Goal: Information Seeking & Learning: Learn about a topic

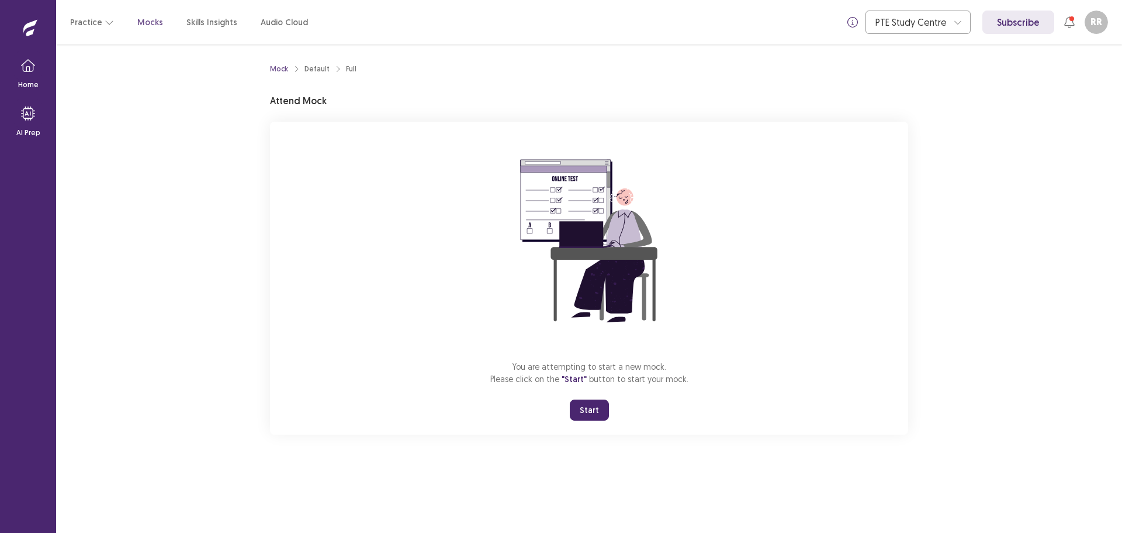
drag, startPoint x: 591, startPoint y: 412, endPoint x: 594, endPoint y: 483, distance: 70.8
click at [592, 412] on button "Start" at bounding box center [589, 409] width 39 height 21
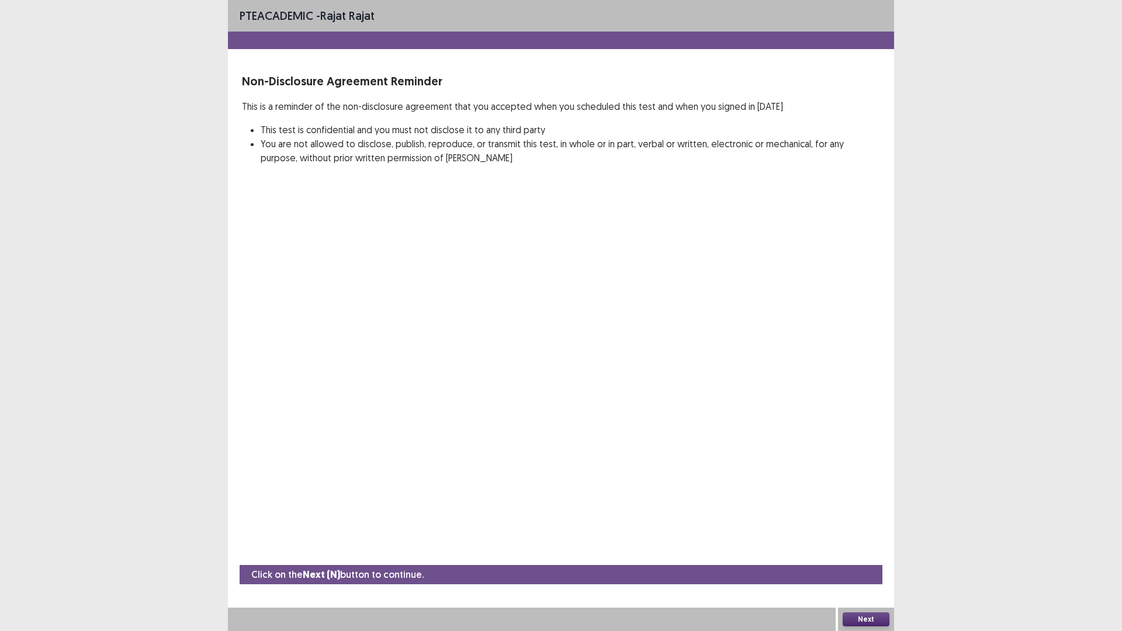
click at [876, 532] on button "Next" at bounding box center [866, 620] width 47 height 14
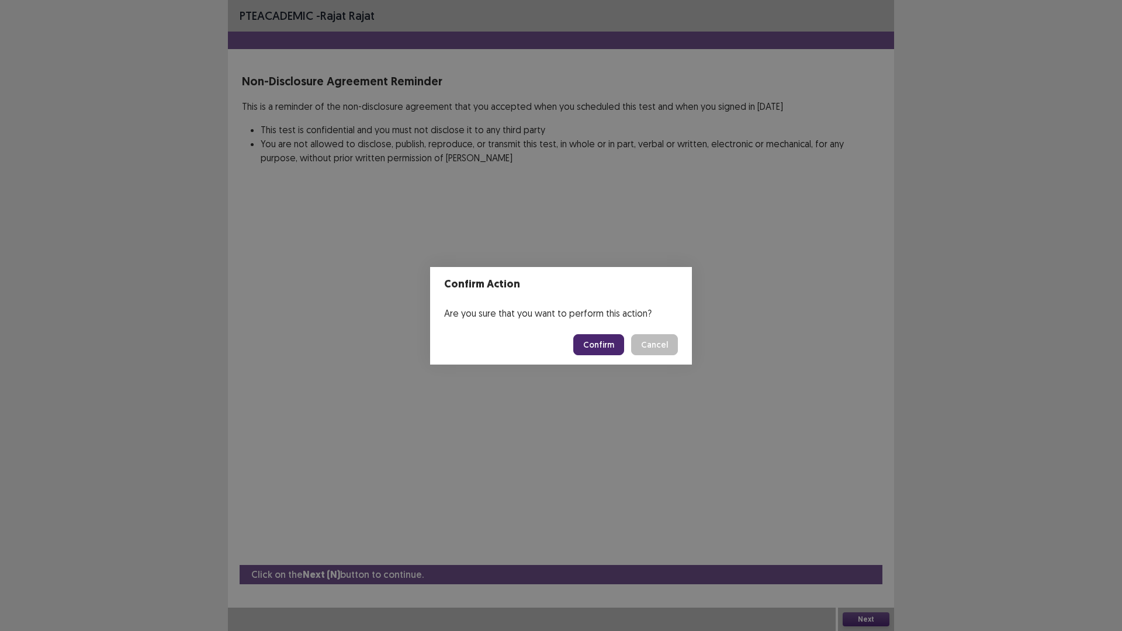
click at [606, 337] on button "Confirm" at bounding box center [598, 344] width 51 height 21
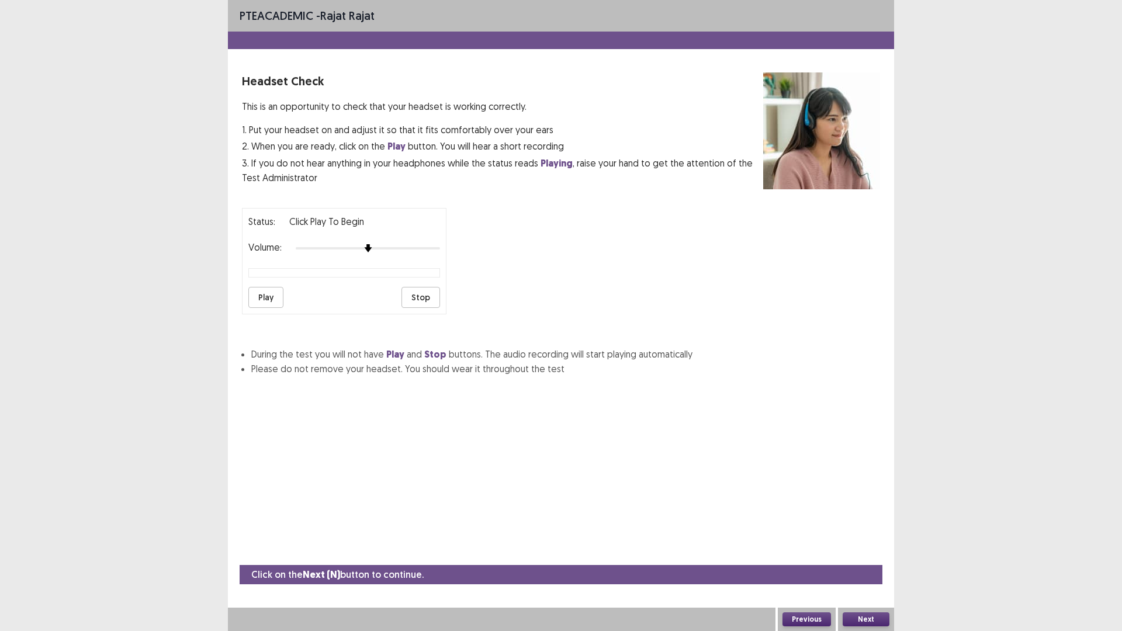
click at [272, 294] on button "Play" at bounding box center [265, 297] width 35 height 21
click at [379, 253] on div at bounding box center [368, 248] width 144 height 9
click at [390, 249] on div at bounding box center [368, 248] width 144 height 9
click at [865, 532] on button "Next" at bounding box center [866, 620] width 47 height 14
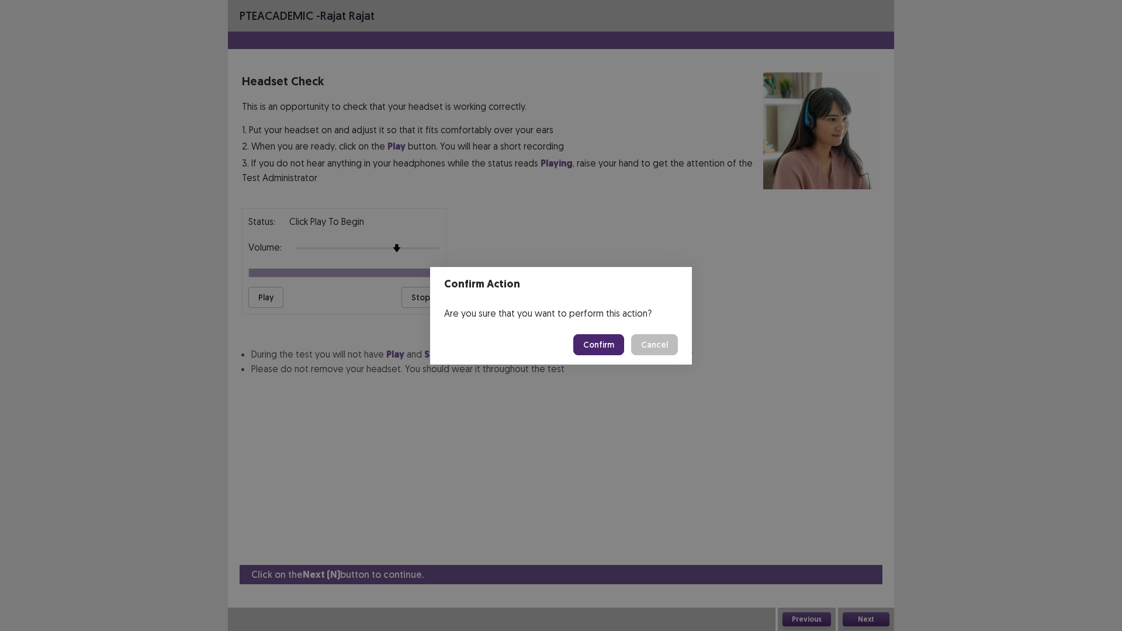
click at [601, 344] on button "Confirm" at bounding box center [598, 344] width 51 height 21
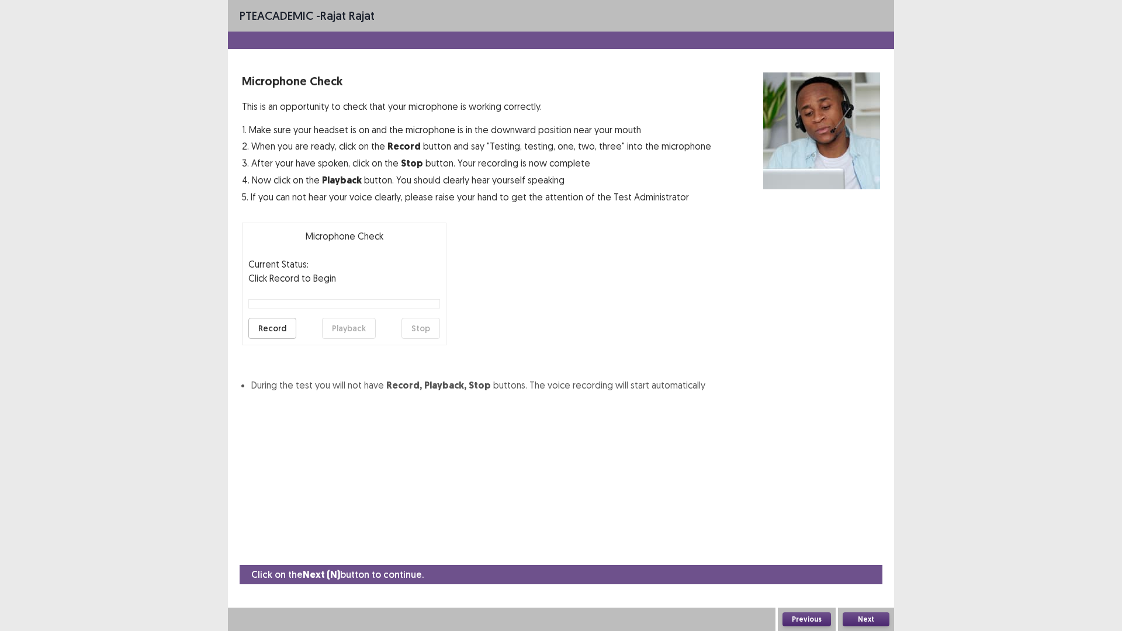
click at [272, 329] on button "Record" at bounding box center [272, 328] width 48 height 21
click at [434, 326] on button "Stop" at bounding box center [421, 328] width 39 height 21
click at [344, 324] on button "Playback" at bounding box center [349, 328] width 54 height 21
click at [284, 330] on button "Record" at bounding box center [272, 328] width 48 height 21
click at [871, 532] on button "Next" at bounding box center [866, 620] width 47 height 14
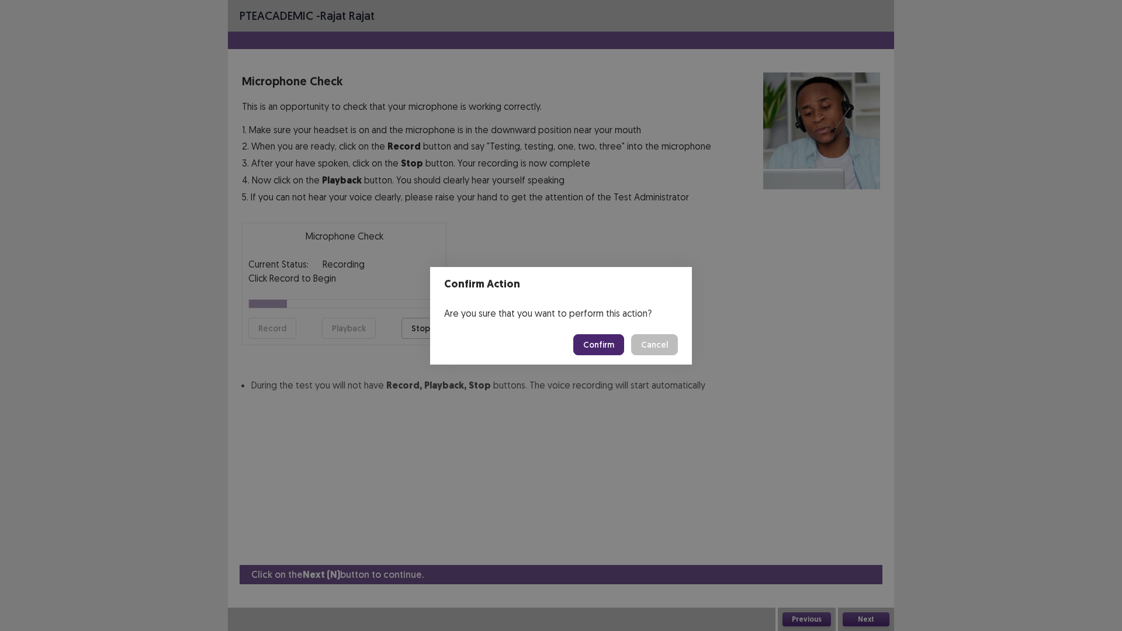
click at [602, 351] on button "Confirm" at bounding box center [598, 344] width 51 height 21
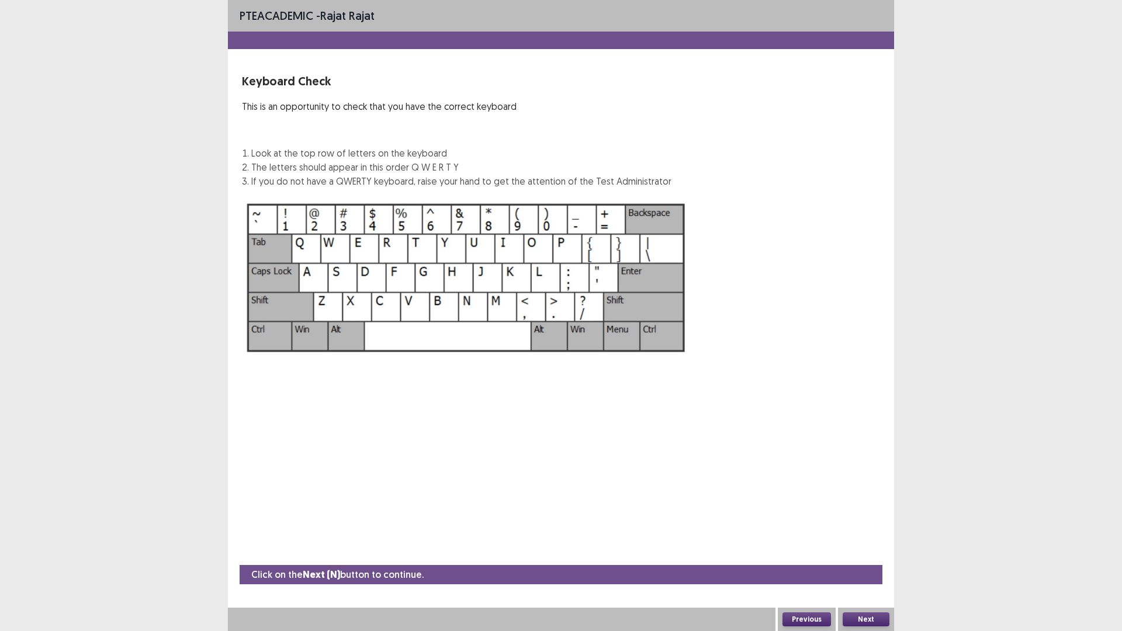
click at [872, 532] on button "Next" at bounding box center [866, 620] width 47 height 14
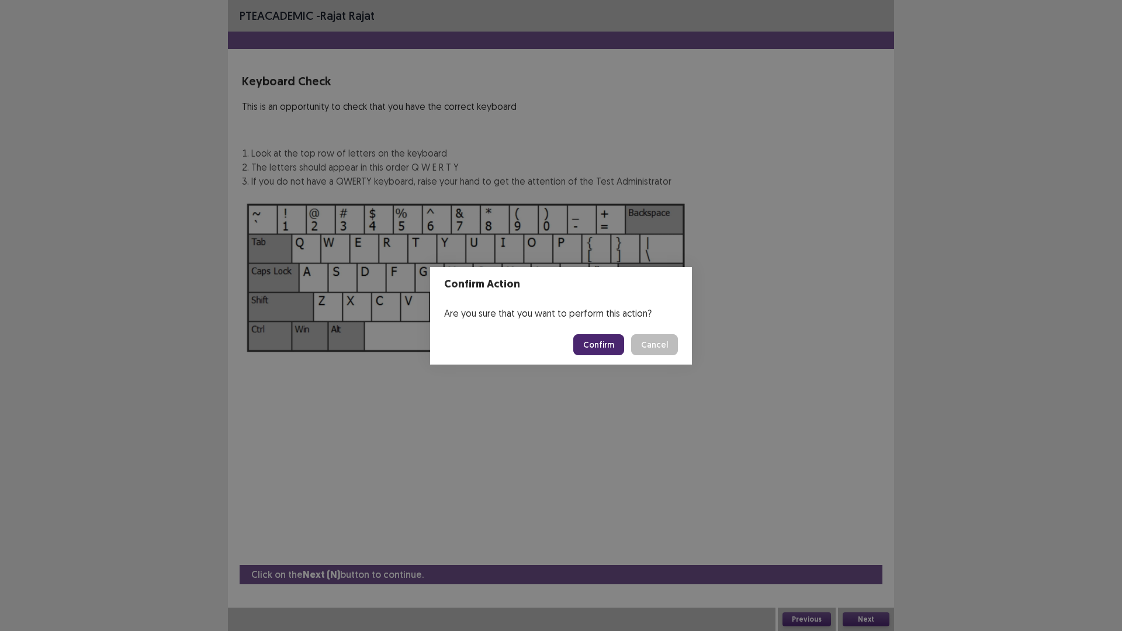
click at [602, 348] on button "Confirm" at bounding box center [598, 344] width 51 height 21
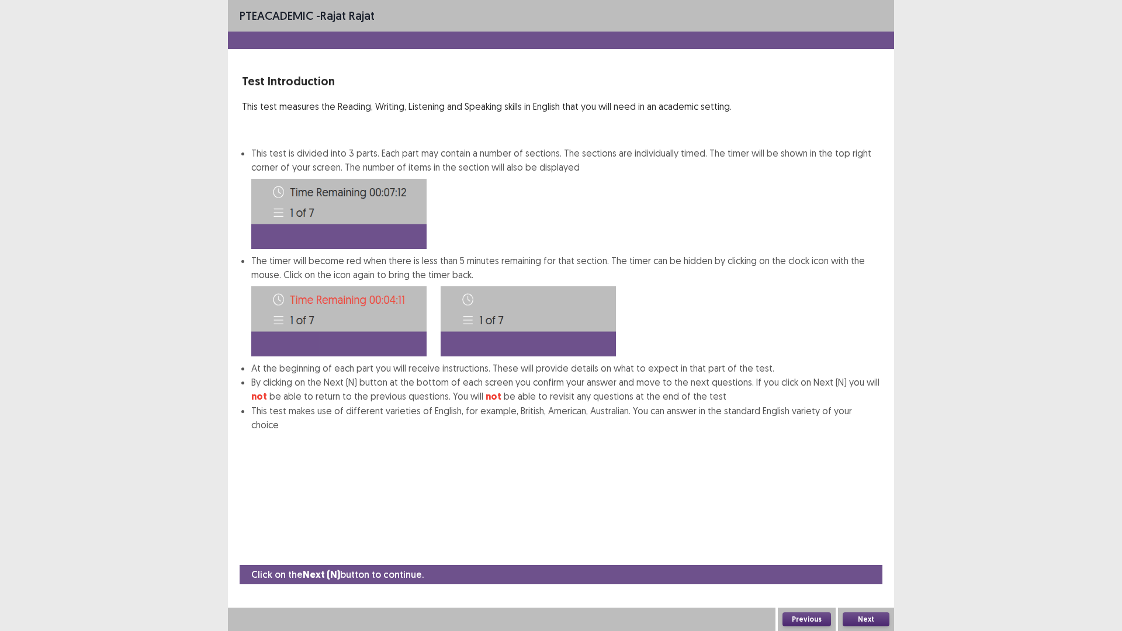
click at [866, 532] on button "Next" at bounding box center [866, 620] width 47 height 14
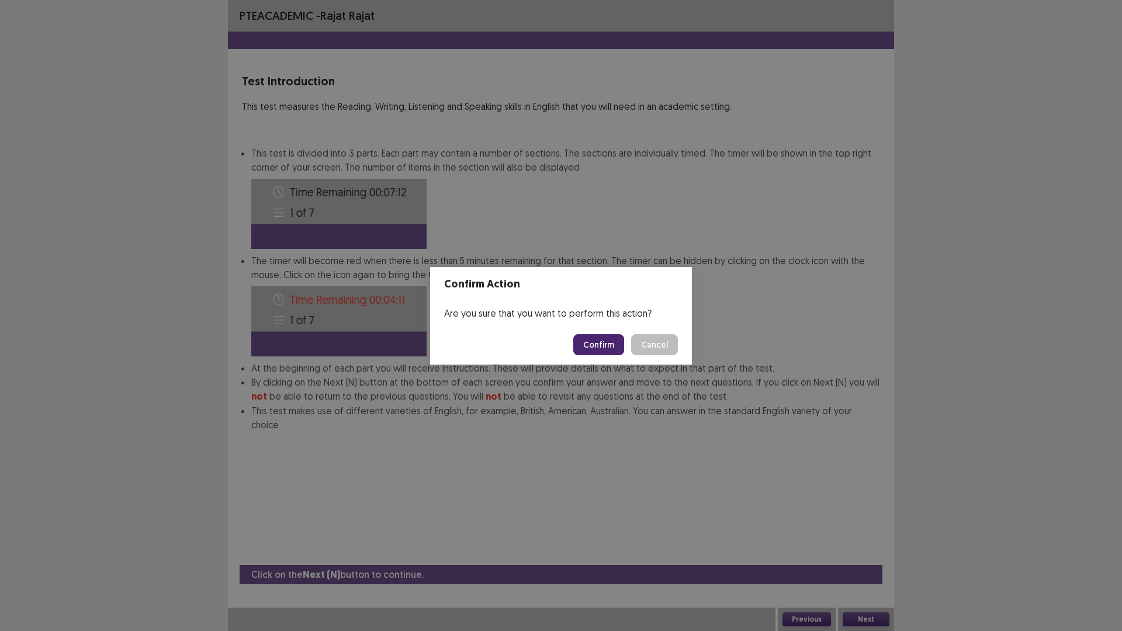
click at [607, 343] on button "Confirm" at bounding box center [598, 344] width 51 height 21
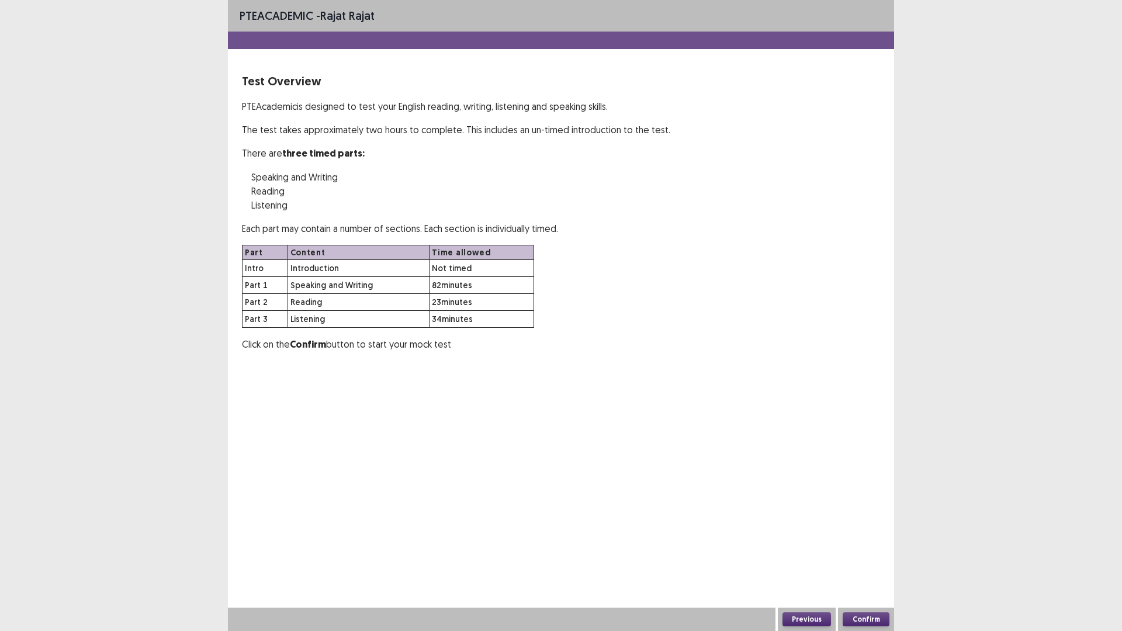
click at [873, 532] on button "Confirm" at bounding box center [866, 620] width 47 height 14
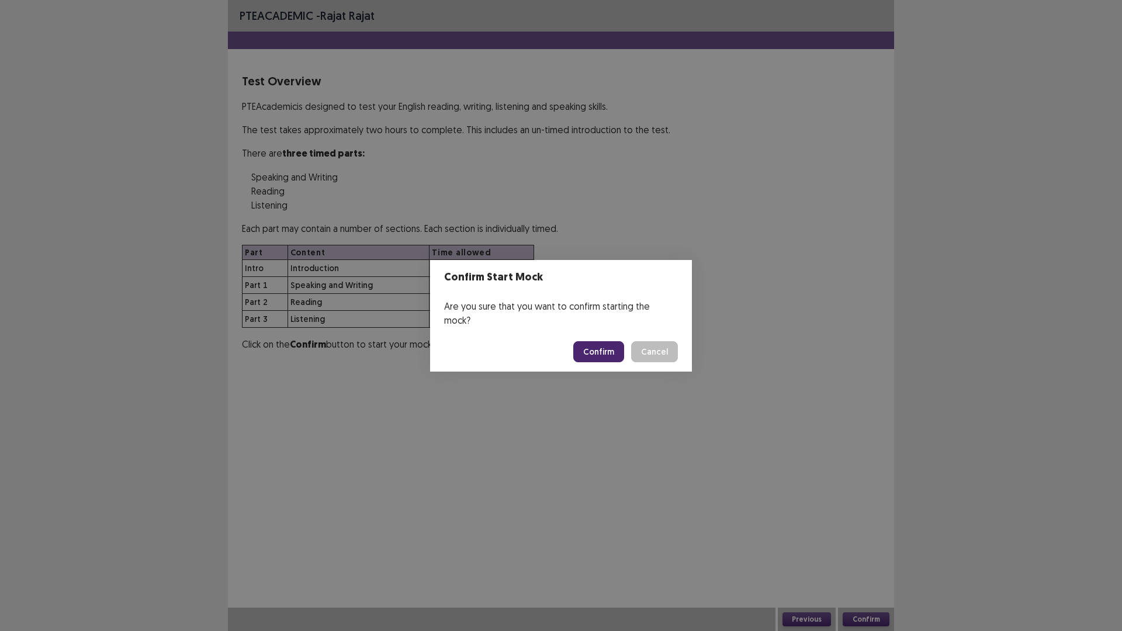
click at [597, 347] on button "Confirm" at bounding box center [598, 351] width 51 height 21
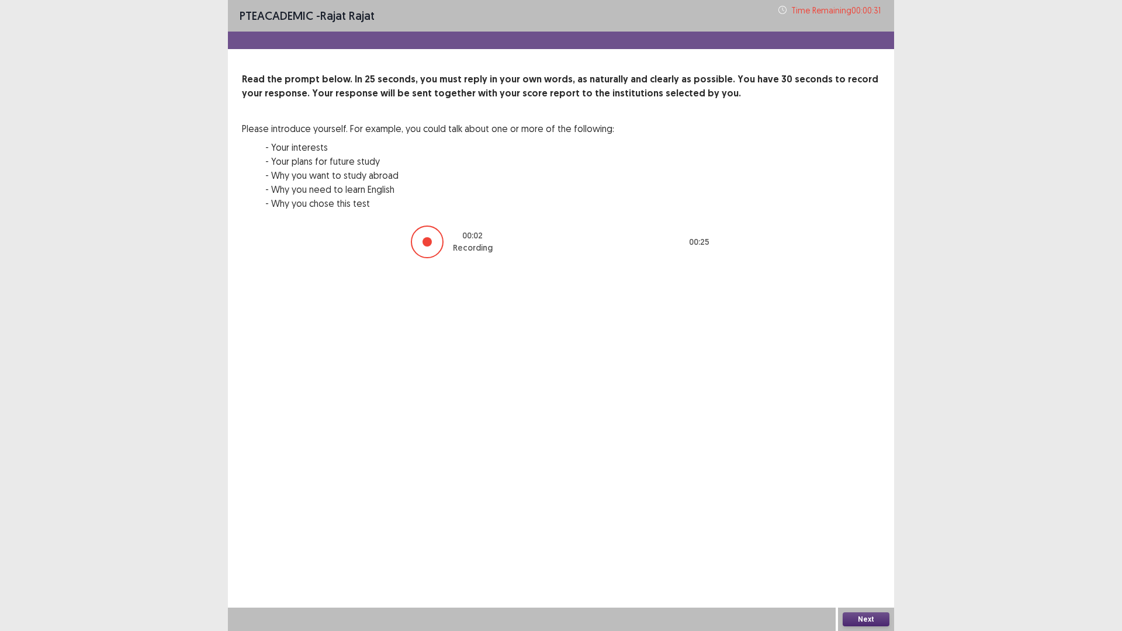
click at [857, 532] on button "Next" at bounding box center [866, 620] width 47 height 14
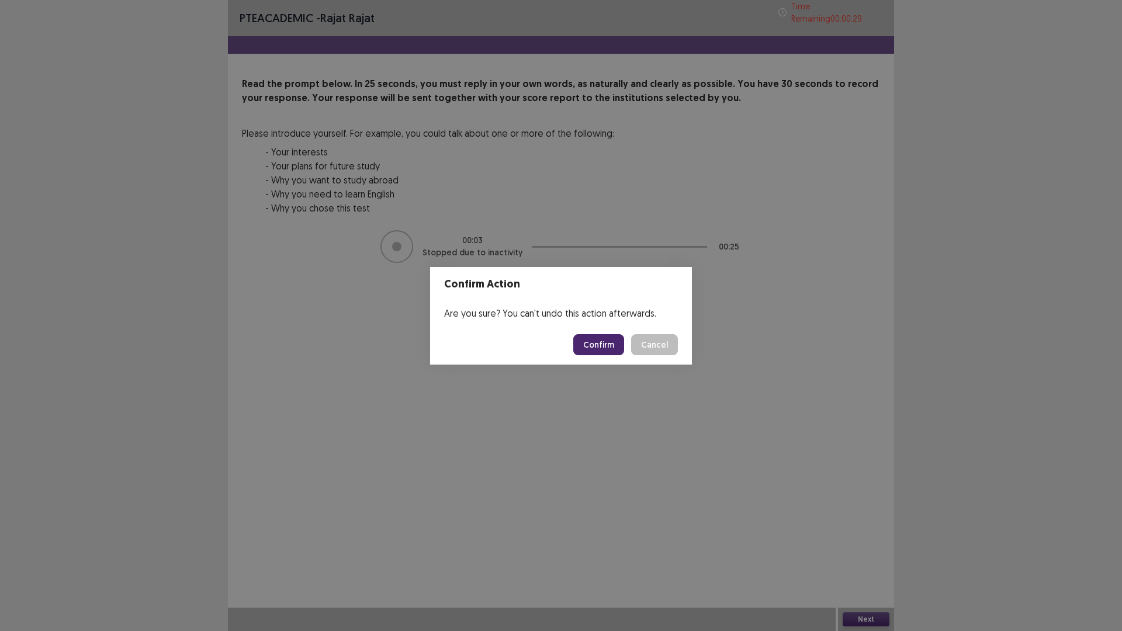
click at [604, 342] on button "Confirm" at bounding box center [598, 344] width 51 height 21
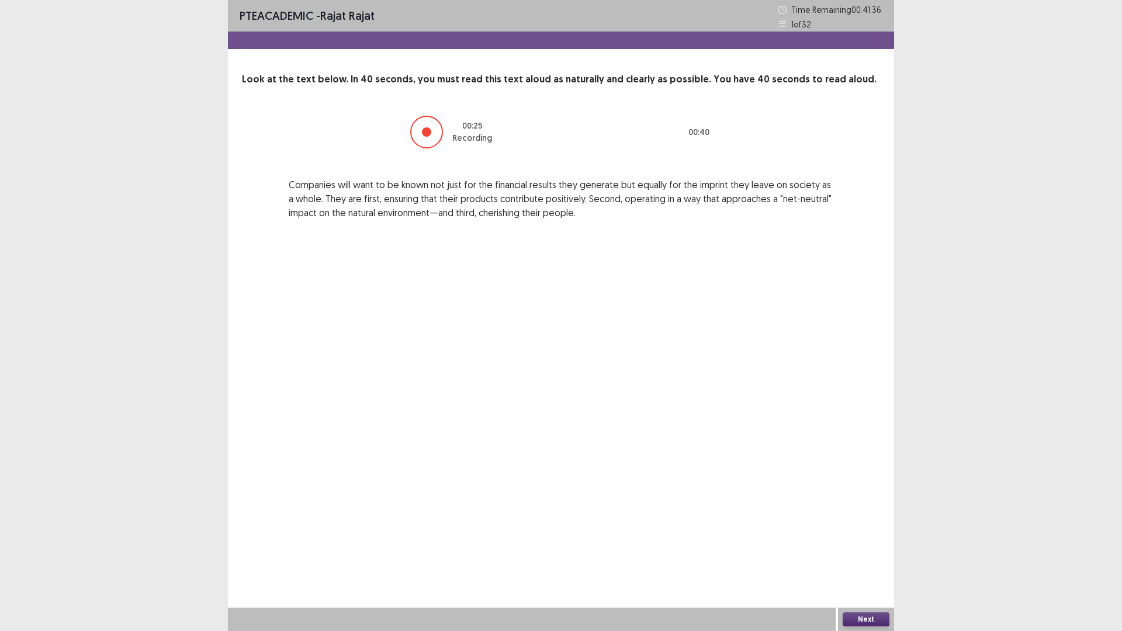
click at [870, 532] on button "Next" at bounding box center [866, 620] width 47 height 14
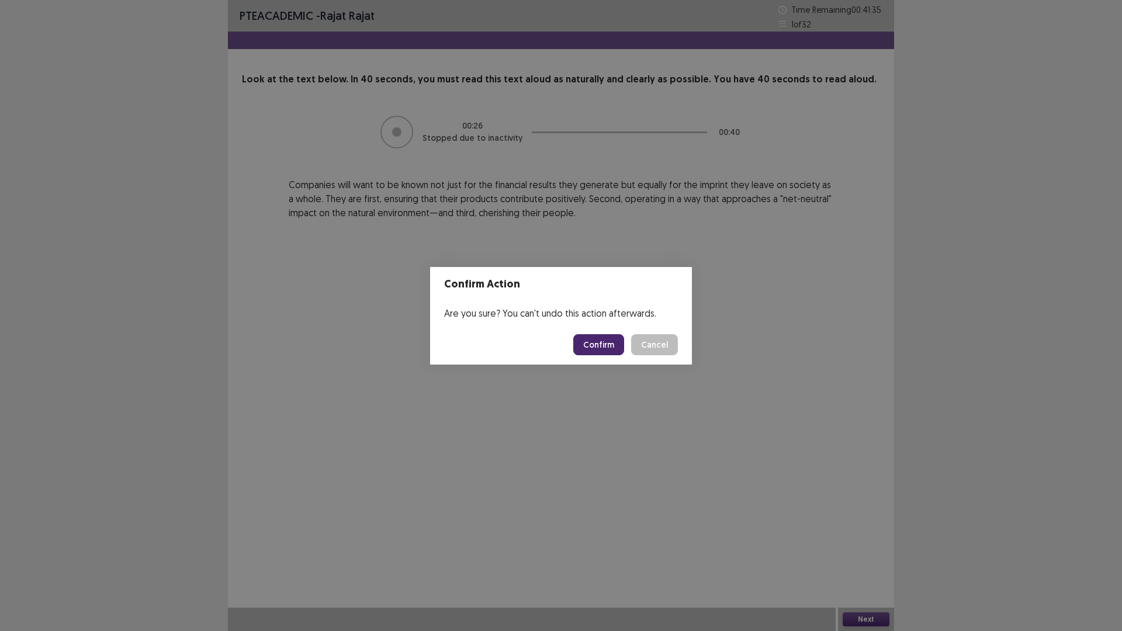
click at [614, 345] on button "Confirm" at bounding box center [598, 344] width 51 height 21
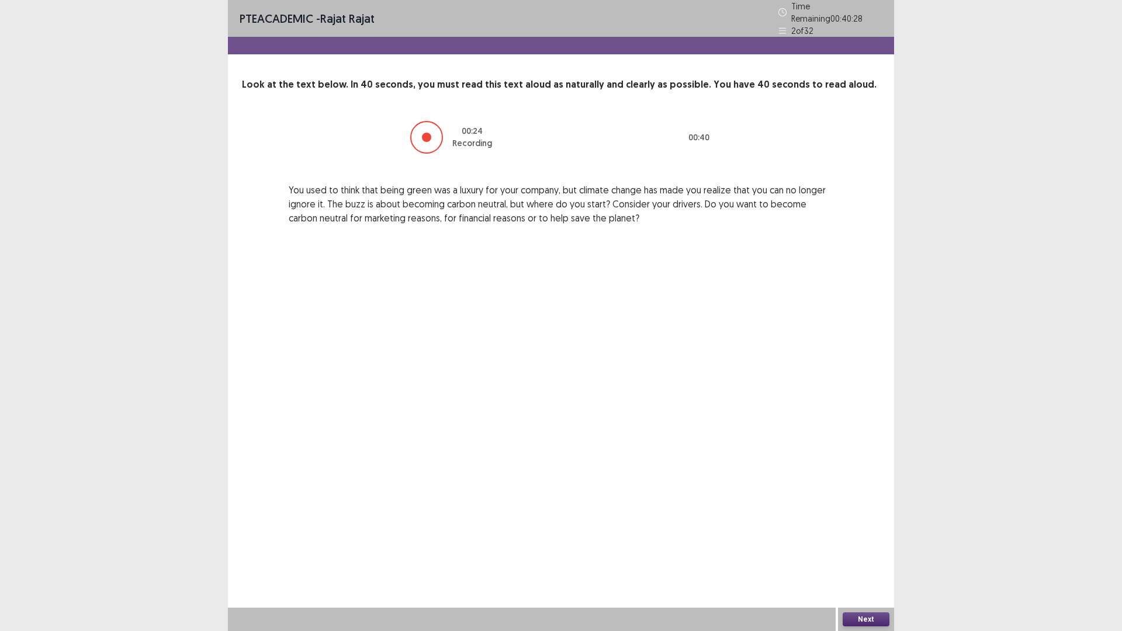
click at [871, 532] on button "Next" at bounding box center [866, 620] width 47 height 14
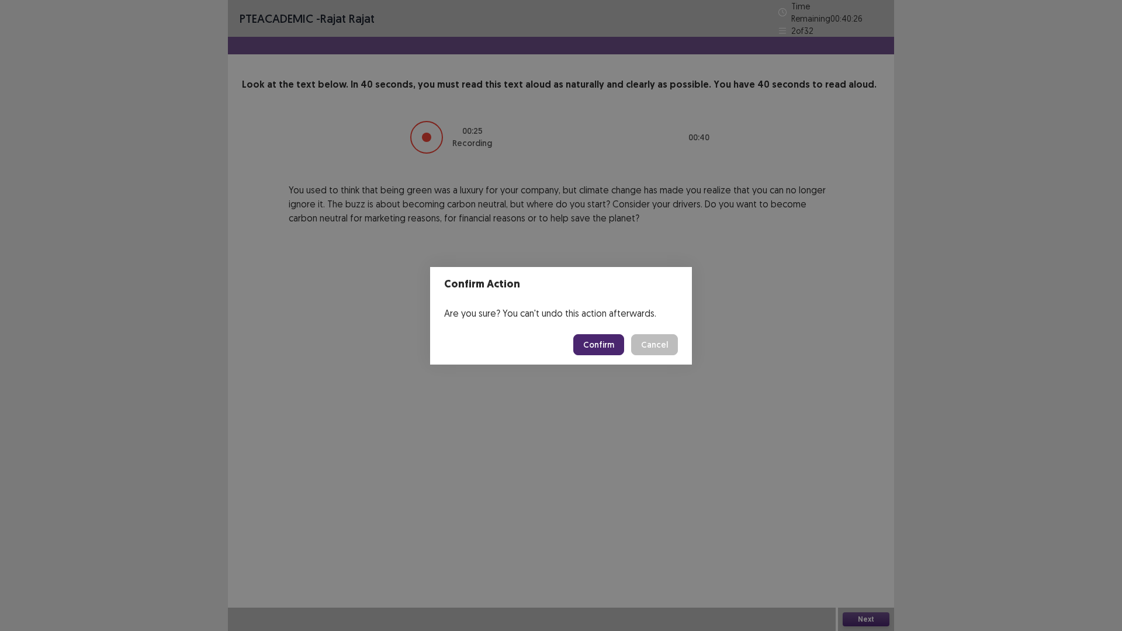
click at [606, 350] on button "Confirm" at bounding box center [598, 344] width 51 height 21
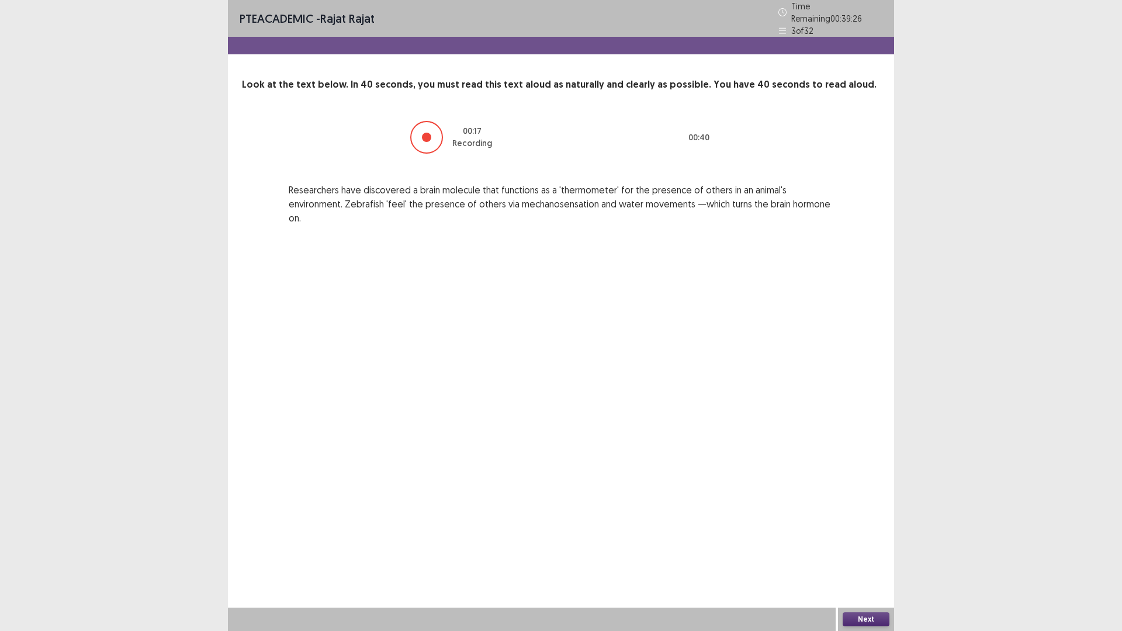
click at [885, 532] on button "Next" at bounding box center [866, 620] width 47 height 14
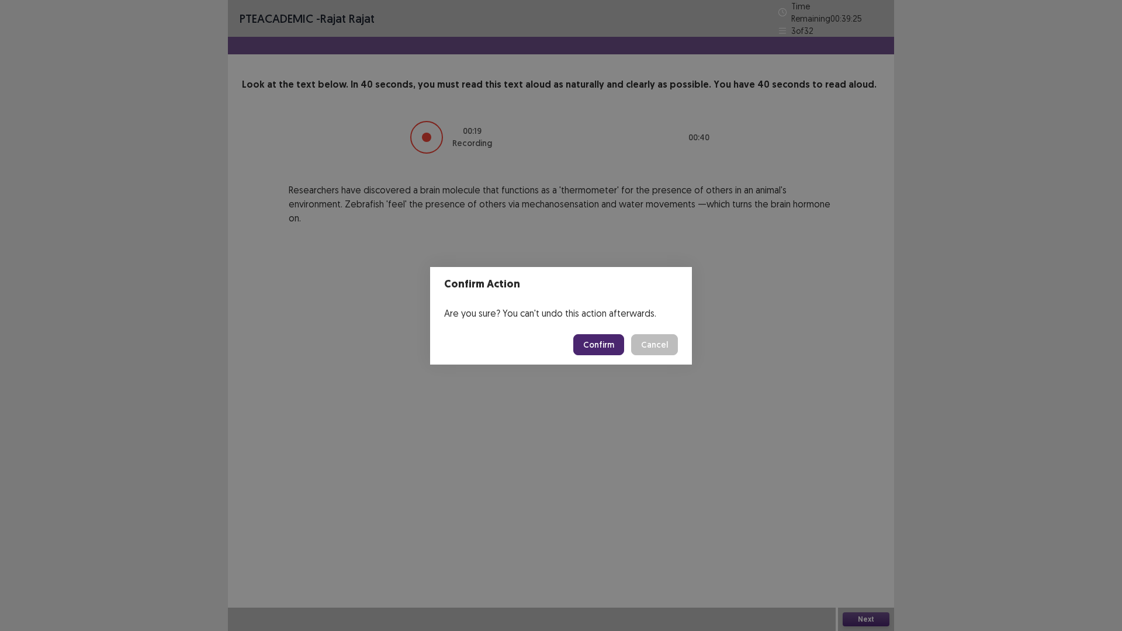
click at [593, 341] on button "Confirm" at bounding box center [598, 344] width 51 height 21
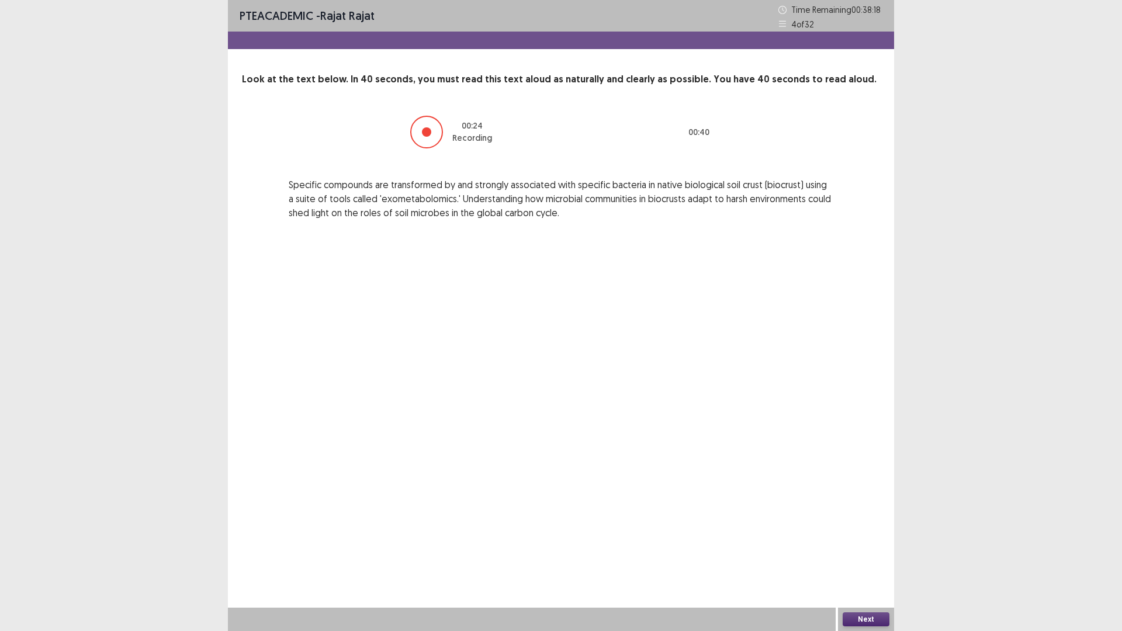
click at [863, 532] on button "Next" at bounding box center [866, 620] width 47 height 14
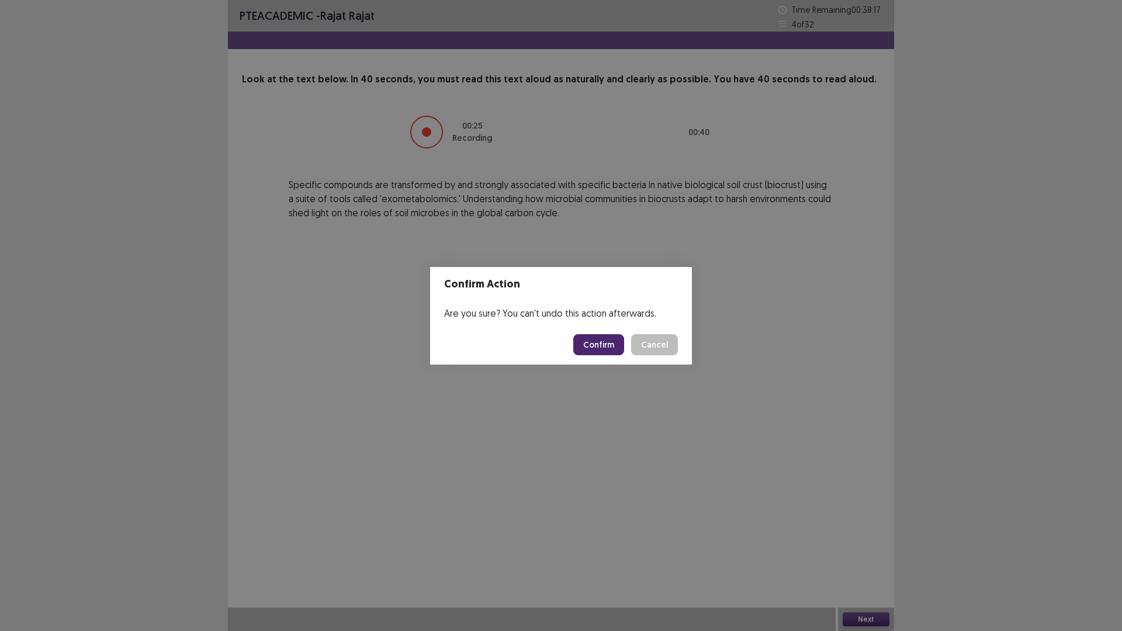
click at [606, 339] on button "Confirm" at bounding box center [598, 344] width 51 height 21
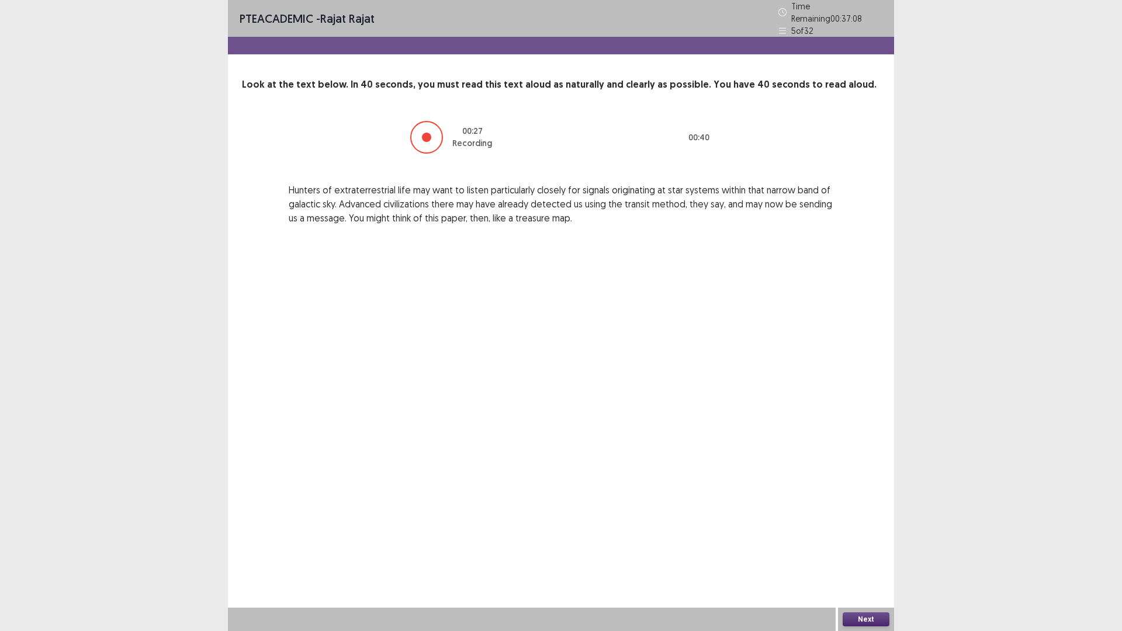
click at [861, 532] on button "Next" at bounding box center [866, 620] width 47 height 14
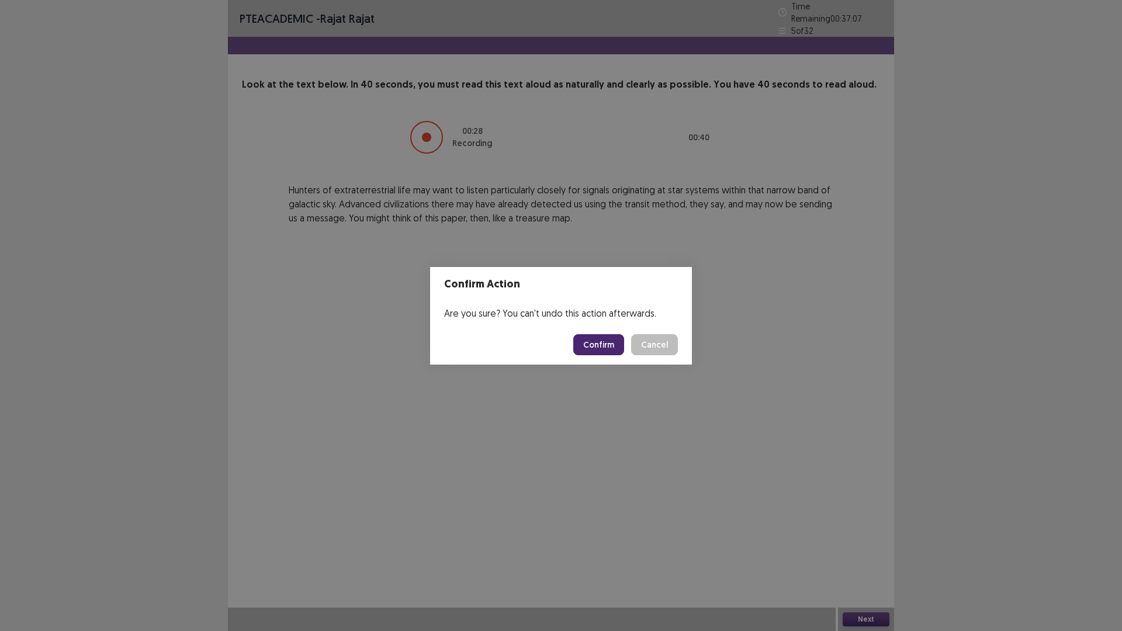
click at [598, 351] on button "Confirm" at bounding box center [598, 344] width 51 height 21
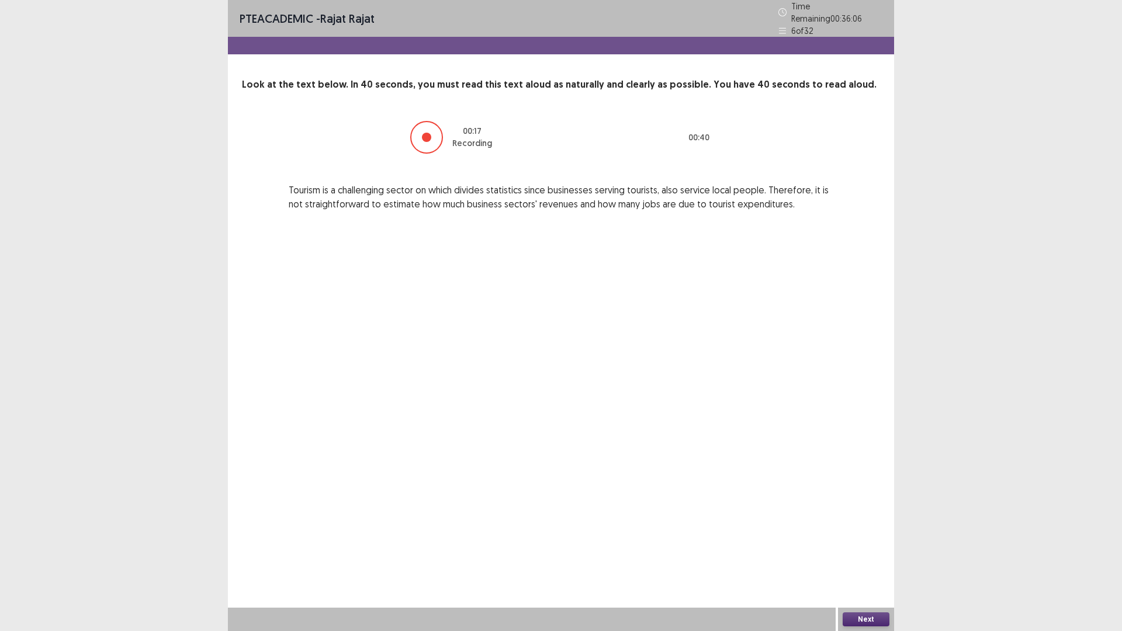
click at [869, 532] on button "Next" at bounding box center [866, 620] width 47 height 14
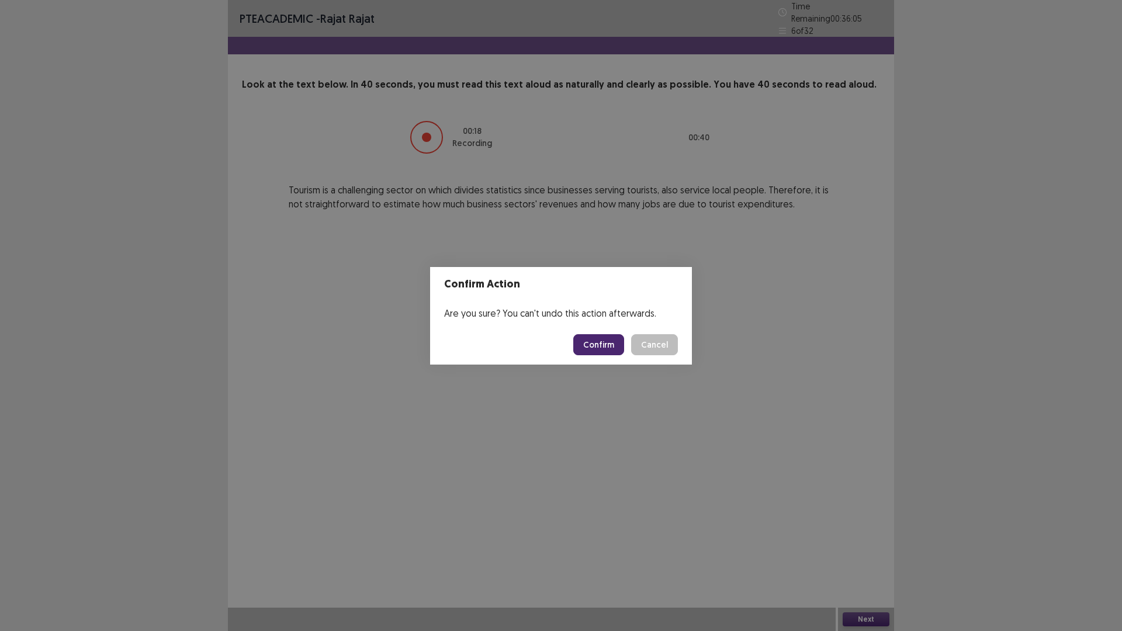
click at [609, 348] on button "Confirm" at bounding box center [598, 344] width 51 height 21
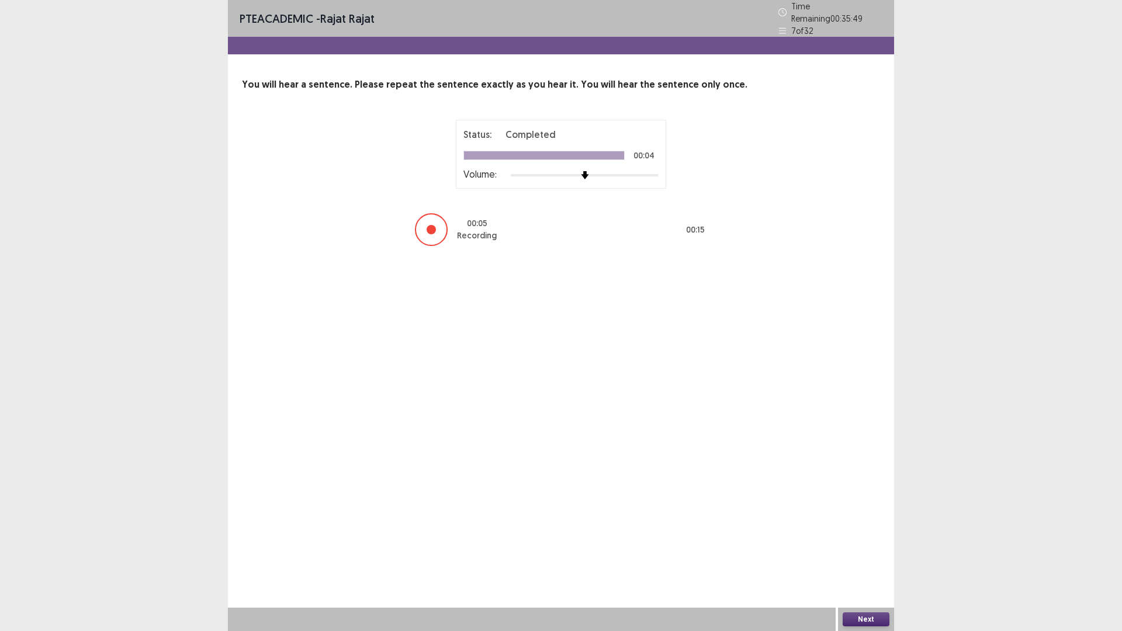
click at [873, 532] on button "Next" at bounding box center [866, 620] width 47 height 14
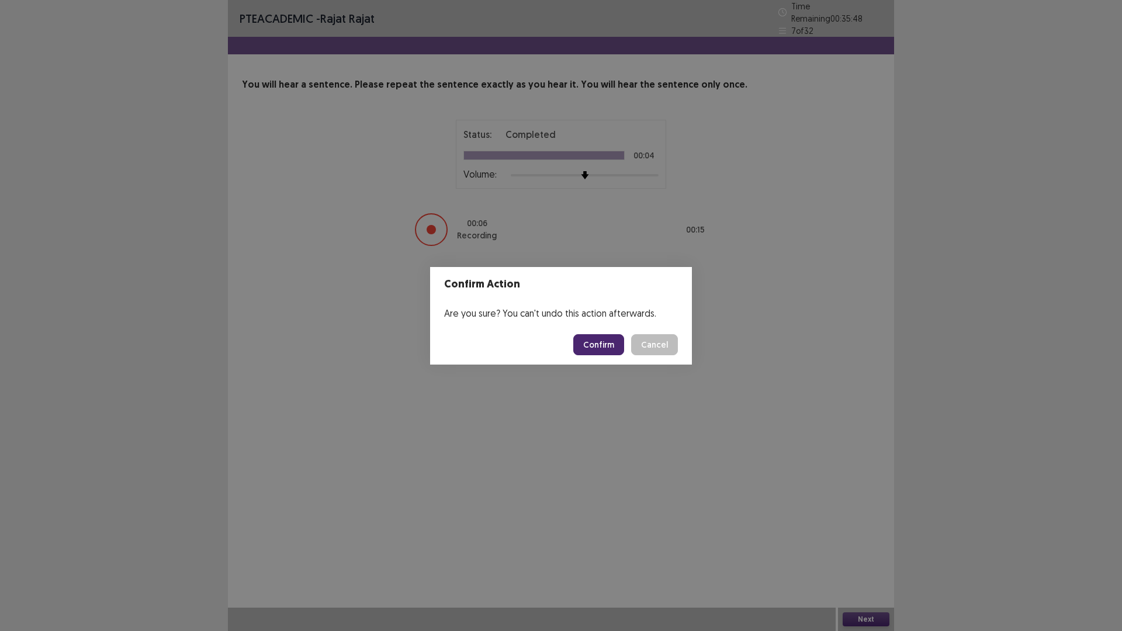
click at [603, 338] on button "Confirm" at bounding box center [598, 344] width 51 height 21
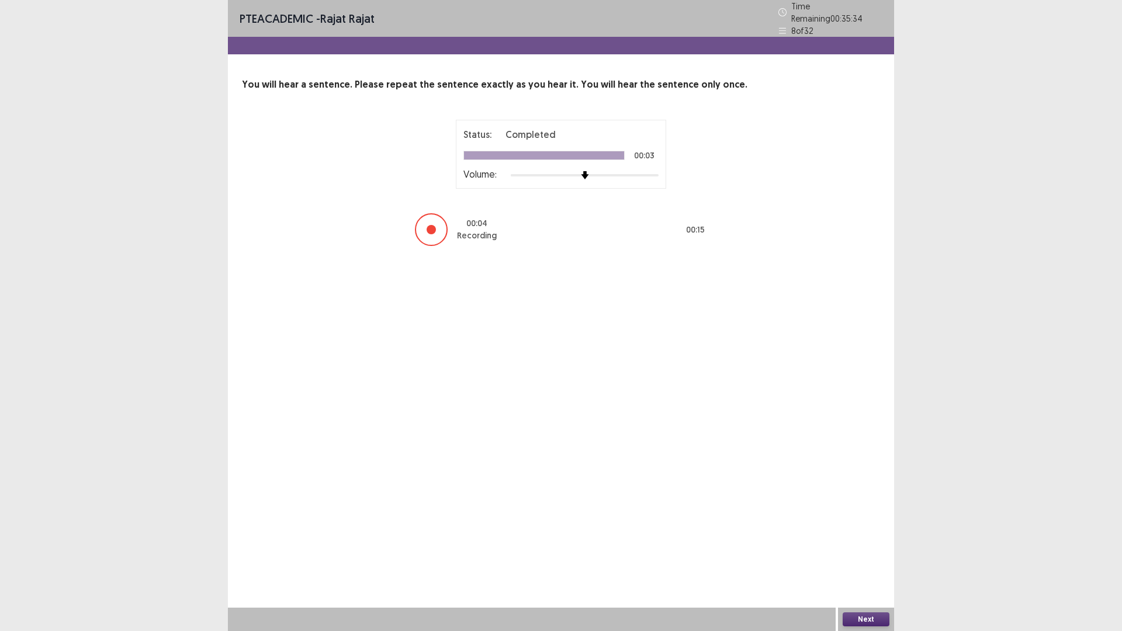
click at [855, 532] on button "Next" at bounding box center [866, 620] width 47 height 14
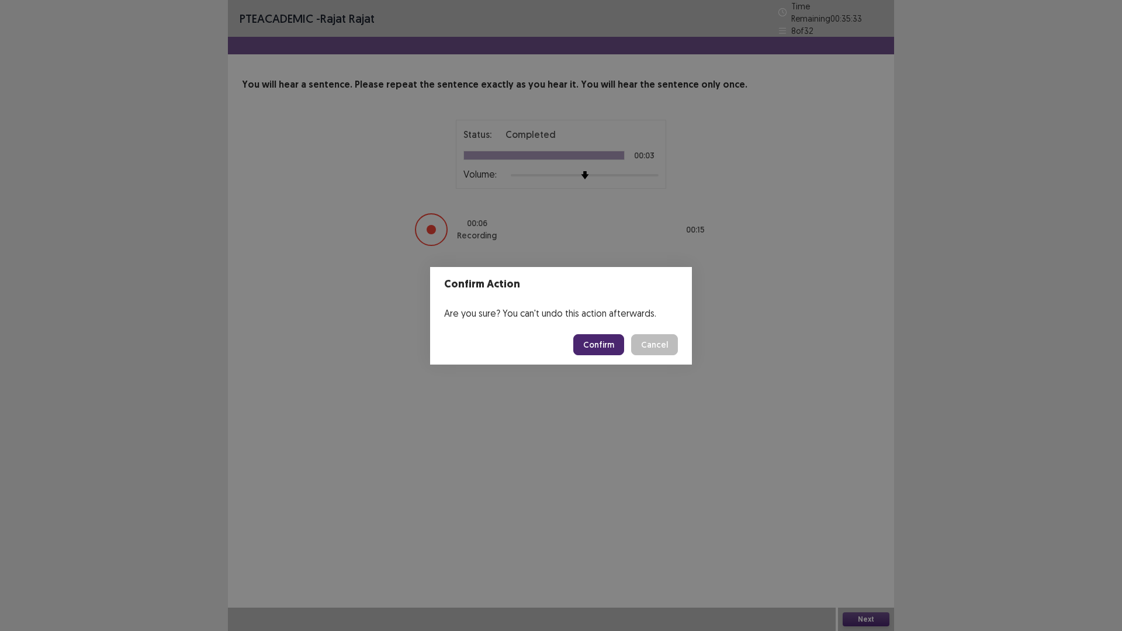
click at [604, 337] on button "Confirm" at bounding box center [598, 344] width 51 height 21
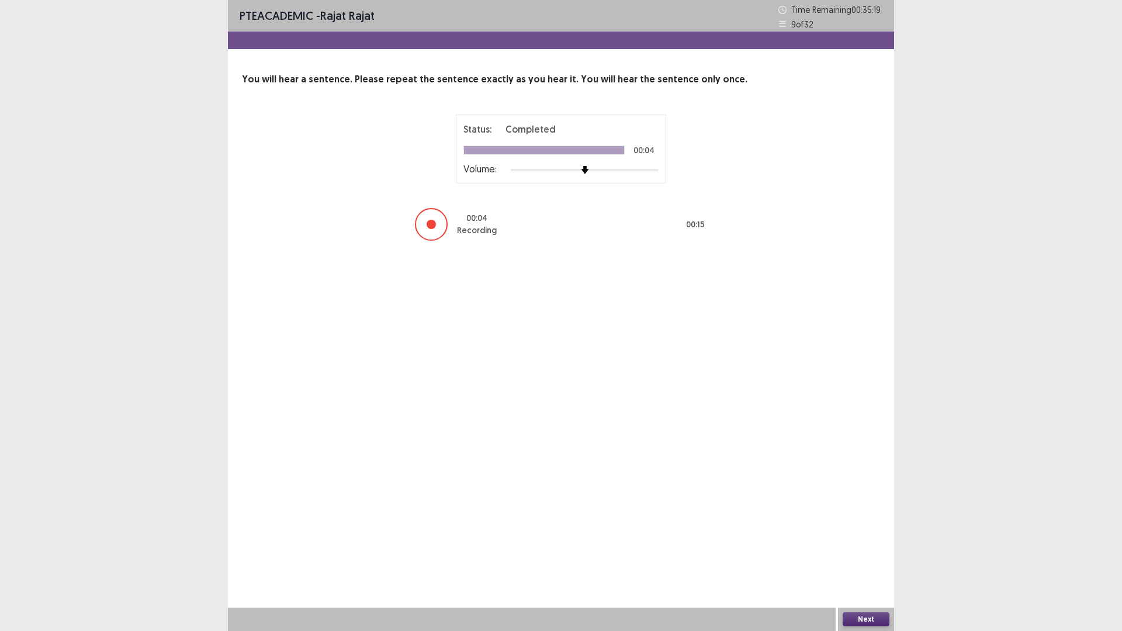
click at [858, 532] on button "Next" at bounding box center [866, 620] width 47 height 14
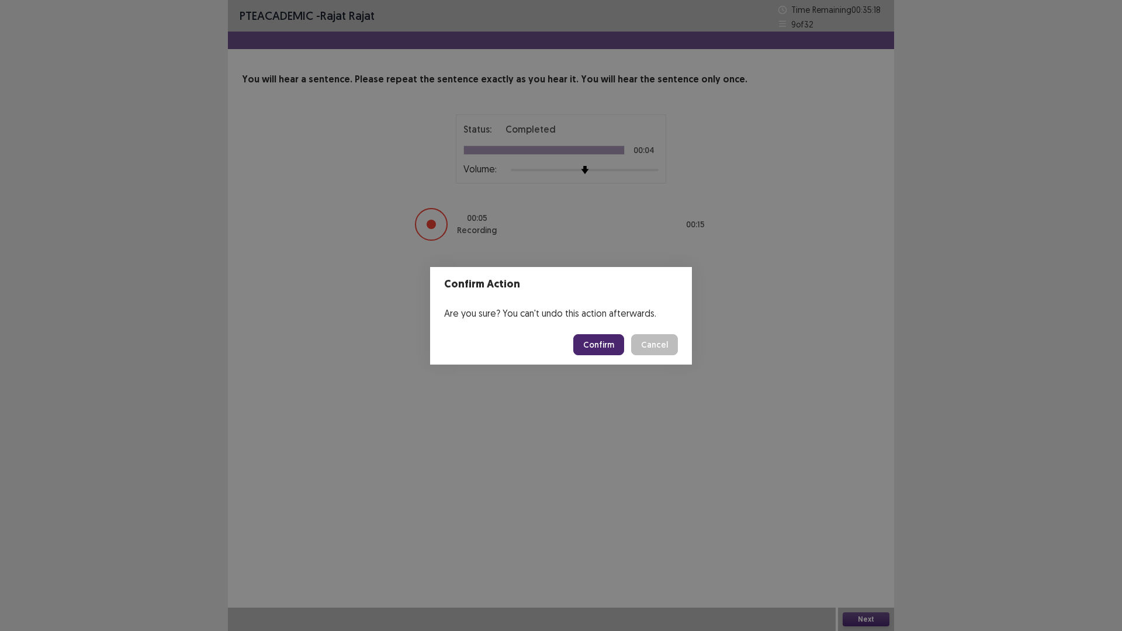
click at [593, 345] on button "Confirm" at bounding box center [598, 344] width 51 height 21
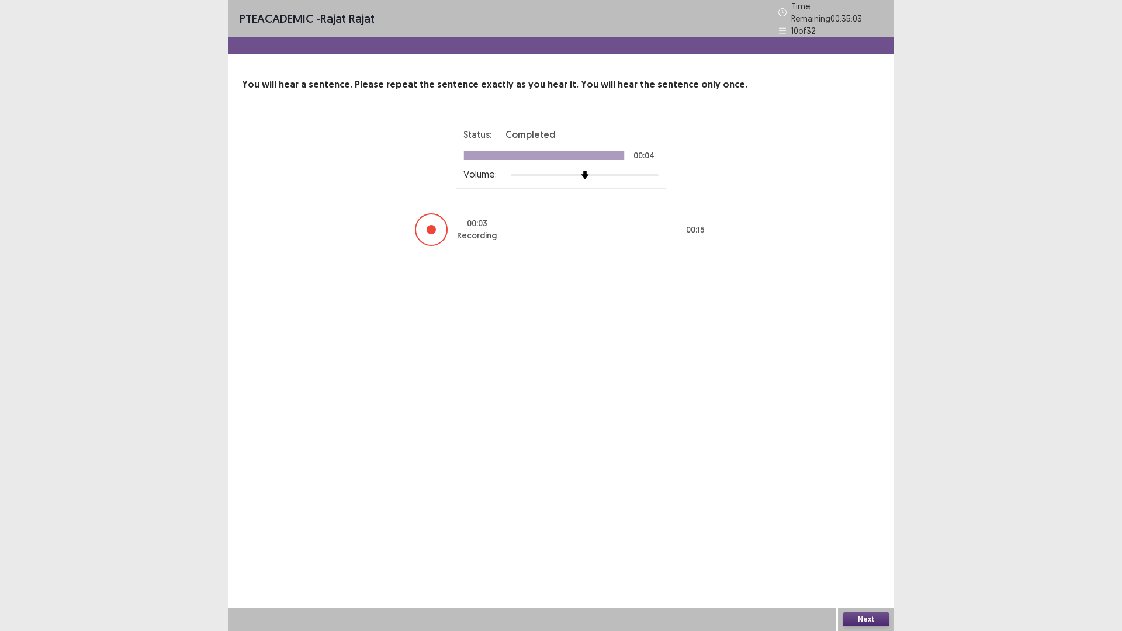
click at [874, 532] on button "Next" at bounding box center [866, 620] width 47 height 14
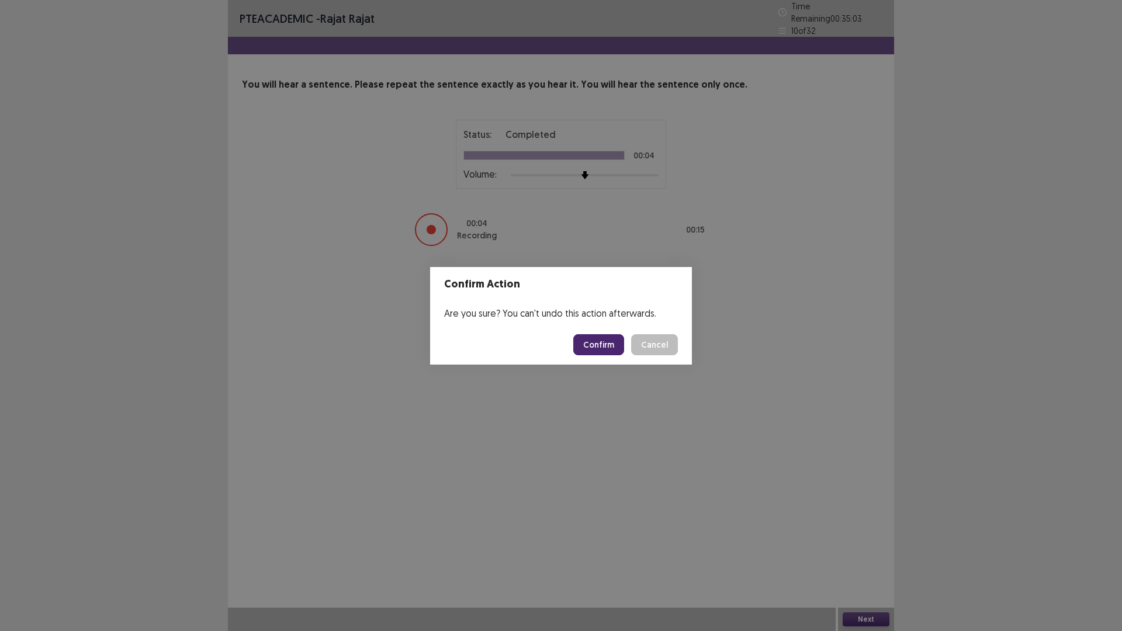
click at [599, 341] on button "Confirm" at bounding box center [598, 344] width 51 height 21
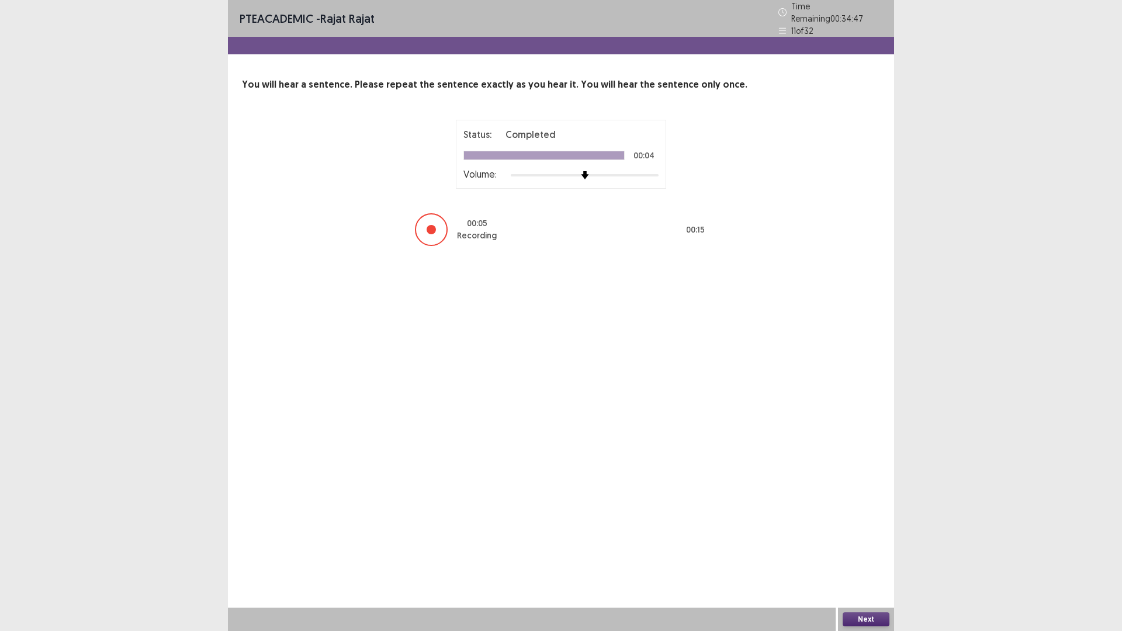
click at [861, 532] on button "Next" at bounding box center [866, 620] width 47 height 14
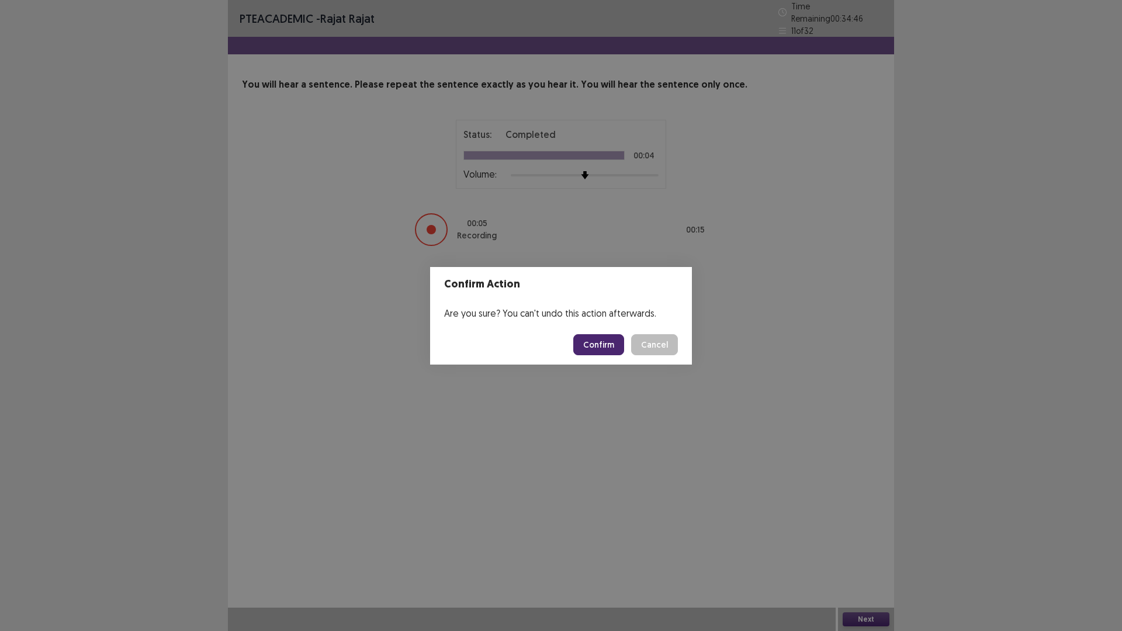
click at [610, 341] on button "Confirm" at bounding box center [598, 344] width 51 height 21
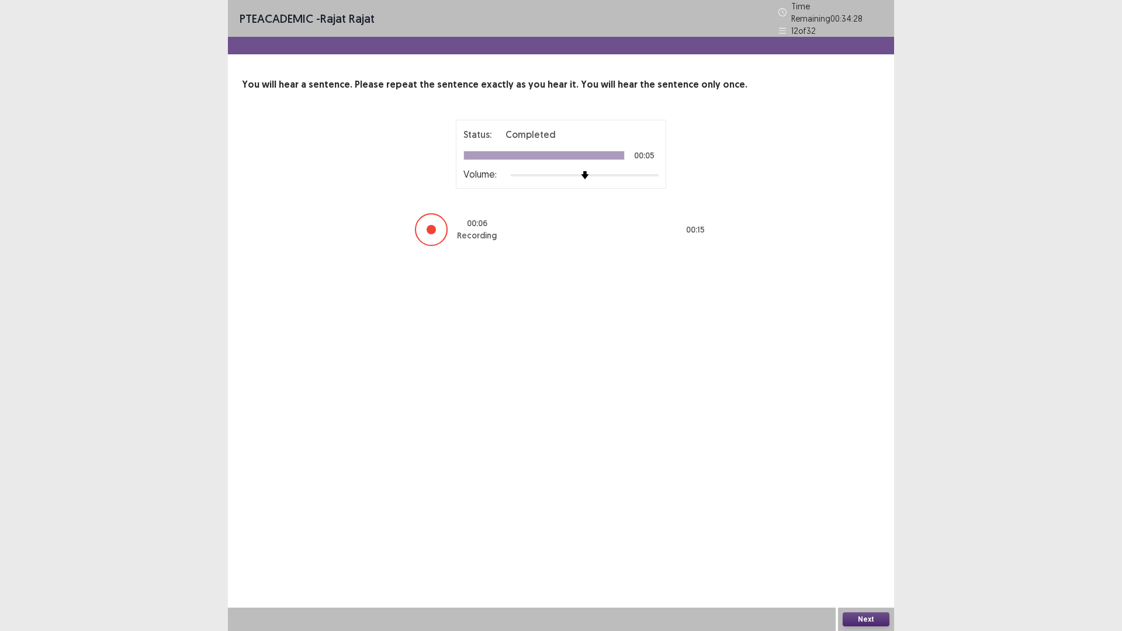
click at [862, 532] on button "Next" at bounding box center [866, 620] width 47 height 14
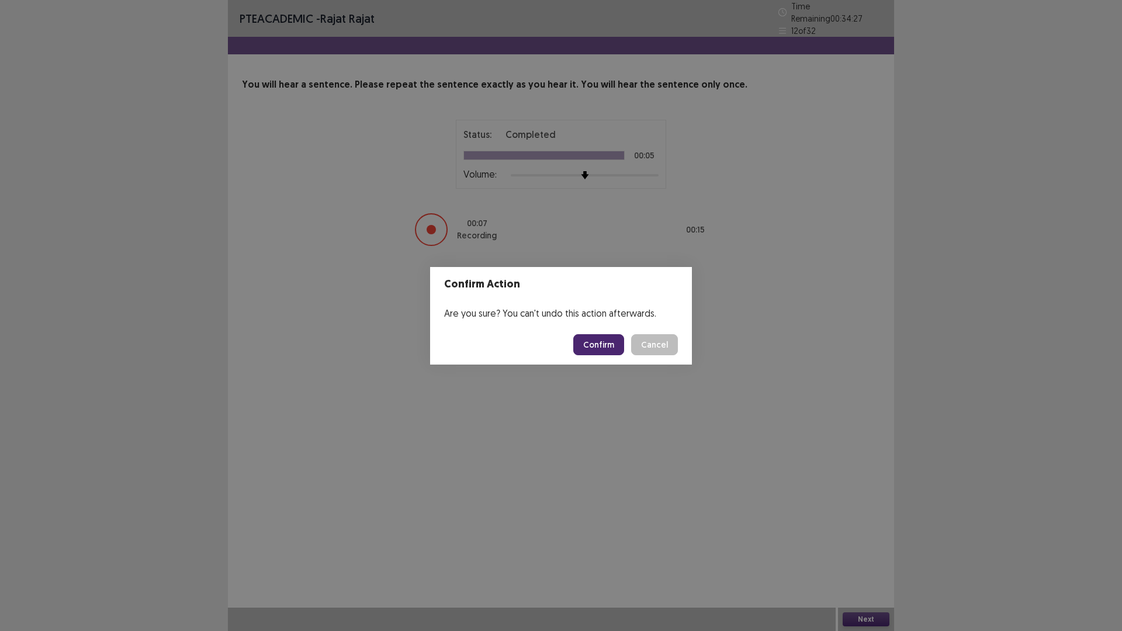
click at [600, 341] on button "Confirm" at bounding box center [598, 344] width 51 height 21
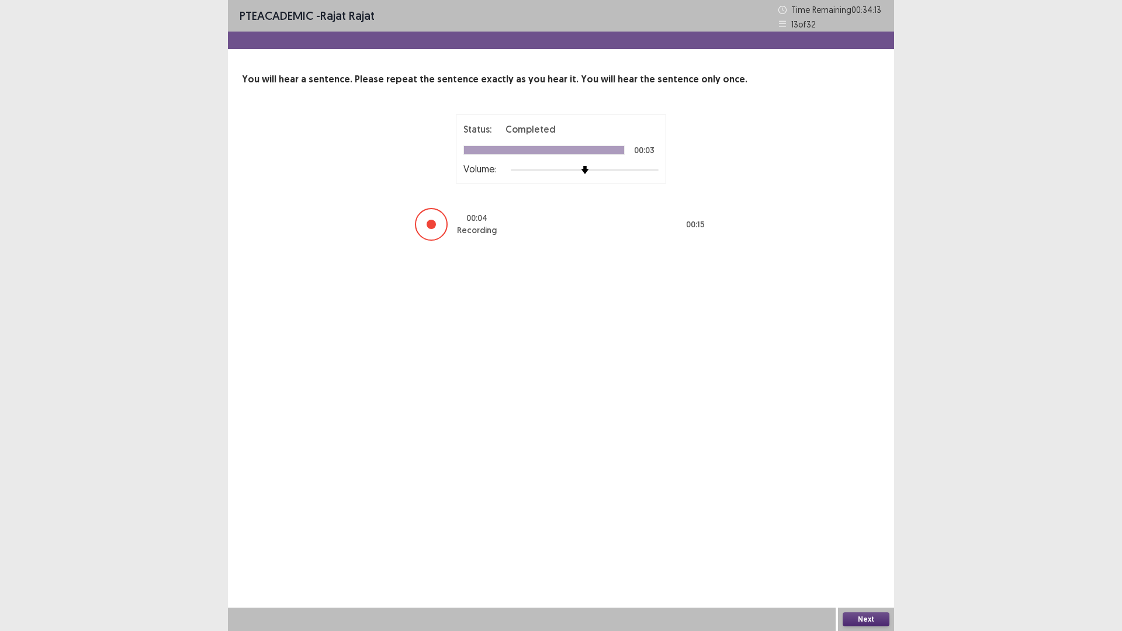
click at [851, 532] on button "Next" at bounding box center [866, 620] width 47 height 14
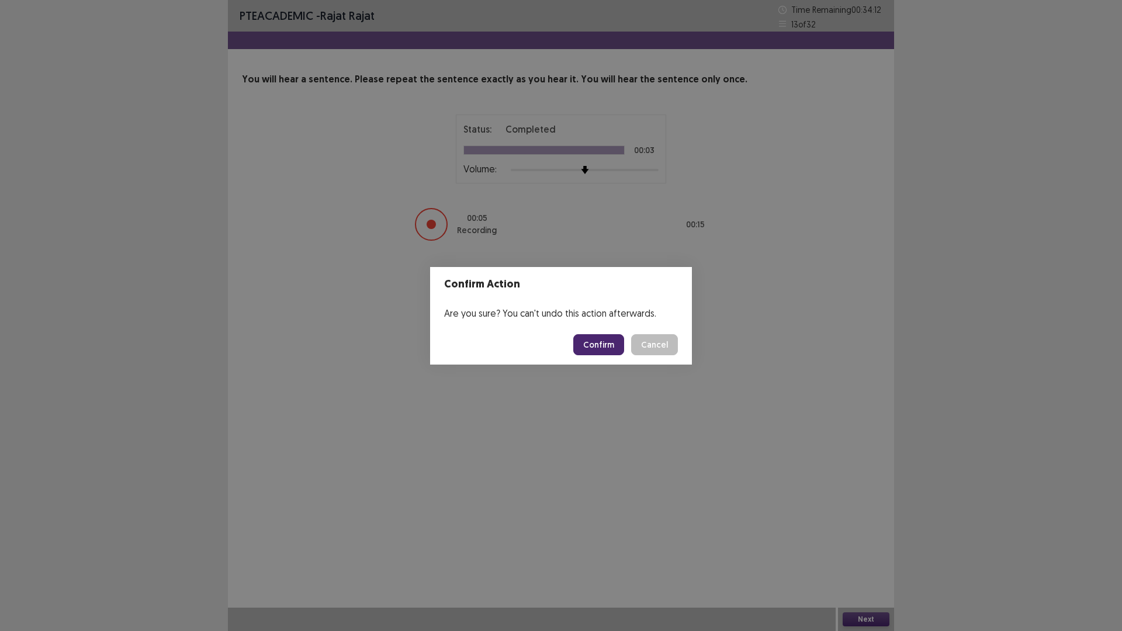
click at [607, 346] on button "Confirm" at bounding box center [598, 344] width 51 height 21
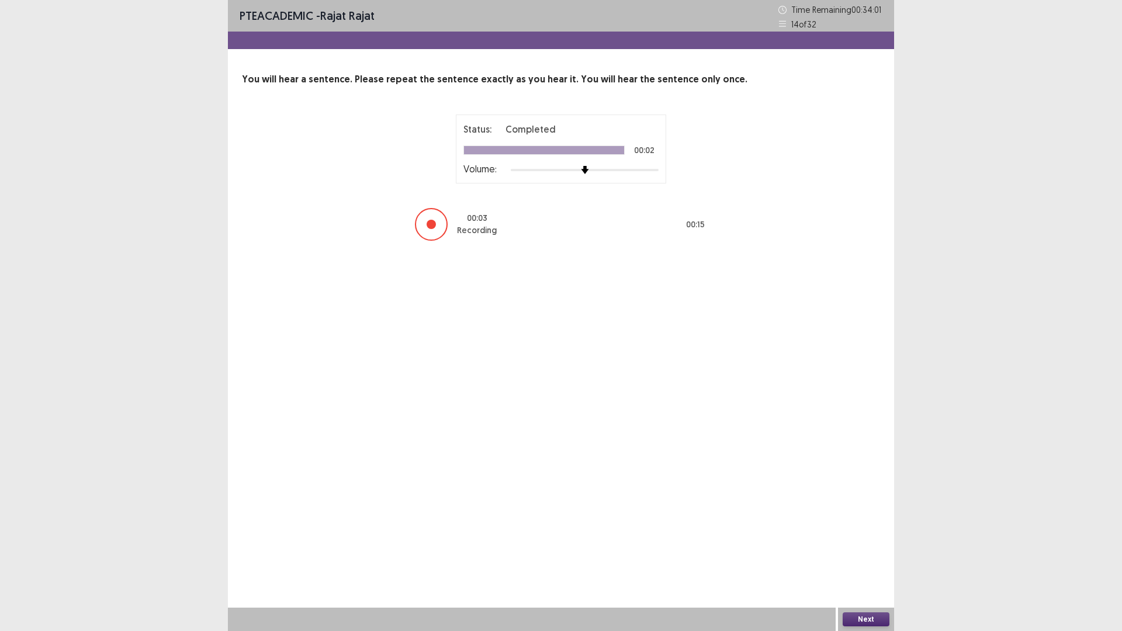
click at [859, 532] on button "Next" at bounding box center [866, 620] width 47 height 14
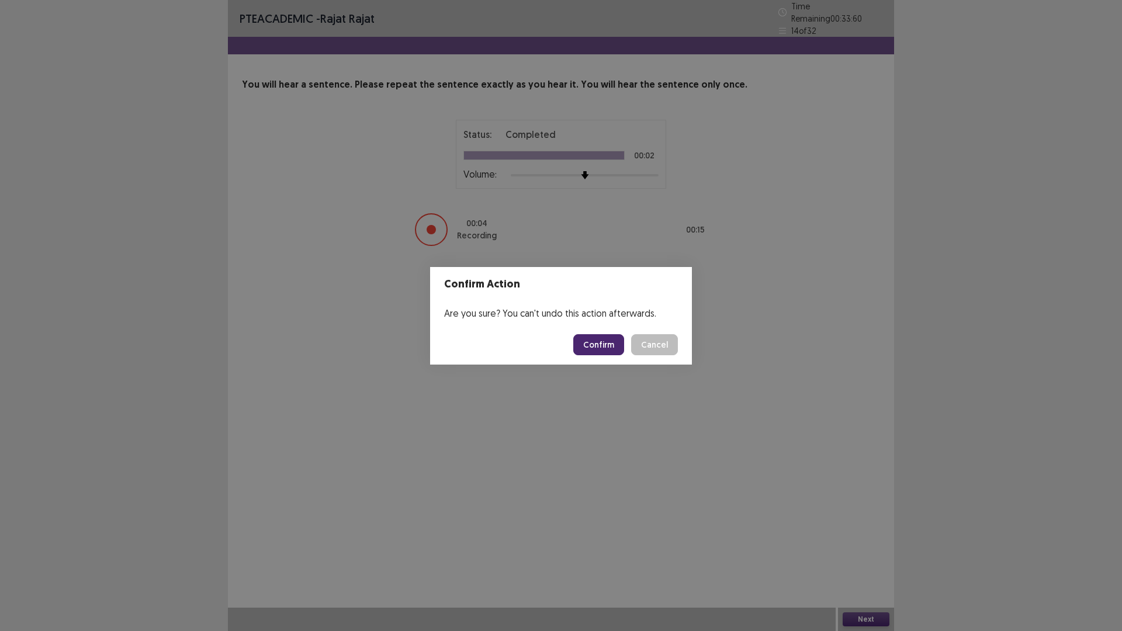
click at [603, 343] on button "Confirm" at bounding box center [598, 344] width 51 height 21
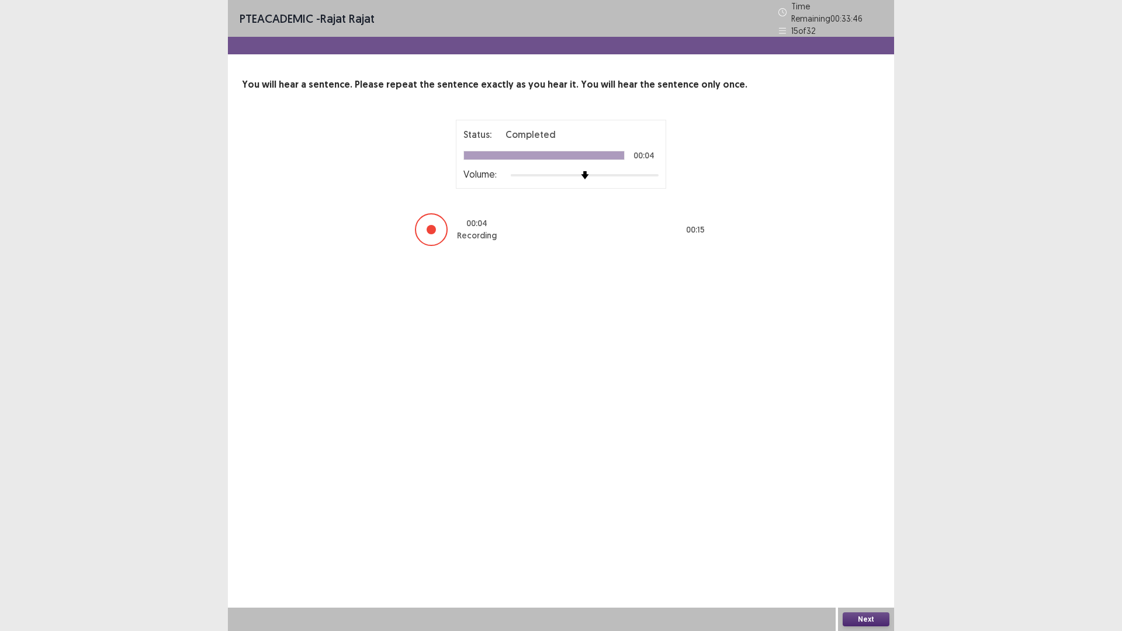
click at [866, 532] on button "Next" at bounding box center [866, 620] width 47 height 14
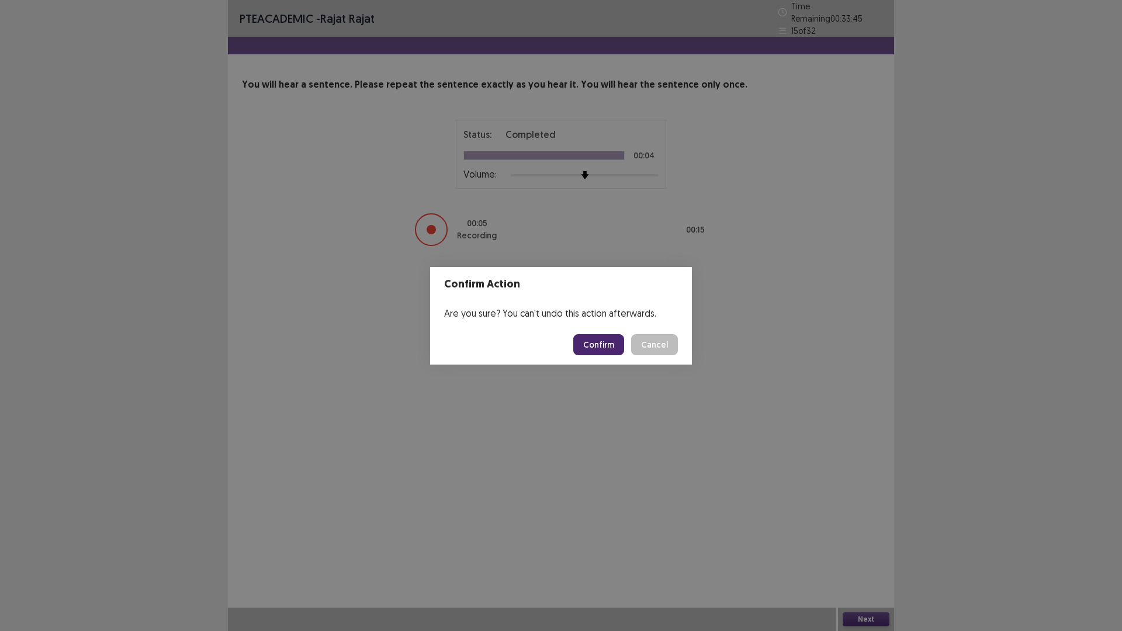
click at [606, 343] on button "Confirm" at bounding box center [598, 344] width 51 height 21
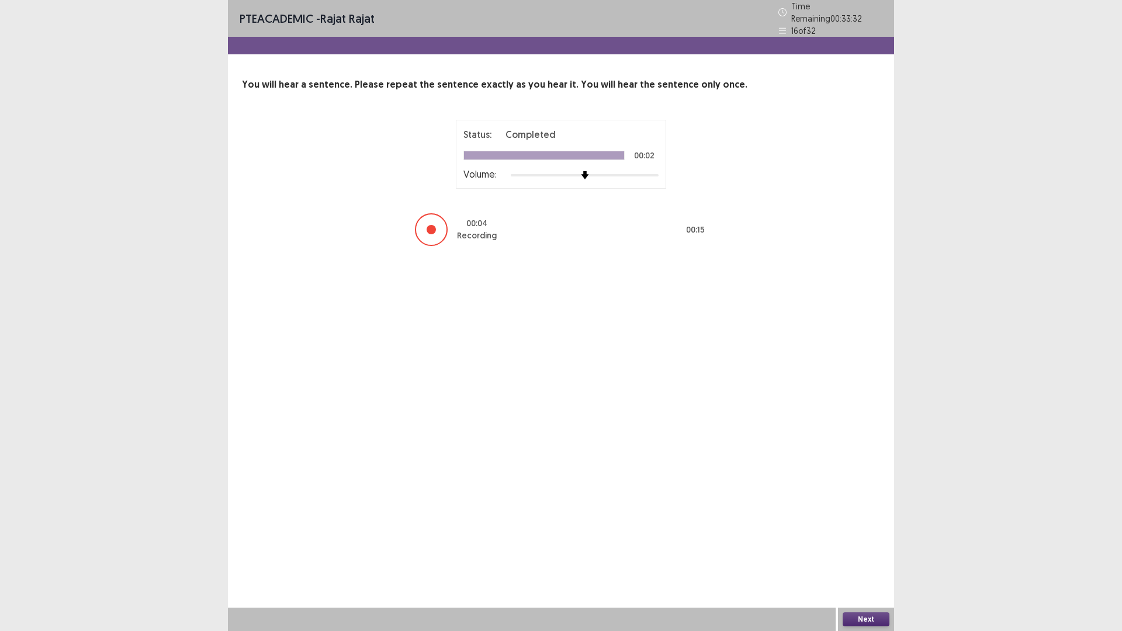
click at [858, 532] on button "Next" at bounding box center [866, 620] width 47 height 14
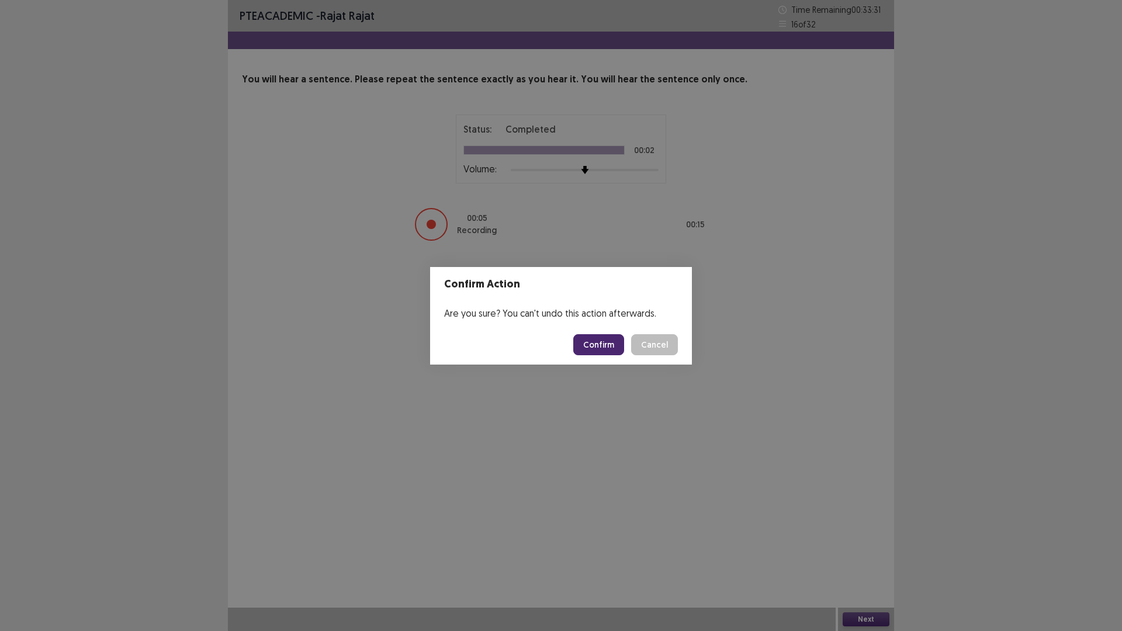
click at [591, 340] on button "Confirm" at bounding box center [598, 344] width 51 height 21
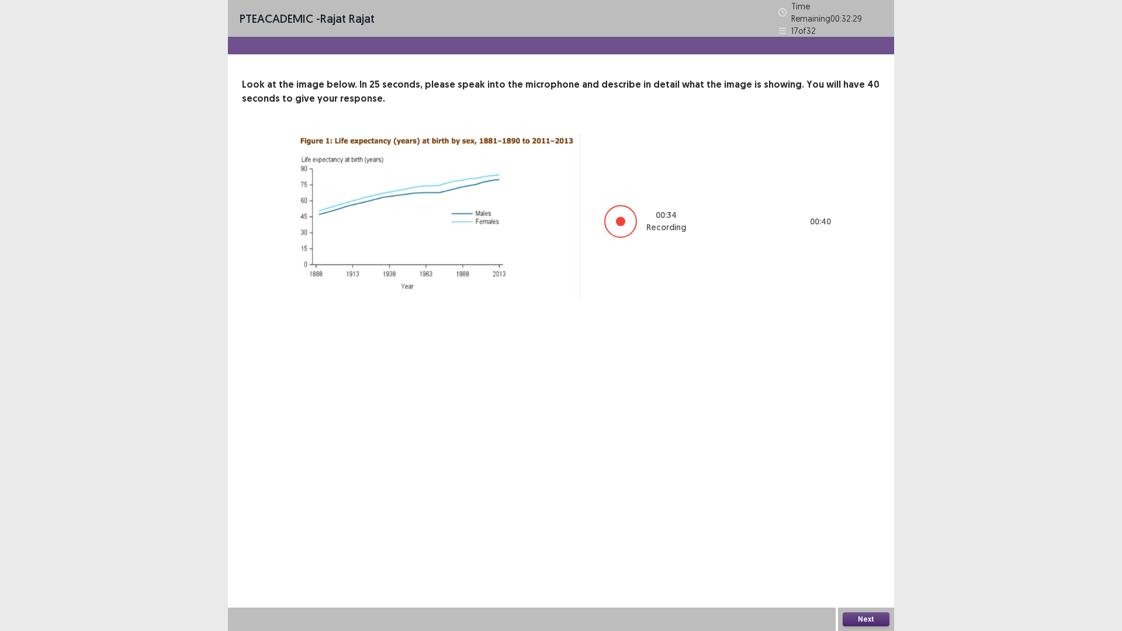
click at [860, 532] on button "Next" at bounding box center [866, 620] width 47 height 14
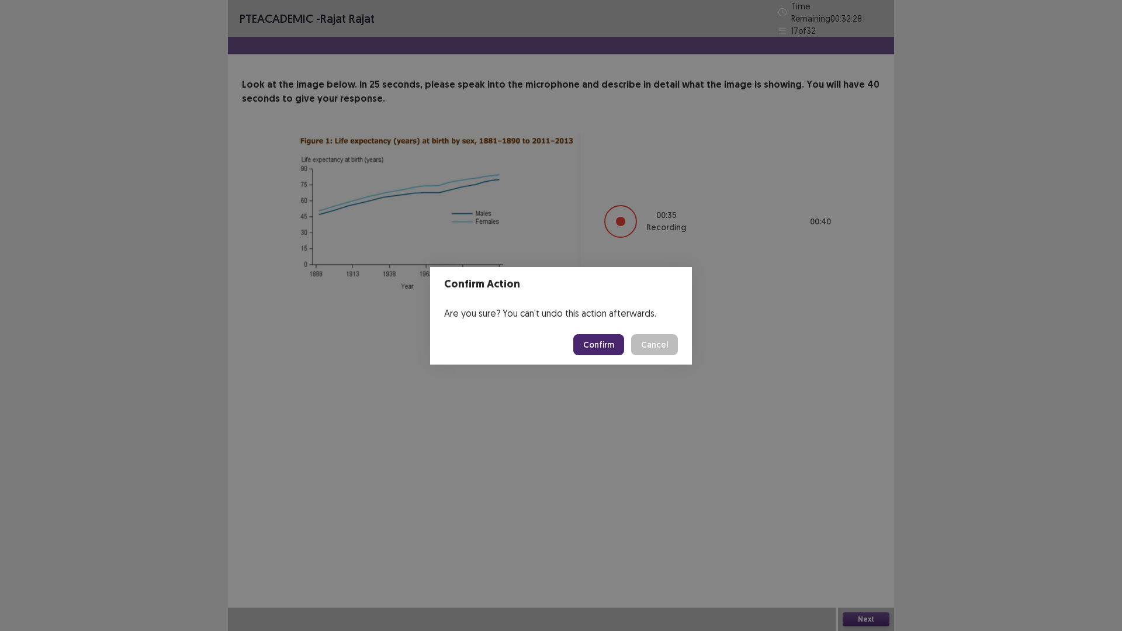
click at [606, 343] on button "Confirm" at bounding box center [598, 344] width 51 height 21
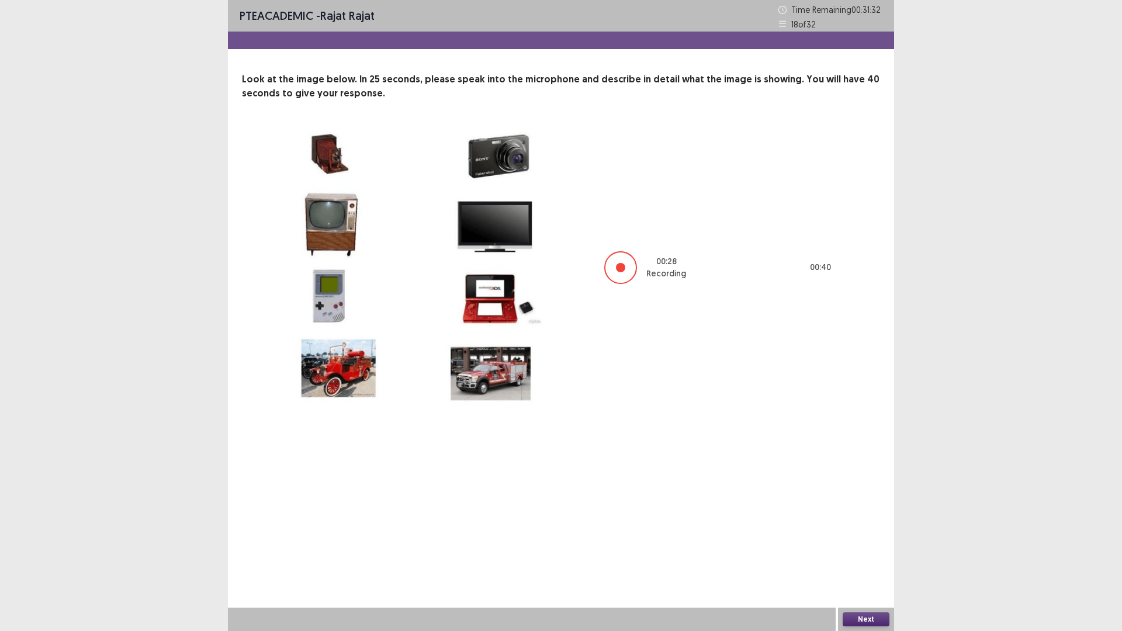
click at [864, 532] on button "Next" at bounding box center [866, 620] width 47 height 14
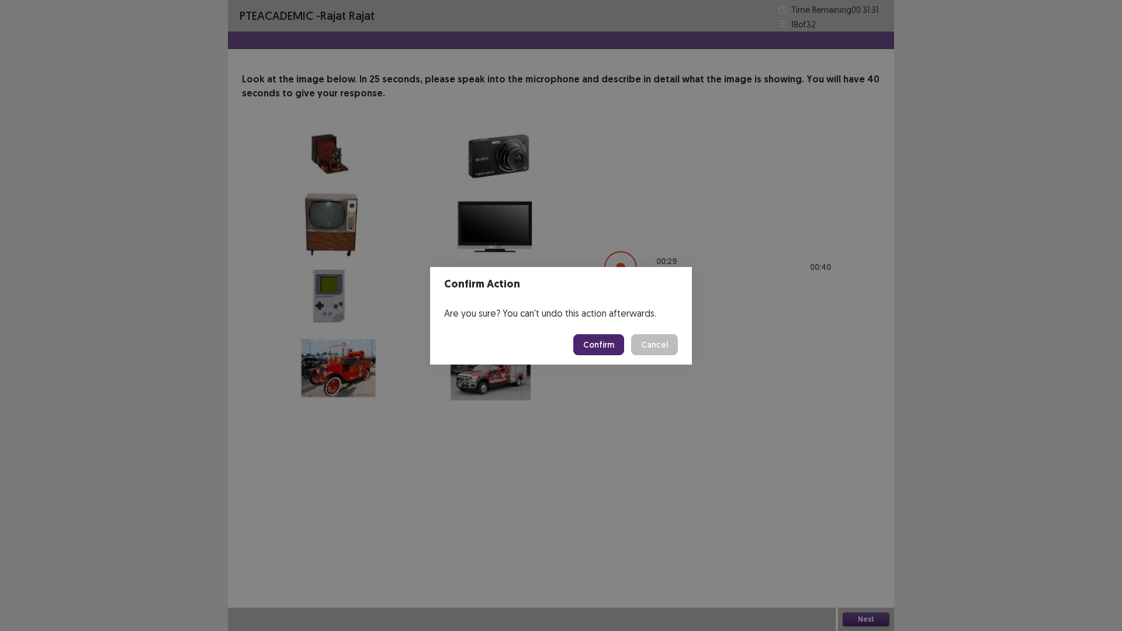
click at [597, 349] on button "Confirm" at bounding box center [598, 344] width 51 height 21
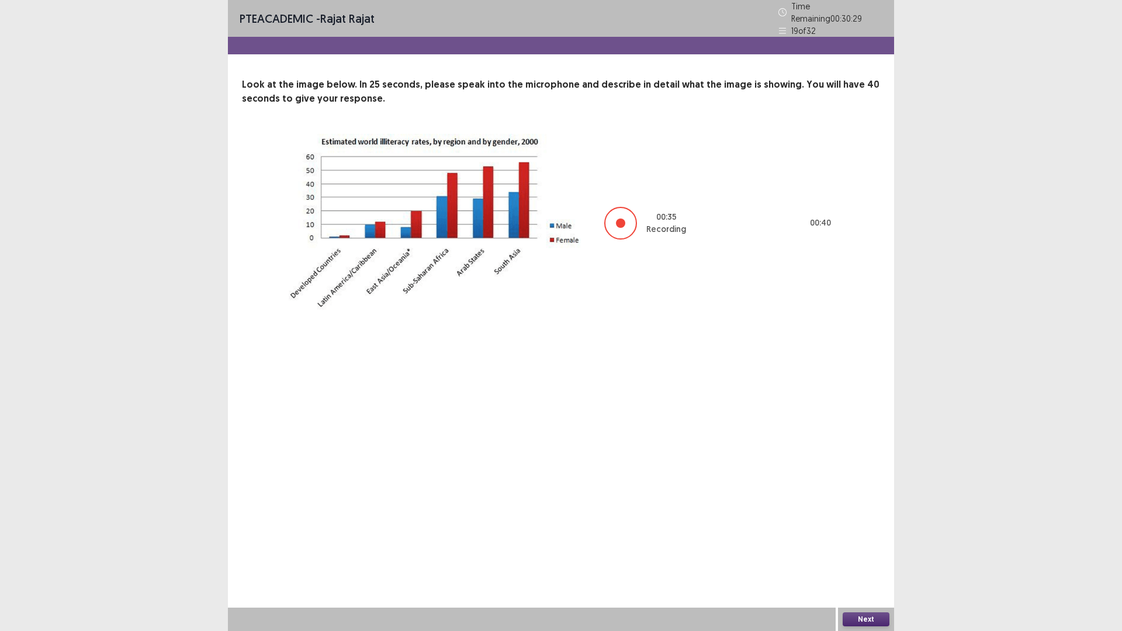
click at [871, 532] on button "Next" at bounding box center [866, 620] width 47 height 14
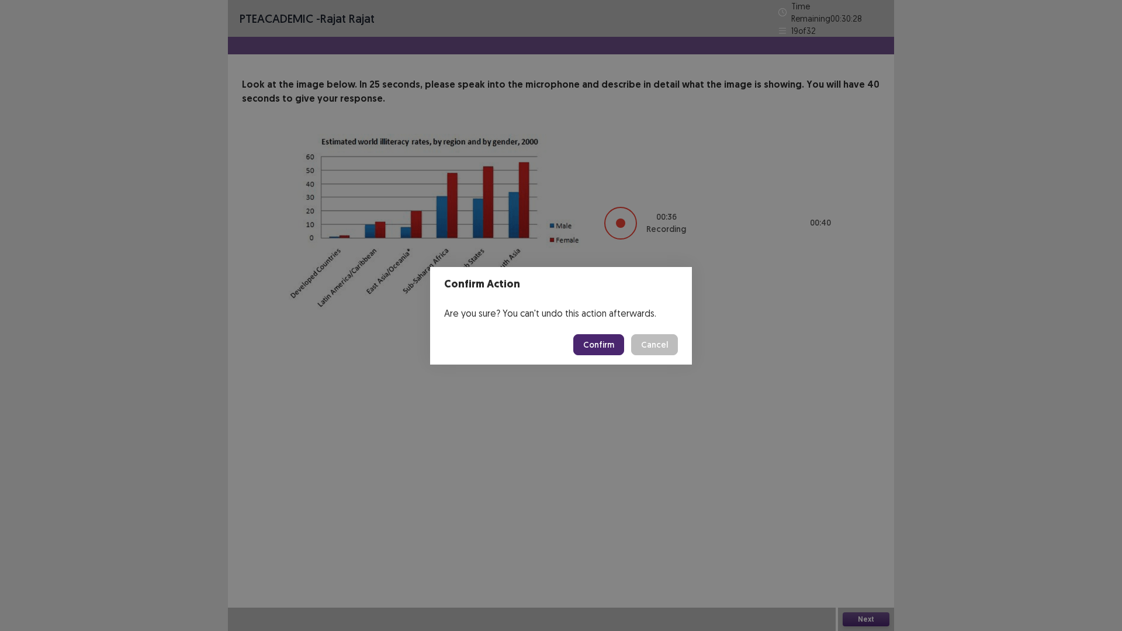
click at [603, 346] on button "Confirm" at bounding box center [598, 344] width 51 height 21
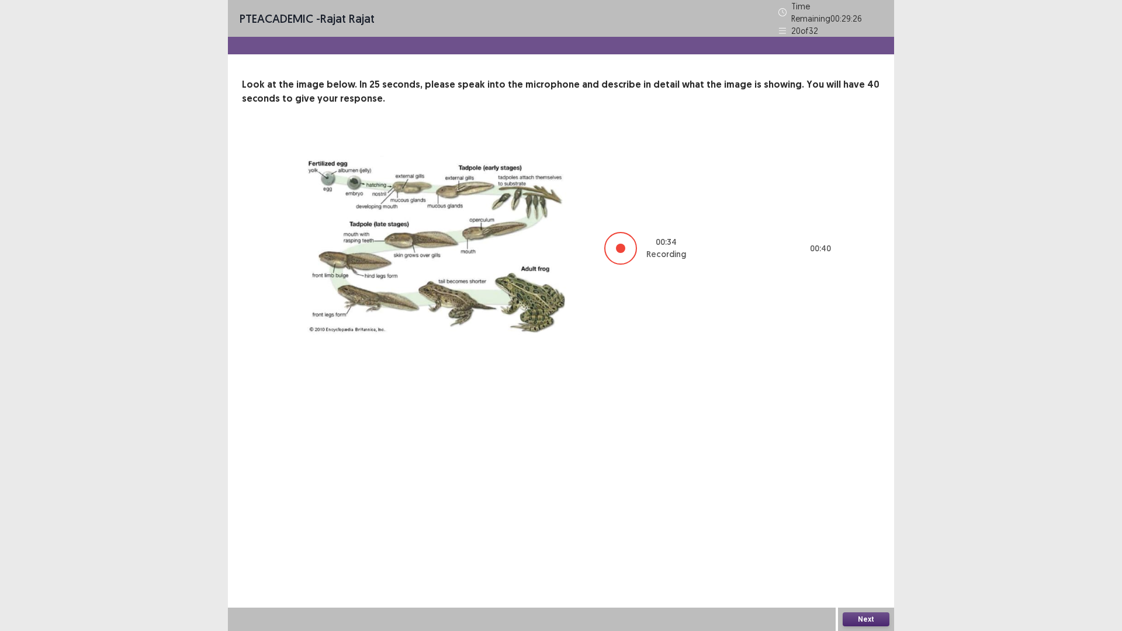
click at [869, 532] on div "PTE academic - [PERSON_NAME] Time Remaining 00 : 29 : 26 20 of 32 Look at the i…" at bounding box center [561, 315] width 666 height 631
click at [871, 532] on button "Next" at bounding box center [866, 620] width 47 height 14
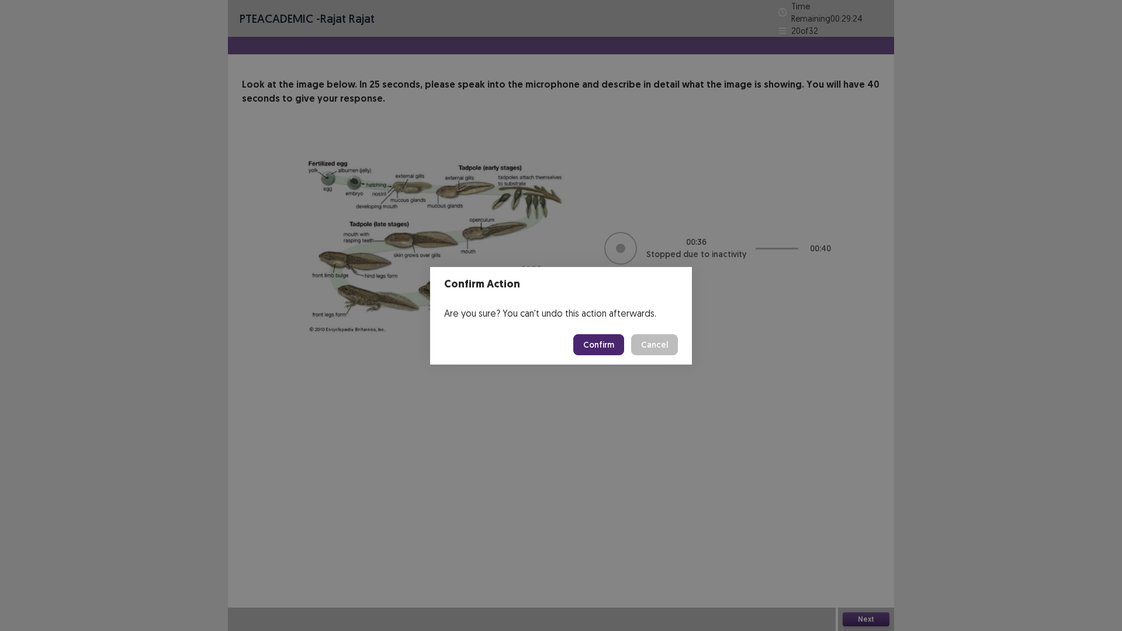
click at [616, 347] on button "Confirm" at bounding box center [598, 344] width 51 height 21
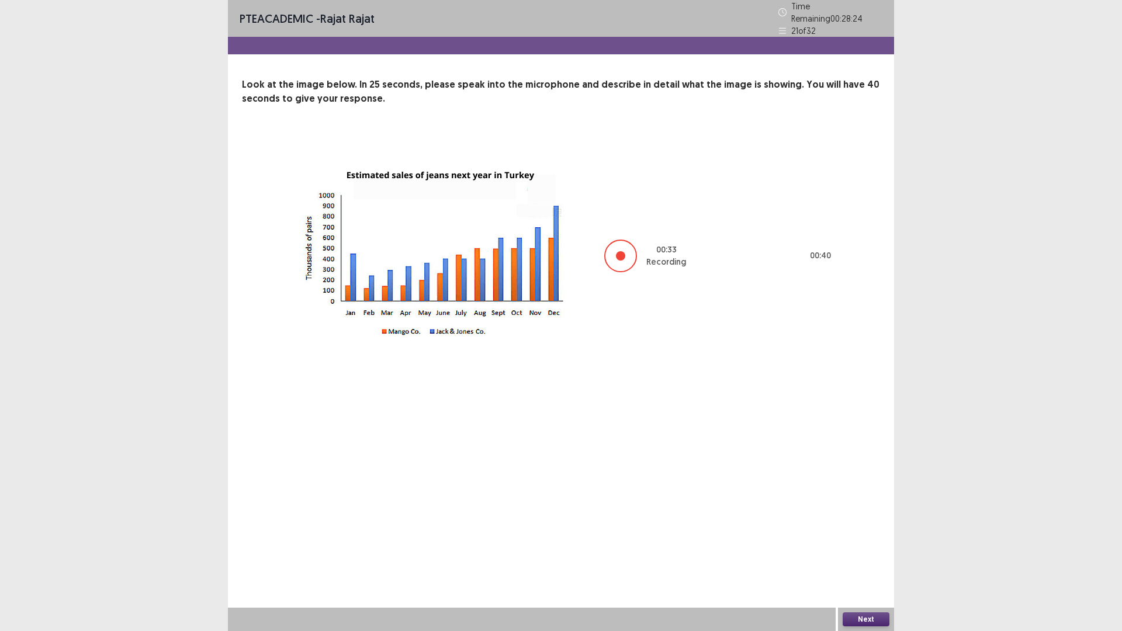
click at [857, 532] on button "Next" at bounding box center [866, 620] width 47 height 14
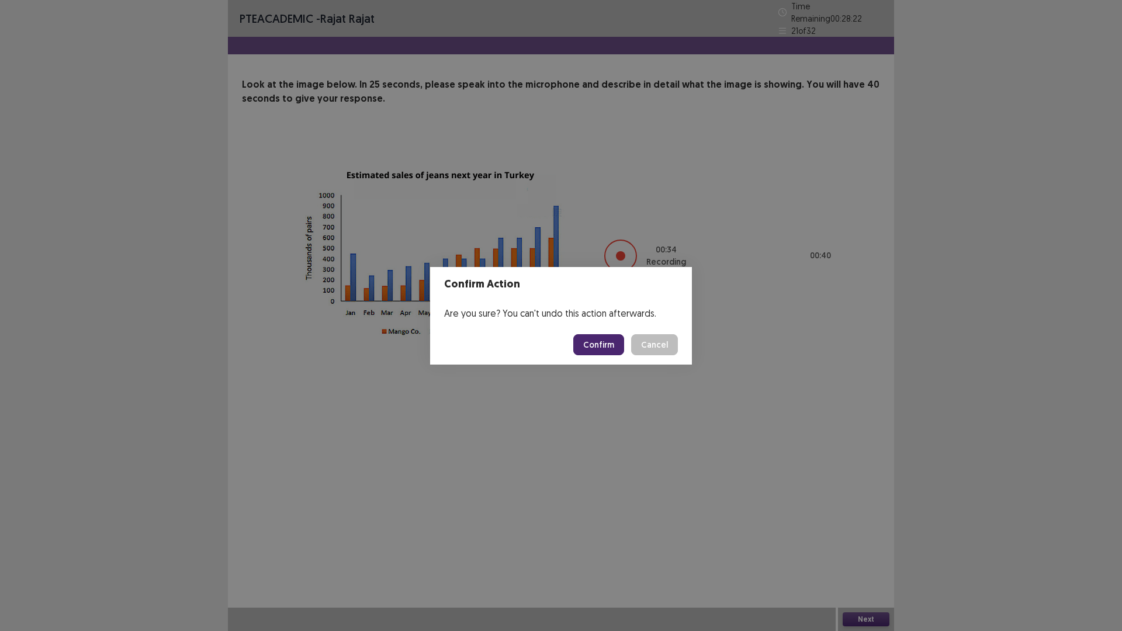
click at [613, 349] on button "Confirm" at bounding box center [598, 344] width 51 height 21
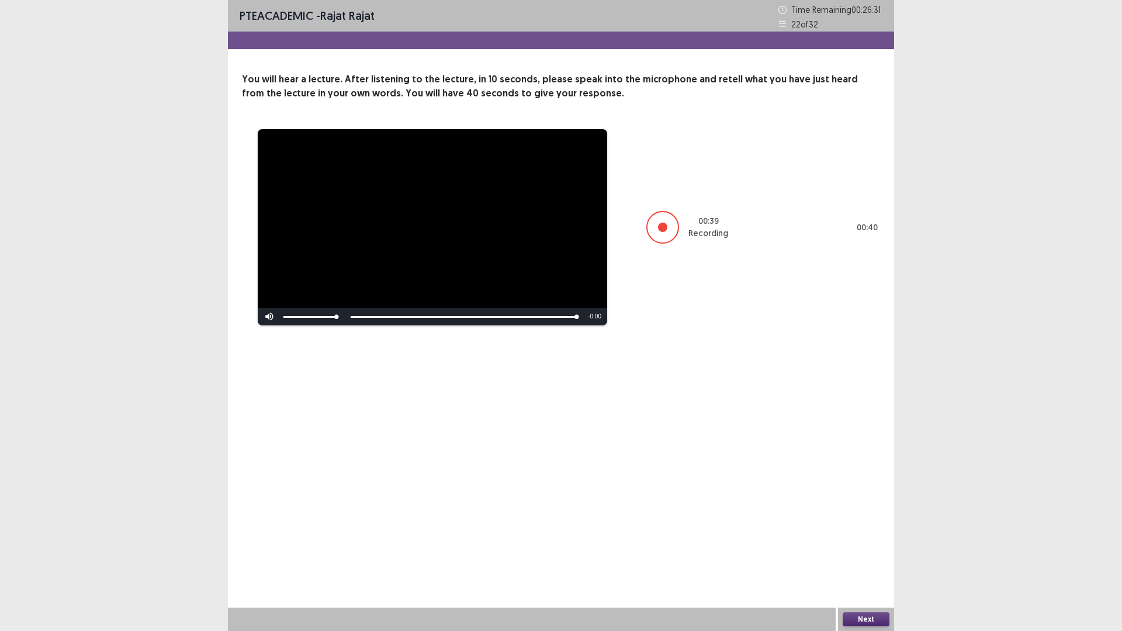
click at [862, 532] on button "Next" at bounding box center [866, 620] width 47 height 14
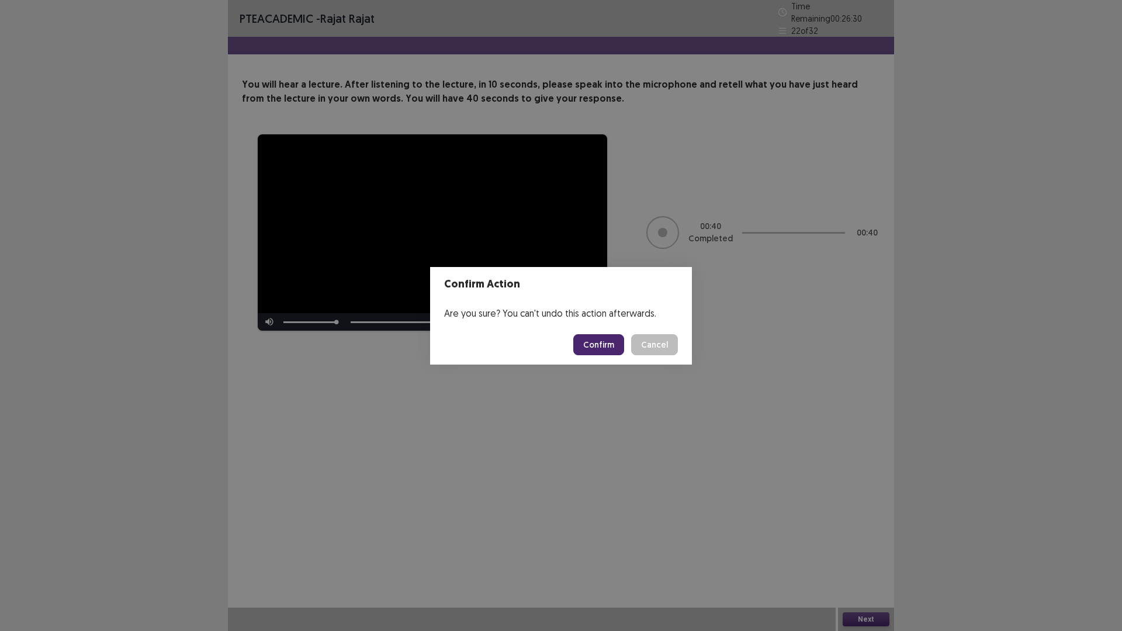
click at [607, 345] on button "Confirm" at bounding box center [598, 344] width 51 height 21
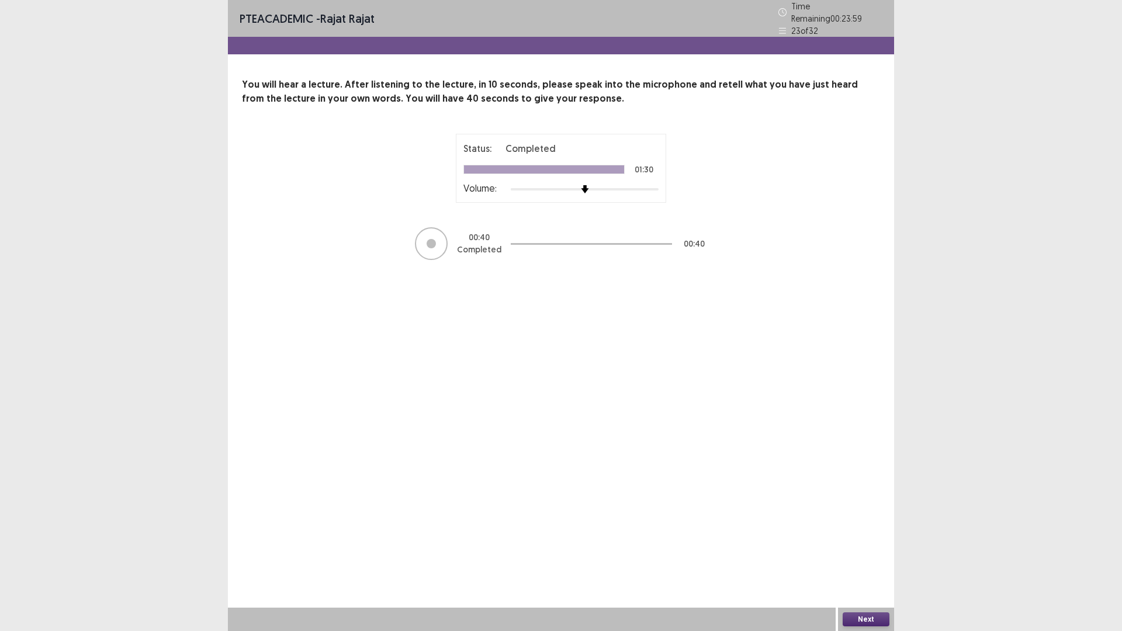
drag, startPoint x: 879, startPoint y: 616, endPoint x: 872, endPoint y: 617, distance: 7.0
click at [872, 532] on button "Next" at bounding box center [866, 620] width 47 height 14
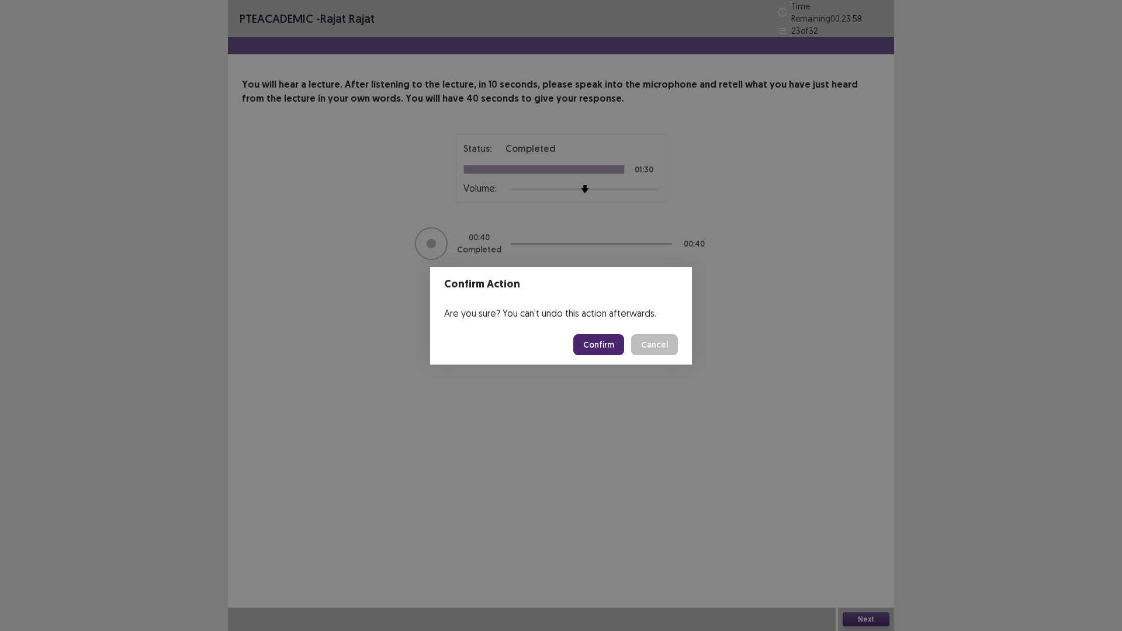
click at [608, 338] on button "Confirm" at bounding box center [598, 344] width 51 height 21
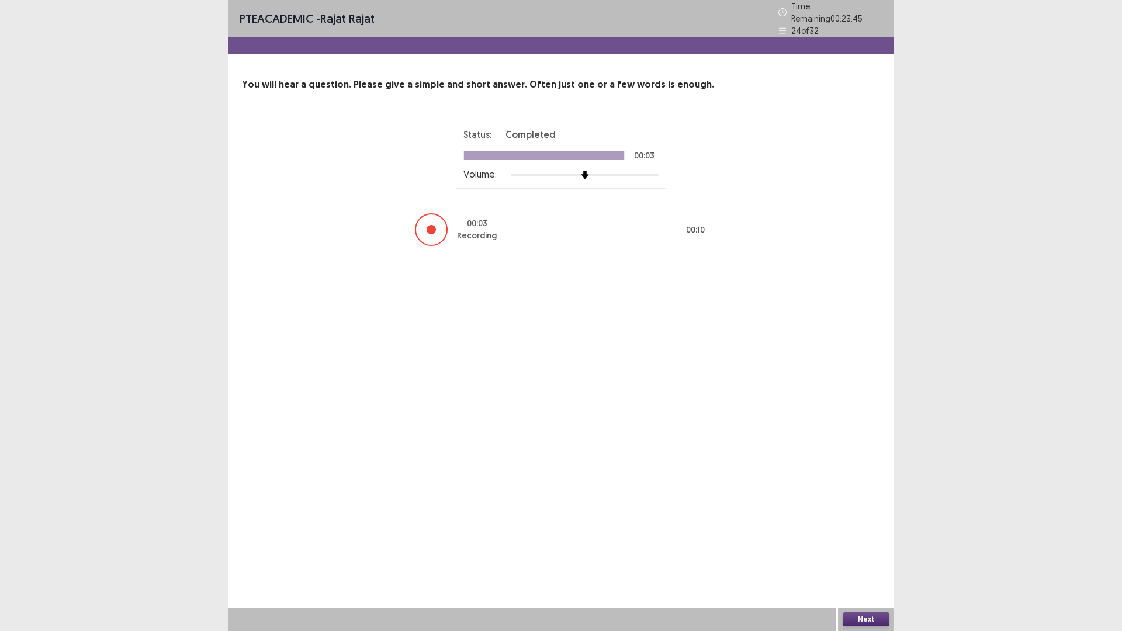
click at [859, 532] on button "Next" at bounding box center [866, 620] width 47 height 14
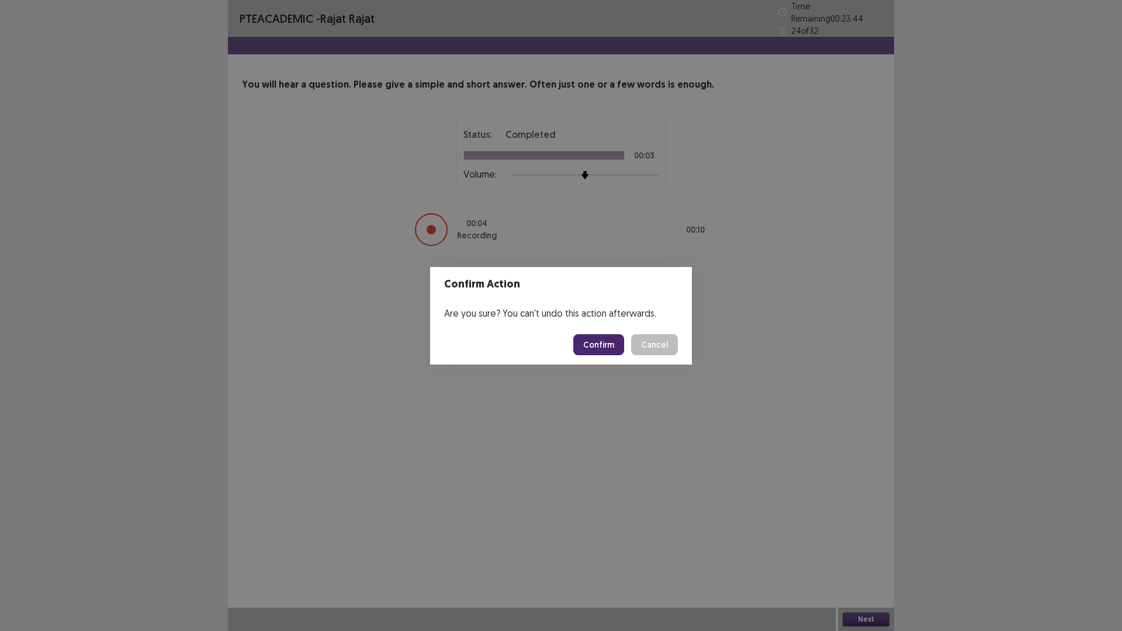
click at [609, 344] on button "Confirm" at bounding box center [598, 344] width 51 height 21
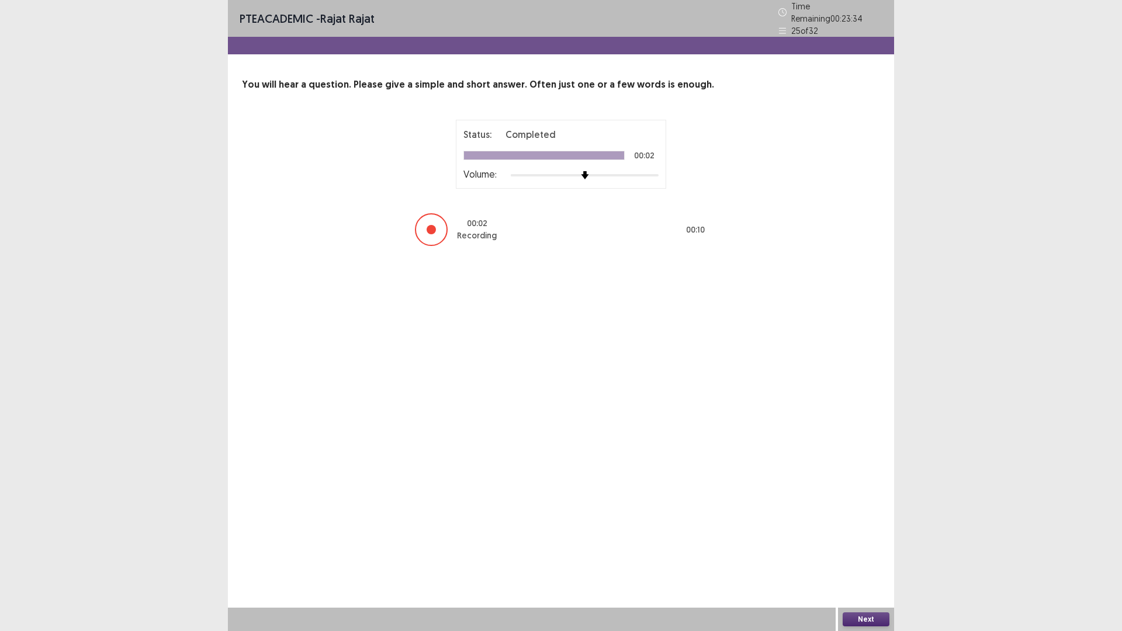
click at [883, 532] on button "Next" at bounding box center [866, 620] width 47 height 14
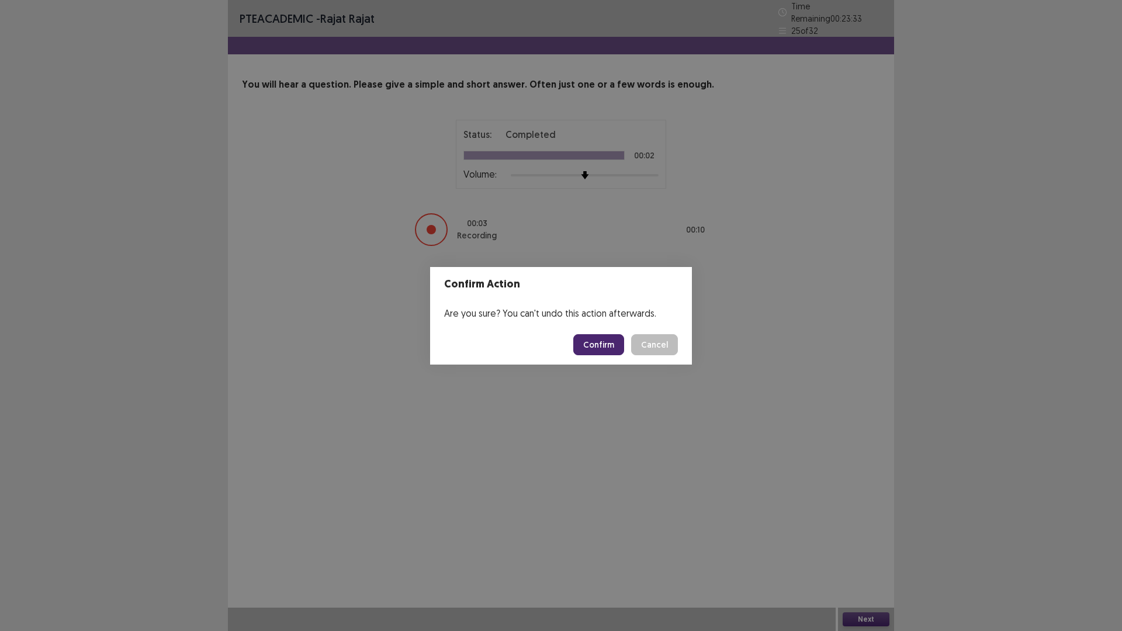
click at [607, 342] on button "Confirm" at bounding box center [598, 344] width 51 height 21
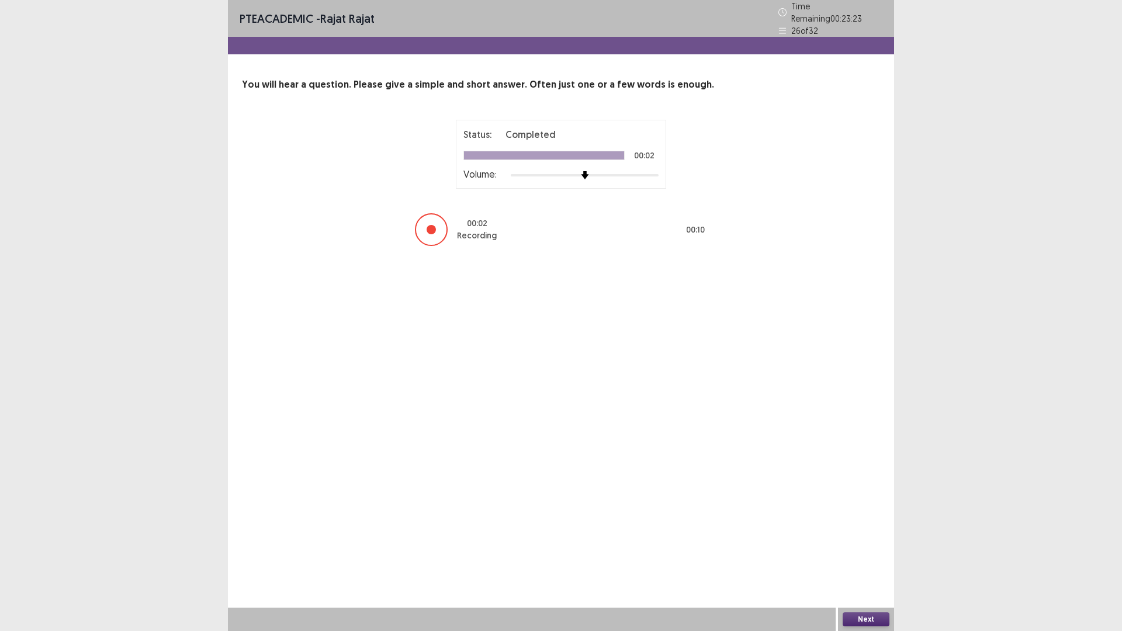
click at [859, 532] on button "Next" at bounding box center [866, 620] width 47 height 14
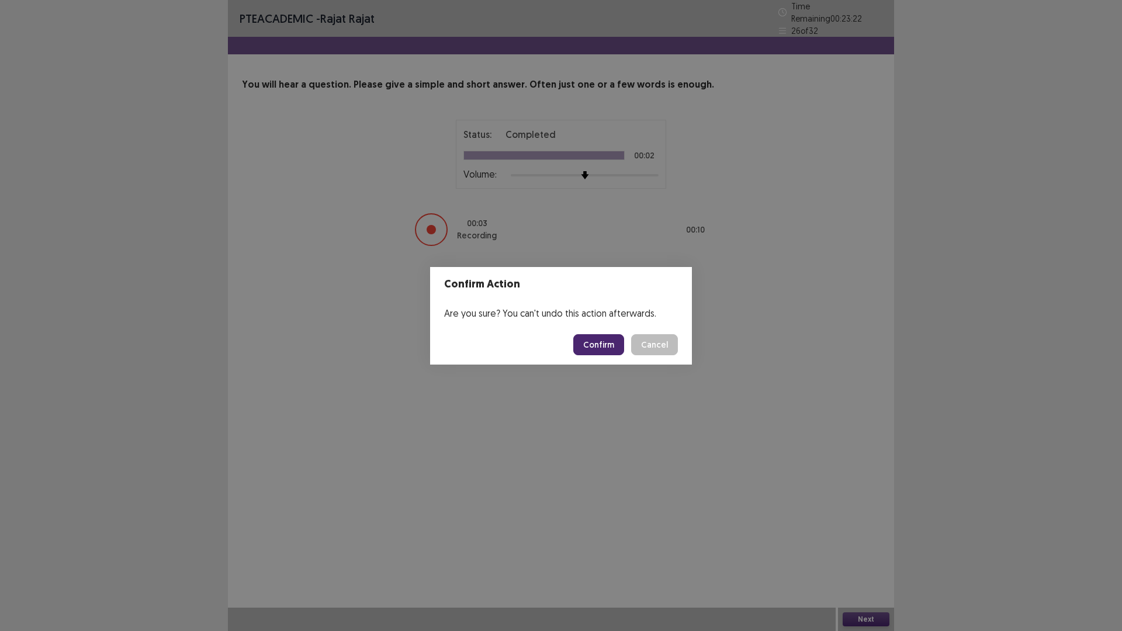
click at [605, 344] on button "Confirm" at bounding box center [598, 344] width 51 height 21
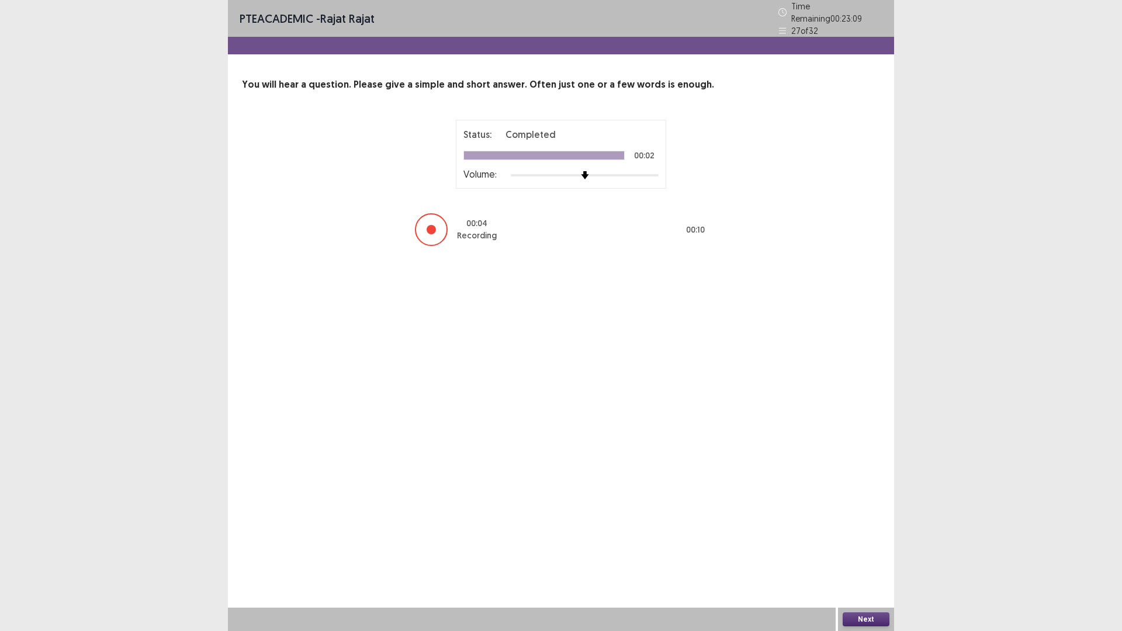
click at [864, 532] on button "Next" at bounding box center [866, 620] width 47 height 14
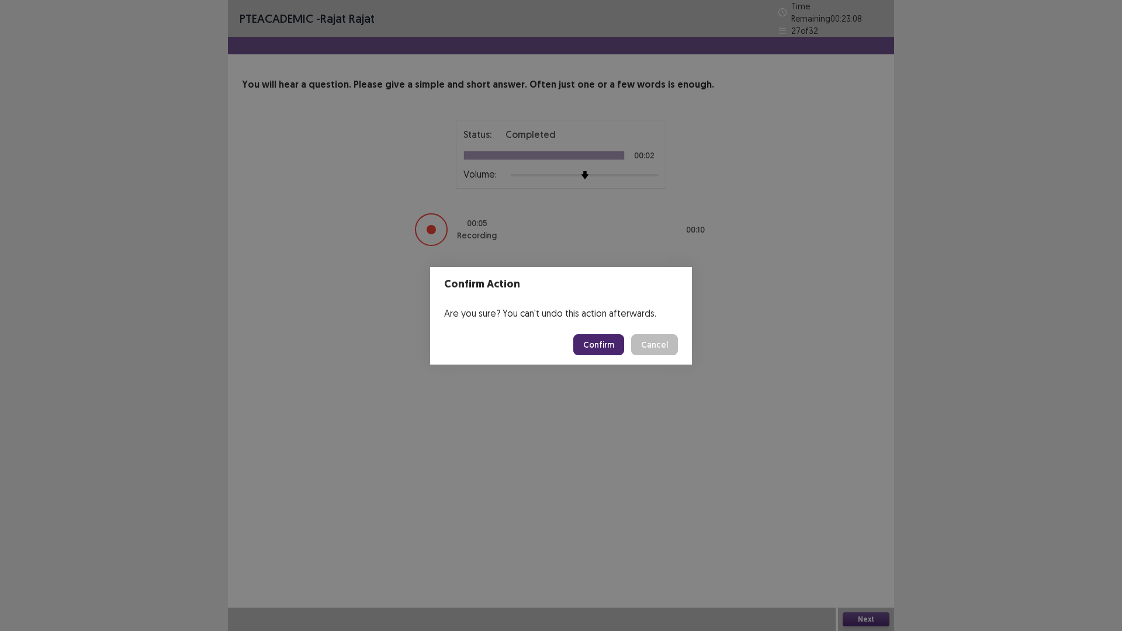
click at [596, 338] on button "Confirm" at bounding box center [598, 344] width 51 height 21
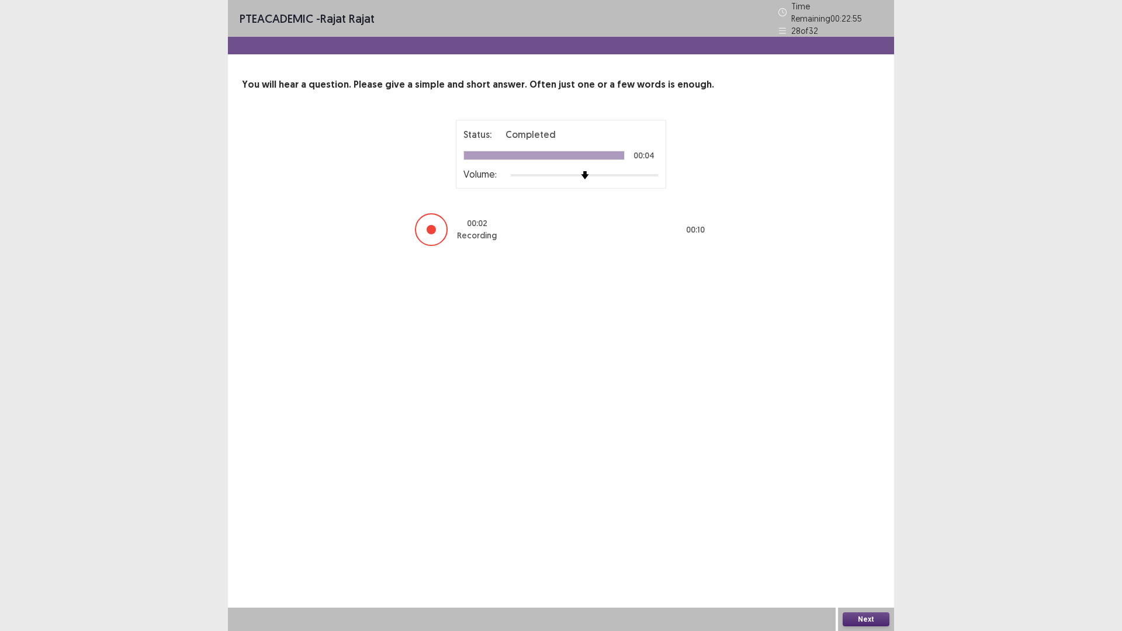
click at [864, 532] on button "Next" at bounding box center [866, 620] width 47 height 14
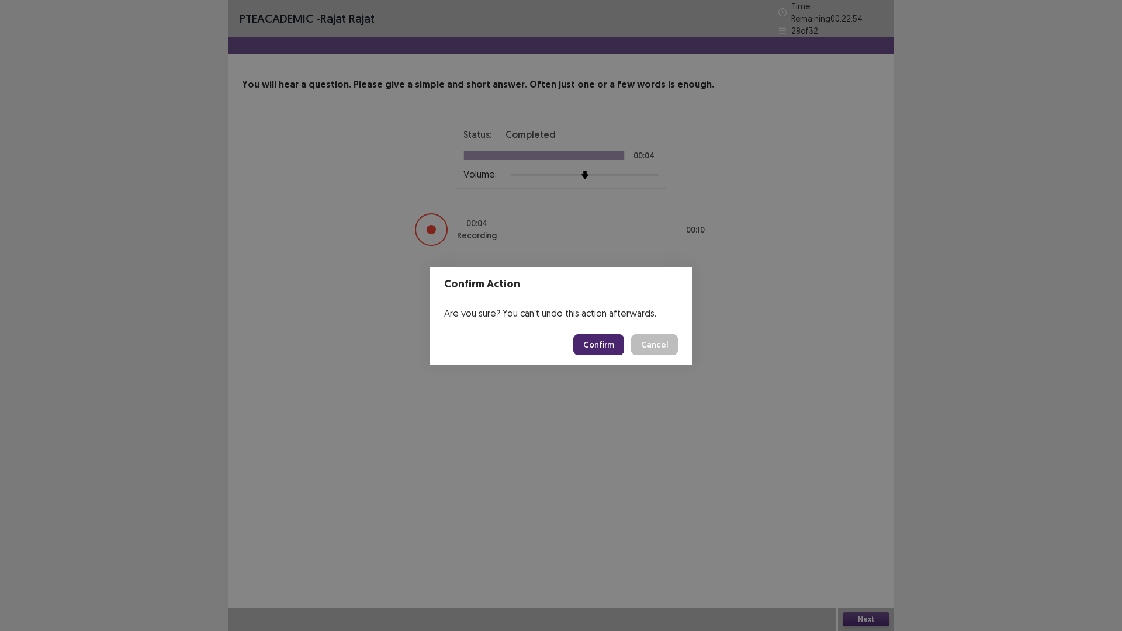
click at [609, 344] on button "Confirm" at bounding box center [598, 344] width 51 height 21
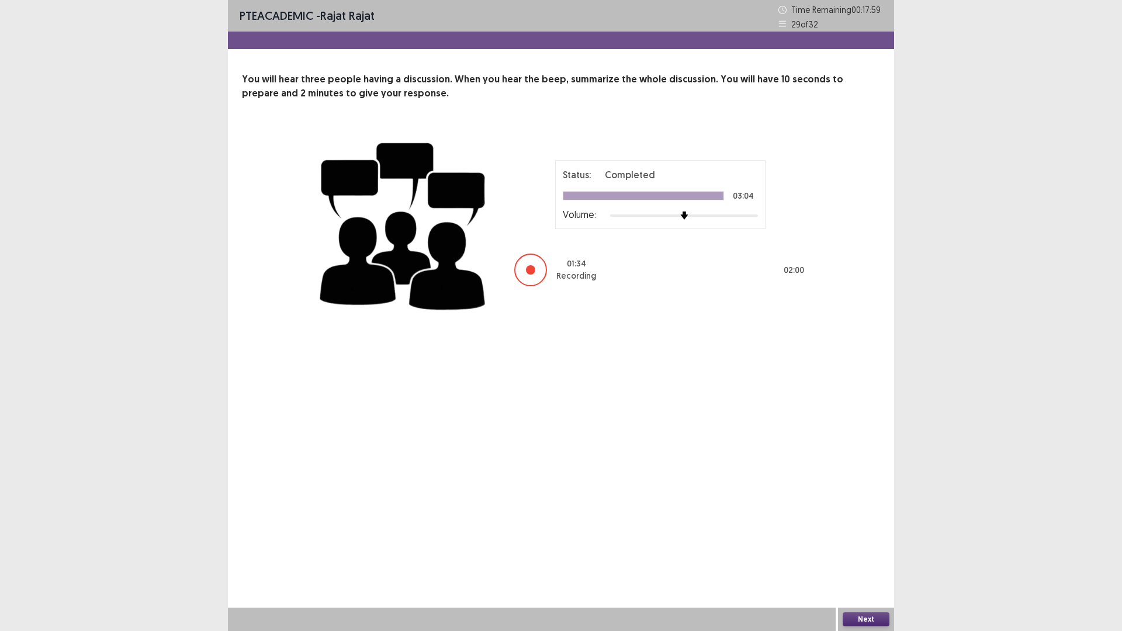
drag, startPoint x: 609, startPoint y: 344, endPoint x: 605, endPoint y: 337, distance: 8.6
click at [610, 338] on div "PTE academic - [PERSON_NAME] Time Remaining 00 : 17 : 59 29 of 32 You will hear…" at bounding box center [561, 315] width 666 height 631
click at [879, 532] on button "Next" at bounding box center [866, 620] width 47 height 14
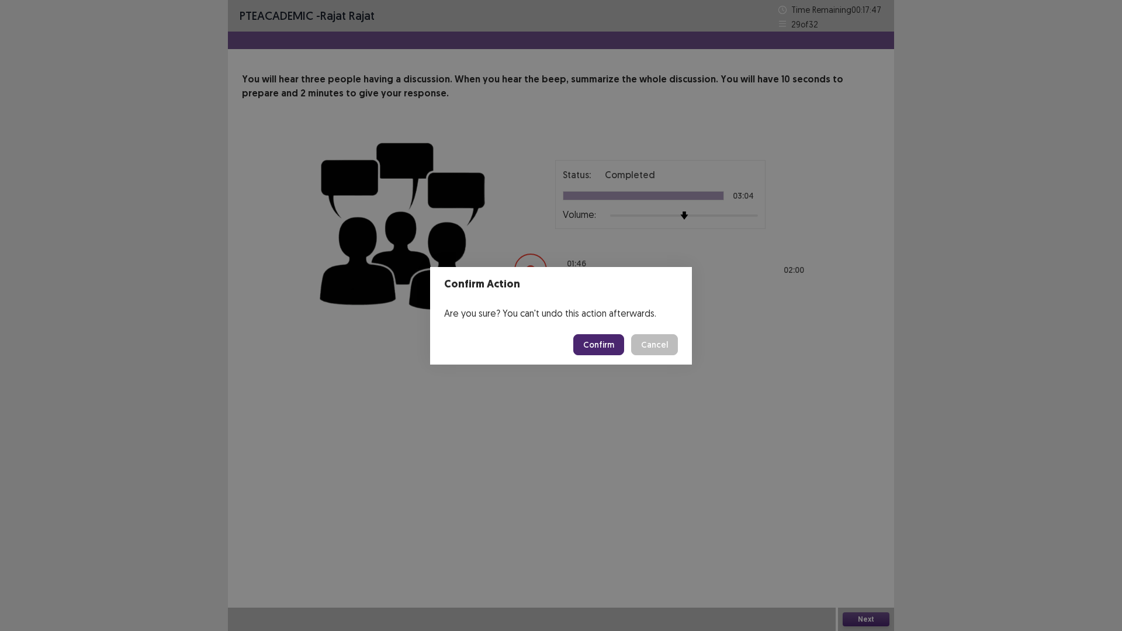
click at [599, 350] on button "Confirm" at bounding box center [598, 344] width 51 height 21
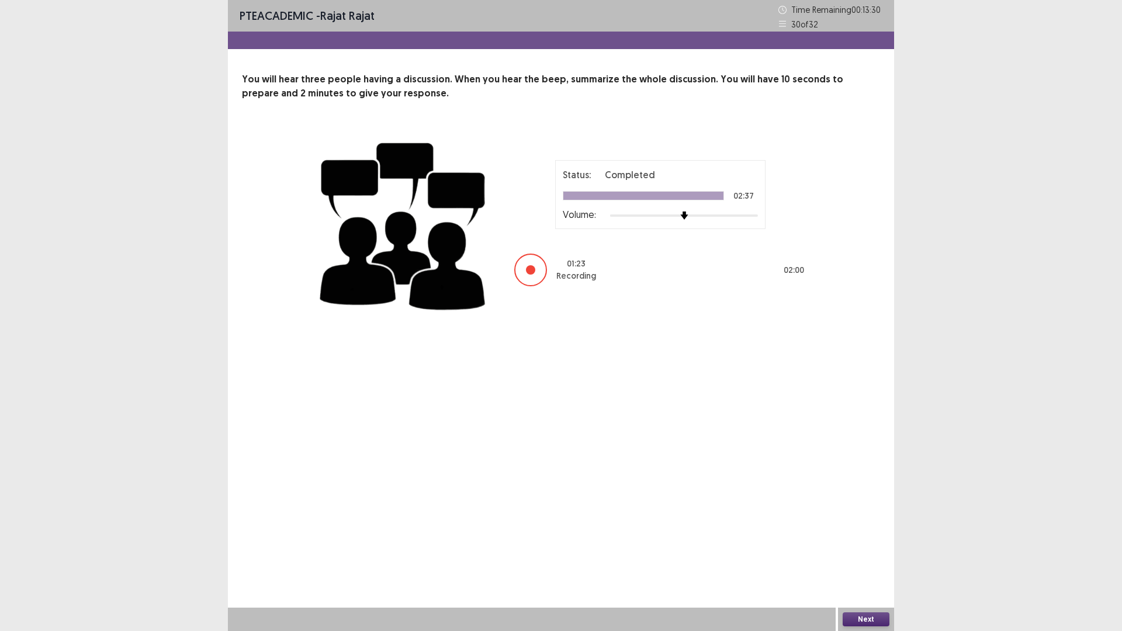
click at [856, 532] on button "Next" at bounding box center [866, 620] width 47 height 14
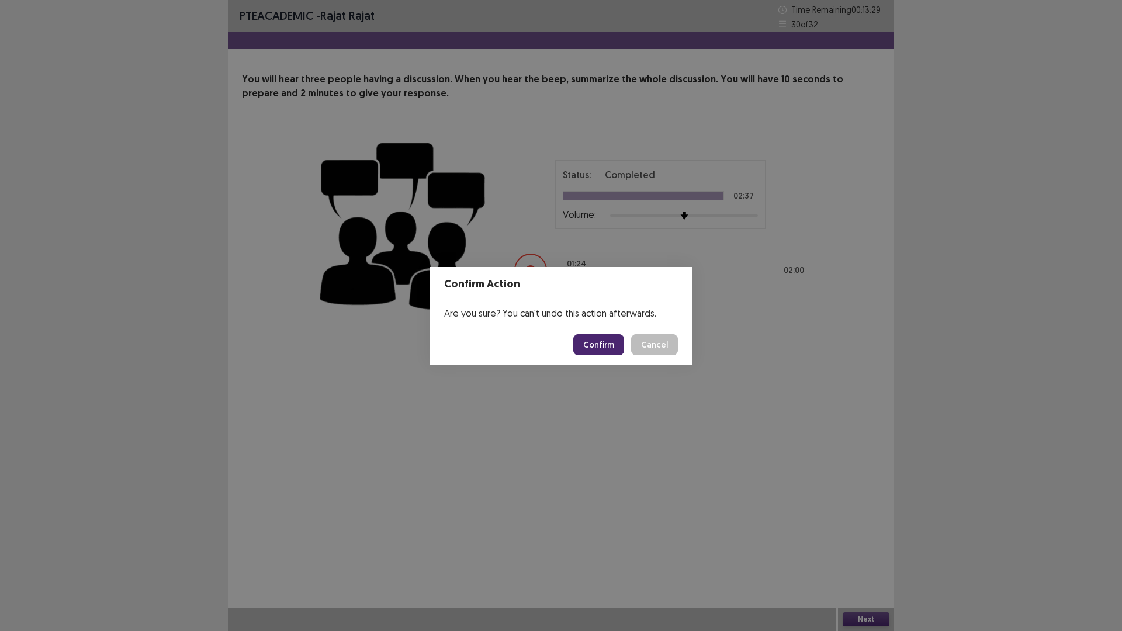
click at [599, 346] on button "Confirm" at bounding box center [598, 344] width 51 height 21
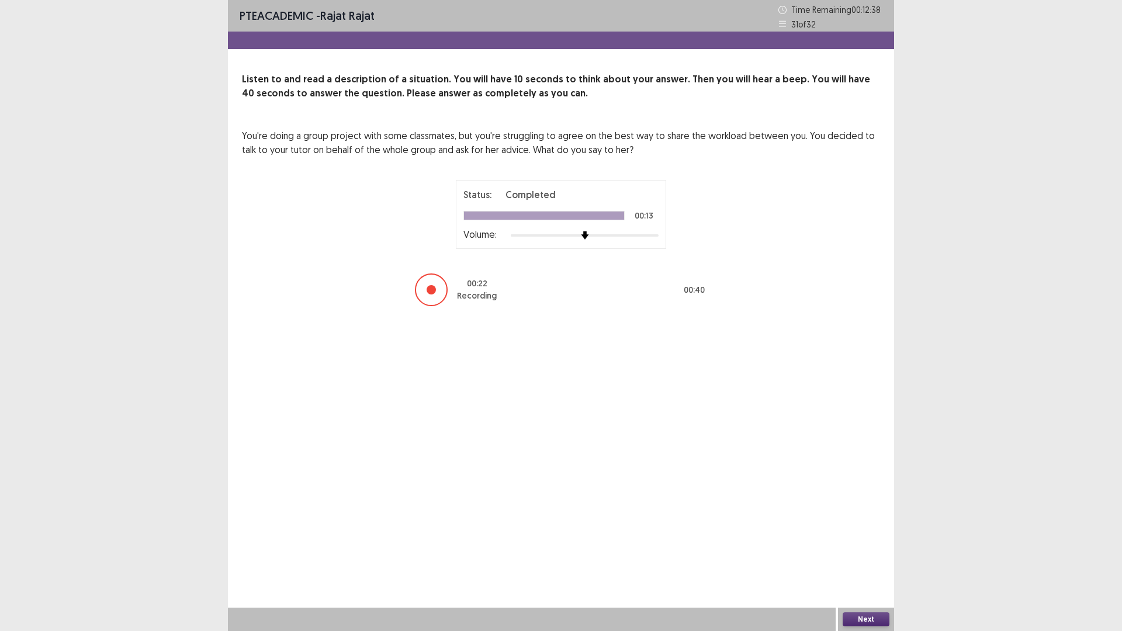
click at [867, 532] on button "Next" at bounding box center [866, 620] width 47 height 14
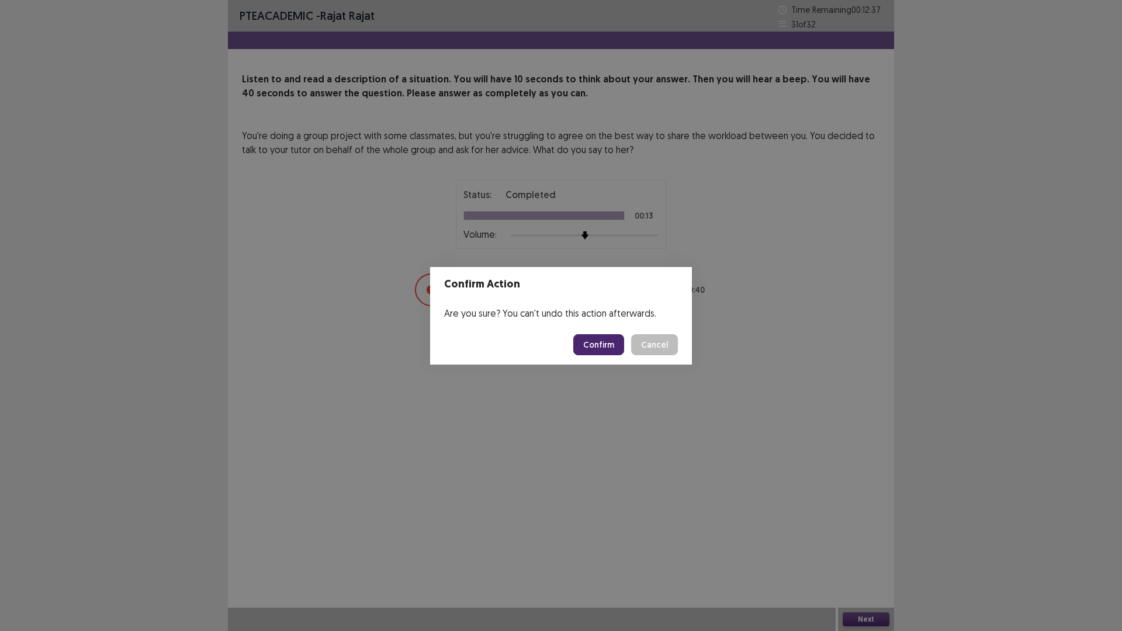
click at [608, 348] on button "Confirm" at bounding box center [598, 344] width 51 height 21
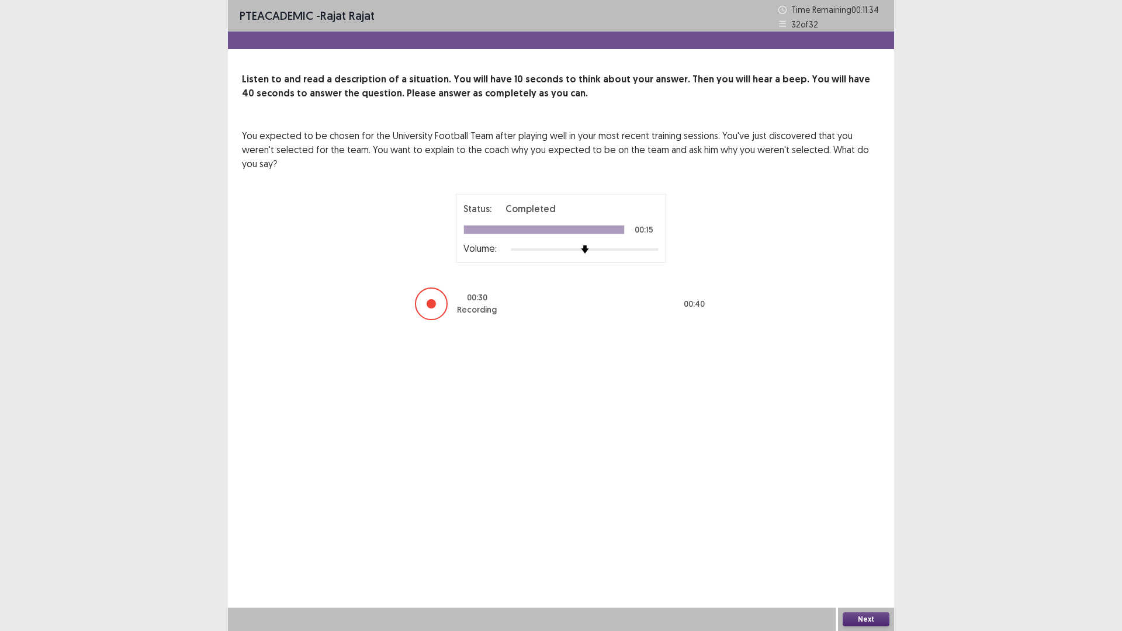
click at [866, 532] on button "Next" at bounding box center [866, 620] width 47 height 14
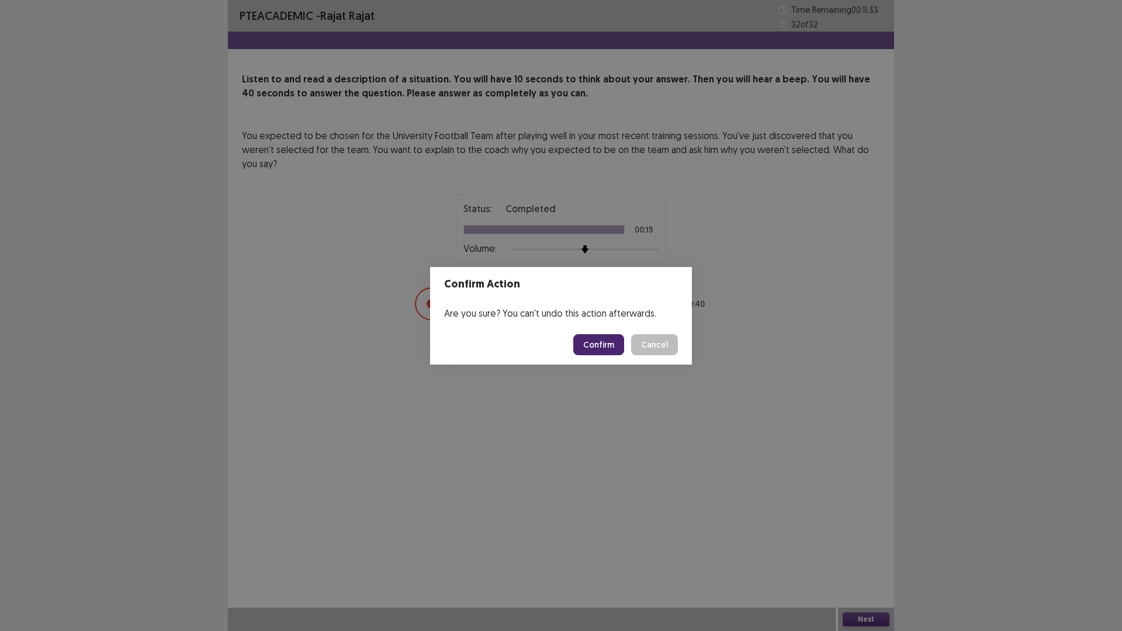
click at [604, 348] on button "Confirm" at bounding box center [598, 344] width 51 height 21
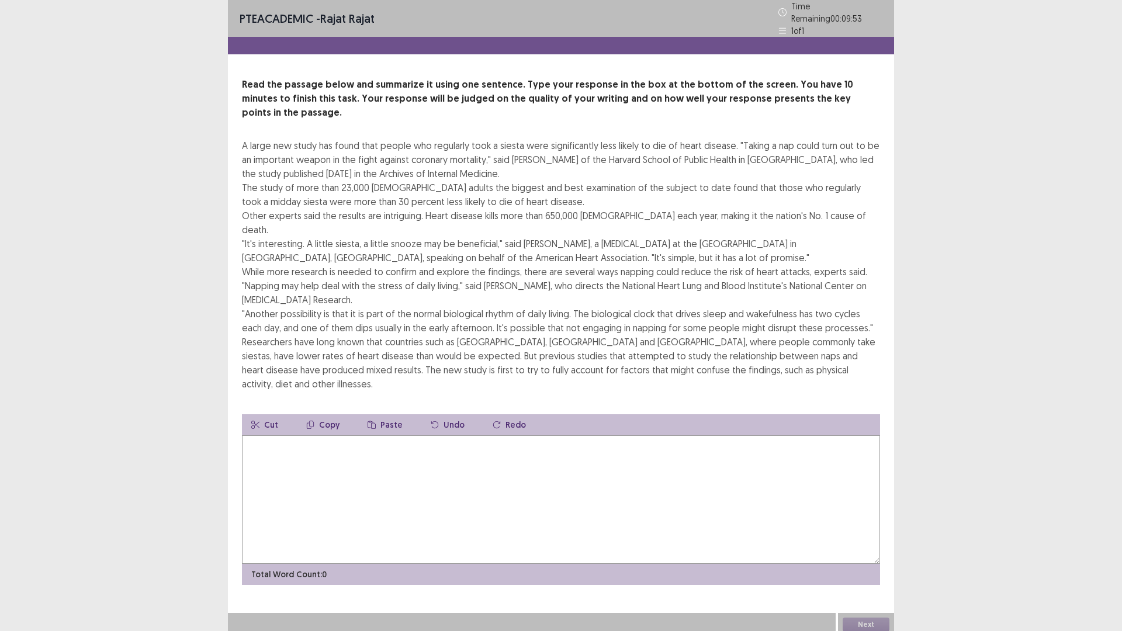
click at [319, 435] on textarea at bounding box center [561, 499] width 638 height 129
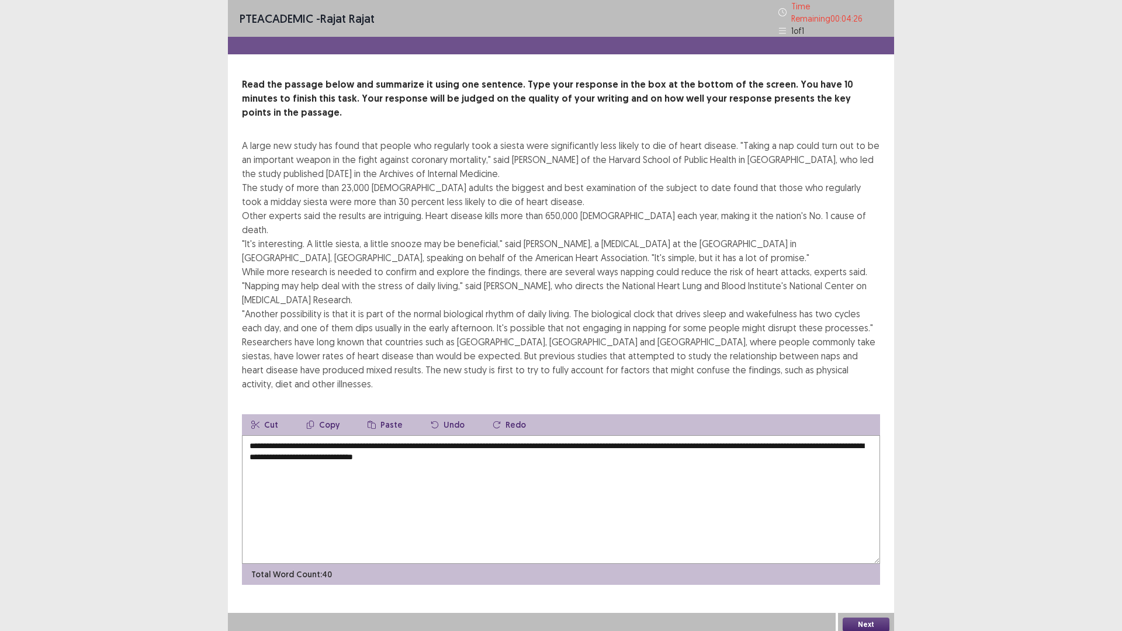
click at [676, 435] on textarea "**********" at bounding box center [561, 499] width 638 height 129
drag, startPoint x: 678, startPoint y: 397, endPoint x: 721, endPoint y: 379, distance: 46.9
click at [681, 435] on textarea "**********" at bounding box center [561, 499] width 638 height 129
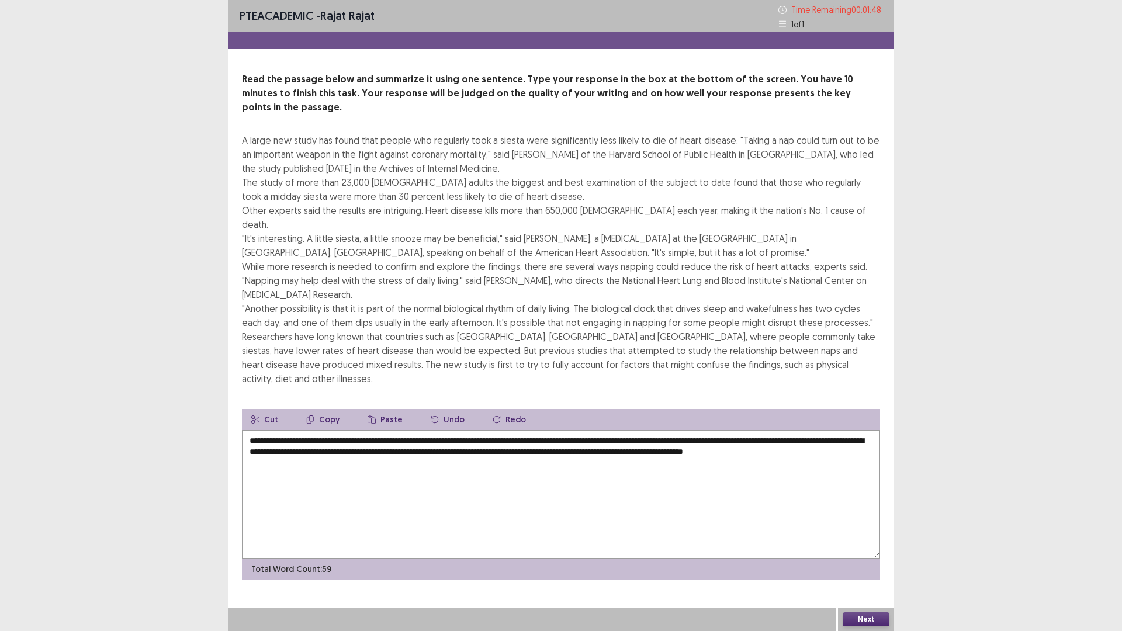
click at [429, 454] on textarea "**********" at bounding box center [561, 494] width 638 height 129
type textarea "**********"
click at [866, 532] on button "Next" at bounding box center [866, 620] width 47 height 14
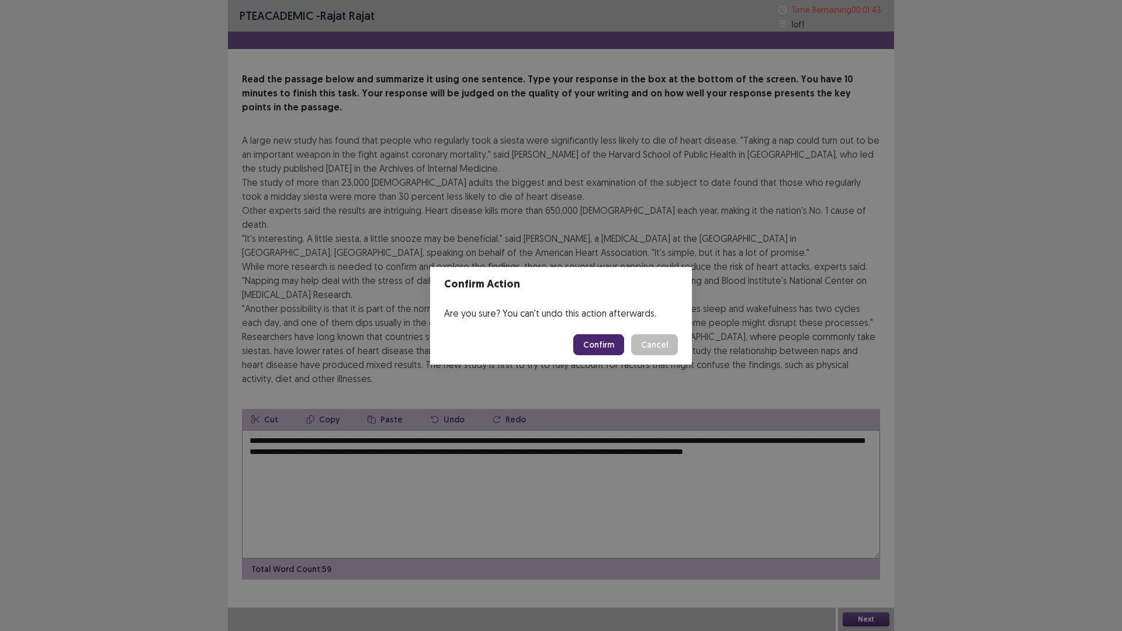
click at [611, 345] on button "Confirm" at bounding box center [598, 344] width 51 height 21
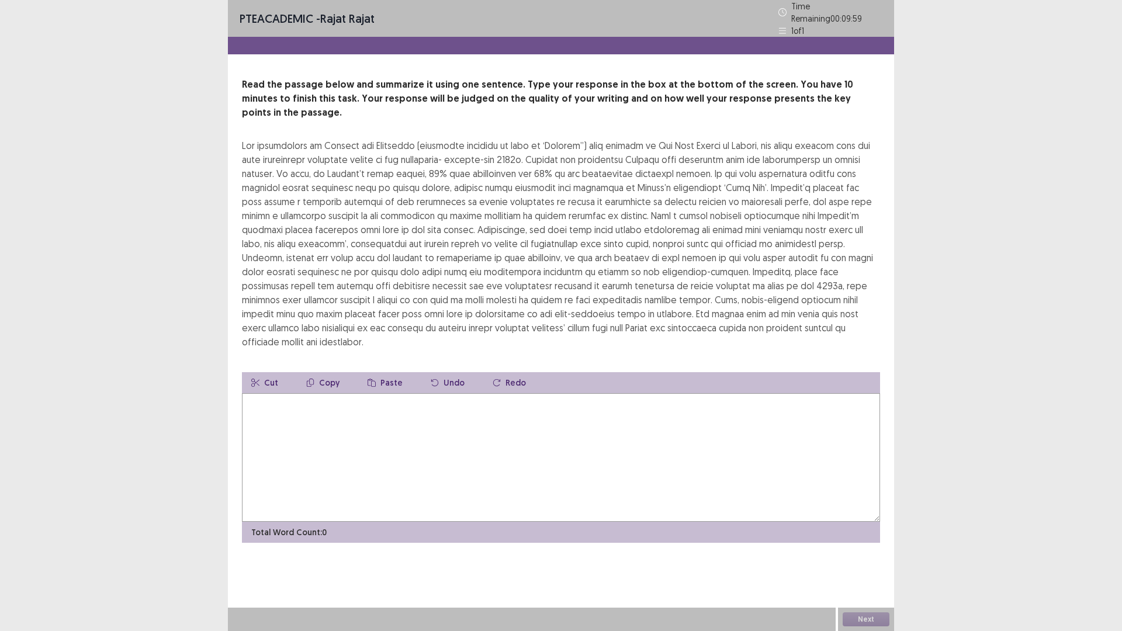
click at [509, 436] on textarea at bounding box center [561, 457] width 638 height 129
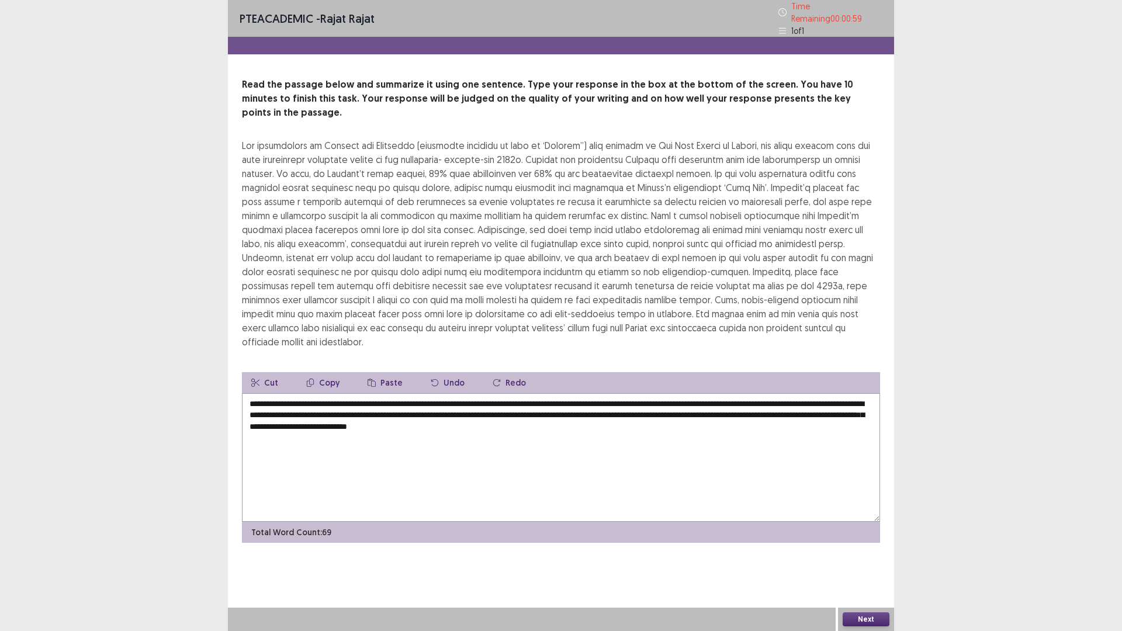
type textarea "**********"
click at [866, 532] on button "Next" at bounding box center [866, 620] width 47 height 14
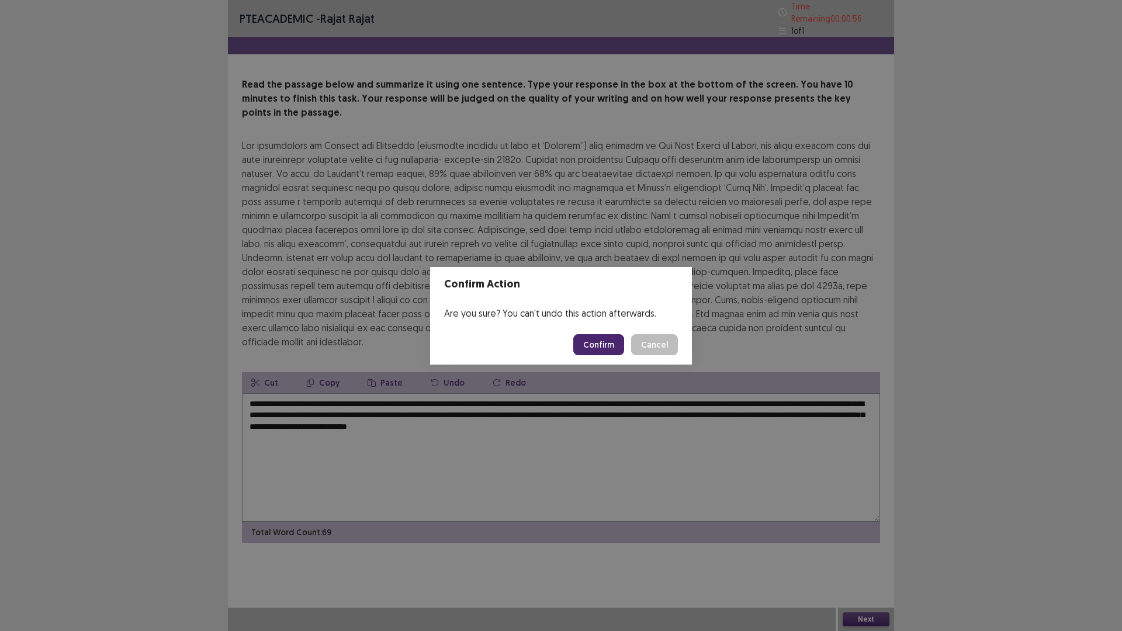
click at [609, 343] on button "Confirm" at bounding box center [598, 344] width 51 height 21
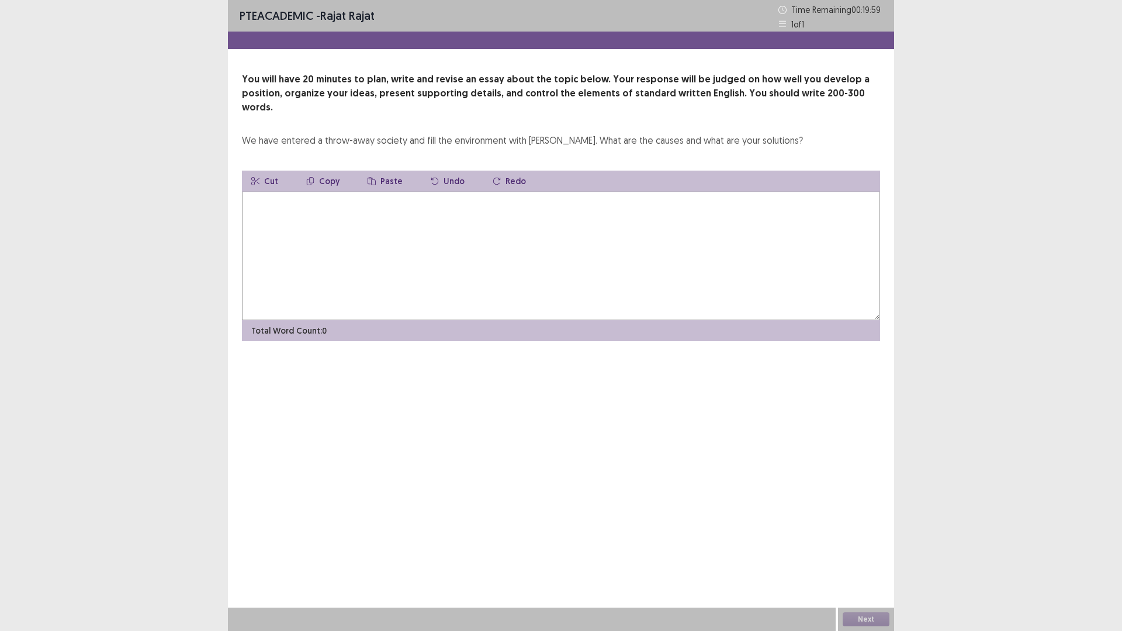
click at [500, 251] on textarea at bounding box center [561, 256] width 638 height 129
type textarea "*"
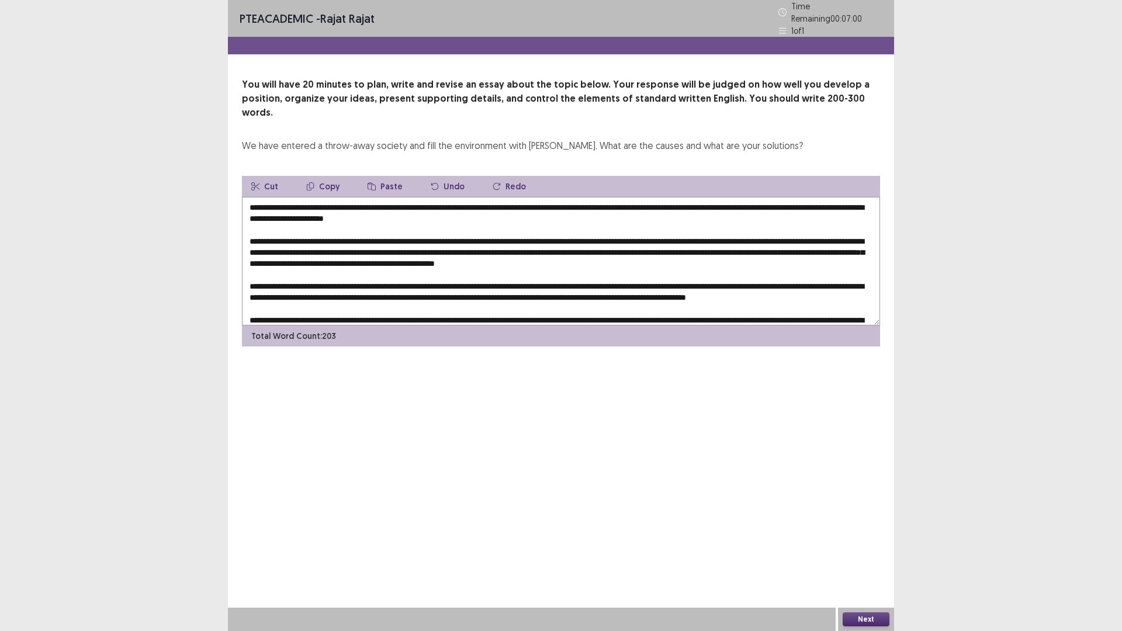
click at [405, 223] on textarea at bounding box center [561, 261] width 638 height 129
click at [623, 245] on textarea at bounding box center [561, 261] width 638 height 129
click at [320, 286] on textarea at bounding box center [561, 261] width 638 height 129
drag, startPoint x: 399, startPoint y: 223, endPoint x: 409, endPoint y: 222, distance: 10.6
click at [402, 222] on textarea at bounding box center [561, 261] width 638 height 129
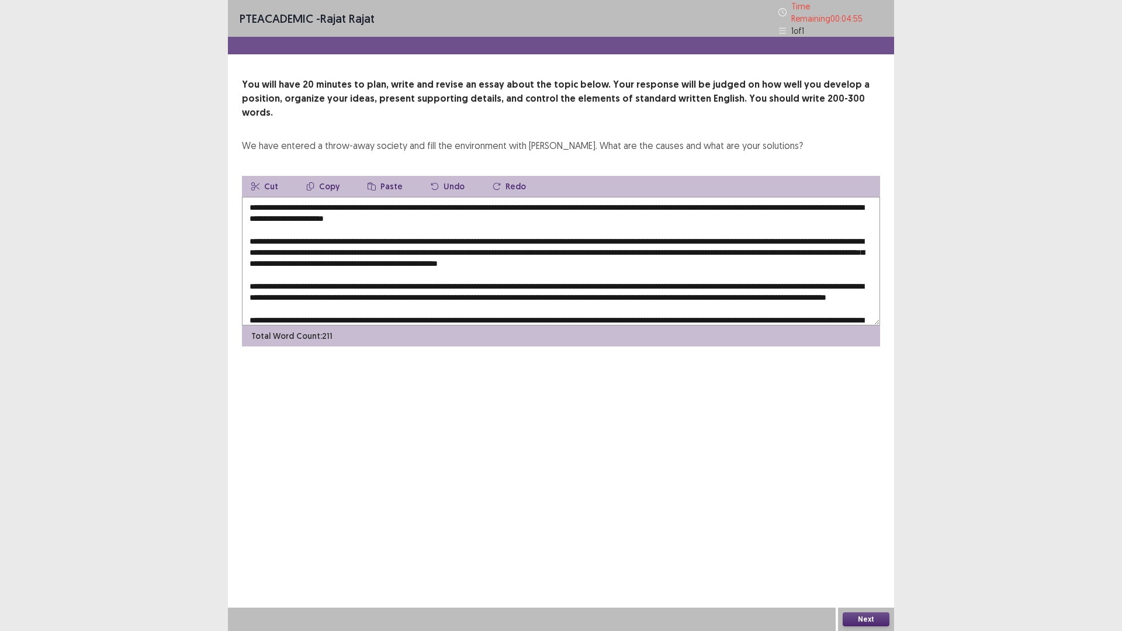
click at [426, 197] on textarea at bounding box center [561, 261] width 638 height 129
click at [397, 221] on textarea at bounding box center [561, 261] width 638 height 129
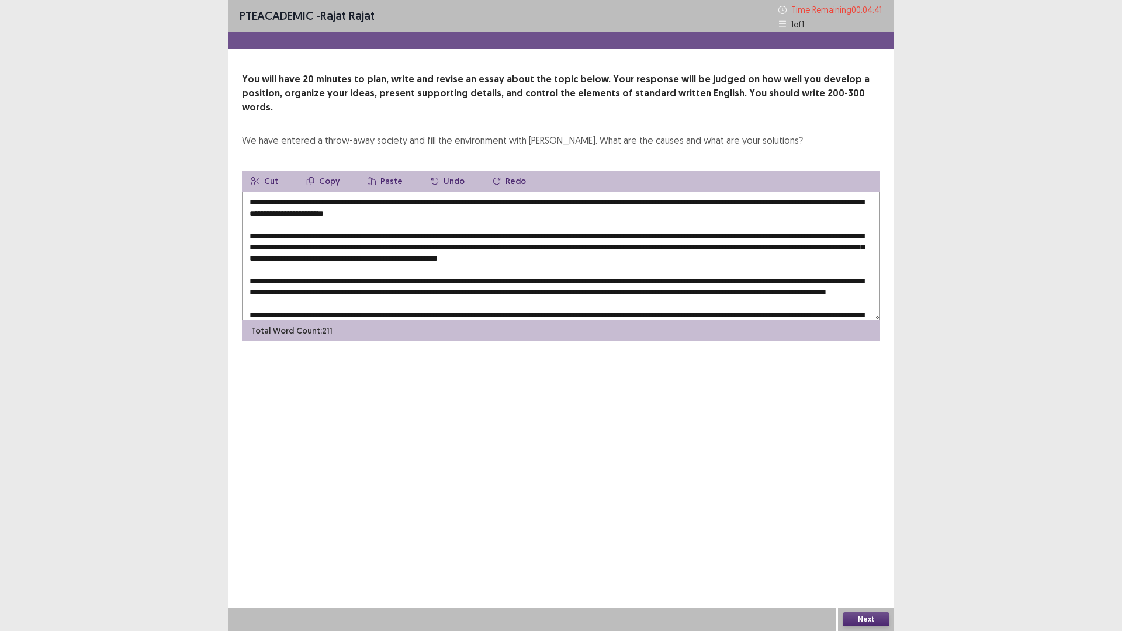
click at [492, 192] on textarea at bounding box center [561, 256] width 638 height 129
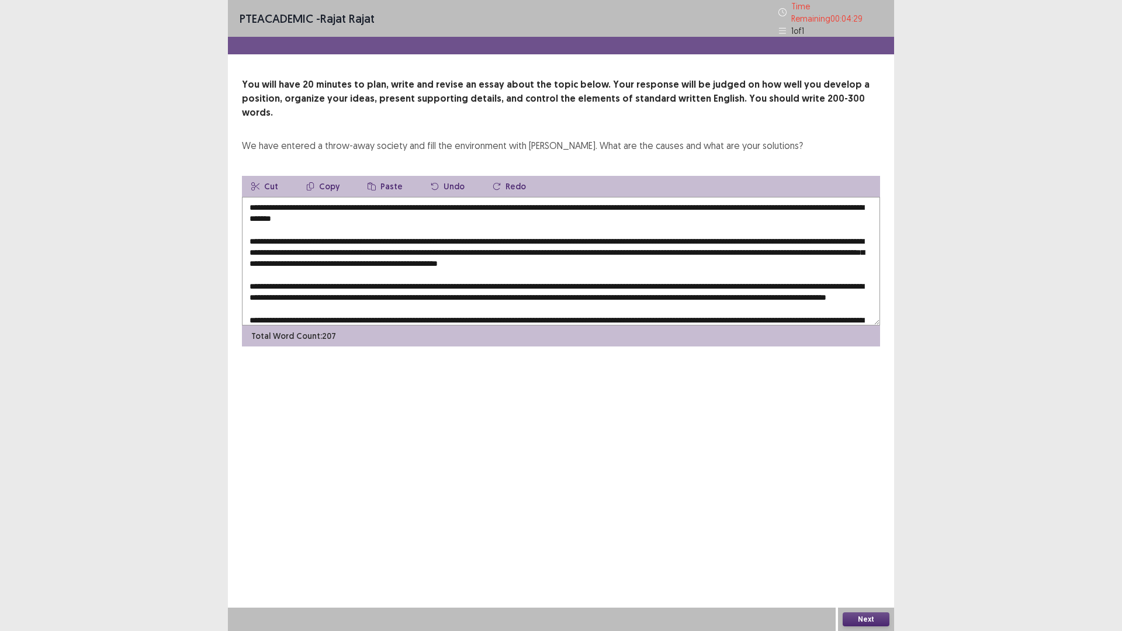
click at [399, 221] on textarea at bounding box center [561, 261] width 638 height 129
click at [622, 246] on textarea at bounding box center [561, 261] width 638 height 129
click at [397, 220] on textarea at bounding box center [561, 261] width 638 height 129
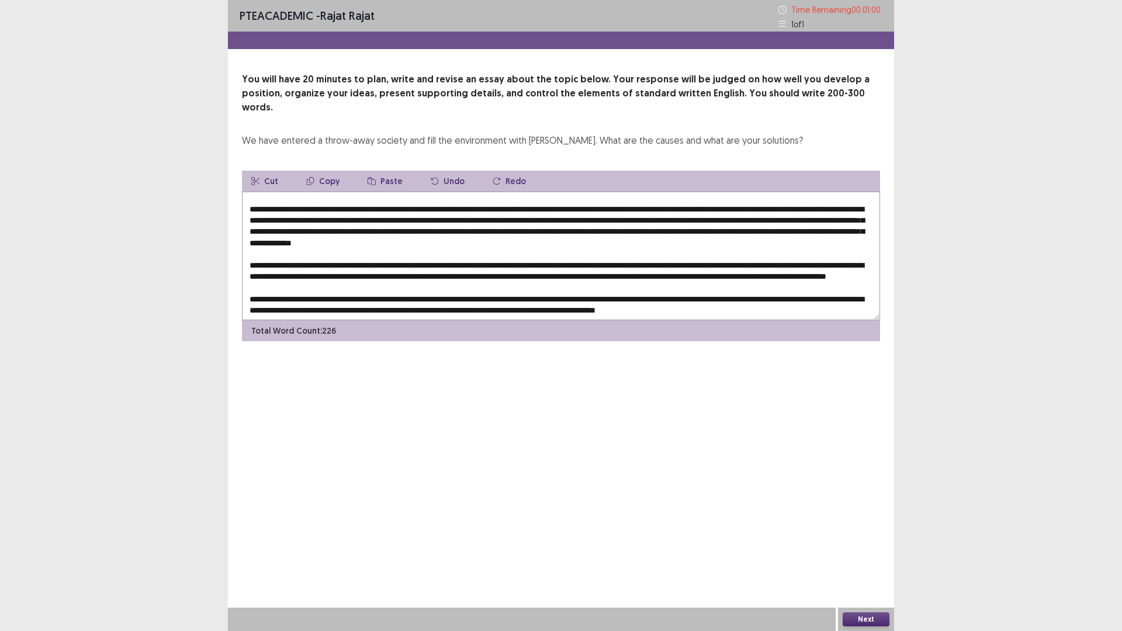
scroll to position [40, 0]
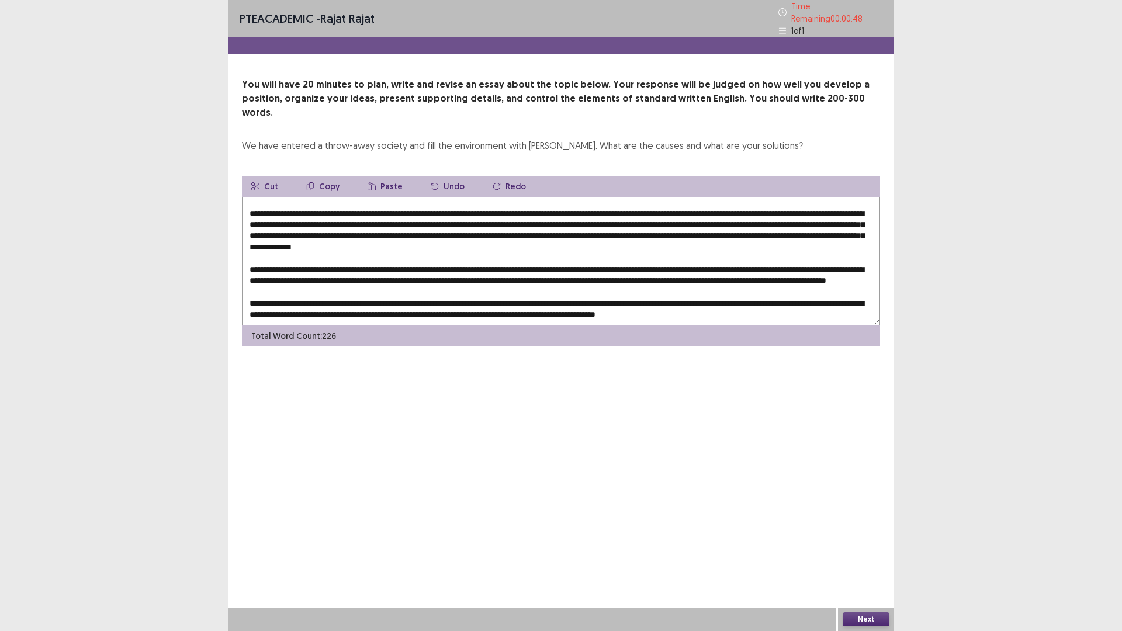
click at [444, 295] on textarea at bounding box center [561, 261] width 638 height 129
click at [534, 259] on textarea at bounding box center [561, 261] width 638 height 129
click at [412, 298] on textarea at bounding box center [561, 261] width 638 height 129
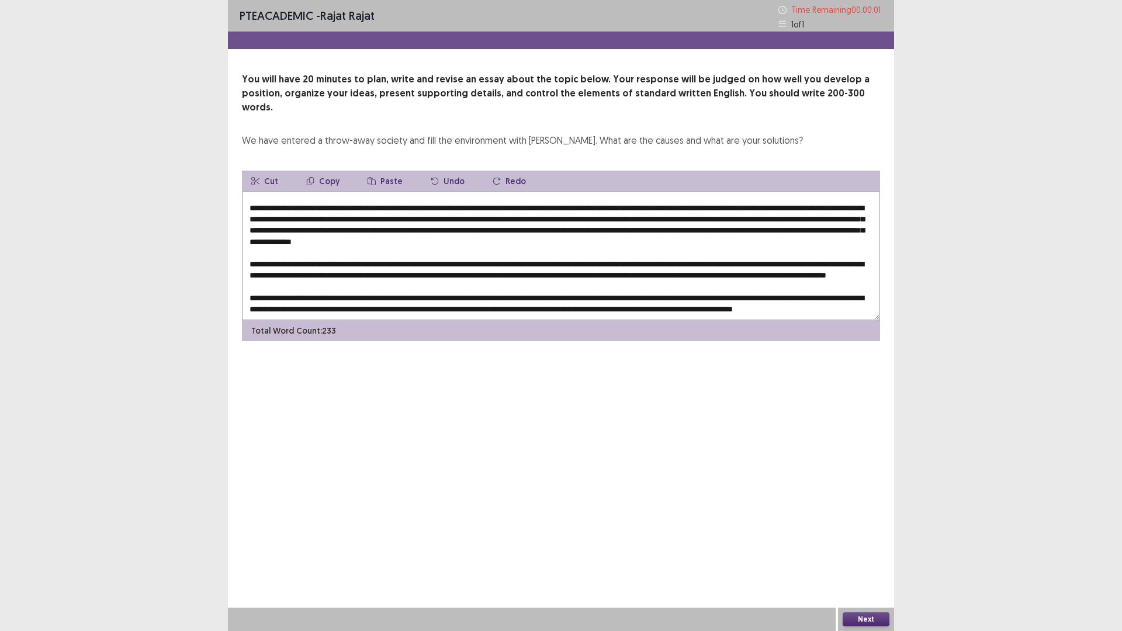
type textarea "**********"
click at [867, 532] on body "PTE academic - [PERSON_NAME] Time Remaining 00 : 00 : 01 1 of 1 You will have 2…" at bounding box center [561, 315] width 1122 height 631
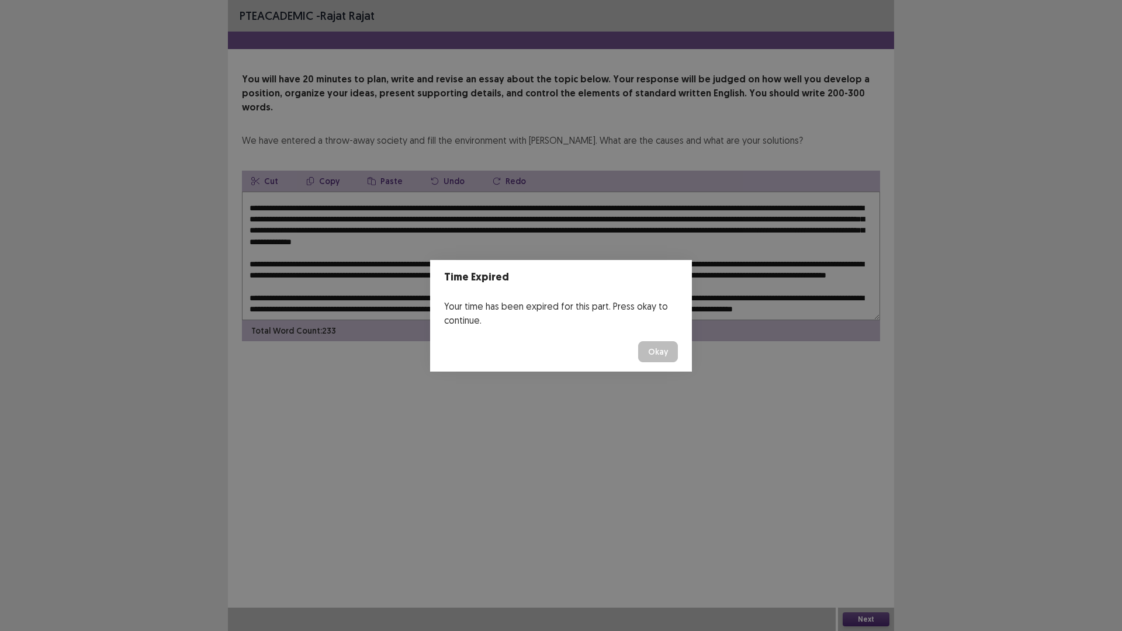
click at [666, 358] on button "Okay" at bounding box center [658, 351] width 40 height 21
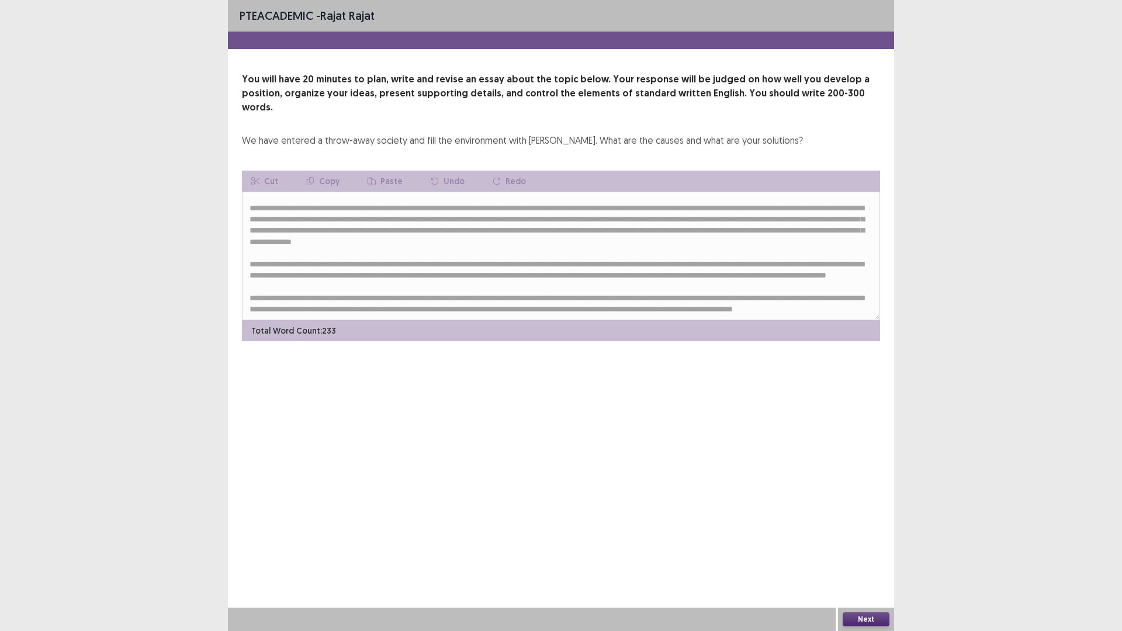
click at [863, 532] on button "Next" at bounding box center [866, 620] width 47 height 14
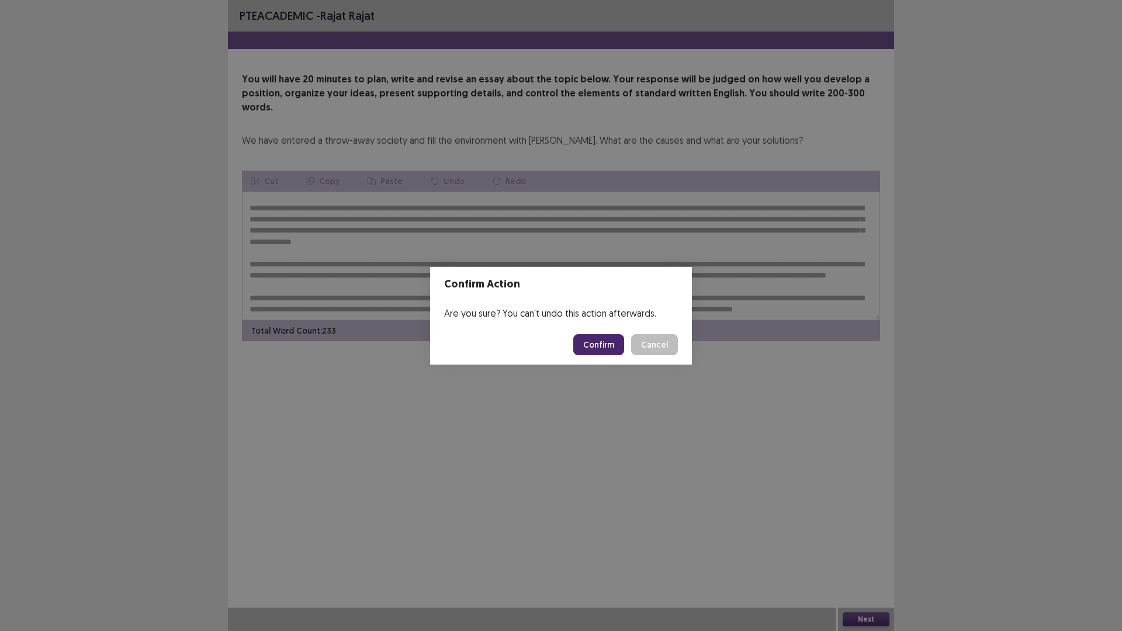
click at [611, 347] on button "Confirm" at bounding box center [598, 344] width 51 height 21
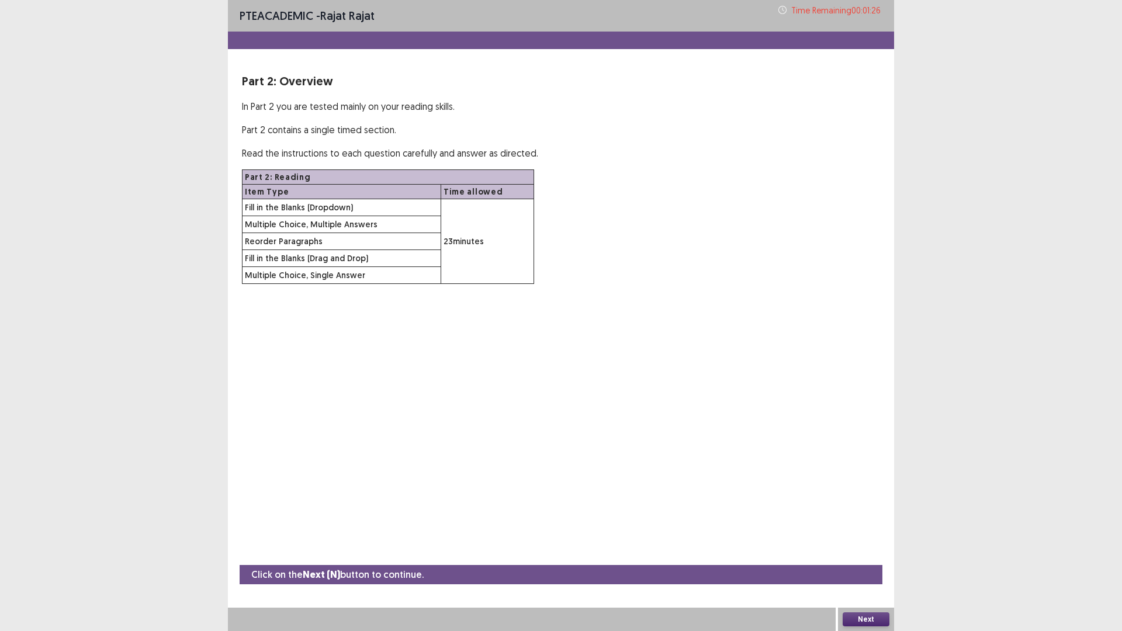
click at [864, 532] on button "Next" at bounding box center [866, 620] width 47 height 14
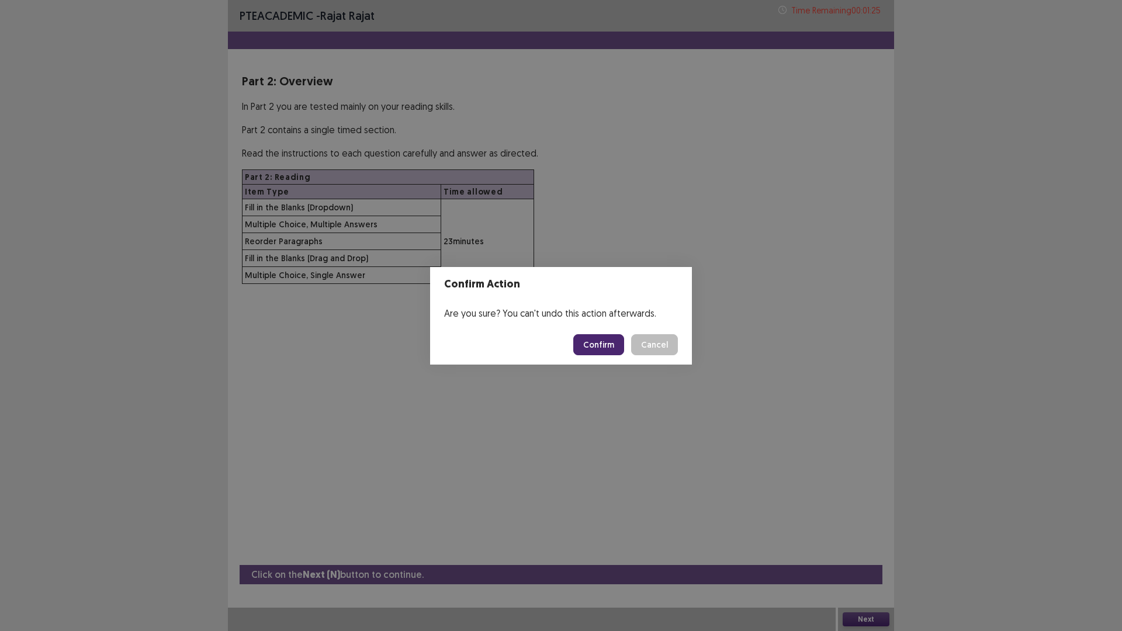
click at [601, 345] on button "Confirm" at bounding box center [598, 344] width 51 height 21
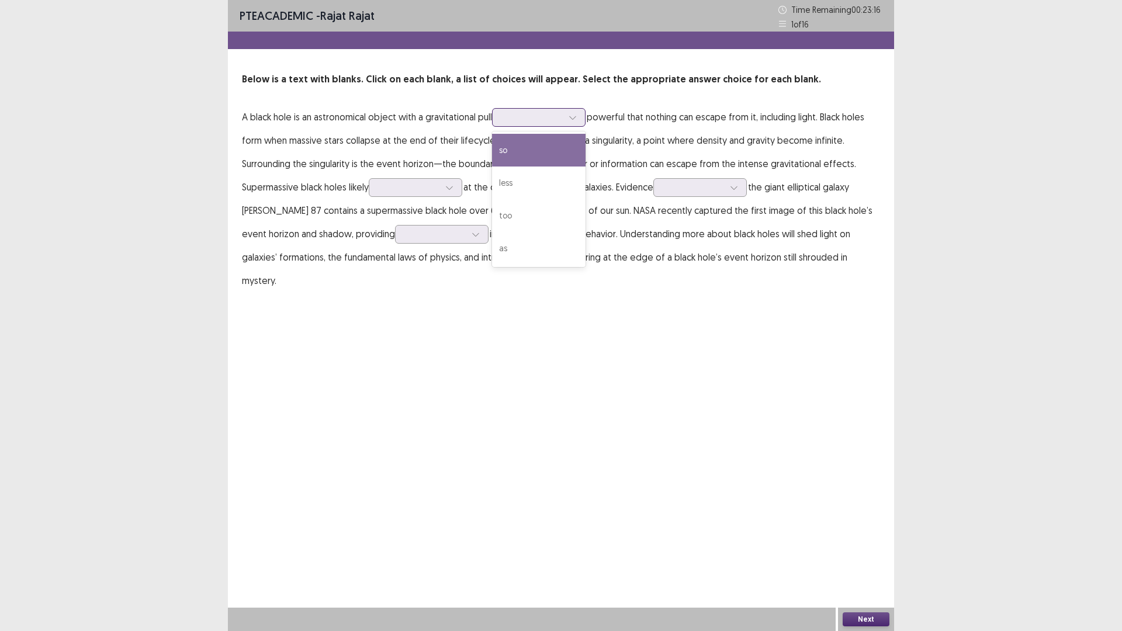
click at [571, 120] on div at bounding box center [573, 118] width 18 height 18
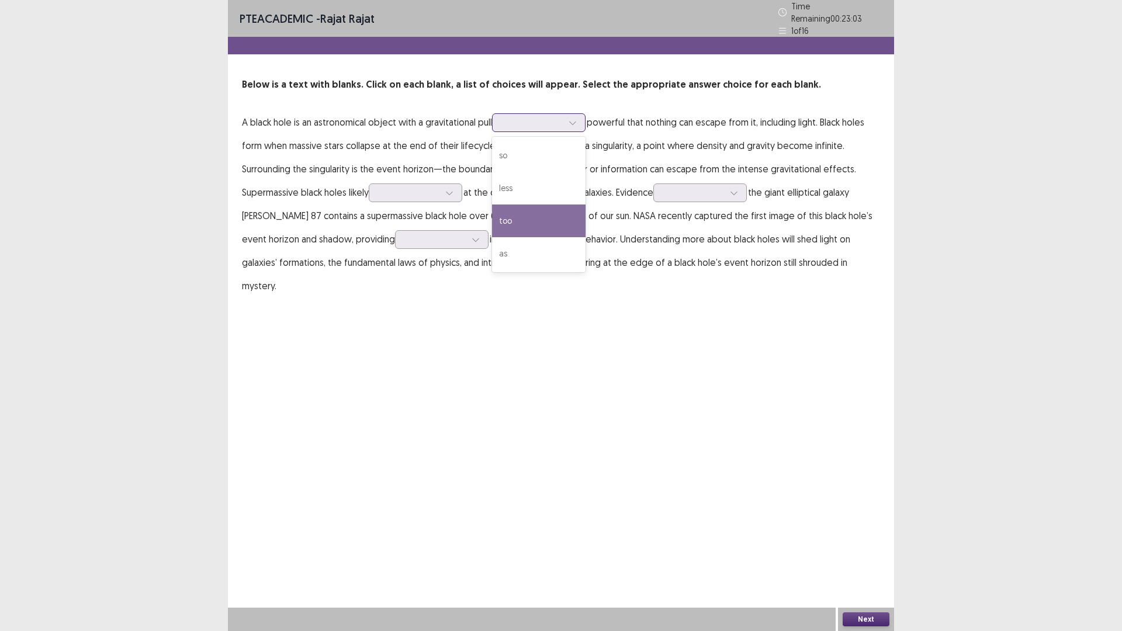
click at [533, 208] on div "too" at bounding box center [539, 221] width 94 height 33
click at [448, 189] on icon at bounding box center [449, 193] width 8 height 8
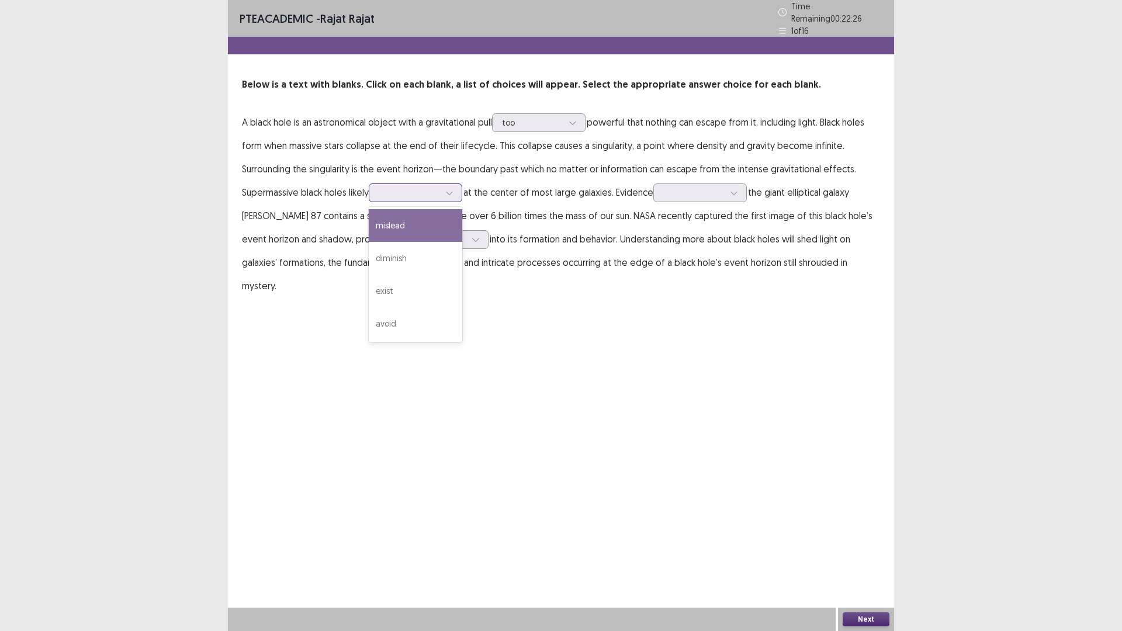
click at [404, 215] on div "mislead" at bounding box center [416, 225] width 94 height 33
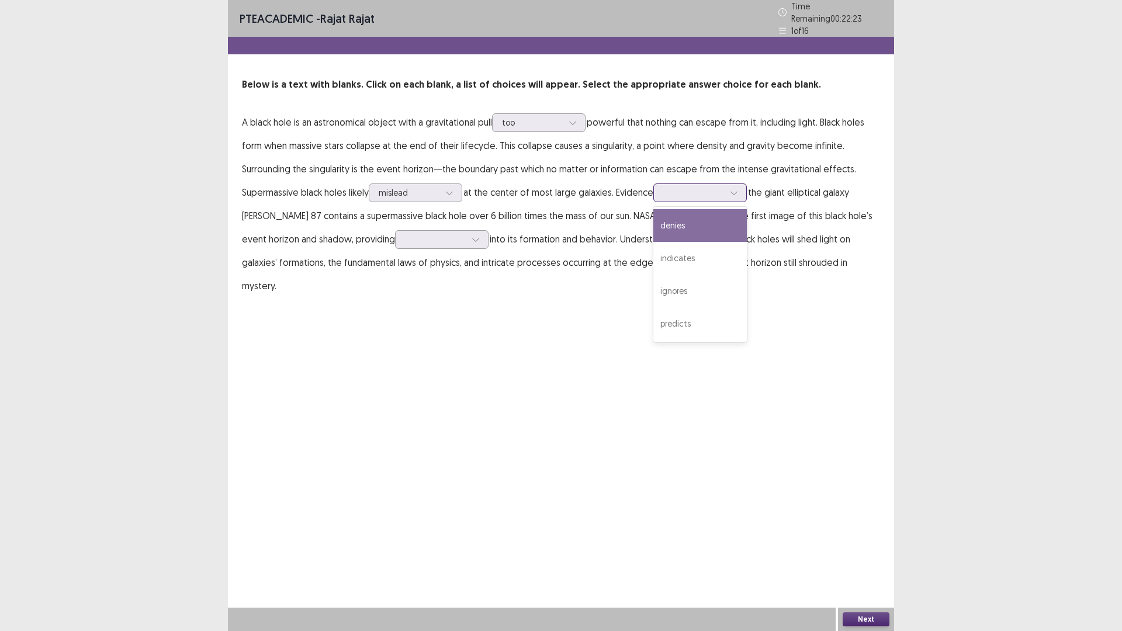
click at [724, 188] on div at bounding box center [693, 192] width 61 height 11
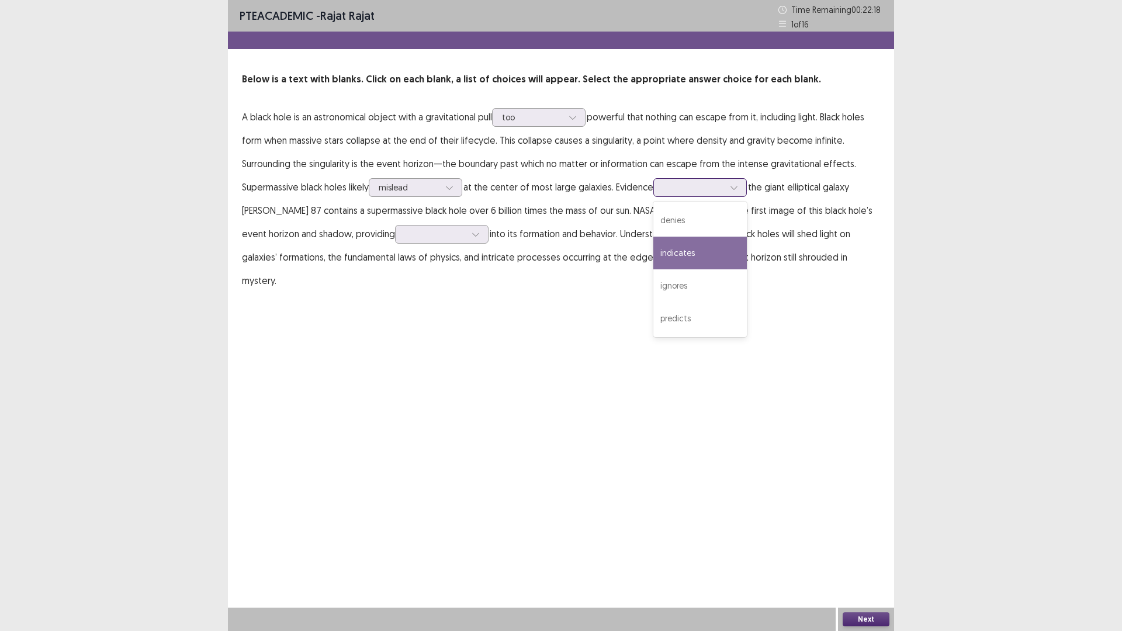
click at [687, 258] on div "indicates" at bounding box center [701, 253] width 94 height 33
click at [467, 232] on p "A black hole is an astronomical object with a gravitational pull too powerful t…" at bounding box center [561, 198] width 638 height 187
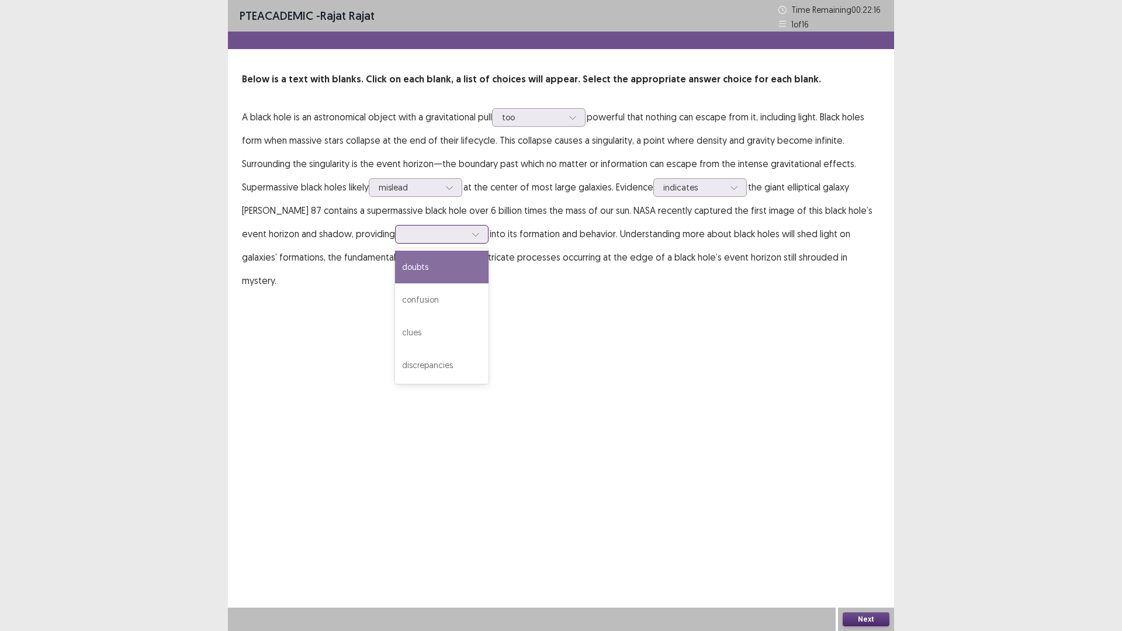
click at [472, 231] on icon at bounding box center [476, 234] width 8 height 8
click at [411, 292] on div "confusion" at bounding box center [442, 300] width 94 height 33
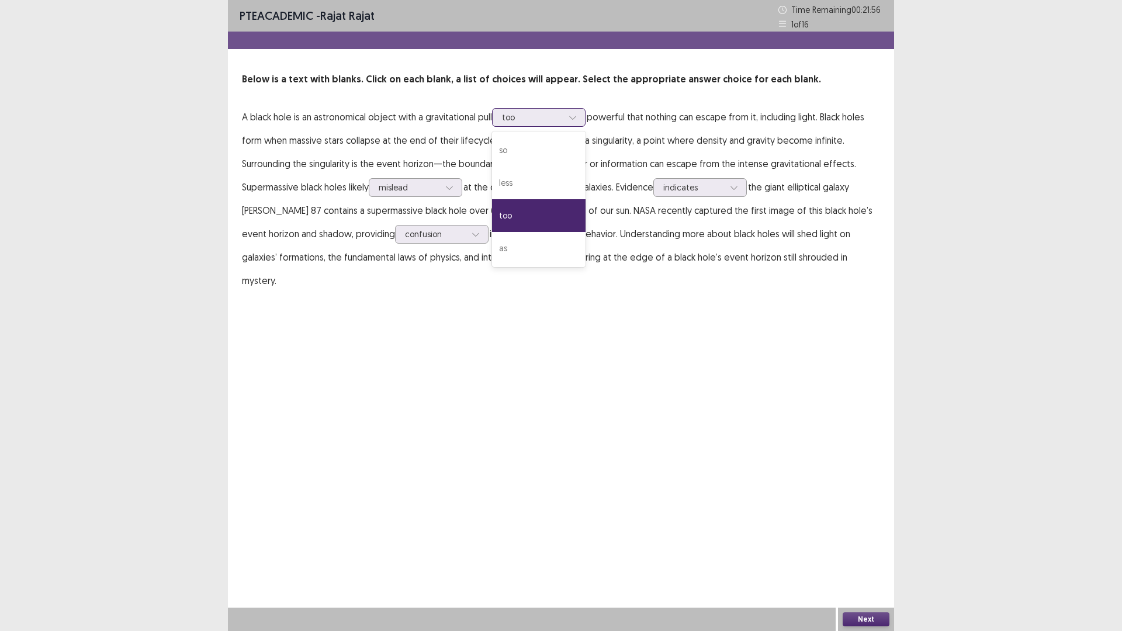
click at [564, 121] on div "too" at bounding box center [532, 118] width 63 height 18
click at [569, 172] on div "less" at bounding box center [539, 183] width 94 height 33
click at [551, 121] on div at bounding box center [532, 117] width 61 height 11
click at [554, 206] on div "too" at bounding box center [539, 215] width 94 height 33
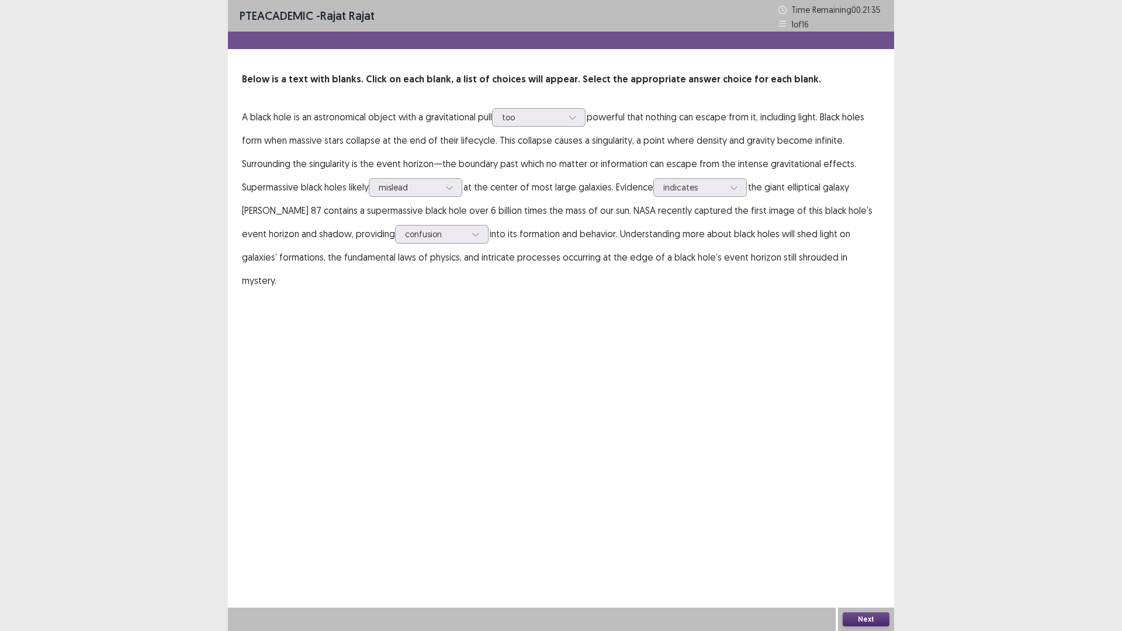
click at [856, 532] on button "Next" at bounding box center [866, 620] width 47 height 14
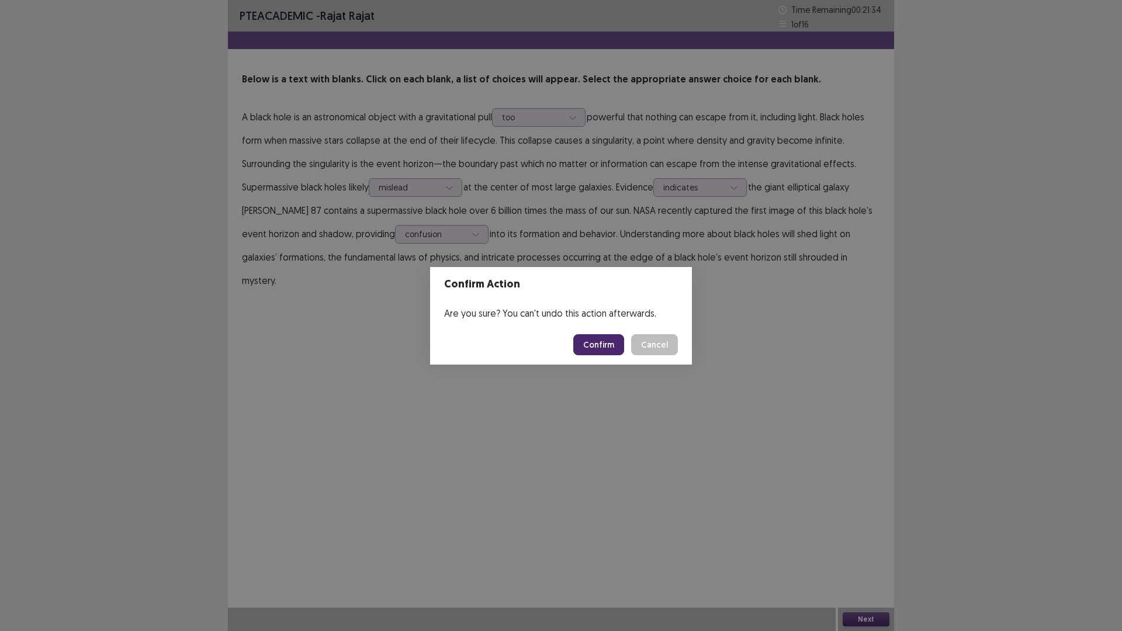
click at [593, 340] on button "Confirm" at bounding box center [598, 344] width 51 height 21
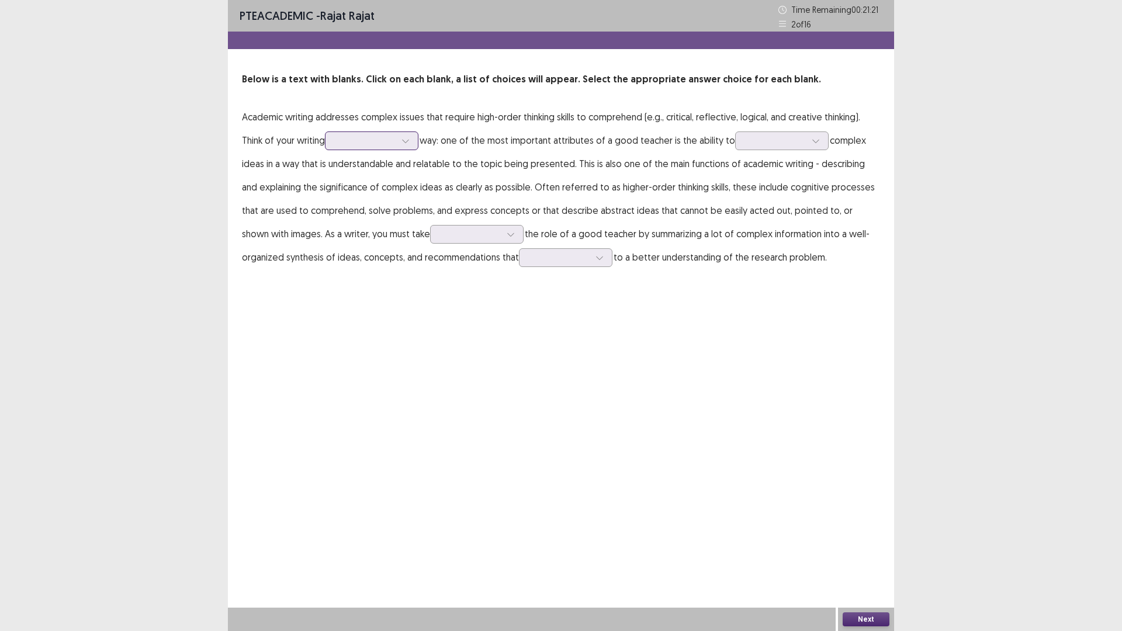
click at [409, 137] on icon at bounding box center [406, 141] width 8 height 8
click at [338, 201] on div "this" at bounding box center [372, 206] width 94 height 33
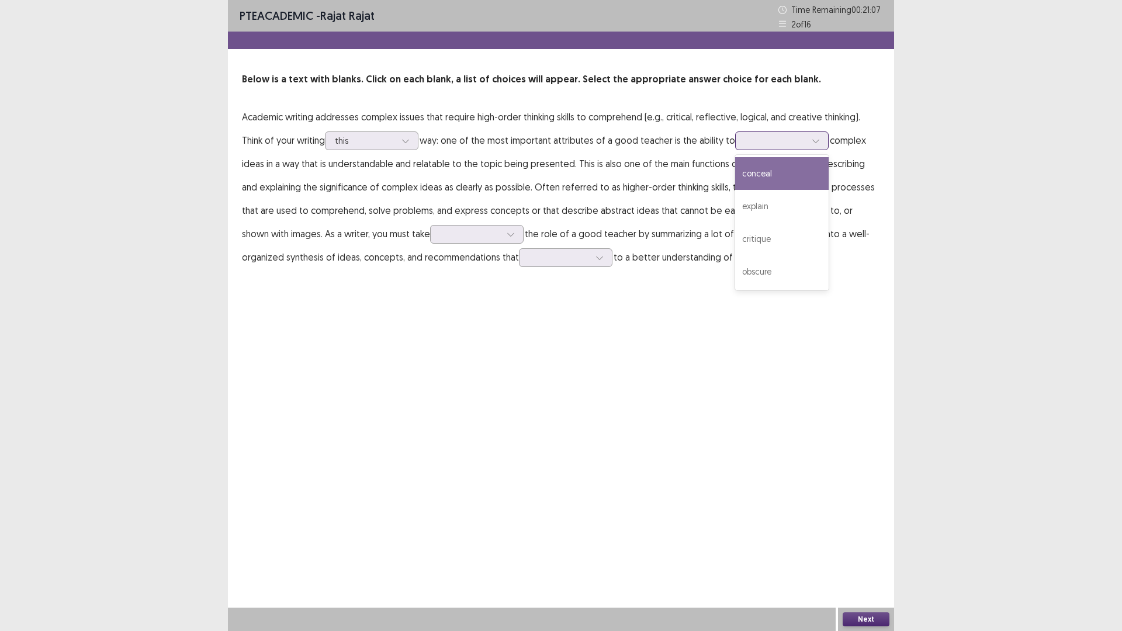
click at [800, 141] on div at bounding box center [775, 140] width 61 height 11
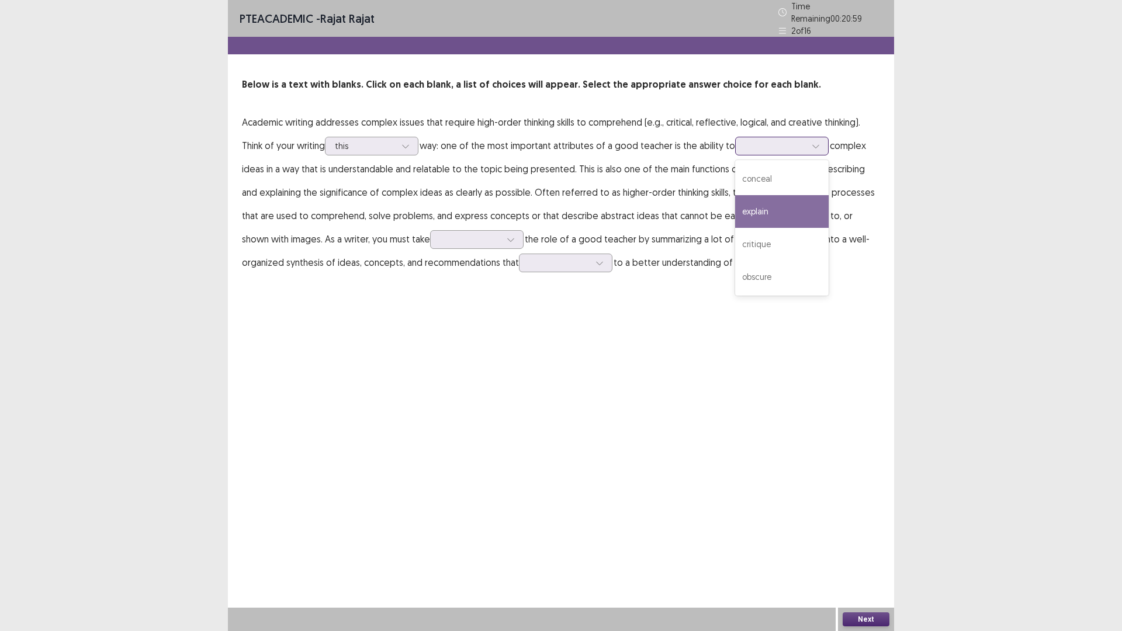
click at [790, 202] on div "explain" at bounding box center [782, 211] width 94 height 33
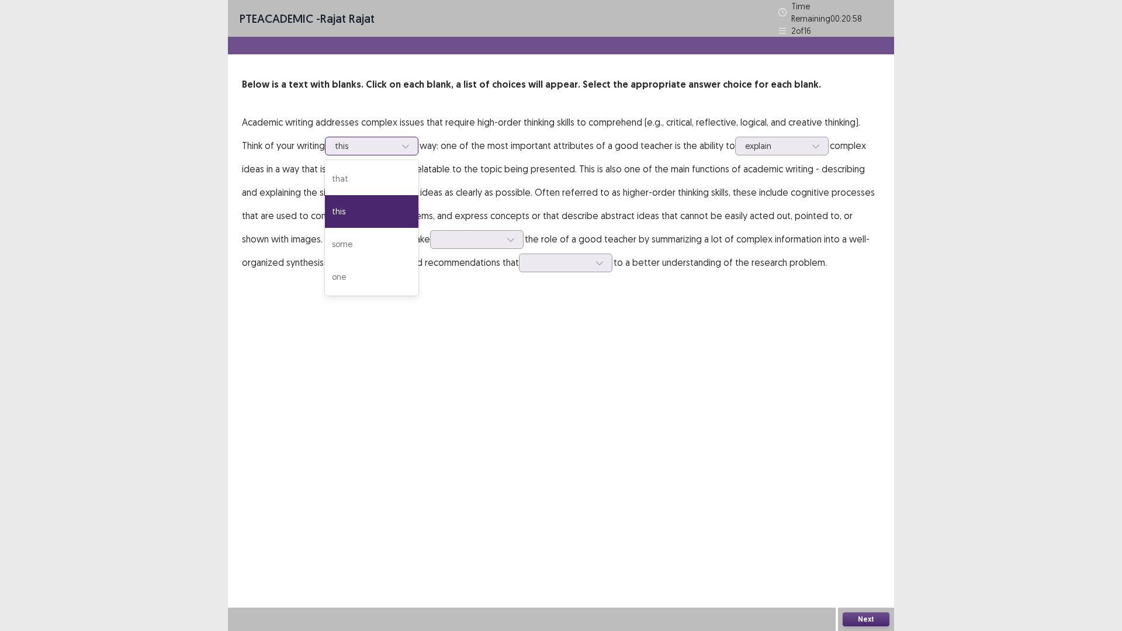
click at [406, 142] on icon at bounding box center [406, 146] width 8 height 8
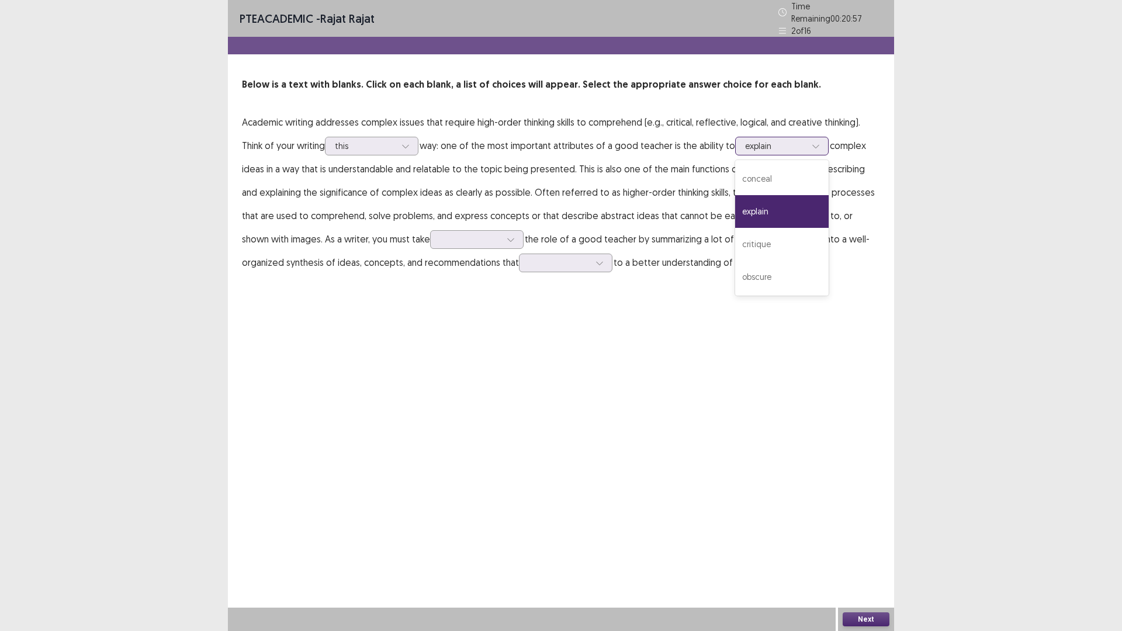
click at [815, 142] on icon at bounding box center [816, 146] width 8 height 8
drag, startPoint x: 488, startPoint y: 364, endPoint x: 435, endPoint y: 321, distance: 67.3
click at [476, 354] on div "PTE academic - [PERSON_NAME] Time Remaining 00 : 20 : 55 2 of 16 Below is a tex…" at bounding box center [561, 315] width 666 height 631
click at [440, 236] on div at bounding box center [470, 239] width 61 height 11
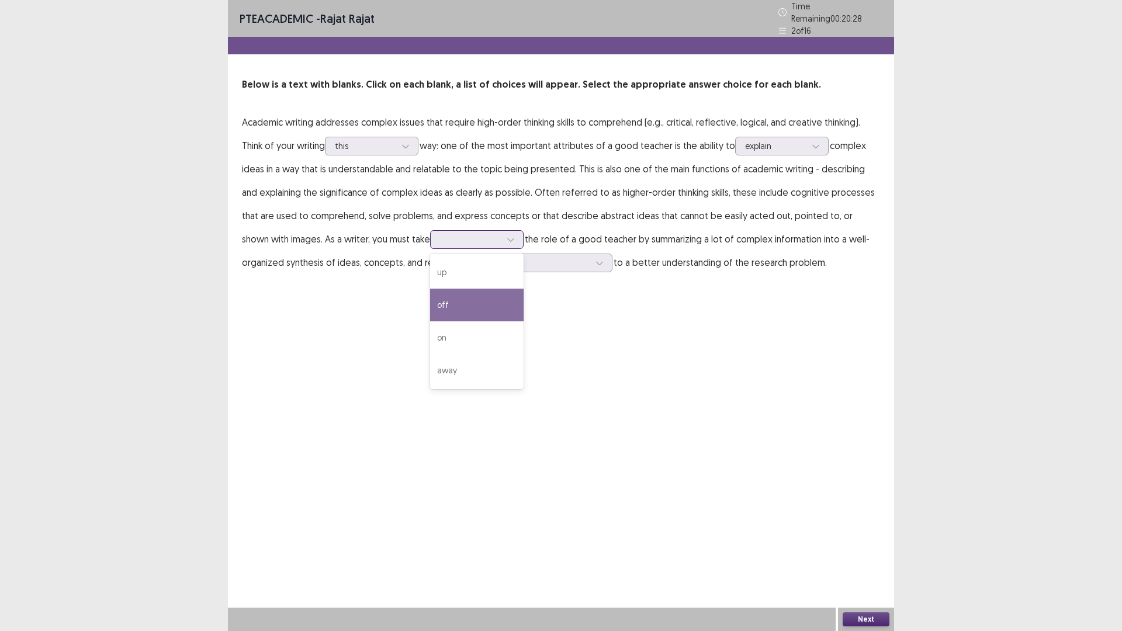
click at [430, 295] on div "off" at bounding box center [477, 305] width 94 height 33
click at [451, 234] on div at bounding box center [470, 239] width 61 height 11
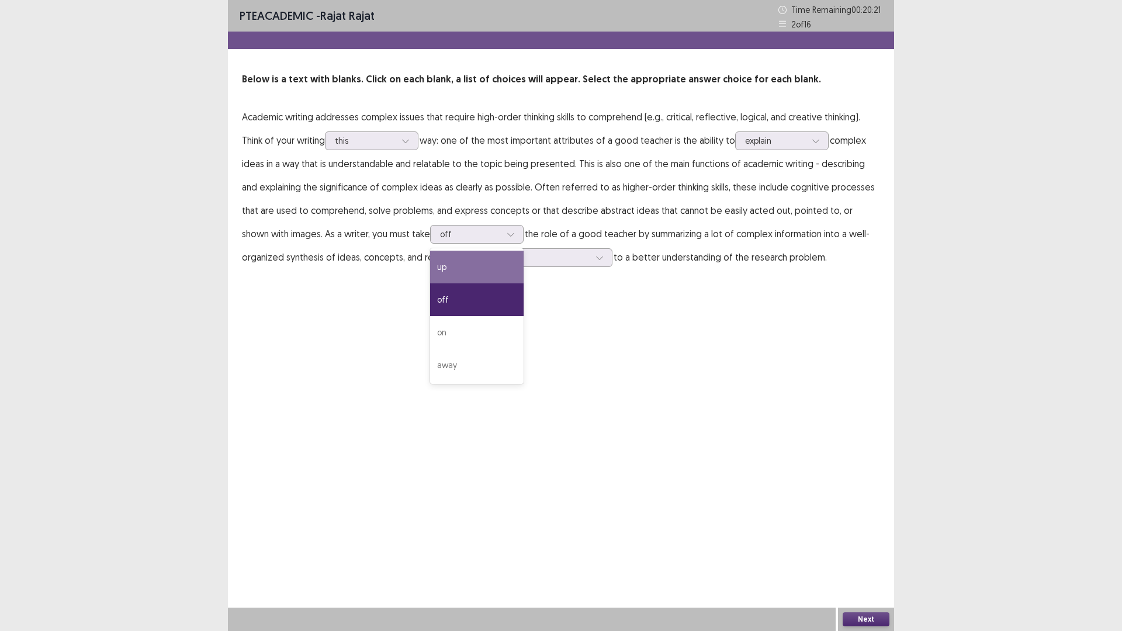
click at [568, 397] on div "PTE academic - [PERSON_NAME] Time Remaining 00 : 20 : 21 2 of 16 Below is a tex…" at bounding box center [561, 315] width 666 height 631
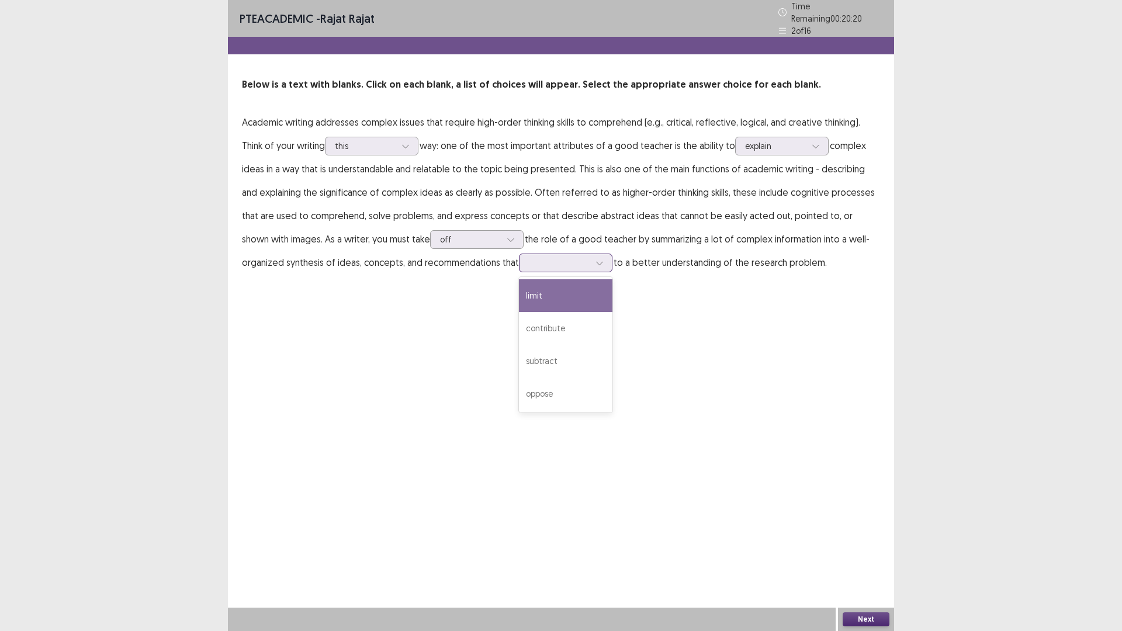
click at [591, 254] on div at bounding box center [600, 263] width 18 height 18
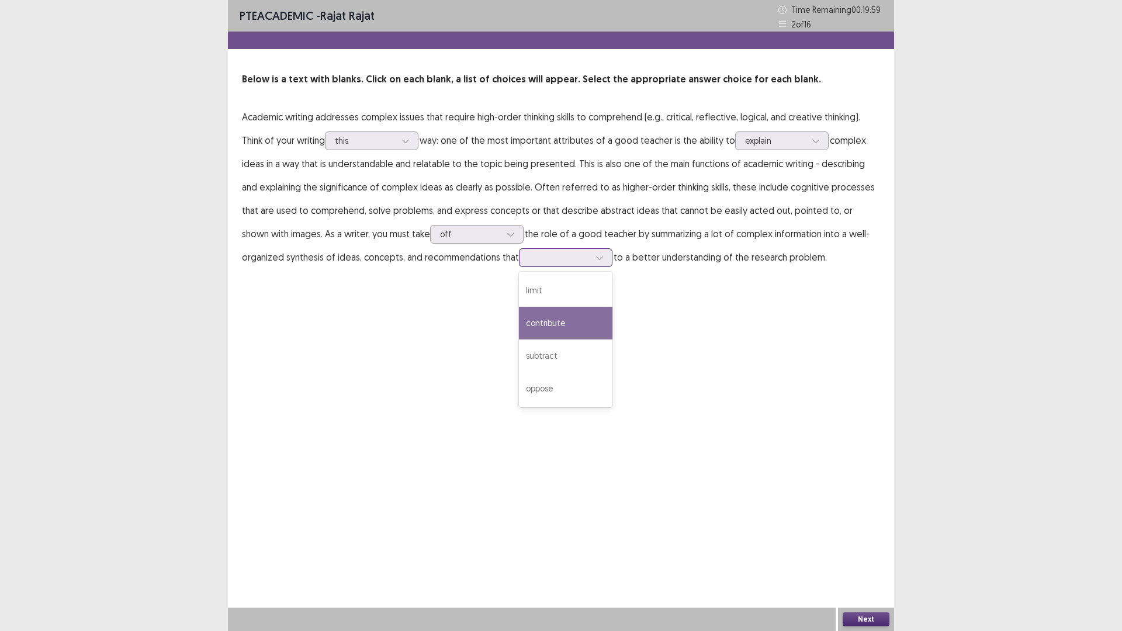
click at [519, 322] on div "contribute" at bounding box center [566, 323] width 94 height 33
click at [876, 532] on button "Next" at bounding box center [866, 620] width 47 height 14
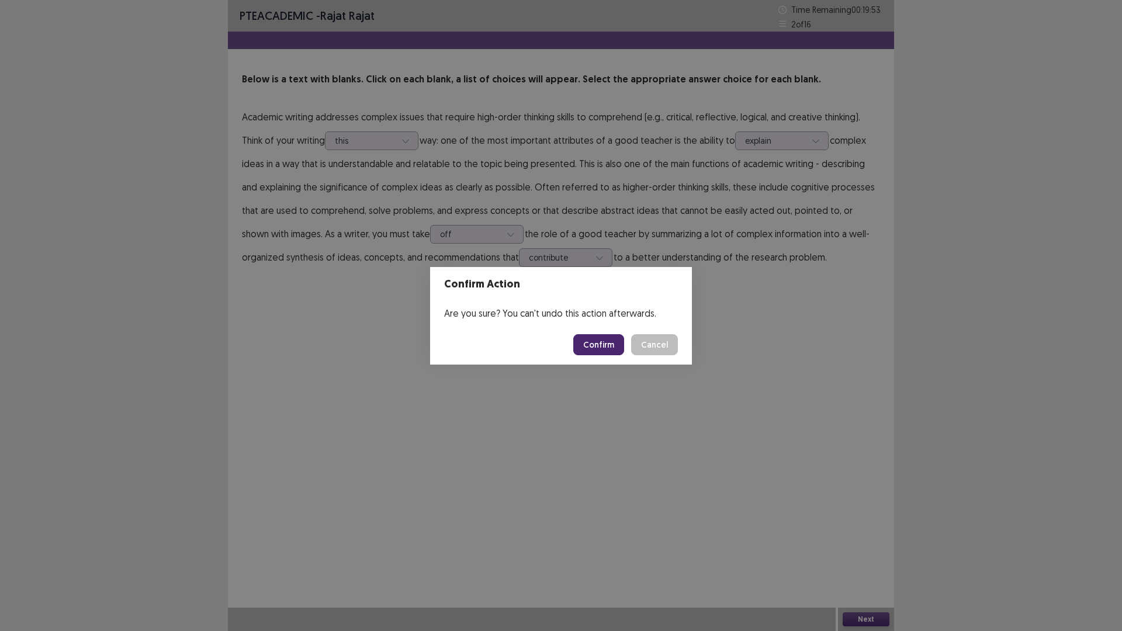
click at [616, 343] on button "Confirm" at bounding box center [598, 344] width 51 height 21
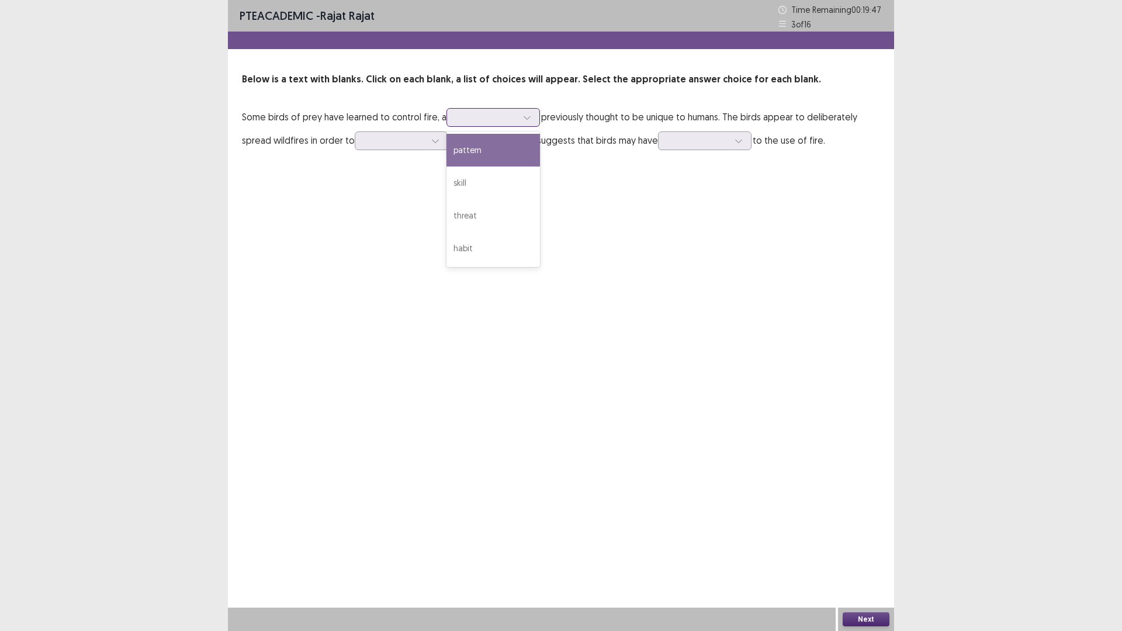
click at [523, 117] on icon at bounding box center [527, 117] width 8 height 8
click at [490, 171] on div "skill" at bounding box center [494, 183] width 94 height 33
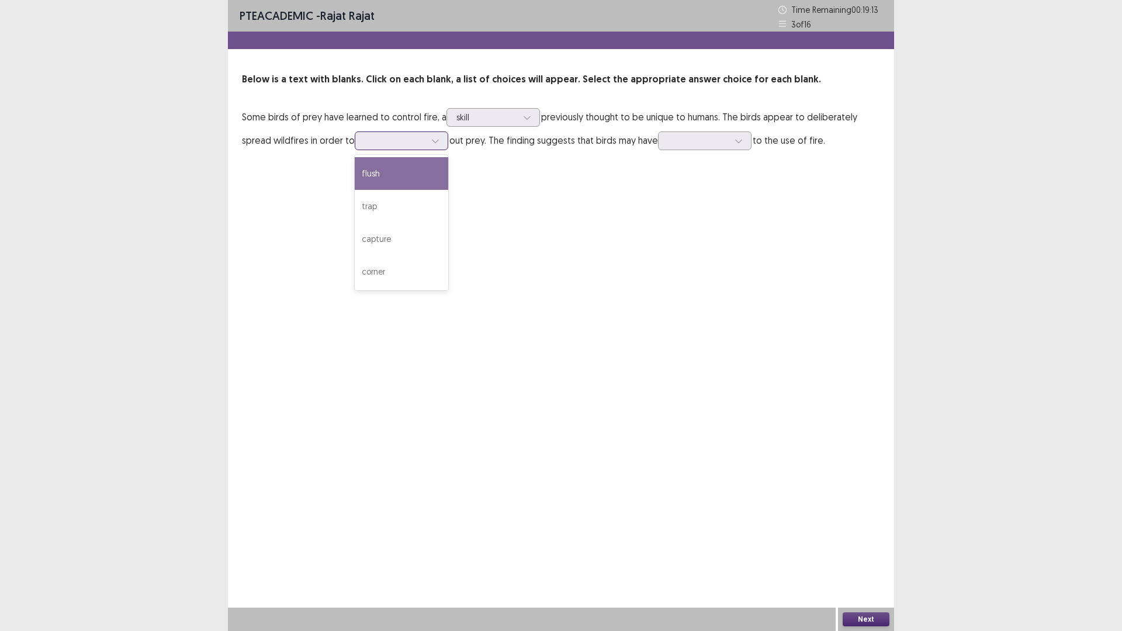
click at [443, 137] on div at bounding box center [436, 141] width 18 height 18
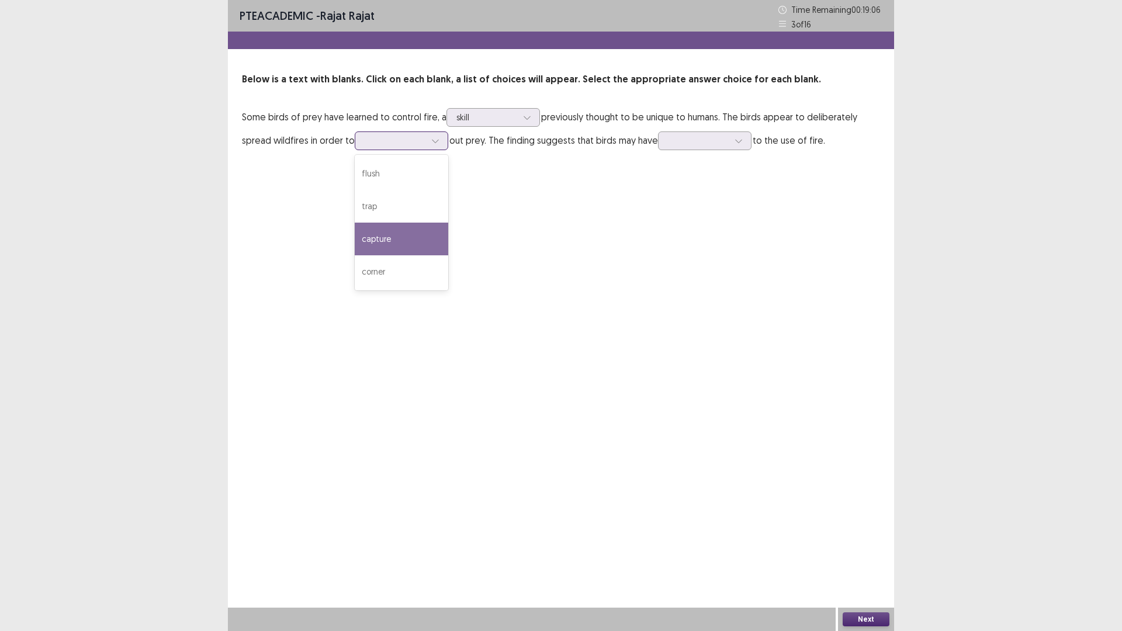
click at [426, 223] on div "capture" at bounding box center [402, 239] width 94 height 33
click at [426, 133] on div "capture" at bounding box center [395, 141] width 63 height 18
click at [405, 164] on div "flush" at bounding box center [402, 173] width 94 height 33
click at [728, 140] on div at bounding box center [698, 140] width 61 height 11
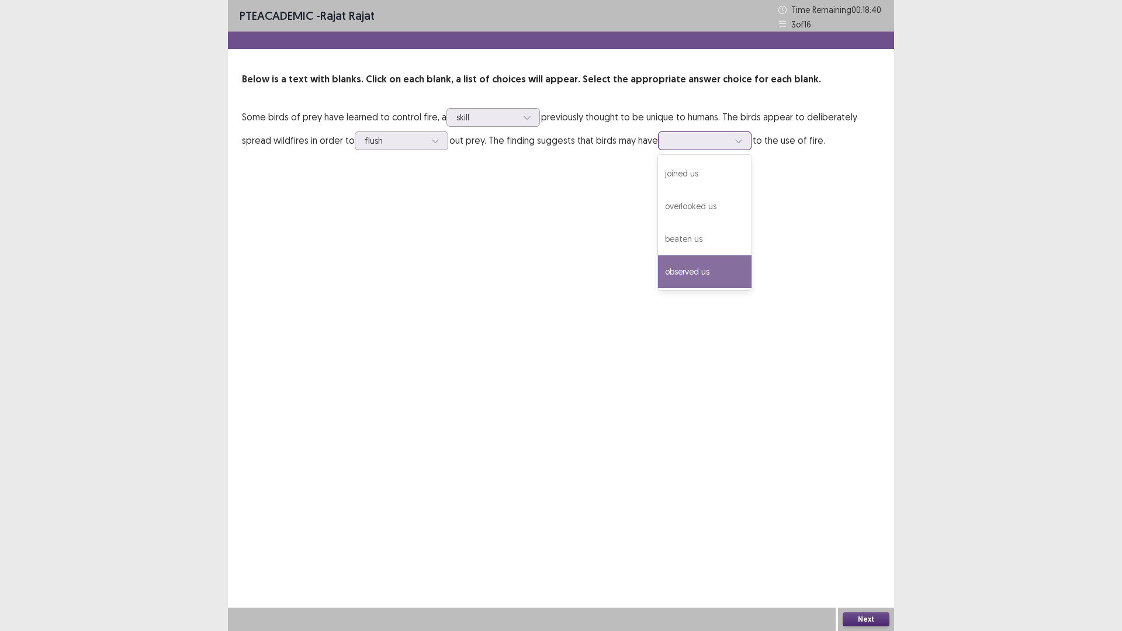
click at [675, 263] on div "observed us" at bounding box center [705, 271] width 94 height 33
click at [880, 532] on button "Next" at bounding box center [866, 620] width 47 height 14
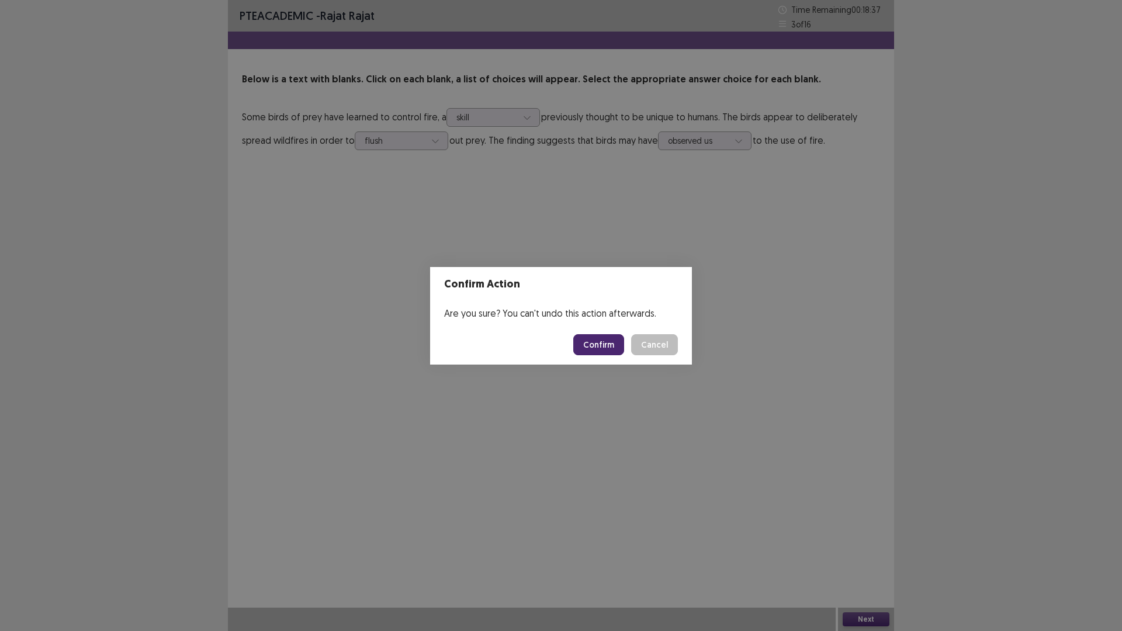
click at [593, 337] on button "Confirm" at bounding box center [598, 344] width 51 height 21
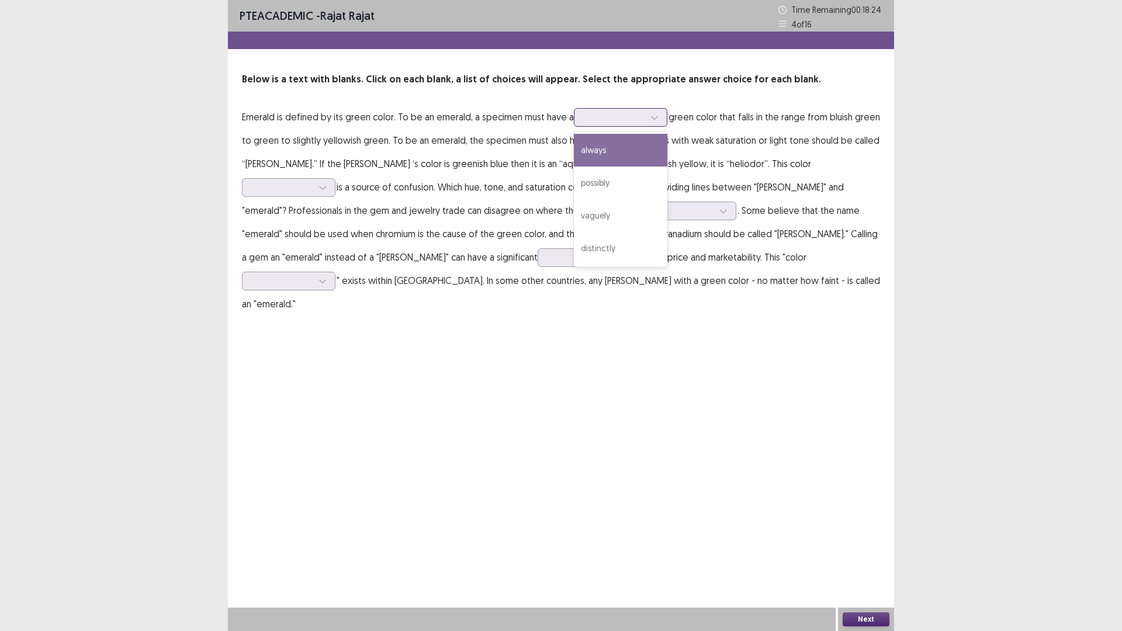
click at [659, 115] on div at bounding box center [655, 118] width 18 height 18
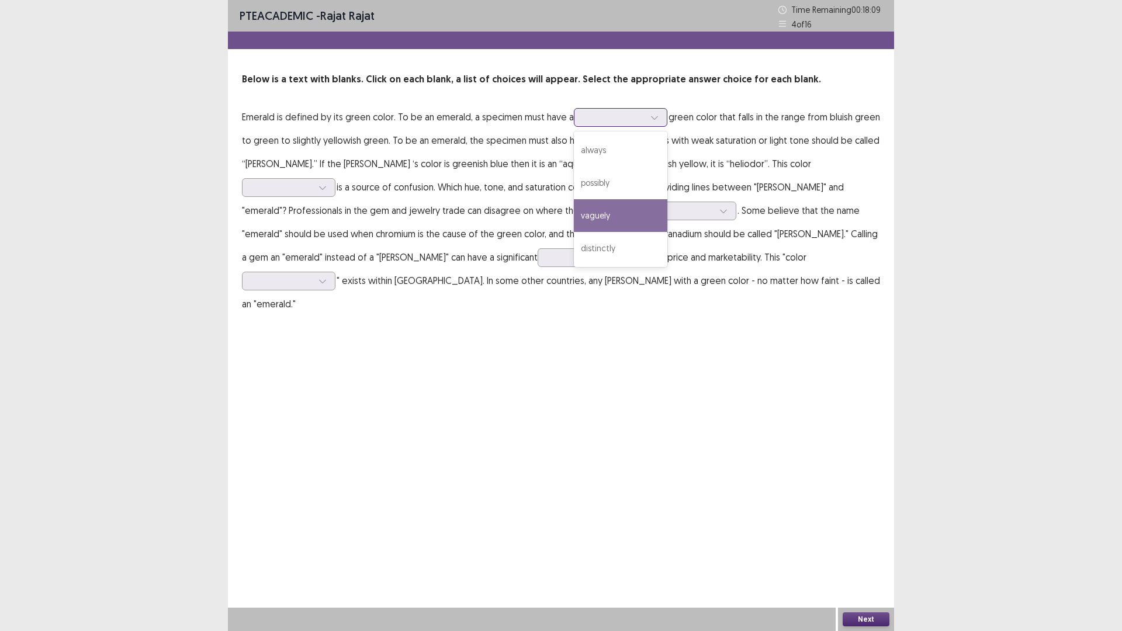
drag, startPoint x: 624, startPoint y: 206, endPoint x: 628, endPoint y: 178, distance: 28.4
click at [625, 203] on div "vaguely" at bounding box center [621, 215] width 94 height 33
click at [624, 116] on div at bounding box center [614, 117] width 61 height 11
click at [622, 148] on div "always" at bounding box center [621, 150] width 94 height 33
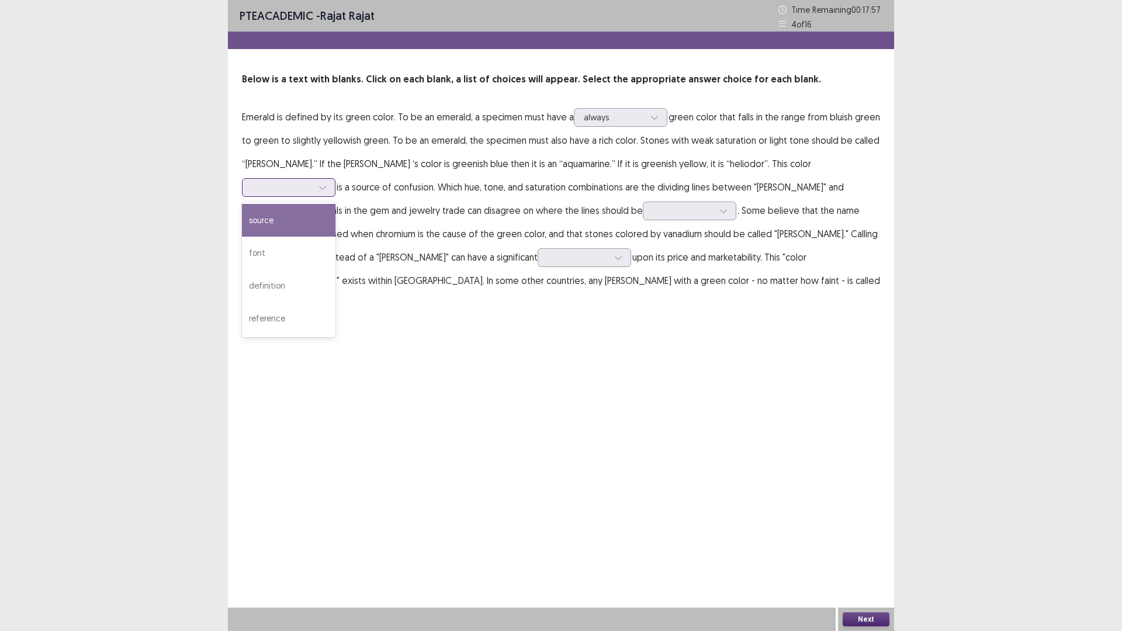
click at [326, 186] on icon at bounding box center [322, 188] width 6 height 4
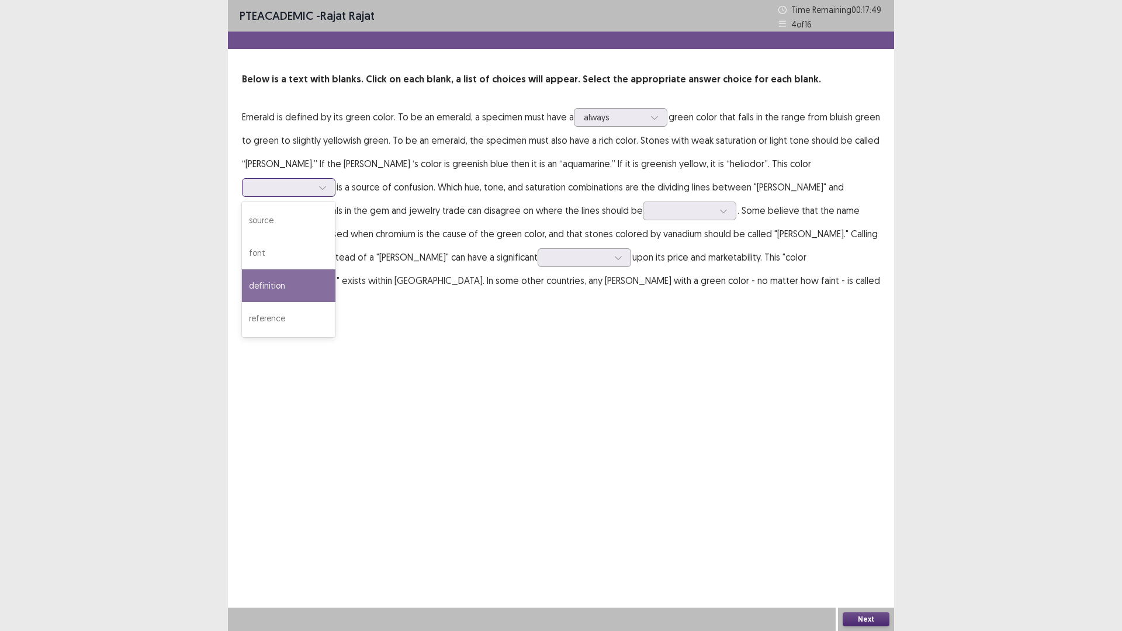
drag, startPoint x: 815, startPoint y: 256, endPoint x: 808, endPoint y: 213, distance: 43.3
click at [336, 269] on div "definition" at bounding box center [289, 285] width 94 height 33
click at [653, 206] on div at bounding box center [683, 210] width 61 height 11
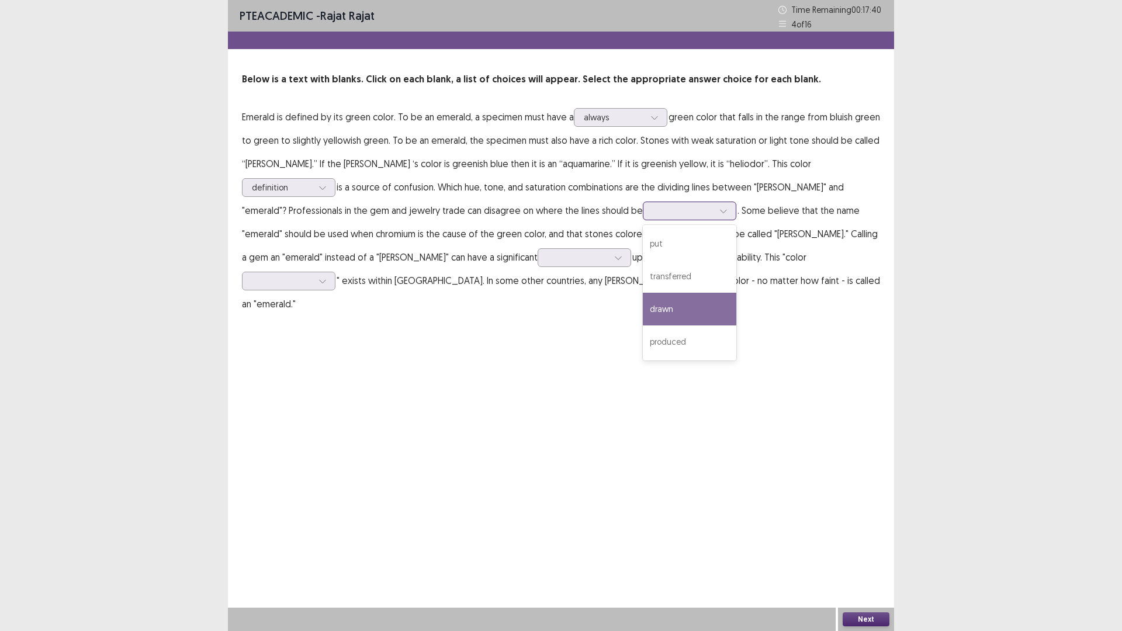
click at [643, 305] on div "drawn" at bounding box center [690, 309] width 94 height 33
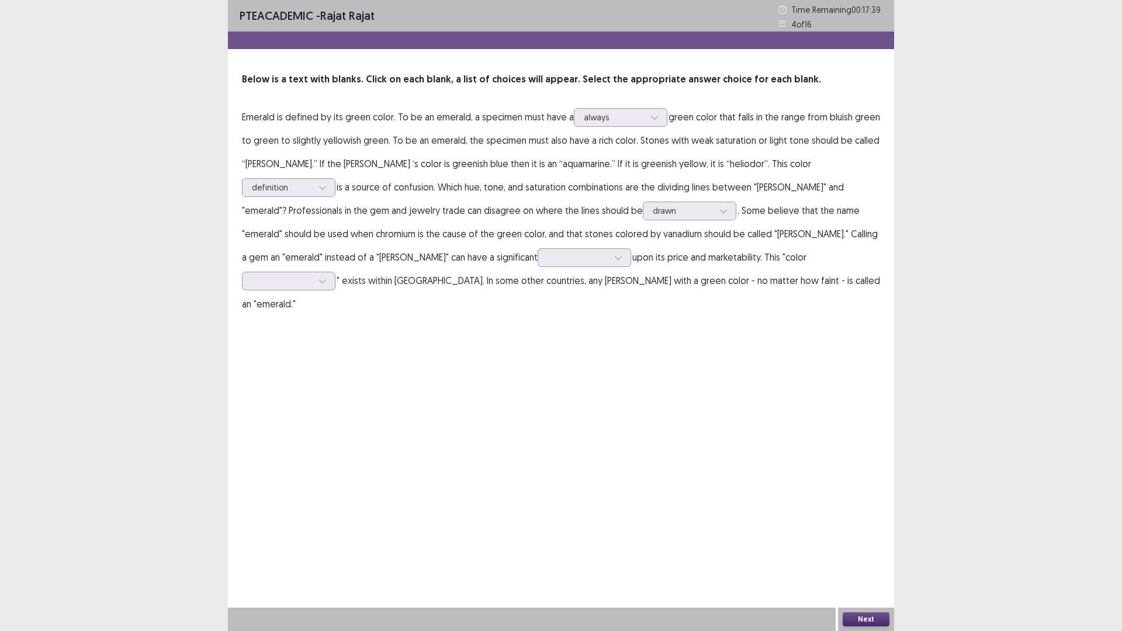
click at [488, 257] on p "Emerald is defined by its green color. To be an emerald, a specimen must have a…" at bounding box center [561, 210] width 638 height 210
click at [614, 255] on icon at bounding box center [618, 258] width 8 height 8
click at [538, 321] on div "impact" at bounding box center [585, 323] width 94 height 33
click at [614, 261] on icon at bounding box center [618, 258] width 8 height 8
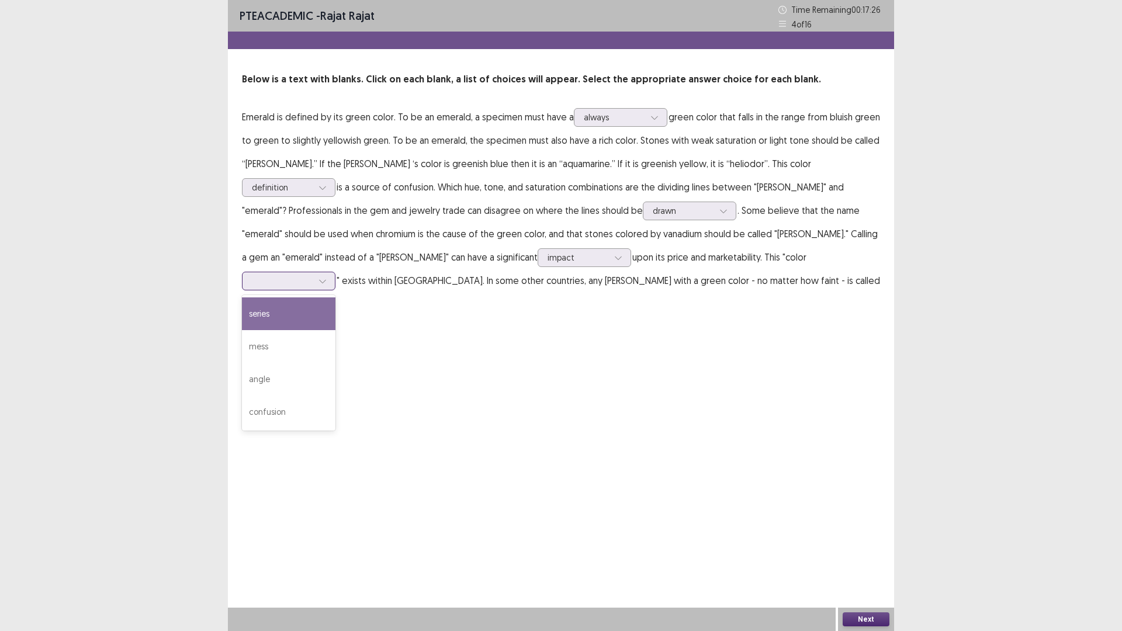
click at [313, 275] on div at bounding box center [282, 280] width 61 height 11
click at [336, 298] on div "series" at bounding box center [289, 314] width 94 height 33
click at [862, 532] on button "Next" at bounding box center [866, 620] width 47 height 14
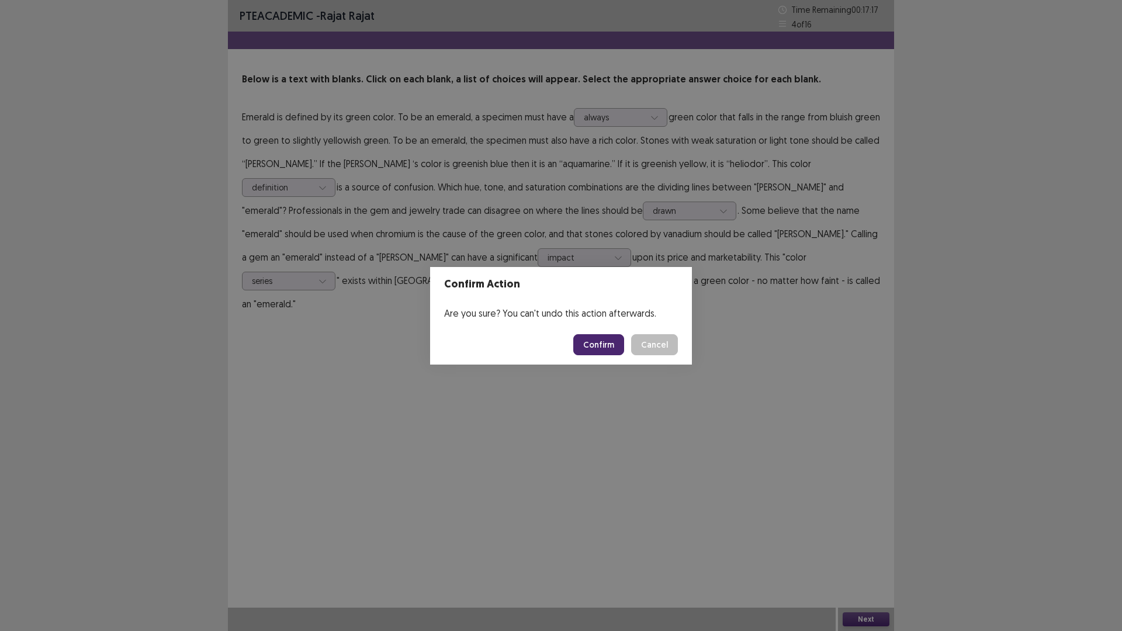
click at [615, 348] on button "Confirm" at bounding box center [598, 344] width 51 height 21
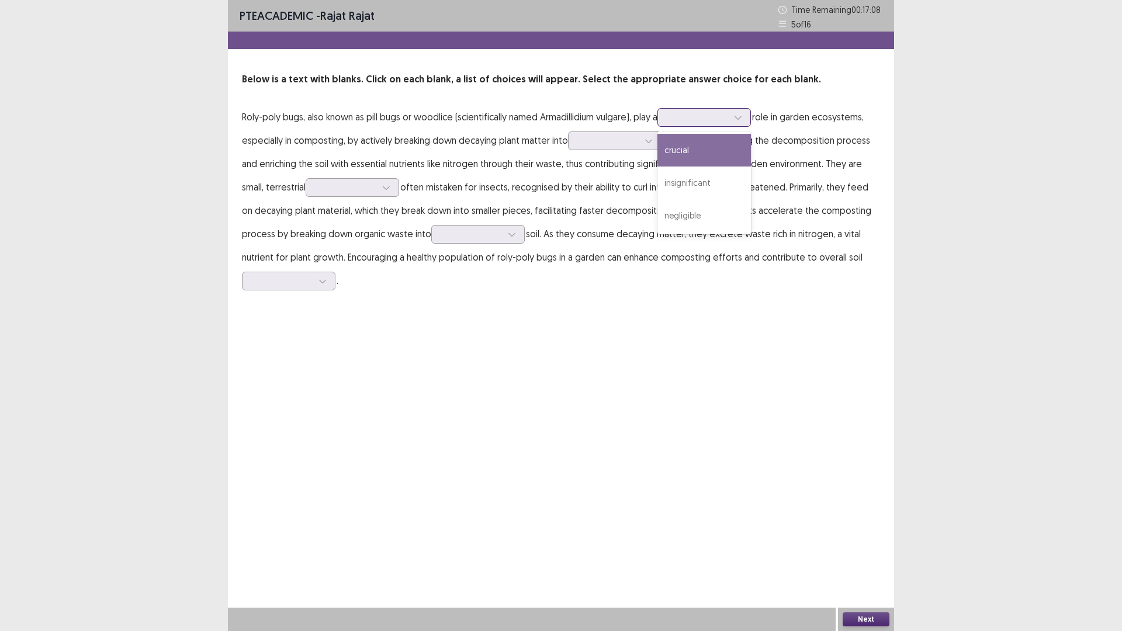
click at [728, 117] on div at bounding box center [698, 117] width 61 height 11
click at [708, 173] on div "insignificant" at bounding box center [705, 183] width 94 height 33
click at [742, 118] on icon at bounding box center [738, 117] width 8 height 8
click at [727, 143] on div "crucial" at bounding box center [705, 150] width 94 height 33
click at [742, 117] on icon at bounding box center [738, 117] width 8 height 8
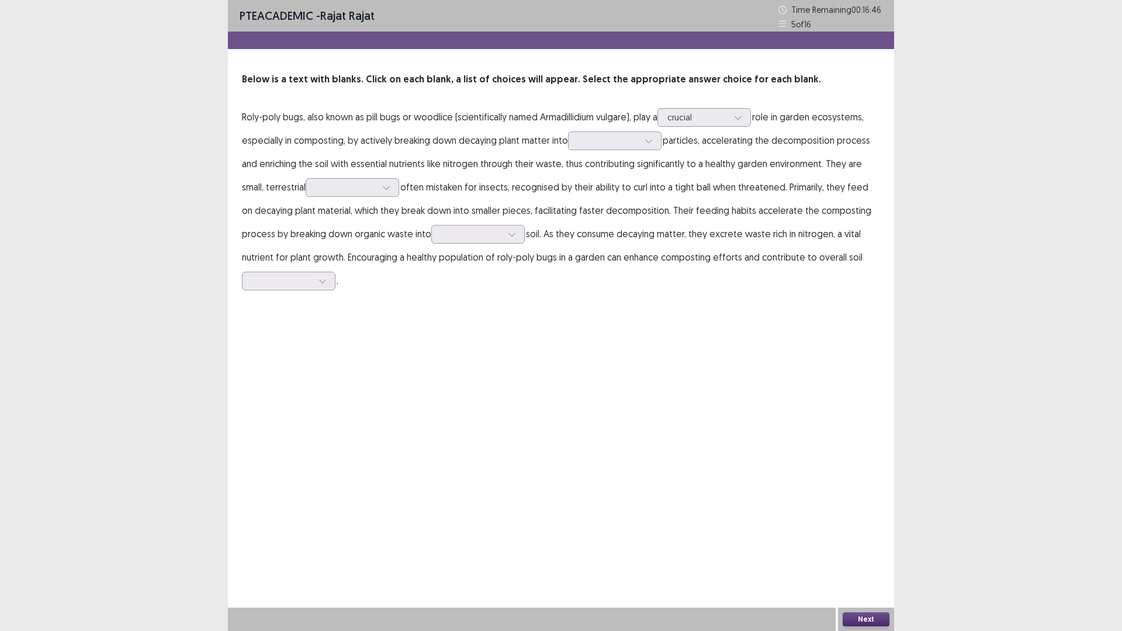
click at [450, 157] on p "Roly-poly bugs, also known as pill bugs or woodlice (scientifically named Armad…" at bounding box center [561, 198] width 638 height 187
click at [642, 143] on div at bounding box center [649, 141] width 18 height 18
click at [613, 199] on div "fragmented" at bounding box center [615, 206] width 94 height 33
click at [382, 180] on div at bounding box center [387, 188] width 18 height 18
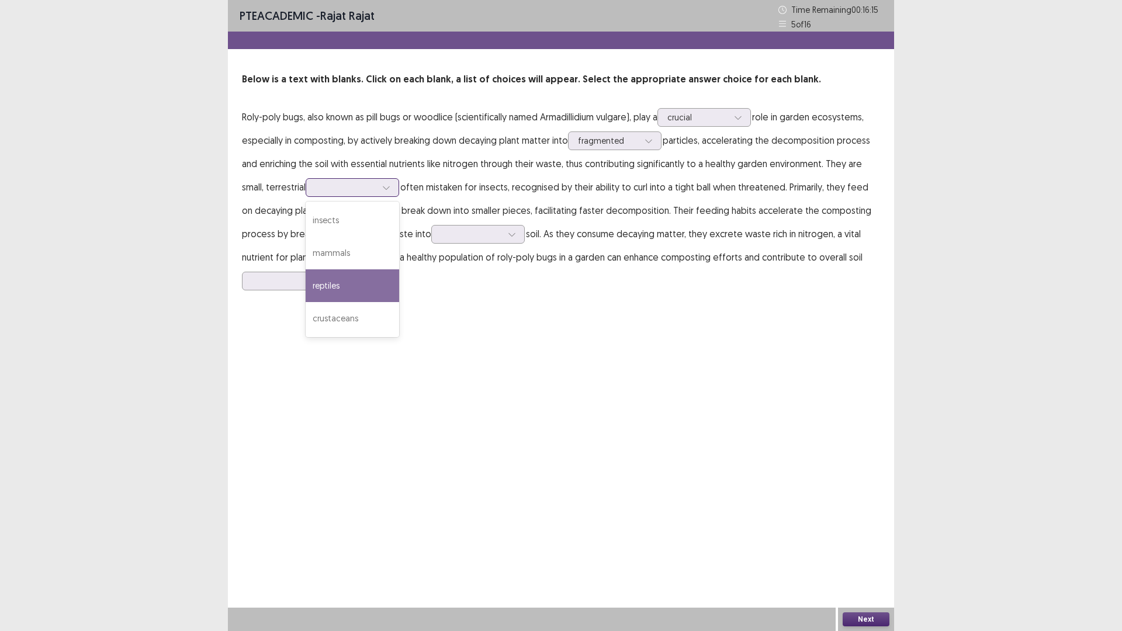
click at [333, 282] on div "reptiles" at bounding box center [353, 285] width 94 height 33
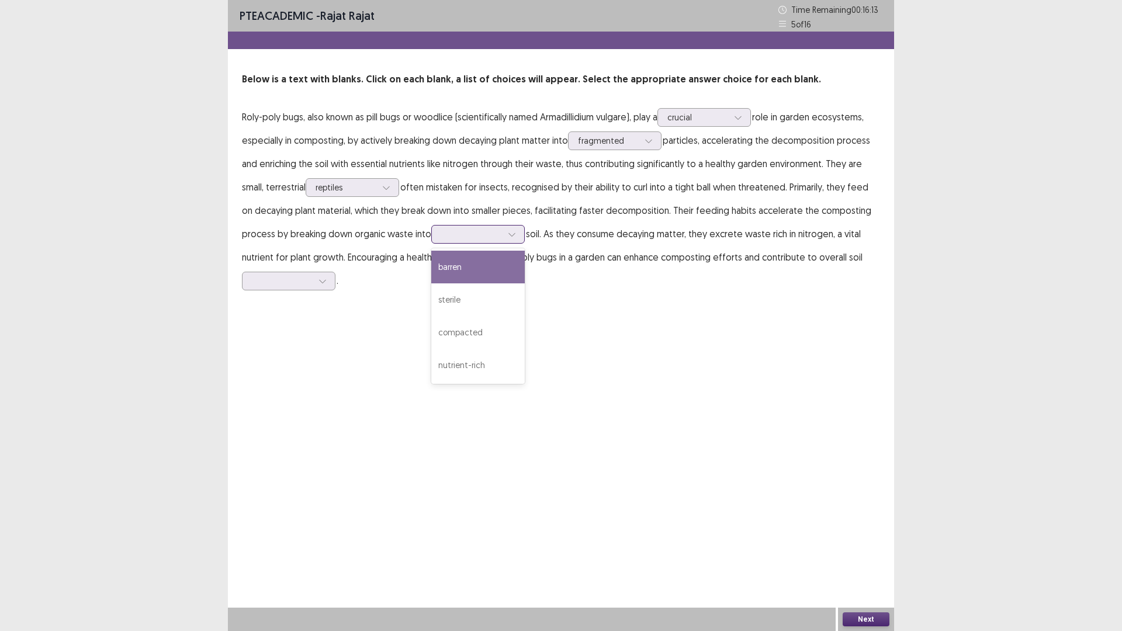
click at [498, 234] on div at bounding box center [471, 234] width 61 height 11
click at [472, 295] on div "sterile" at bounding box center [478, 300] width 94 height 33
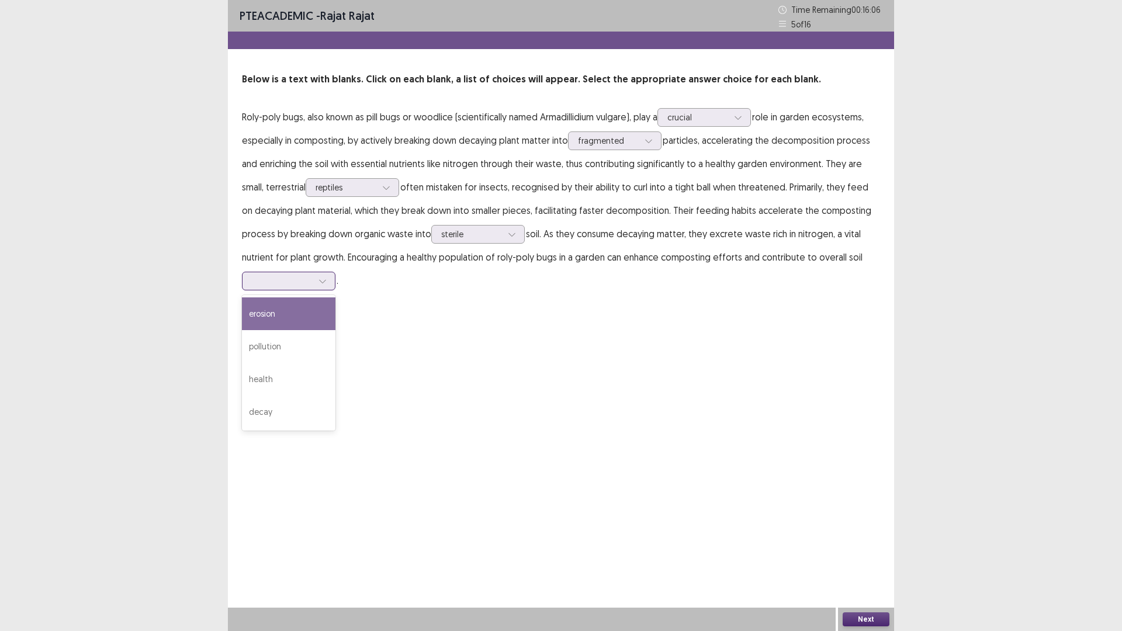
click at [331, 277] on div at bounding box center [289, 281] width 94 height 19
click at [293, 311] on div "erosion" at bounding box center [289, 314] width 94 height 33
click at [728, 112] on div at bounding box center [698, 117] width 61 height 11
click at [761, 432] on div "PTE academic - [PERSON_NAME] Time Remaining 00 : 15 : 53 5 of 16 Below is a tex…" at bounding box center [561, 315] width 666 height 631
click at [868, 532] on button "Next" at bounding box center [866, 620] width 47 height 14
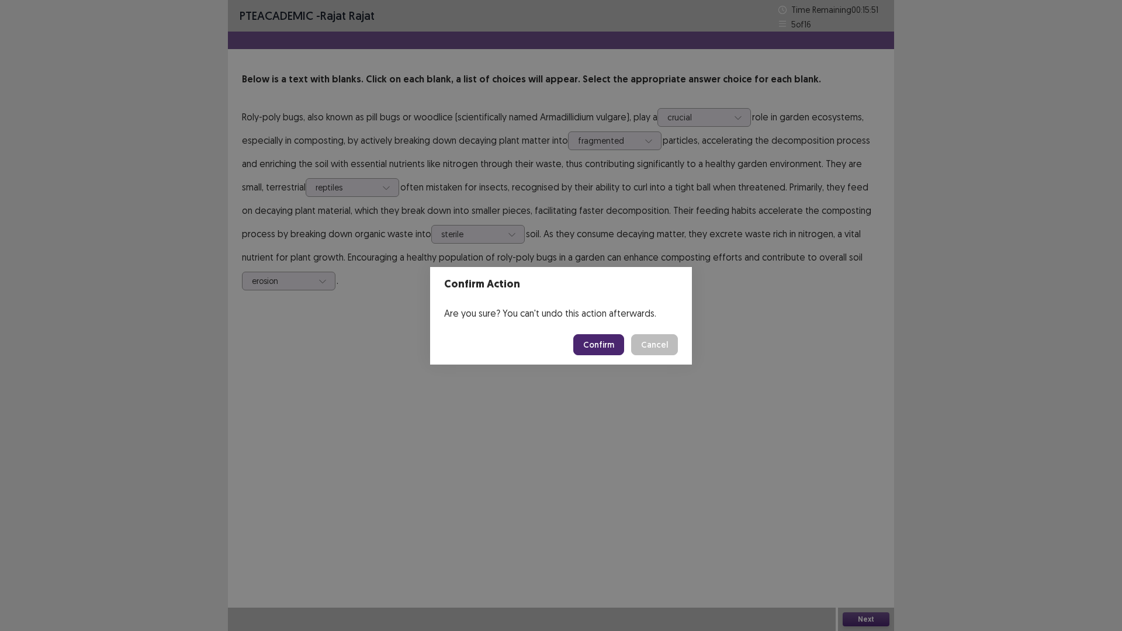
click at [611, 348] on button "Confirm" at bounding box center [598, 344] width 51 height 21
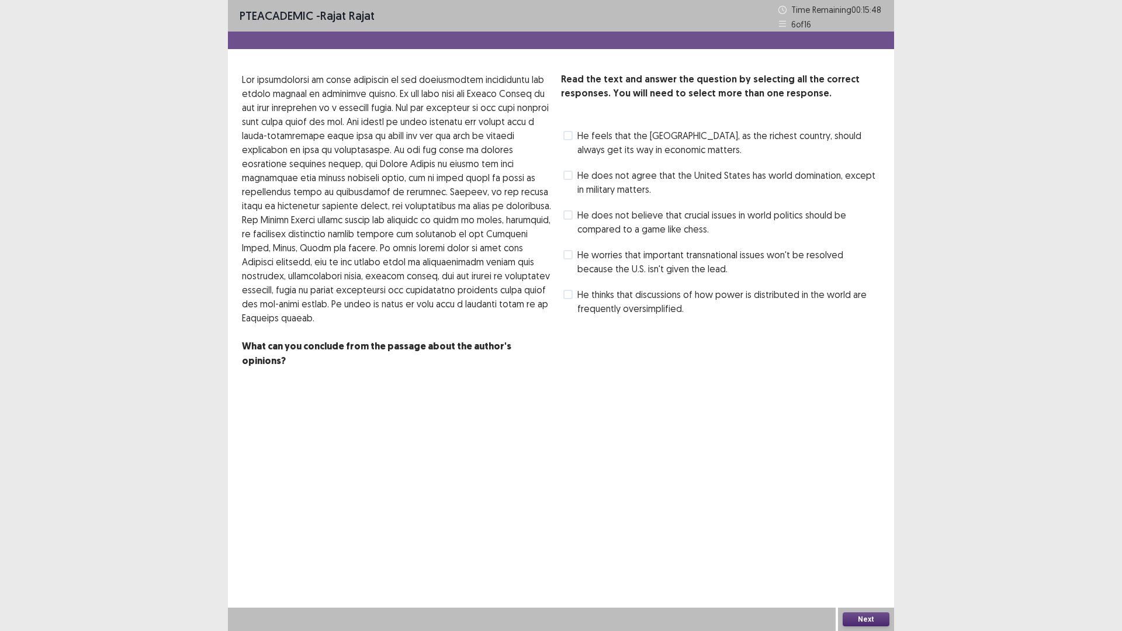
click at [575, 139] on label "He feels that the [GEOGRAPHIC_DATA], as the richest country, should always get …" at bounding box center [722, 143] width 317 height 28
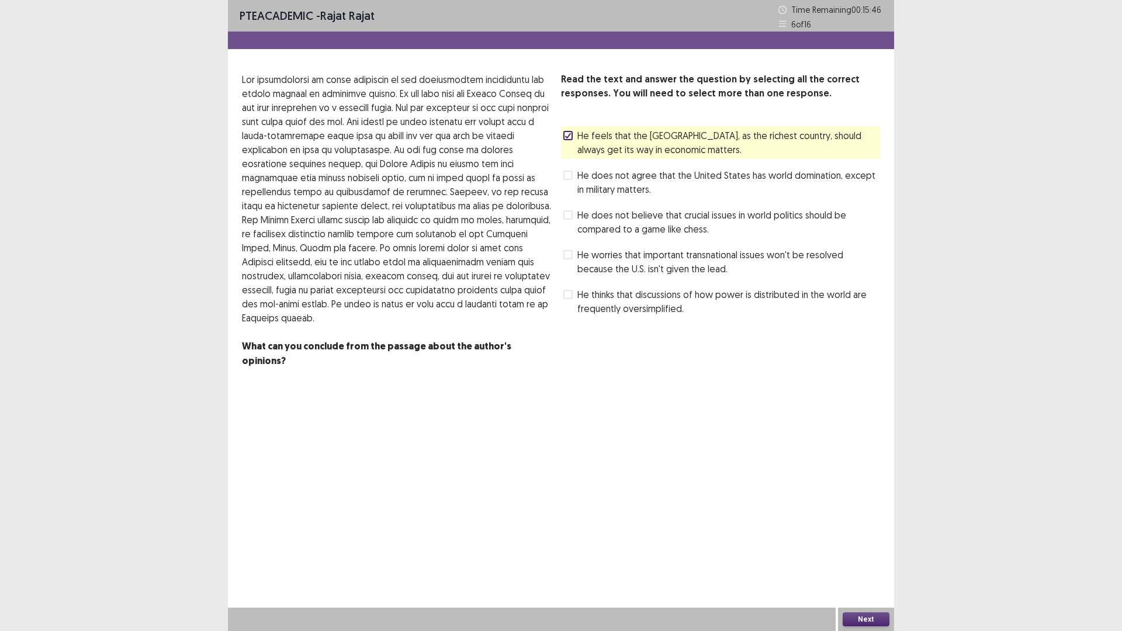
click at [863, 532] on button "Next" at bounding box center [866, 620] width 47 height 14
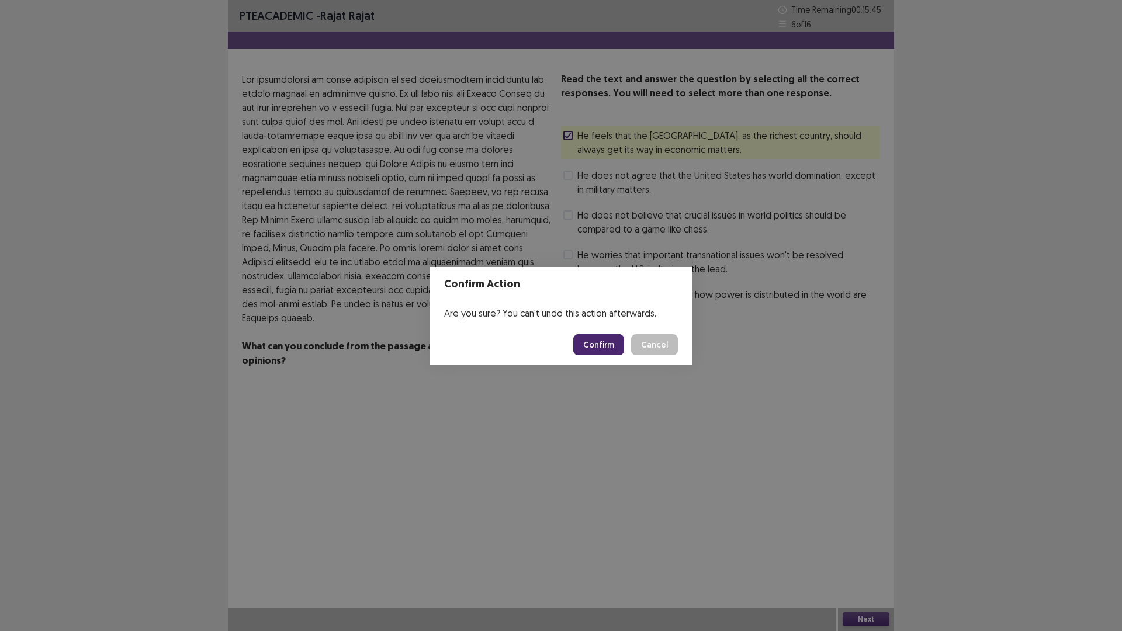
click at [618, 356] on footer "Confirm Cancel" at bounding box center [561, 345] width 262 height 40
click at [595, 344] on button "Confirm" at bounding box center [598, 344] width 51 height 21
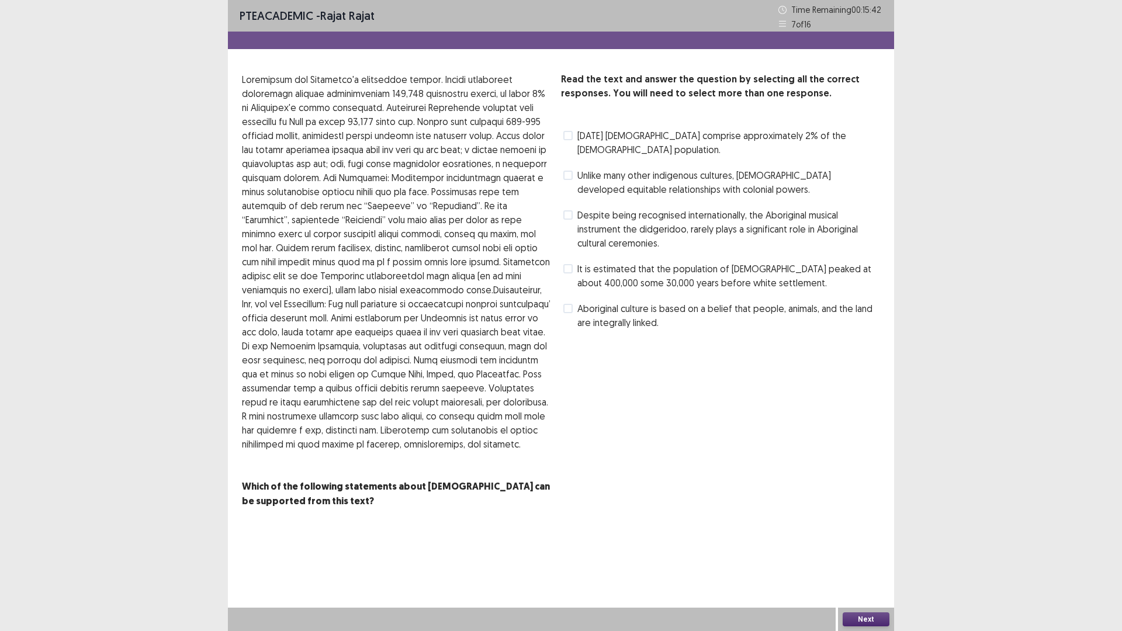
click at [571, 182] on label "Unlike many other indigenous cultures, [DEMOGRAPHIC_DATA] developed equitable r…" at bounding box center [722, 182] width 317 height 28
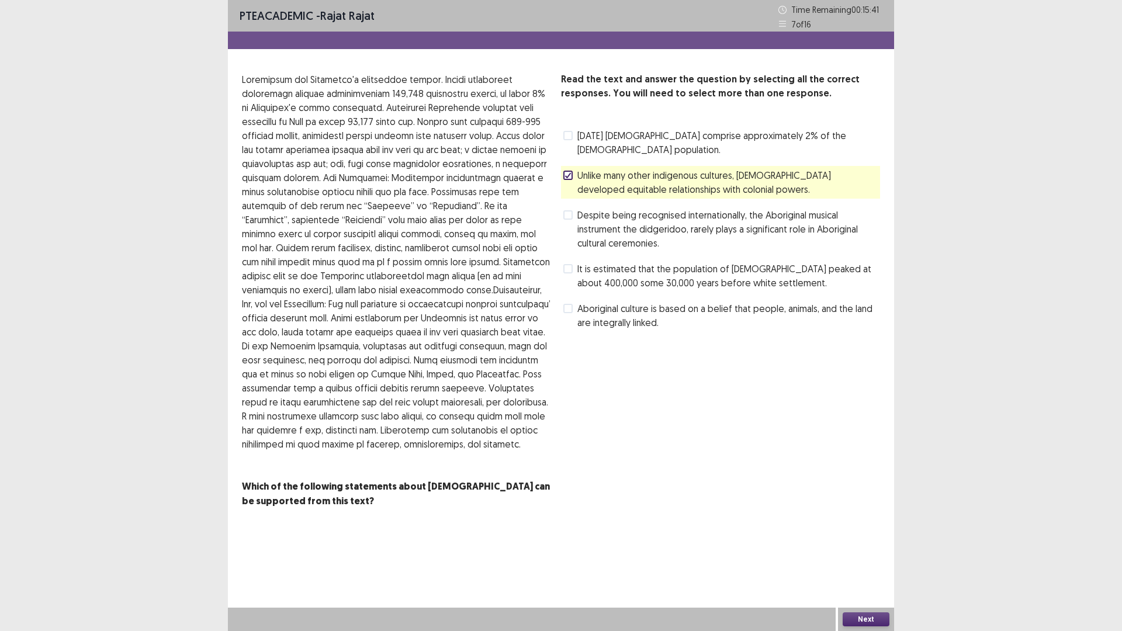
click at [870, 532] on button "Next" at bounding box center [866, 620] width 47 height 14
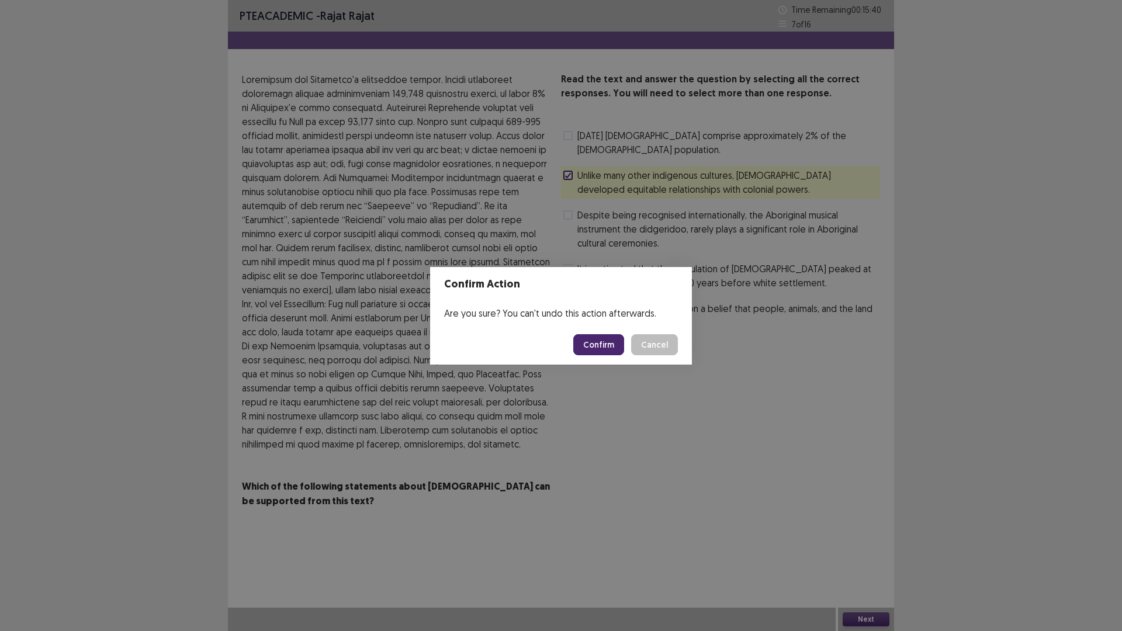
click at [600, 345] on button "Confirm" at bounding box center [598, 344] width 51 height 21
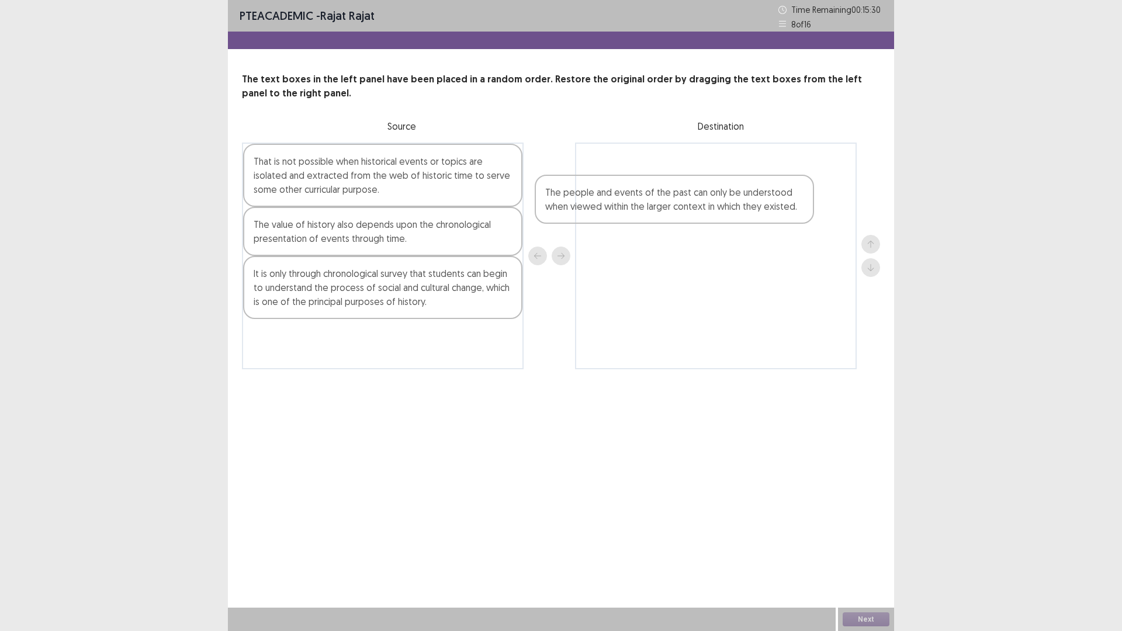
drag, startPoint x: 369, startPoint y: 235, endPoint x: 665, endPoint y: 202, distance: 297.6
click at [665, 202] on div "That is not possible when historical events or topics are isolated and extracte…" at bounding box center [561, 256] width 638 height 227
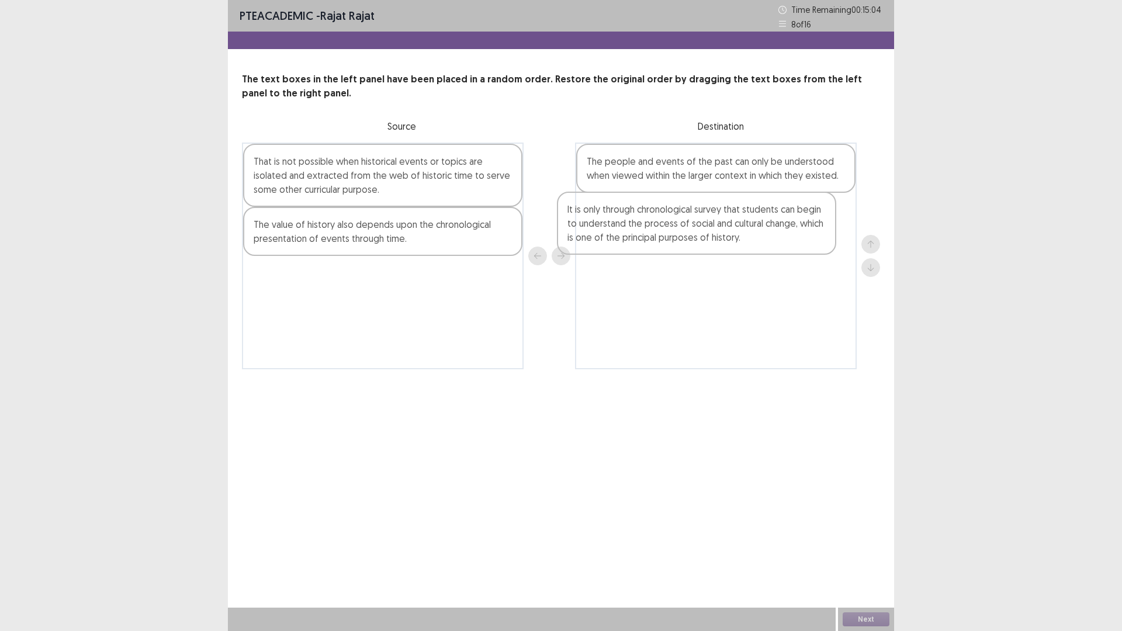
drag, startPoint x: 359, startPoint y: 296, endPoint x: 676, endPoint y: 231, distance: 323.9
click at [676, 231] on div "That is not possible when historical events or topics are isolated and extracte…" at bounding box center [561, 256] width 638 height 227
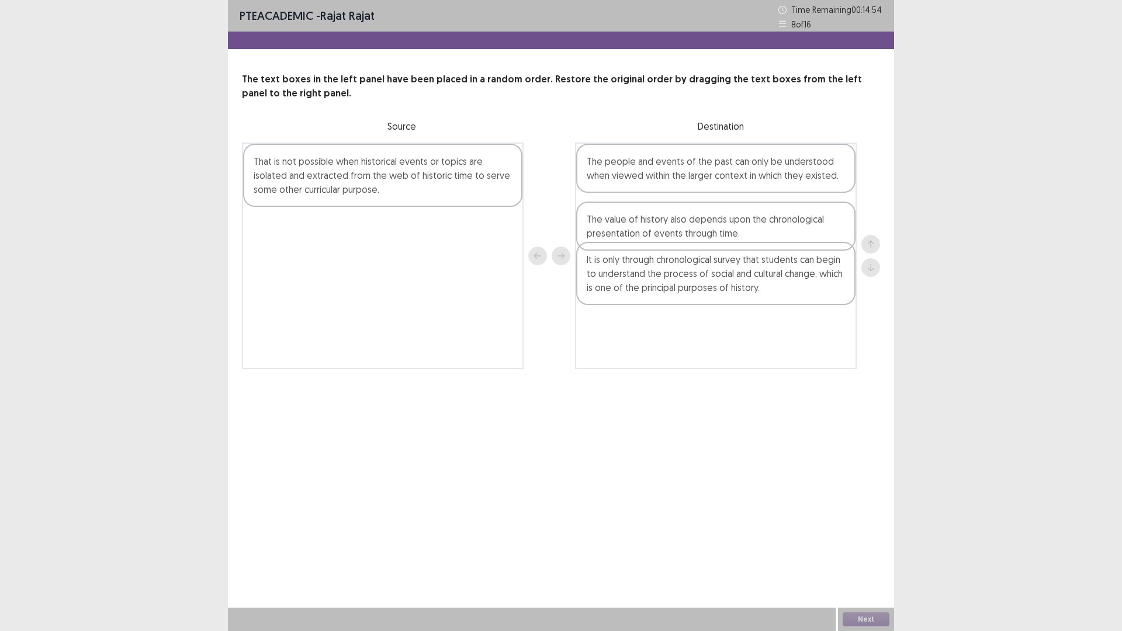
drag, startPoint x: 393, startPoint y: 249, endPoint x: 739, endPoint y: 238, distance: 346.2
click at [739, 238] on div "That is not possible when historical events or topics are isolated and extracte…" at bounding box center [561, 256] width 638 height 227
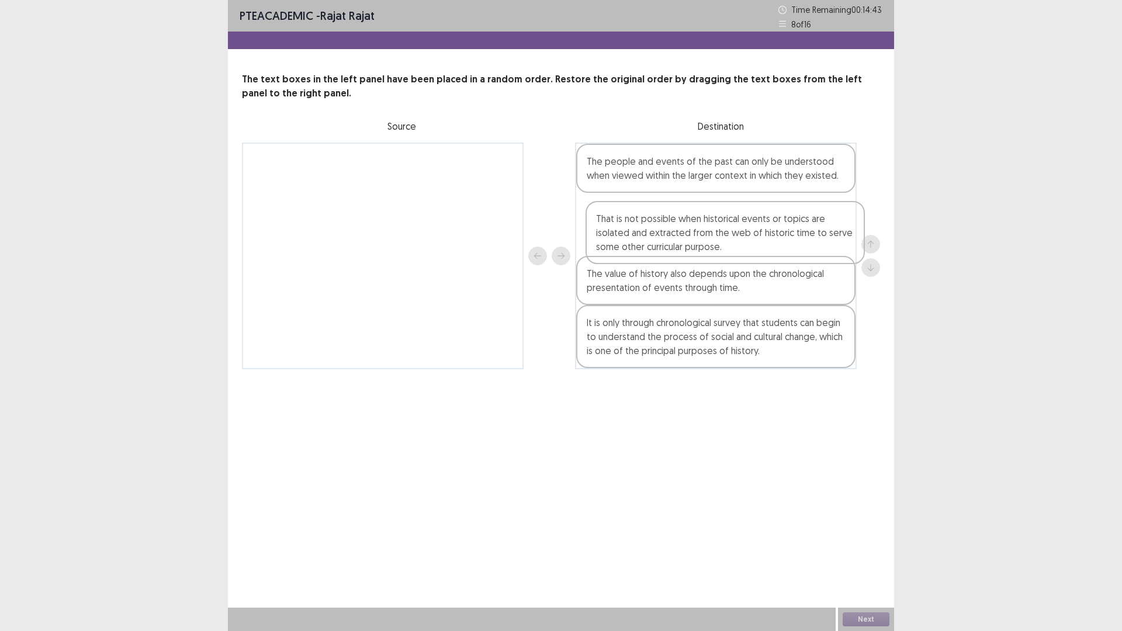
drag, startPoint x: 418, startPoint y: 196, endPoint x: 769, endPoint y: 255, distance: 356.2
click at [769, 255] on div "That is not possible when historical events or topics are isolated and extracte…" at bounding box center [561, 256] width 638 height 227
click at [856, 532] on button "Next" at bounding box center [866, 620] width 47 height 14
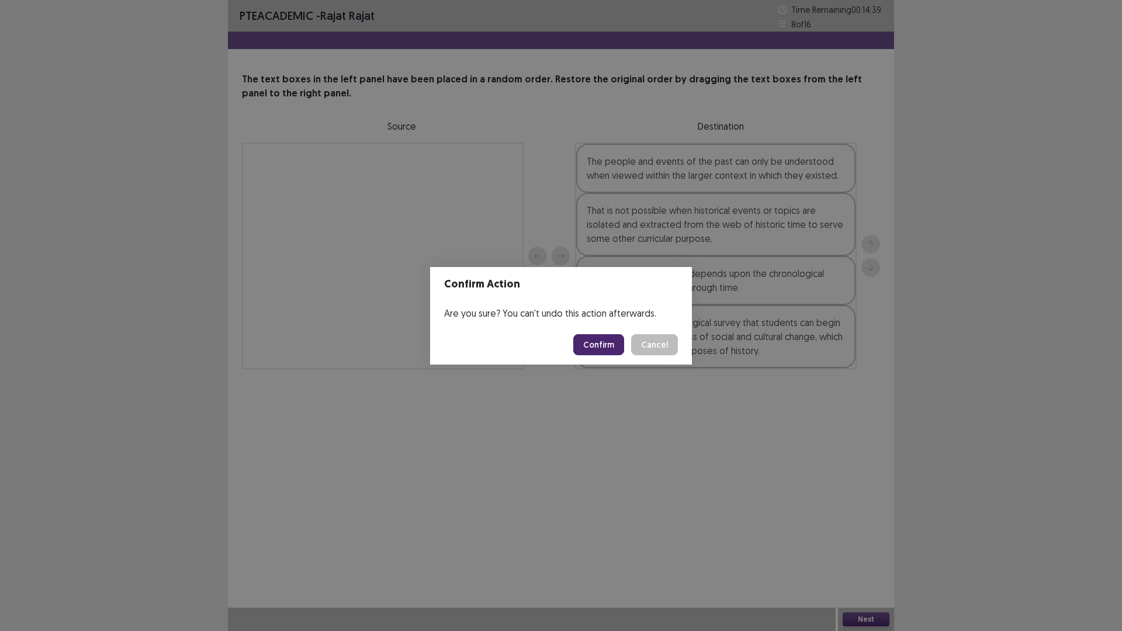
click at [587, 344] on button "Confirm" at bounding box center [598, 344] width 51 height 21
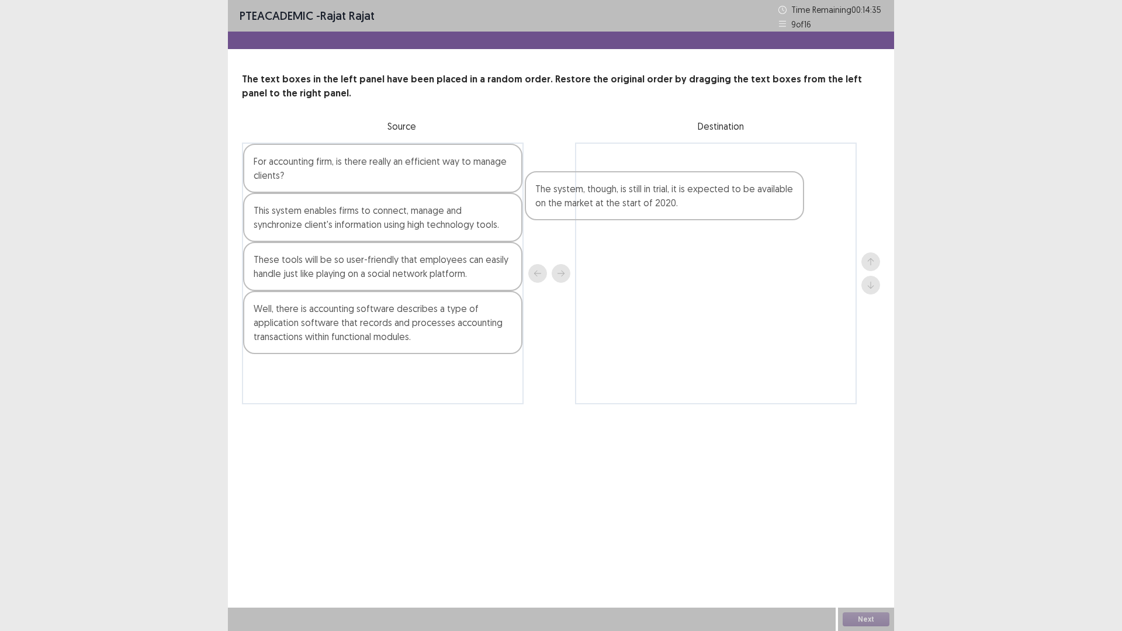
drag, startPoint x: 389, startPoint y: 227, endPoint x: 680, endPoint y: 205, distance: 292.5
click at [680, 205] on div "For accounting firm, is there really an efficient way to manage clients? The sy…" at bounding box center [561, 274] width 638 height 262
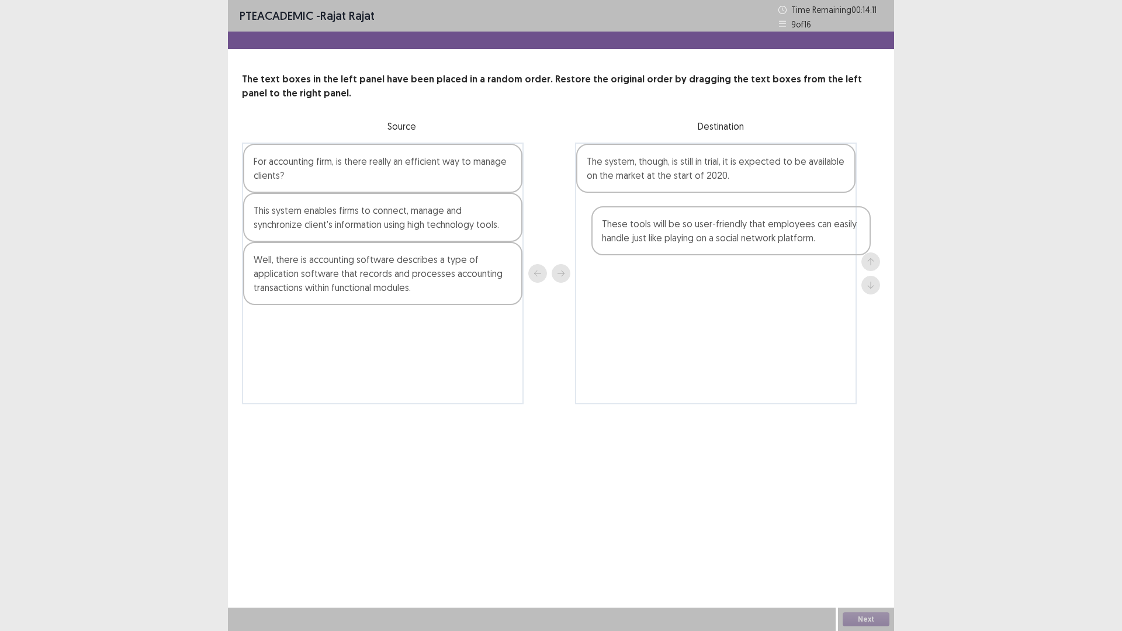
drag, startPoint x: 389, startPoint y: 269, endPoint x: 745, endPoint y: 231, distance: 358.5
click at [745, 231] on div "For accounting firm, is there really an efficient way to manage clients? This s…" at bounding box center [561, 274] width 638 height 262
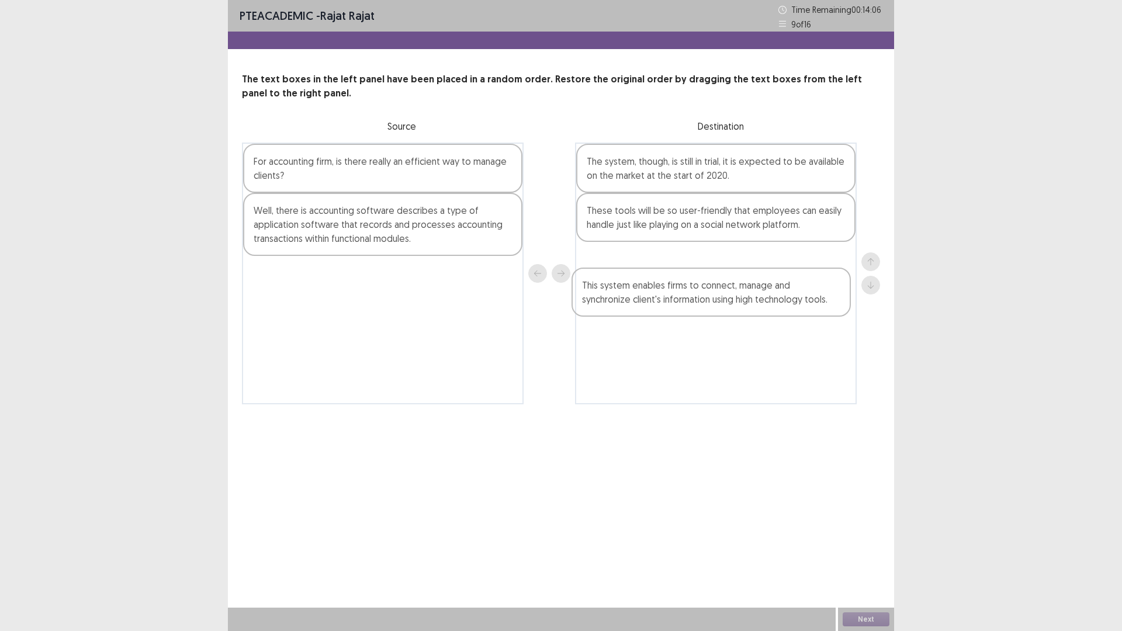
drag, startPoint x: 441, startPoint y: 228, endPoint x: 783, endPoint y: 309, distance: 350.9
click at [783, 309] on div "For accounting firm, is there really an efficient way to manage clients? This s…" at bounding box center [561, 274] width 638 height 262
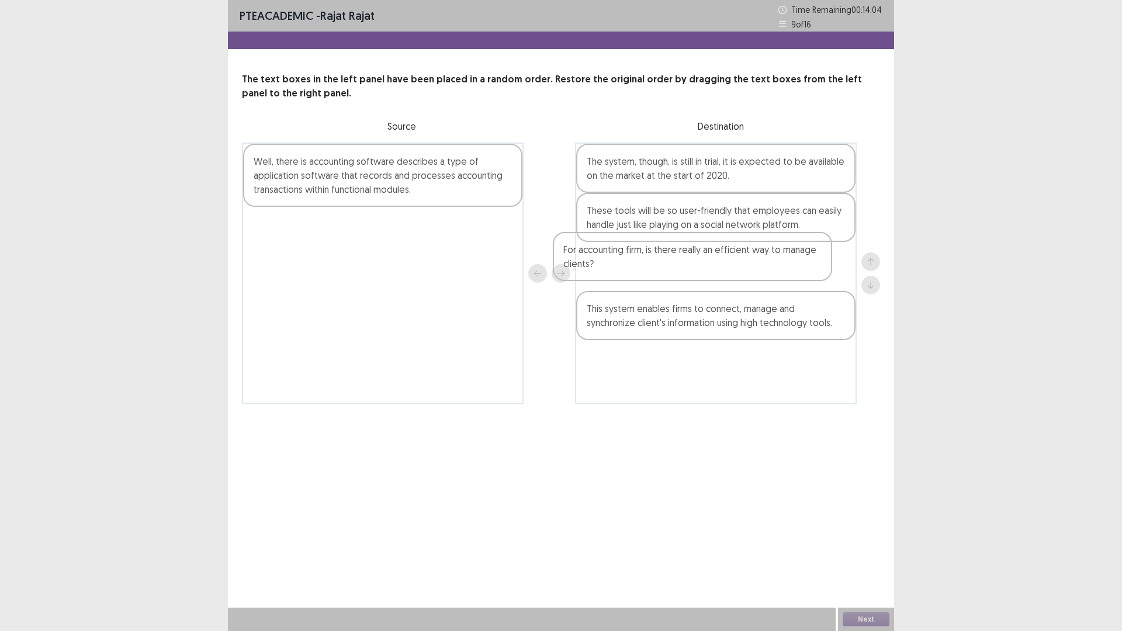
drag, startPoint x: 447, startPoint y: 178, endPoint x: 766, endPoint y: 259, distance: 329.8
click at [766, 259] on div "For accounting firm, is there really an efficient way to manage clients? Well, …" at bounding box center [561, 274] width 638 height 262
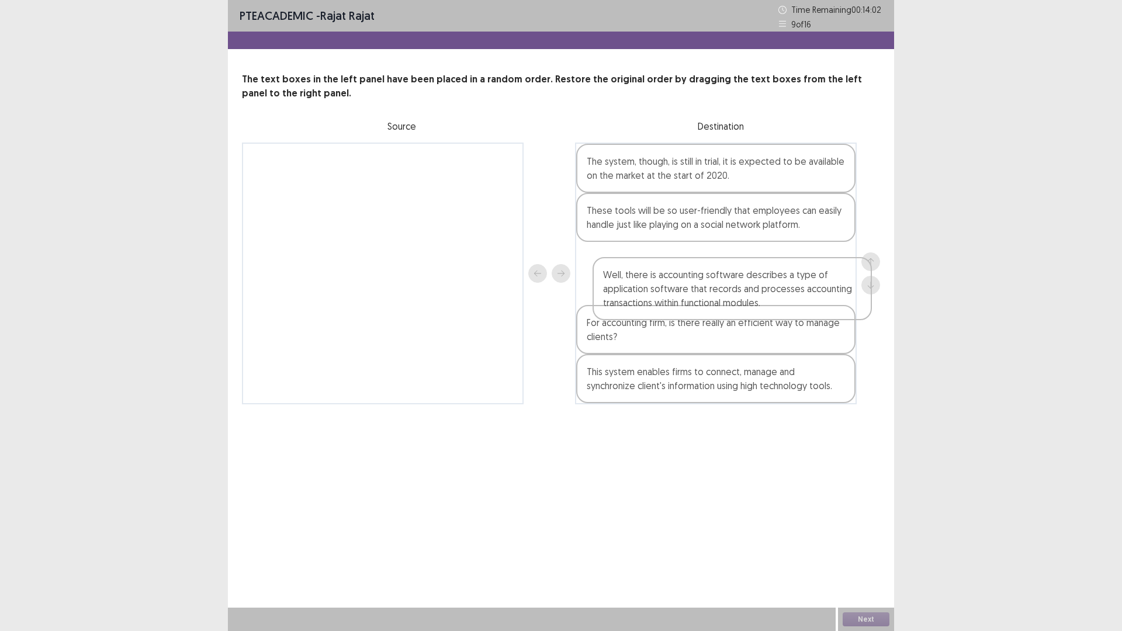
drag, startPoint x: 421, startPoint y: 181, endPoint x: 772, endPoint y: 298, distance: 370.3
click at [772, 298] on div "Well, there is accounting software describes a type of application software tha…" at bounding box center [561, 274] width 638 height 262
click at [866, 532] on button "Next" at bounding box center [866, 620] width 47 height 14
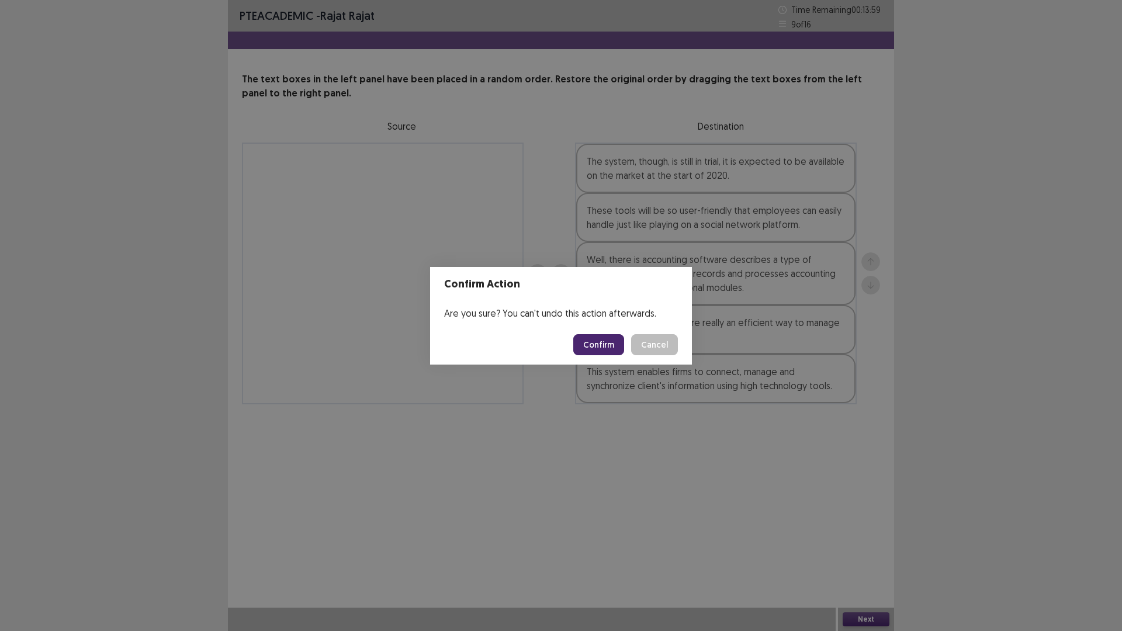
click at [609, 341] on button "Confirm" at bounding box center [598, 344] width 51 height 21
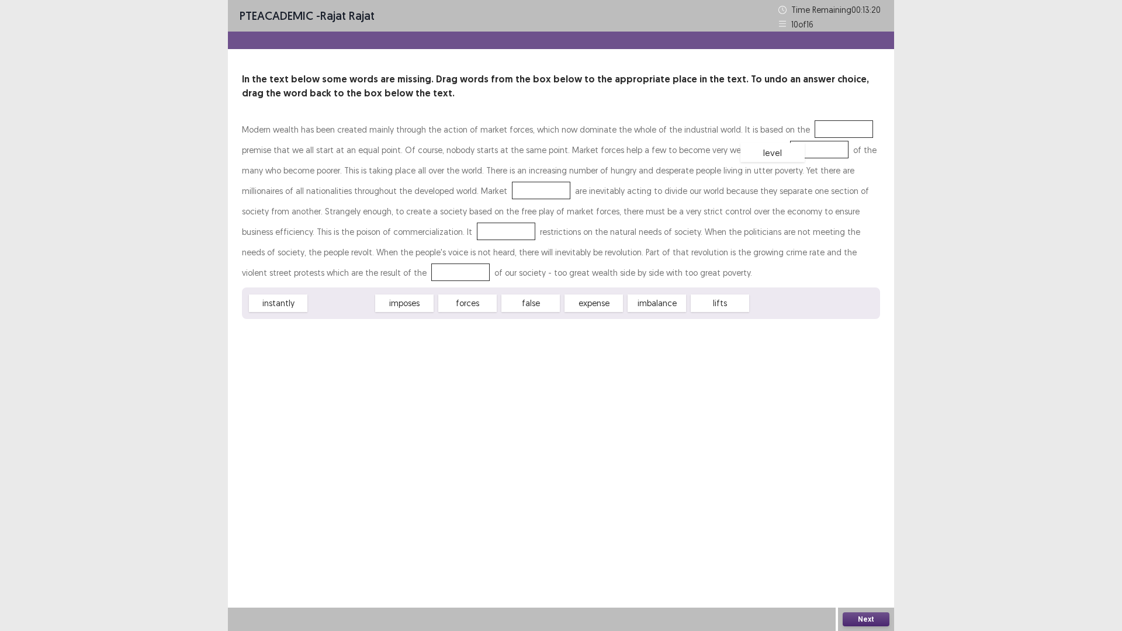
drag, startPoint x: 341, startPoint y: 299, endPoint x: 772, endPoint y: 148, distance: 457.0
drag, startPoint x: 534, startPoint y: 306, endPoint x: 828, endPoint y: 132, distance: 341.5
drag, startPoint x: 833, startPoint y: 125, endPoint x: 496, endPoint y: 189, distance: 343.3
click at [280, 303] on div "instantly" at bounding box center [278, 303] width 64 height 19
drag, startPoint x: 477, startPoint y: 302, endPoint x: 285, endPoint y: 276, distance: 194.1
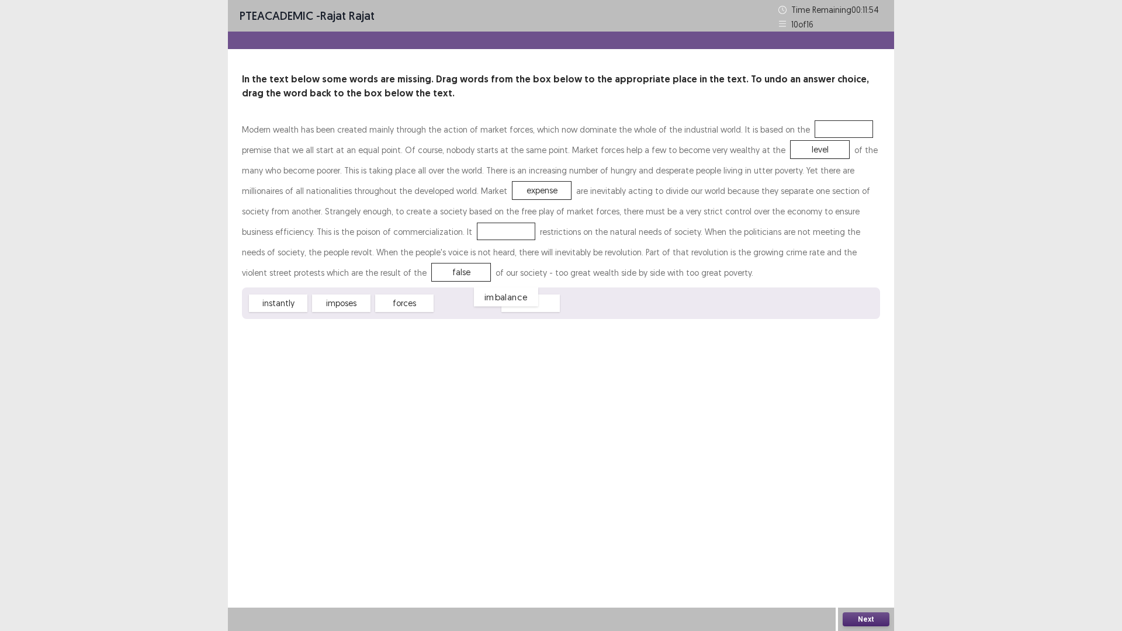
drag, startPoint x: 468, startPoint y: 307, endPoint x: 507, endPoint y: 301, distance: 39.1
click at [507, 301] on div "imbalance" at bounding box center [506, 297] width 64 height 19
drag, startPoint x: 290, startPoint y: 300, endPoint x: 841, endPoint y: 126, distance: 577.6
drag, startPoint x: 342, startPoint y: 303, endPoint x: 382, endPoint y: 227, distance: 86.0
click at [859, 532] on button "Next" at bounding box center [866, 620] width 47 height 14
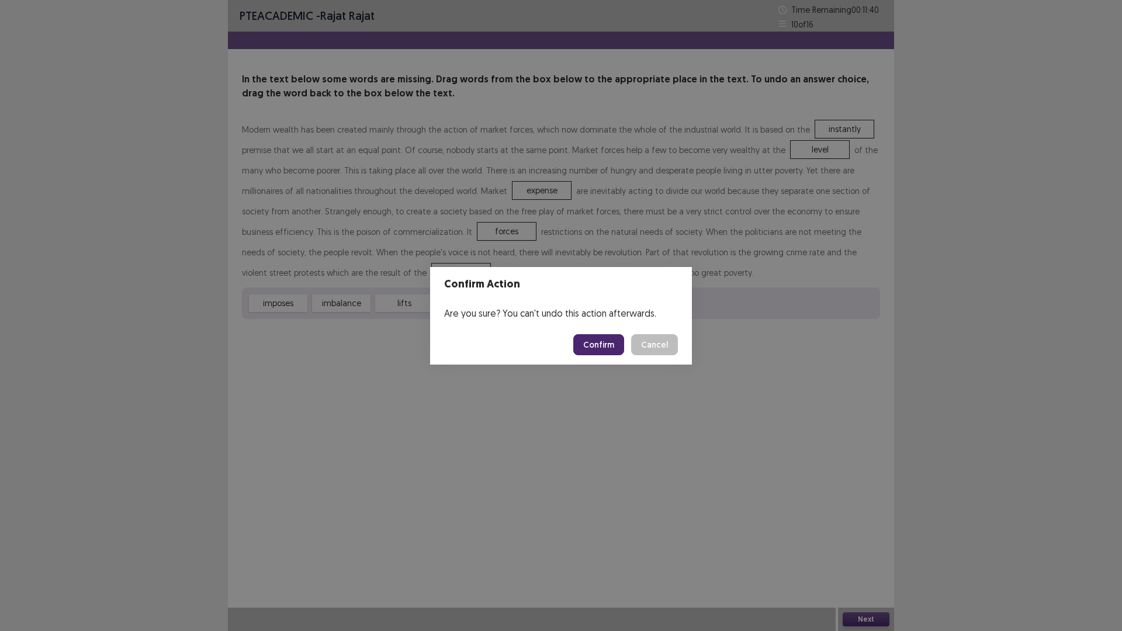
click at [603, 343] on button "Confirm" at bounding box center [598, 344] width 51 height 21
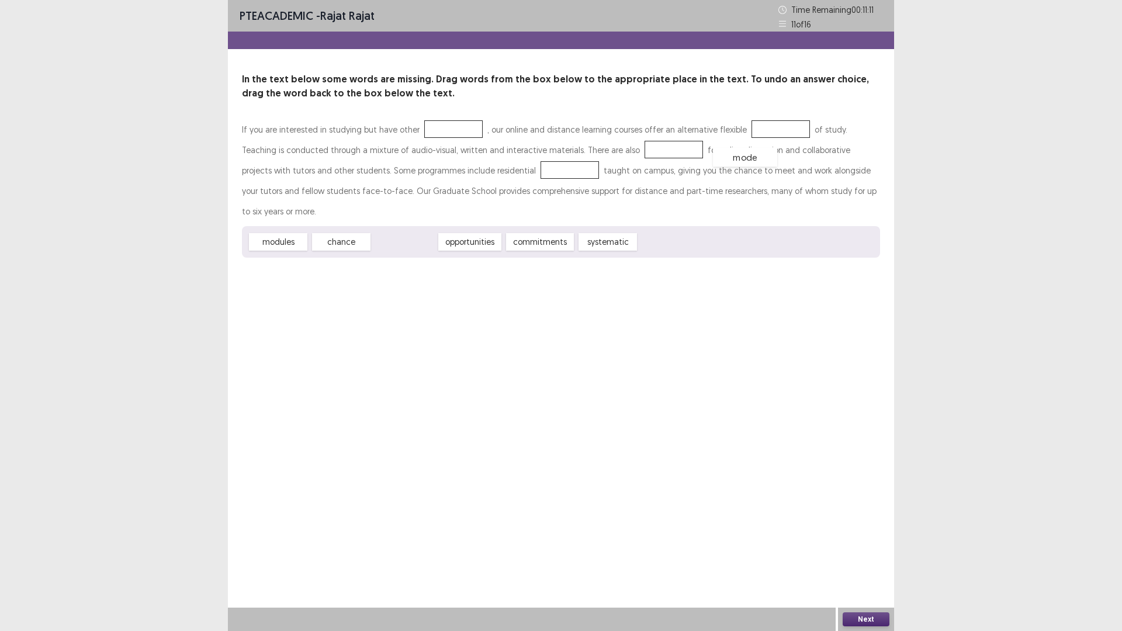
drag, startPoint x: 417, startPoint y: 220, endPoint x: 758, endPoint y: 135, distance: 351.2
drag, startPoint x: 348, startPoint y: 224, endPoint x: 619, endPoint y: 154, distance: 279.6
drag, startPoint x: 483, startPoint y: 220, endPoint x: 478, endPoint y: 165, distance: 54.6
drag, startPoint x: 351, startPoint y: 222, endPoint x: 442, endPoint y: 125, distance: 132.7
click at [869, 532] on button "Next" at bounding box center [866, 620] width 47 height 14
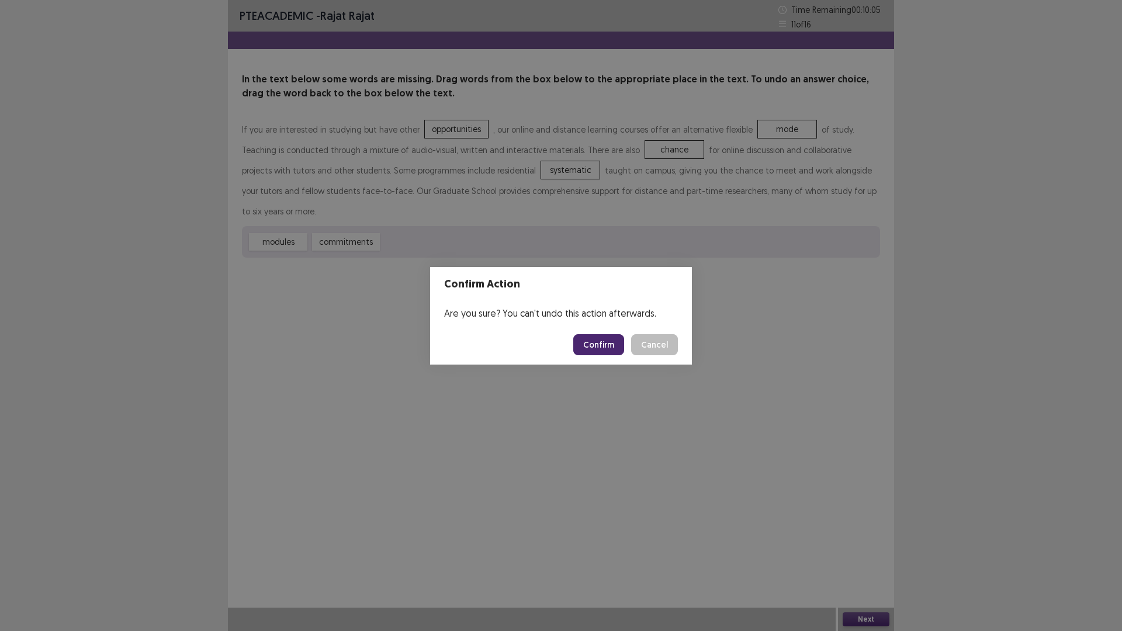
click at [598, 341] on button "Confirm" at bounding box center [598, 344] width 51 height 21
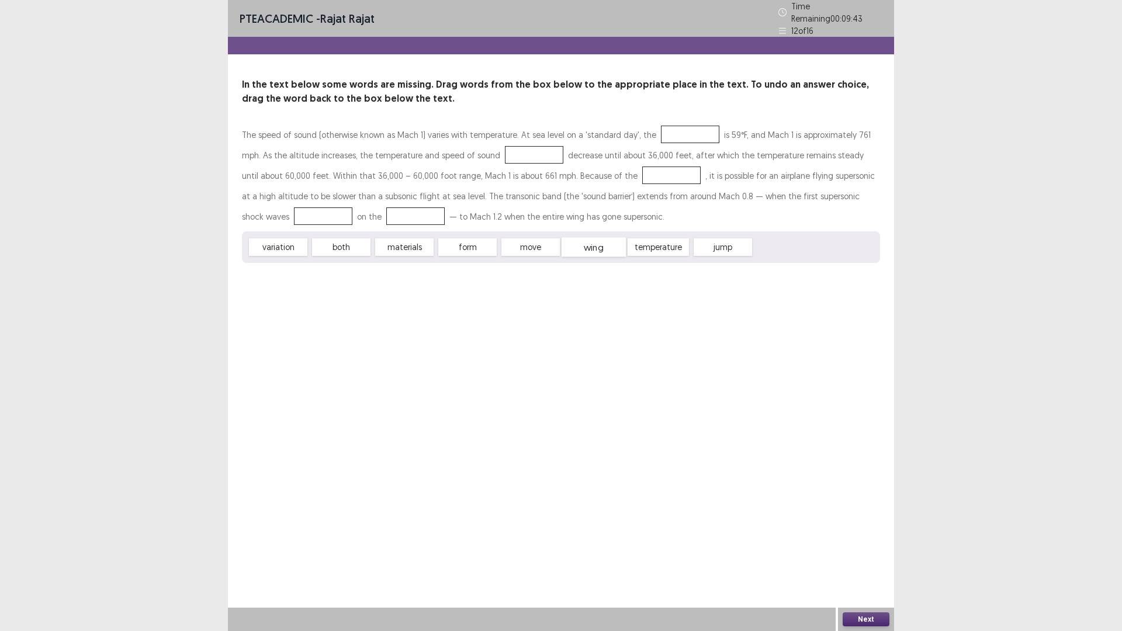
click at [596, 240] on div "wing" at bounding box center [594, 247] width 64 height 19
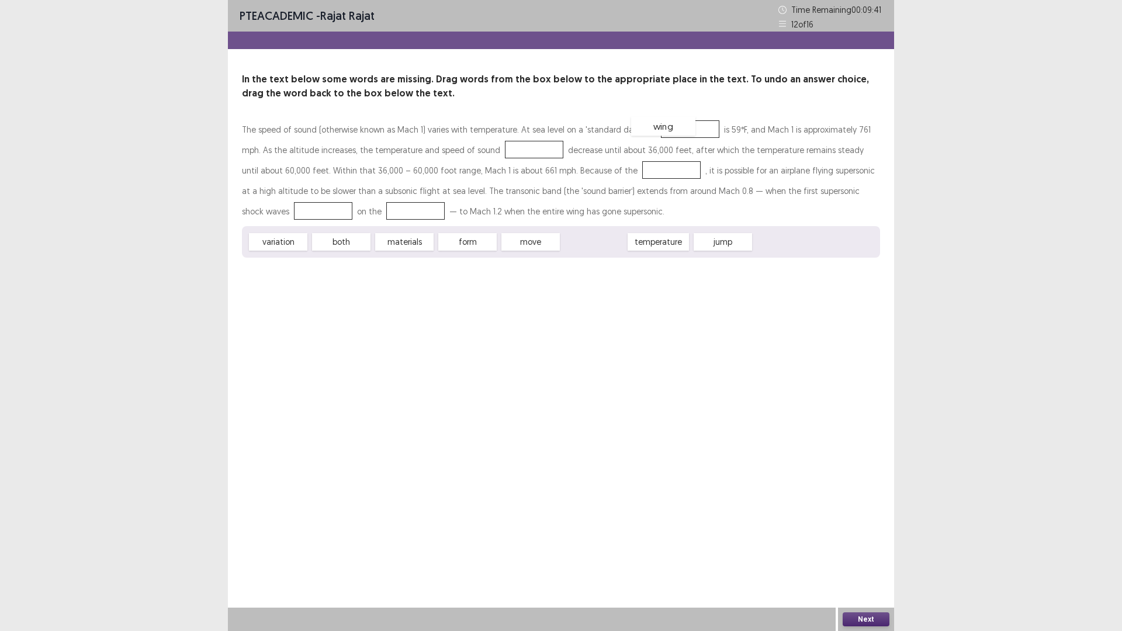
drag, startPoint x: 596, startPoint y: 240, endPoint x: 666, endPoint y: 125, distance: 135.0
drag, startPoint x: 589, startPoint y: 247, endPoint x: 588, endPoint y: 172, distance: 74.2
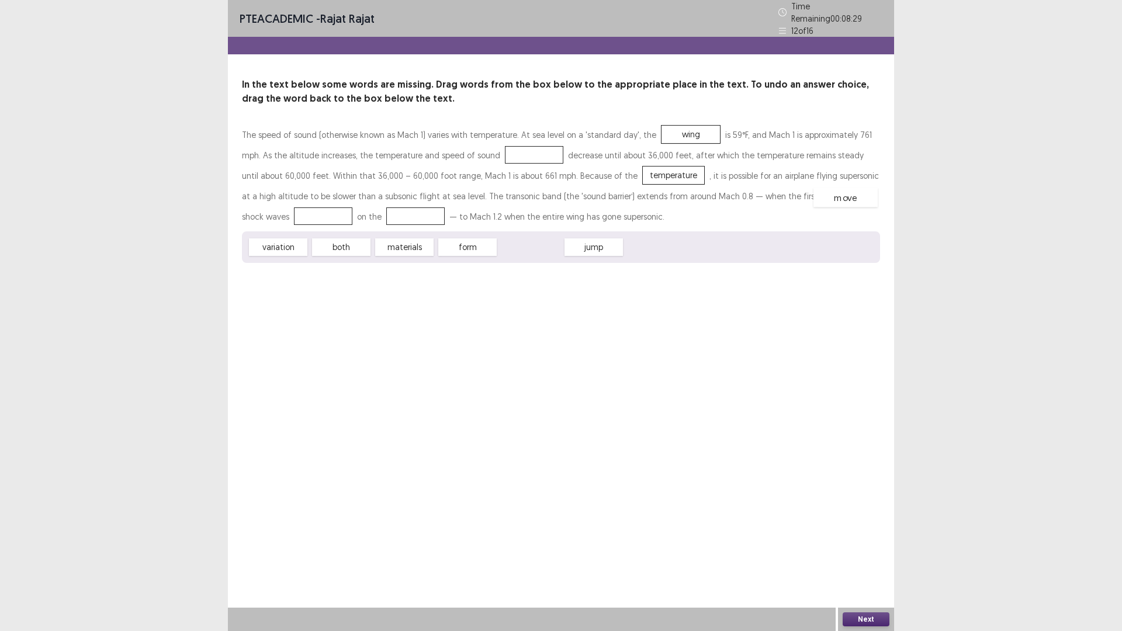
drag, startPoint x: 530, startPoint y: 241, endPoint x: 846, endPoint y: 192, distance: 319.5
drag, startPoint x: 473, startPoint y: 241, endPoint x: 499, endPoint y: 147, distance: 97.0
drag, startPoint x: 270, startPoint y: 243, endPoint x: 285, endPoint y: 206, distance: 39.8
click at [870, 532] on div "Next" at bounding box center [866, 619] width 56 height 23
click at [867, 532] on button "Next" at bounding box center [866, 620] width 47 height 14
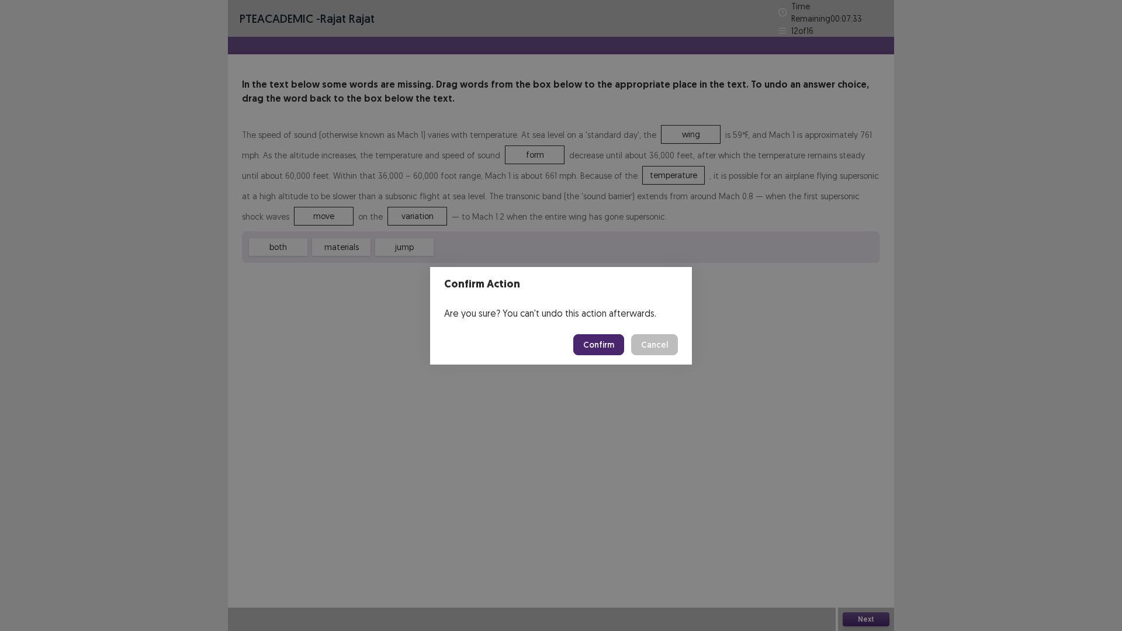
click at [605, 342] on button "Confirm" at bounding box center [598, 344] width 51 height 21
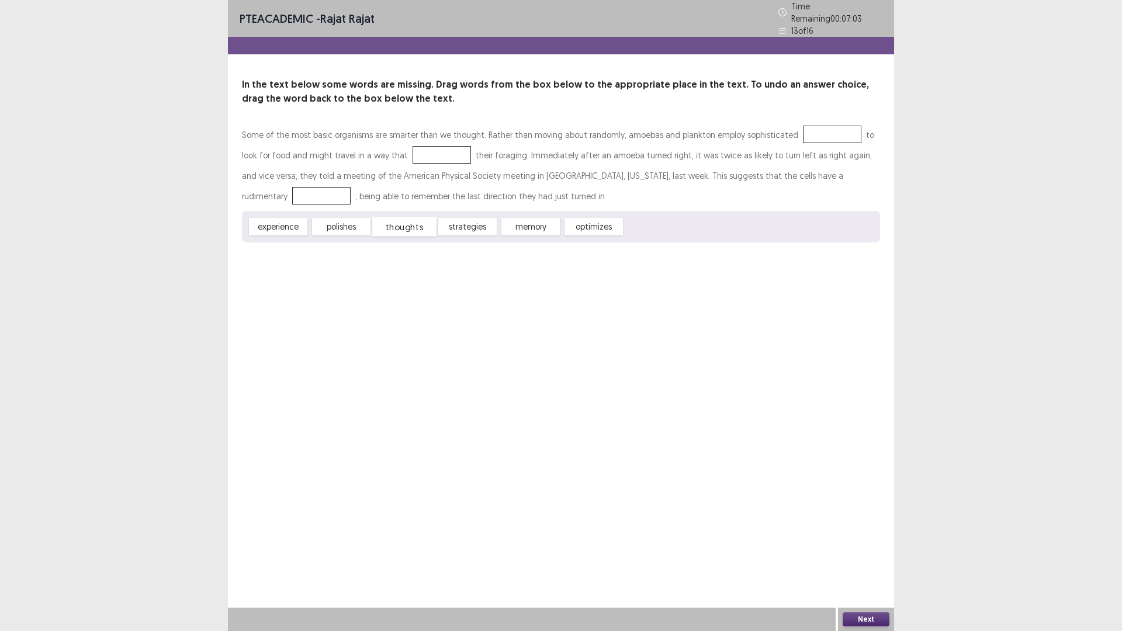
click at [410, 221] on div "thoughts" at bounding box center [404, 226] width 64 height 19
drag, startPoint x: 340, startPoint y: 222, endPoint x: 721, endPoint y: 185, distance: 383.4
drag, startPoint x: 278, startPoint y: 224, endPoint x: 406, endPoint y: 157, distance: 144.6
drag, startPoint x: 333, startPoint y: 223, endPoint x: 814, endPoint y: 127, distance: 491.1
drag, startPoint x: 866, startPoint y: 621, endPoint x: 863, endPoint y: 614, distance: 7.1
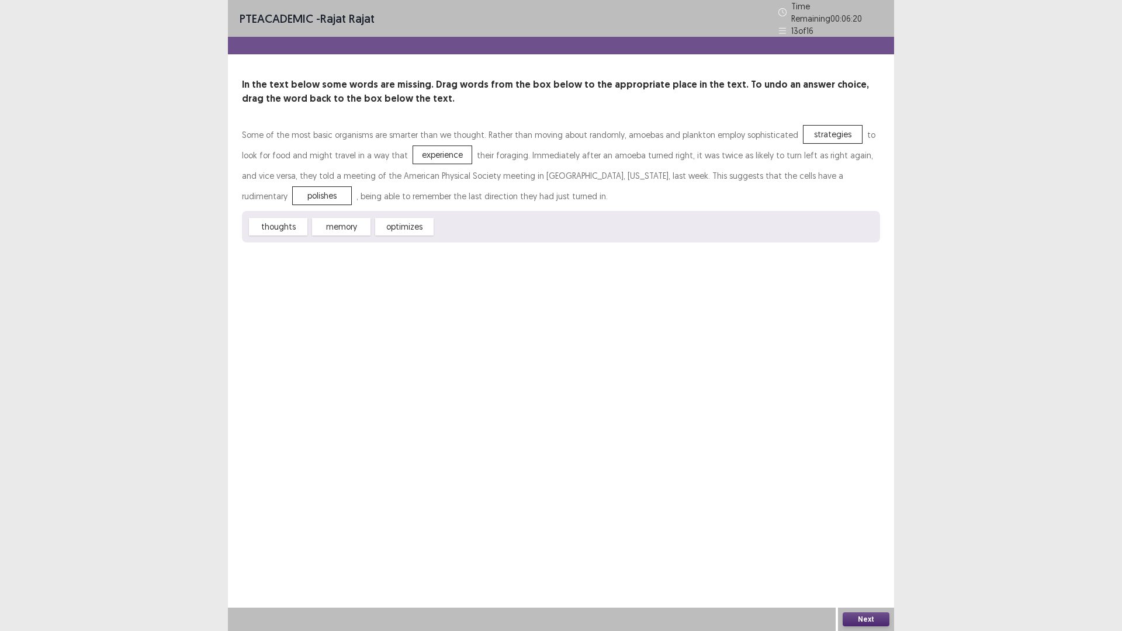
click at [863, 532] on button "Next" at bounding box center [866, 620] width 47 height 14
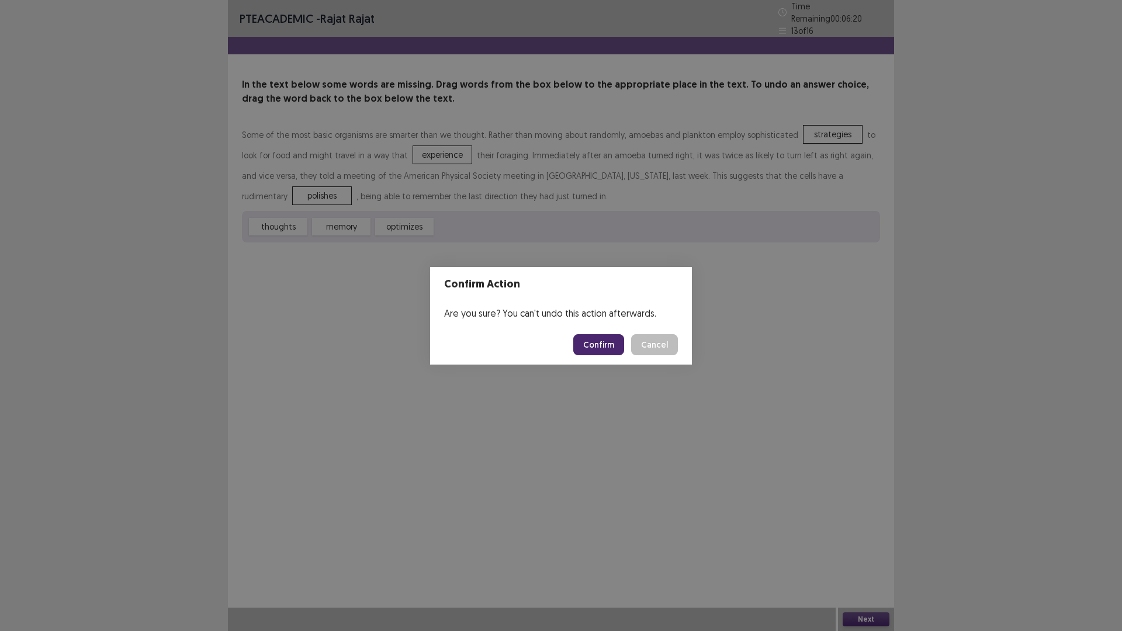
click at [606, 349] on button "Confirm" at bounding box center [598, 344] width 51 height 21
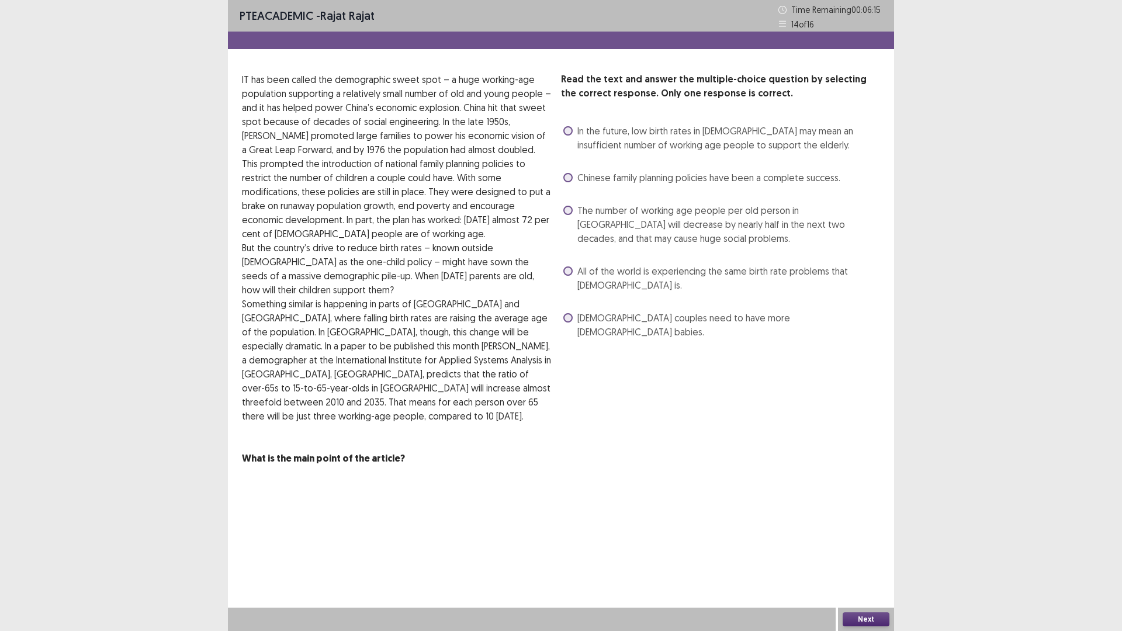
click at [564, 217] on label "The number of working age people per old person in [GEOGRAPHIC_DATA] will decre…" at bounding box center [722, 224] width 317 height 42
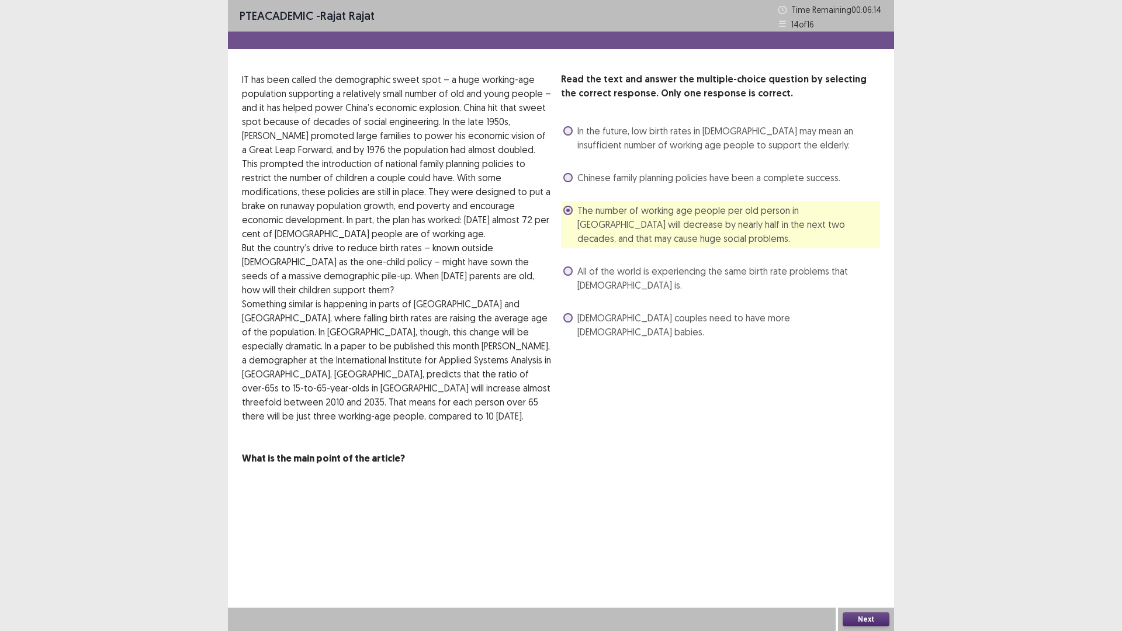
click at [565, 216] on label "The number of working age people per old person in [GEOGRAPHIC_DATA] will decre…" at bounding box center [722, 224] width 317 height 42
drag, startPoint x: 869, startPoint y: 615, endPoint x: 762, endPoint y: 476, distance: 175.1
click at [864, 532] on div "PTE academic - [PERSON_NAME] Time Remaining 00 : 06 : 12 14 of 16 Read the text…" at bounding box center [561, 315] width 666 height 631
click at [853, 532] on button "Next" at bounding box center [866, 620] width 47 height 14
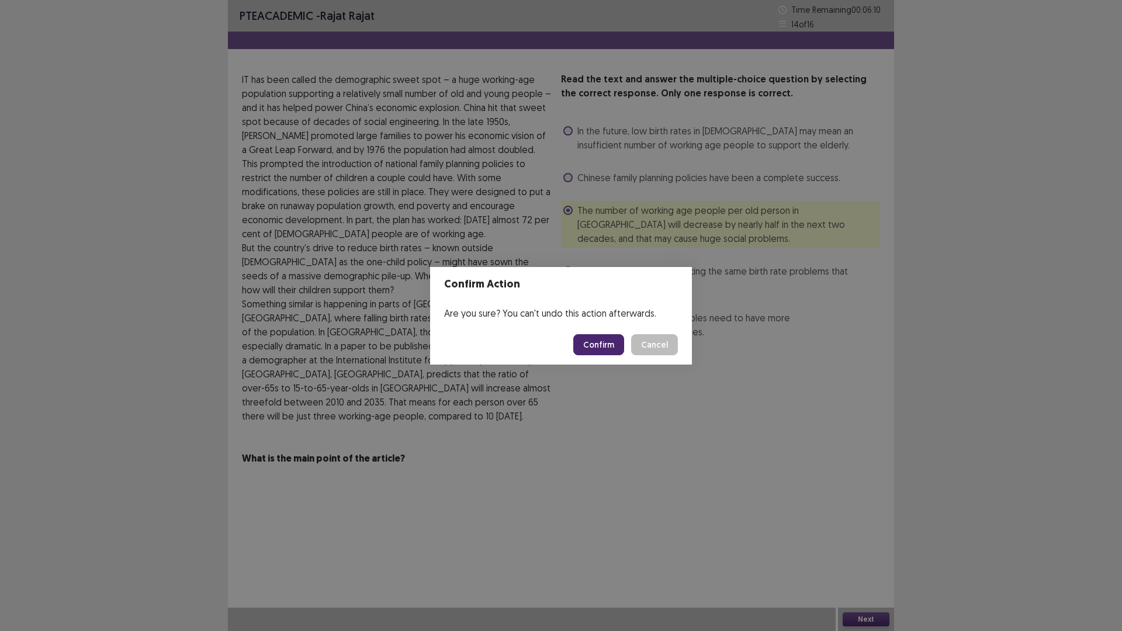
click at [592, 336] on button "Confirm" at bounding box center [598, 344] width 51 height 21
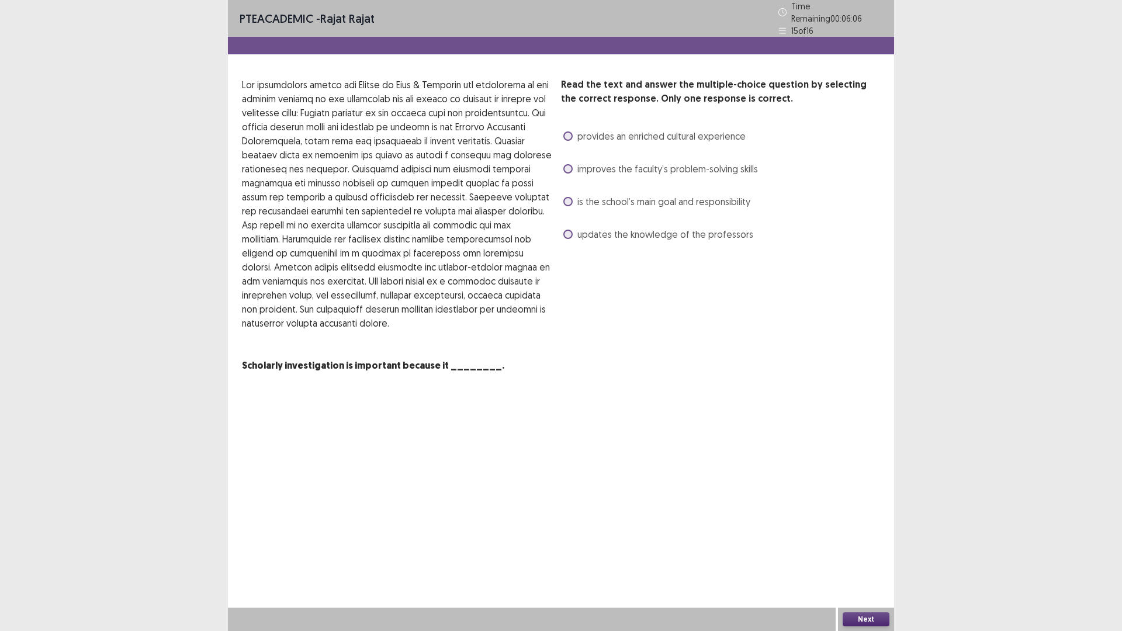
click at [570, 132] on span at bounding box center [568, 136] width 9 height 9
click at [860, 532] on button "Next" at bounding box center [866, 620] width 47 height 14
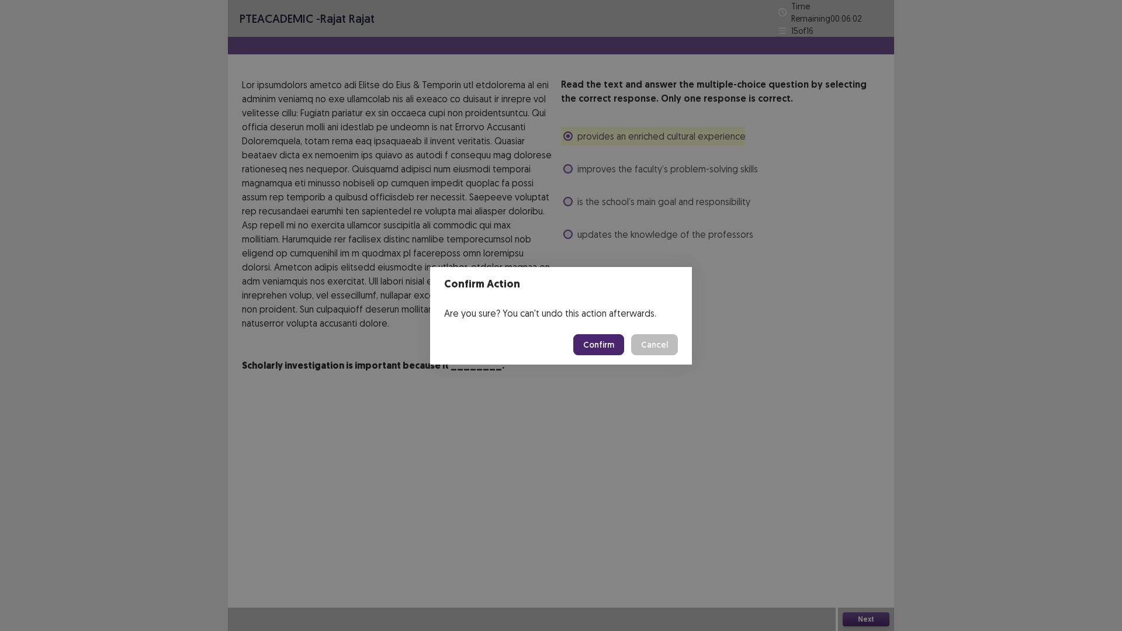
click at [591, 342] on button "Confirm" at bounding box center [598, 344] width 51 height 21
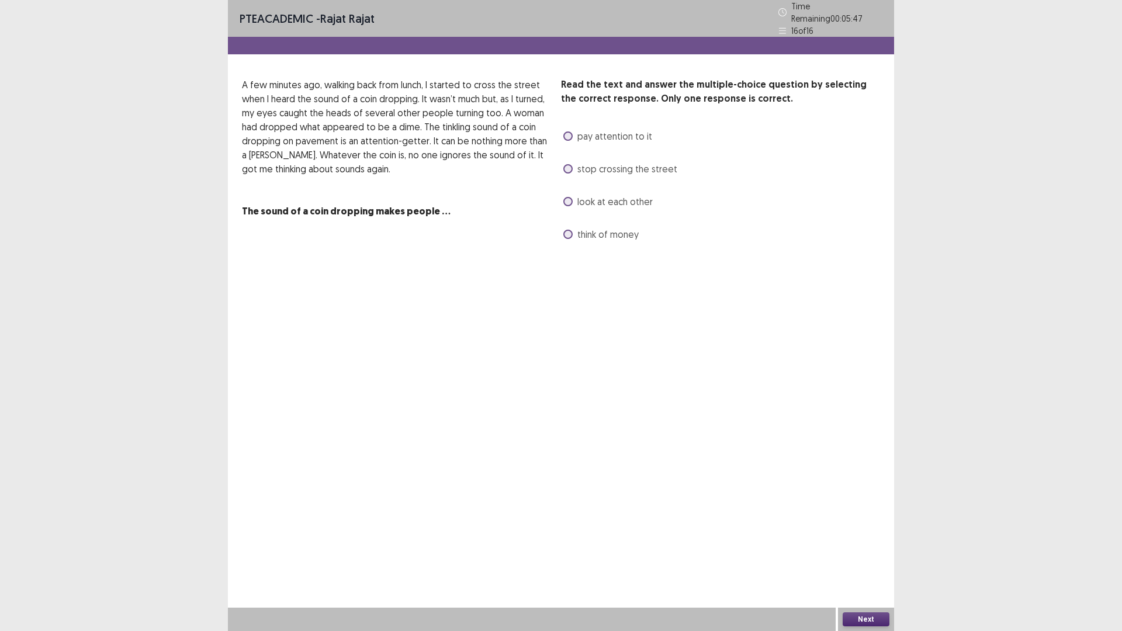
click at [566, 197] on span at bounding box center [568, 201] width 9 height 9
click at [568, 132] on span at bounding box center [568, 136] width 9 height 9
click at [877, 532] on button "Next" at bounding box center [866, 620] width 47 height 14
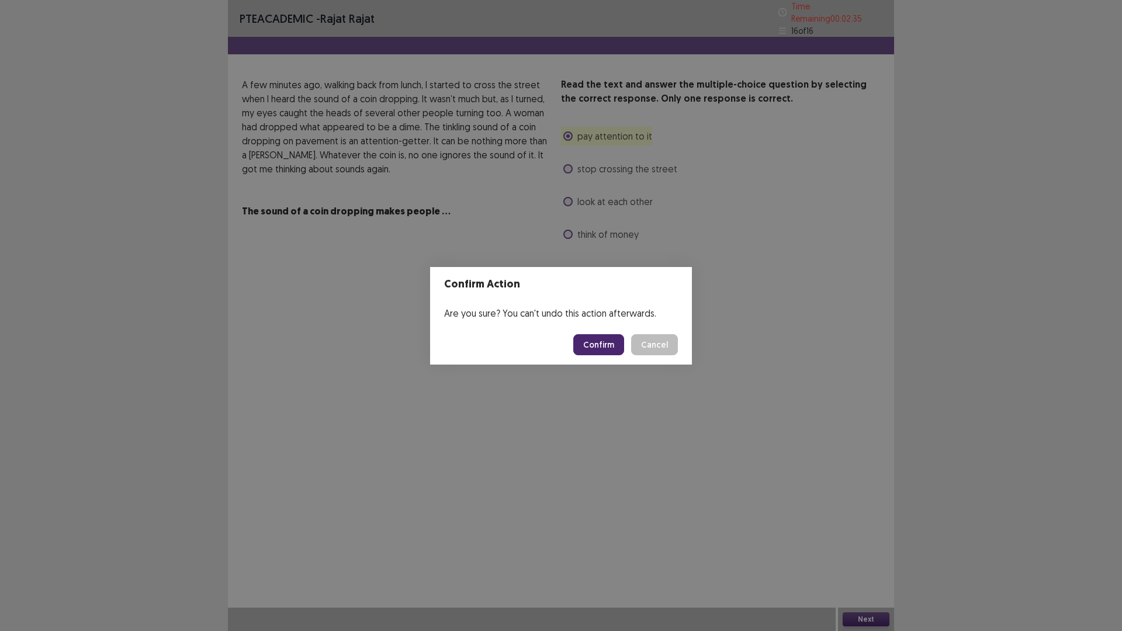
click at [588, 343] on button "Confirm" at bounding box center [598, 344] width 51 height 21
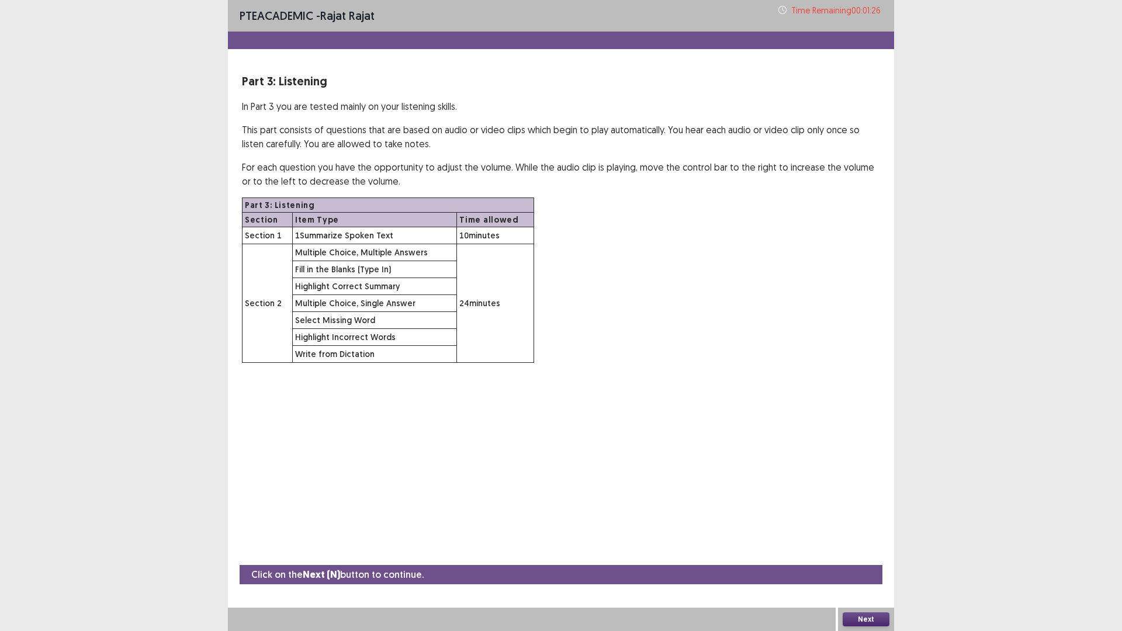
click at [866, 532] on button "Next" at bounding box center [866, 620] width 47 height 14
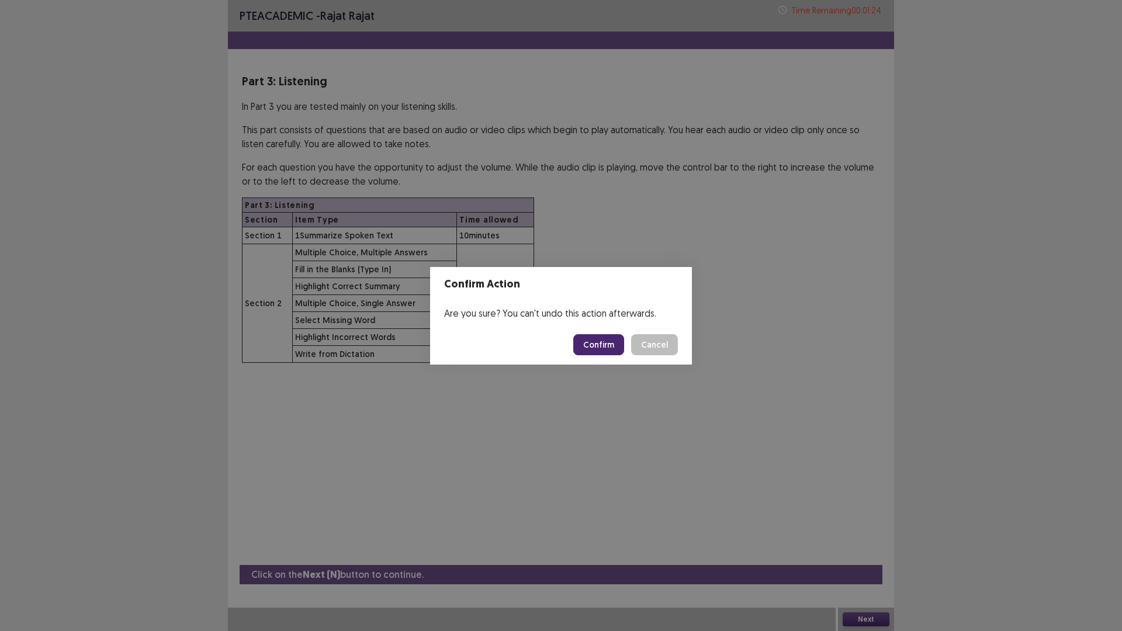
click at [612, 345] on button "Confirm" at bounding box center [598, 344] width 51 height 21
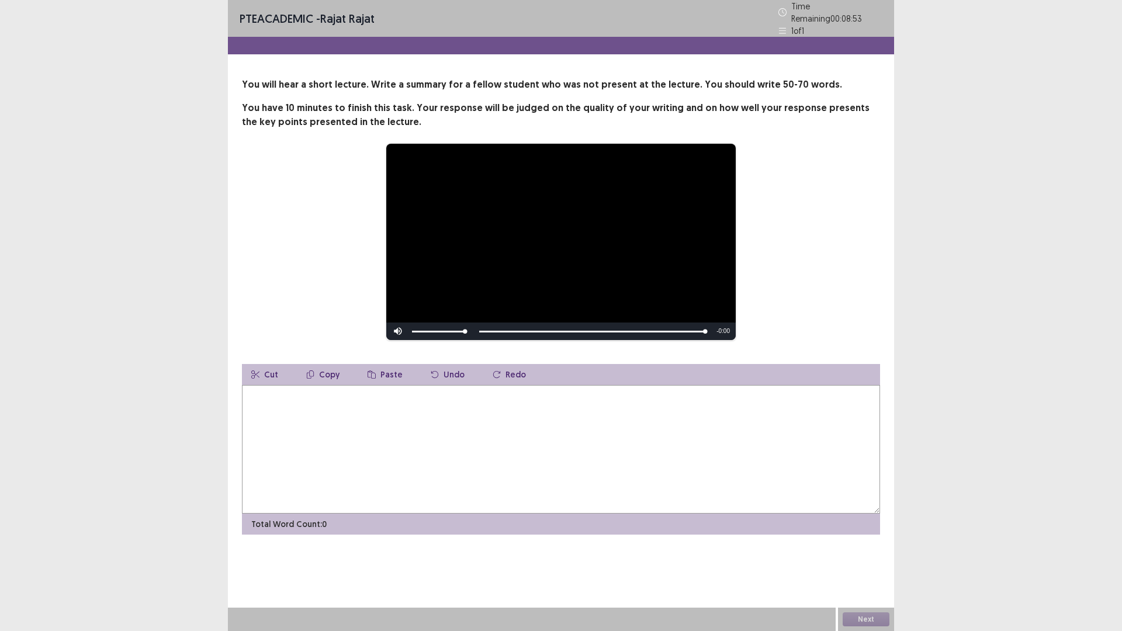
click at [538, 453] on textarea at bounding box center [561, 449] width 638 height 129
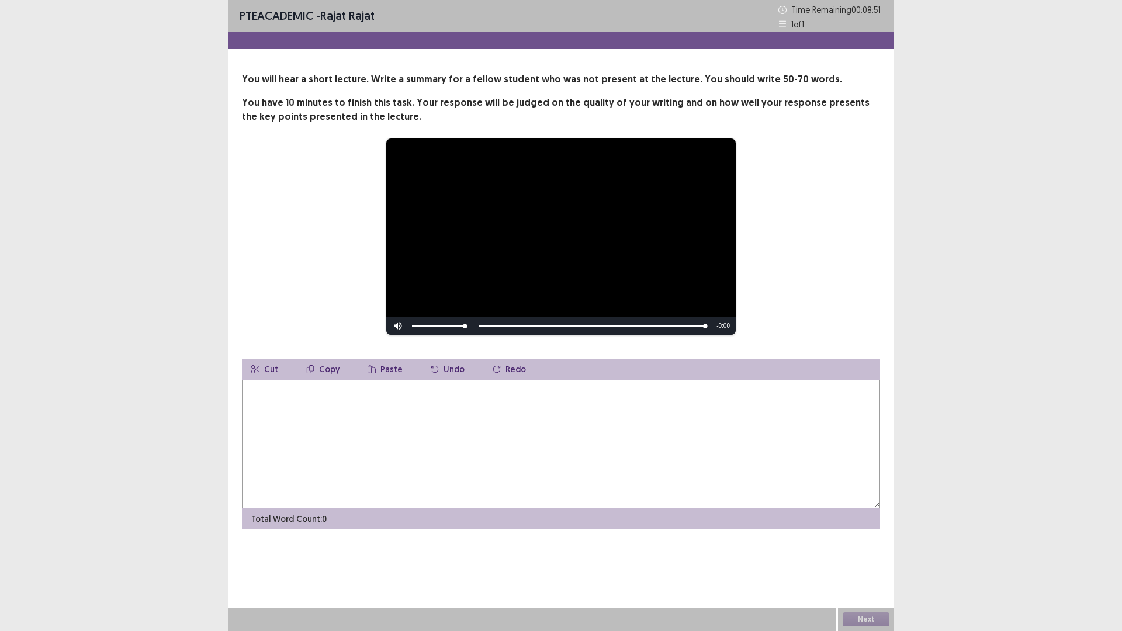
drag, startPoint x: 982, startPoint y: 631, endPoint x: 1122, endPoint y: 631, distance: 139.7
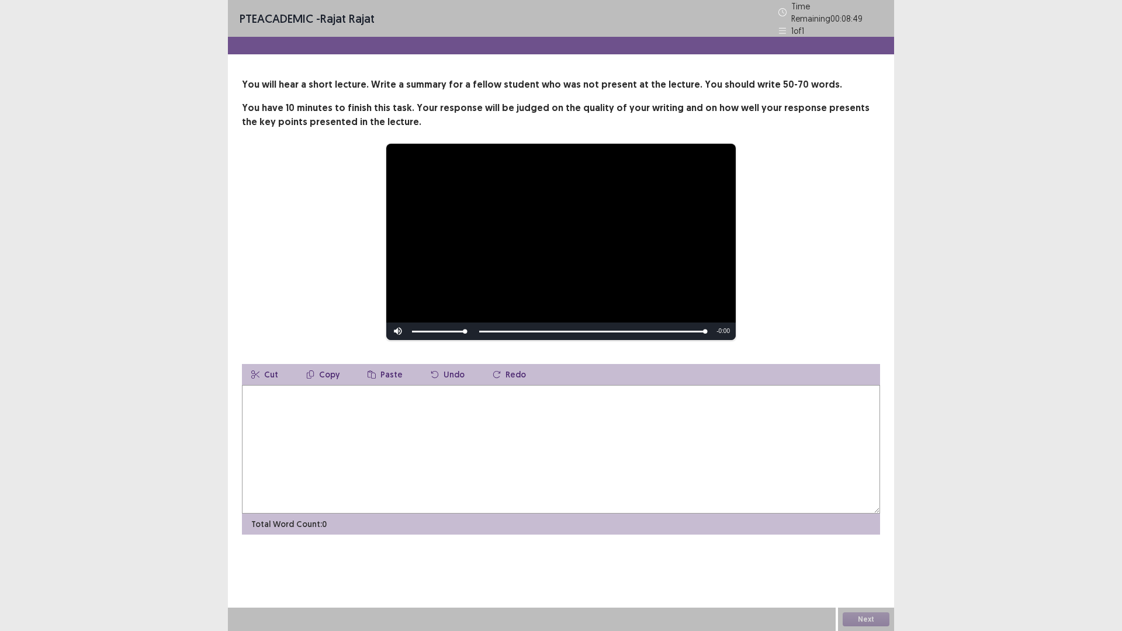
drag, startPoint x: 1122, startPoint y: 631, endPoint x: 430, endPoint y: 447, distance: 716.0
click at [430, 447] on textarea at bounding box center [561, 449] width 638 height 129
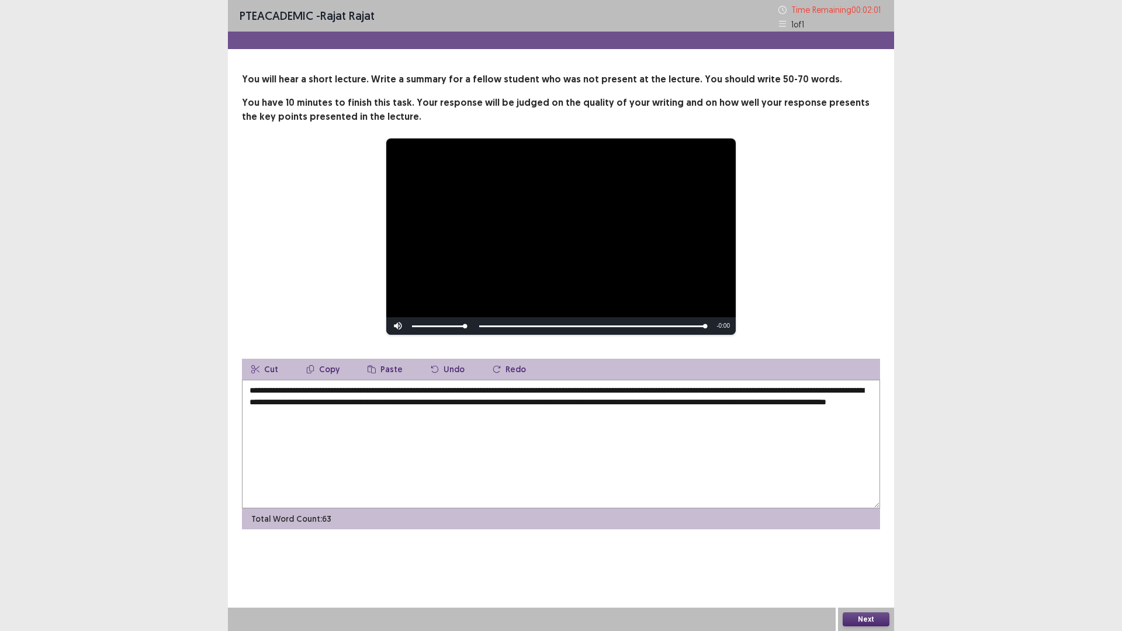
type textarea "**********"
click at [871, 532] on button "Next" at bounding box center [866, 620] width 47 height 14
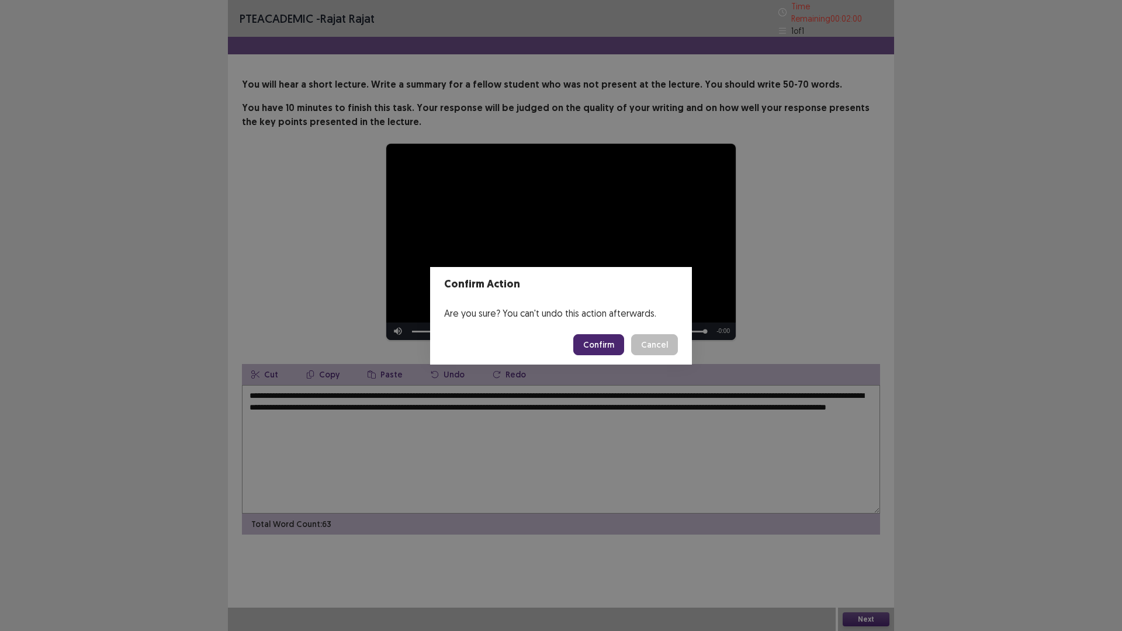
click at [614, 338] on button "Confirm" at bounding box center [598, 344] width 51 height 21
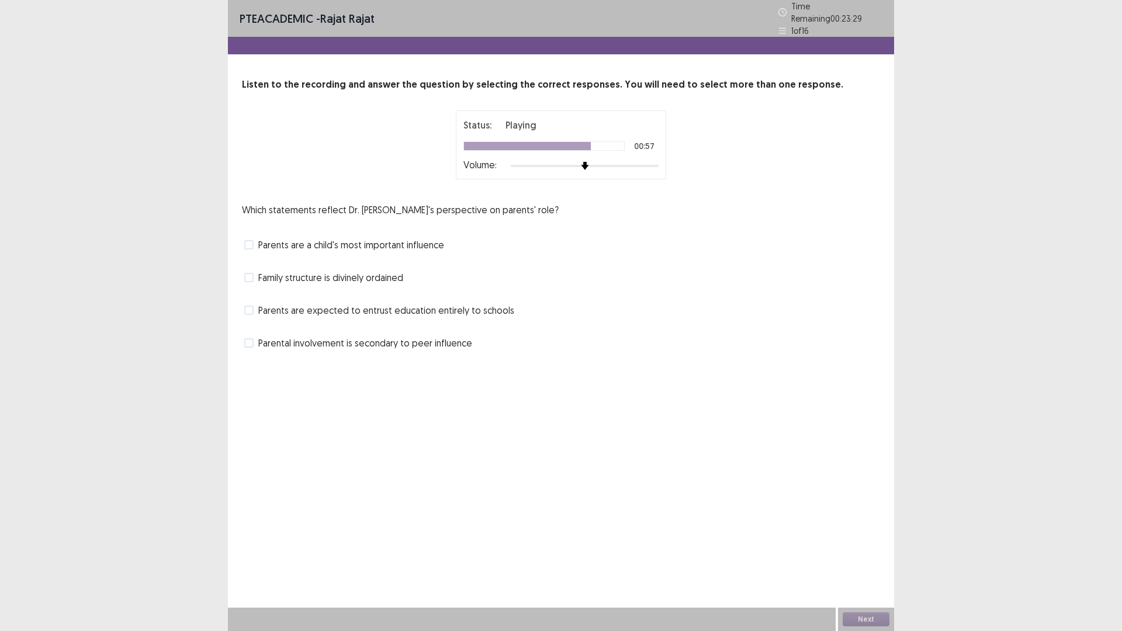
click at [289, 241] on span "Parents are a child's most important influence" at bounding box center [351, 245] width 186 height 14
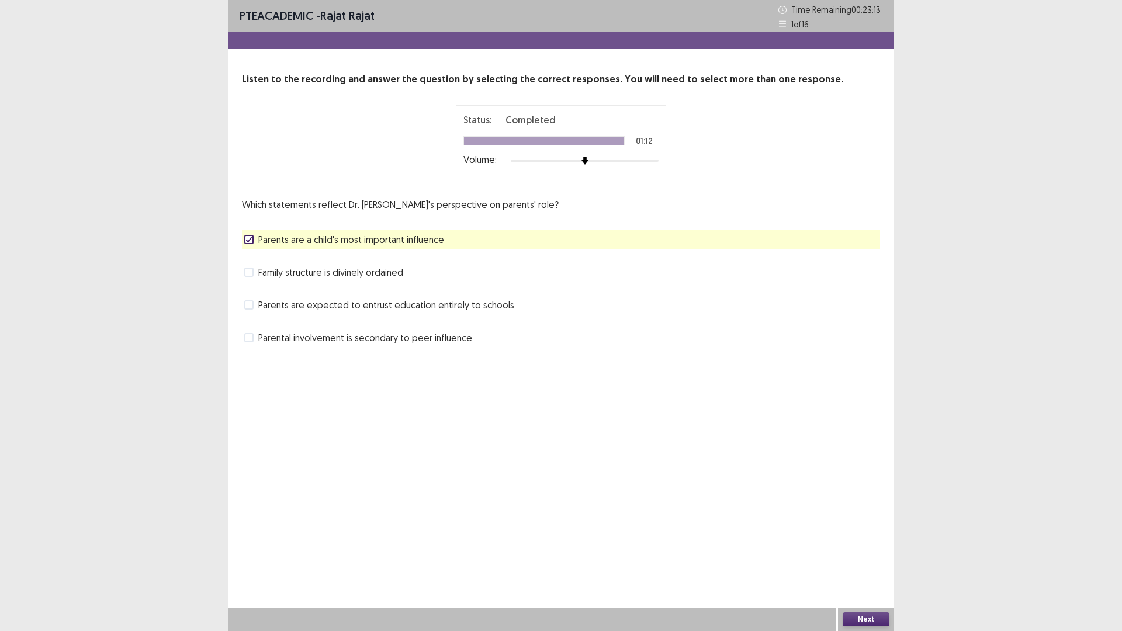
click at [867, 532] on button "Next" at bounding box center [866, 620] width 47 height 14
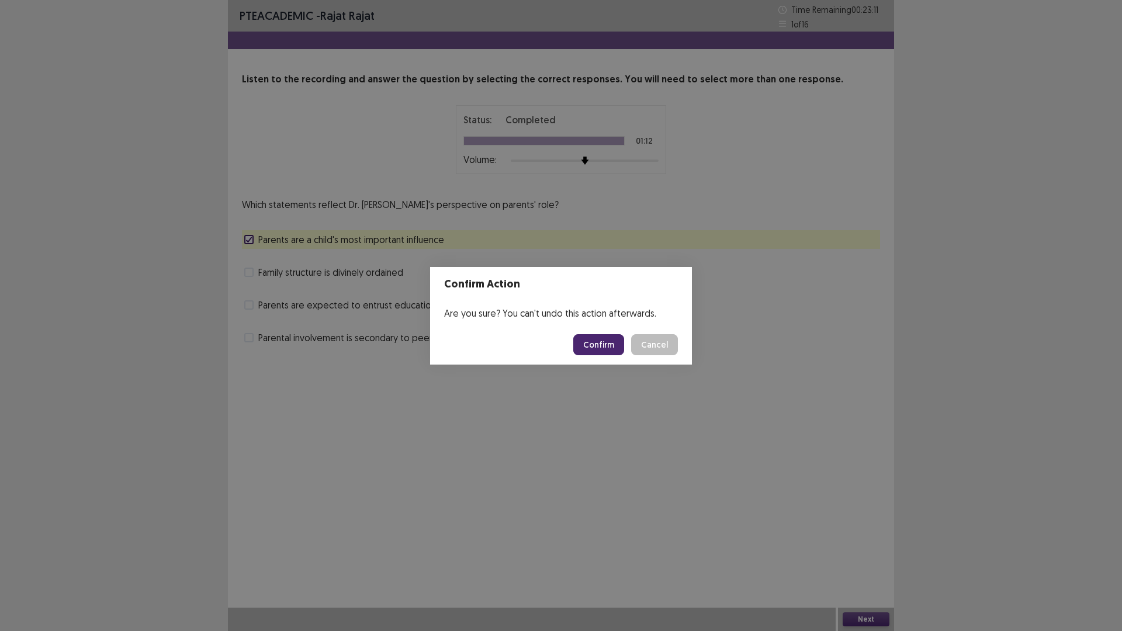
click at [613, 339] on button "Confirm" at bounding box center [598, 344] width 51 height 21
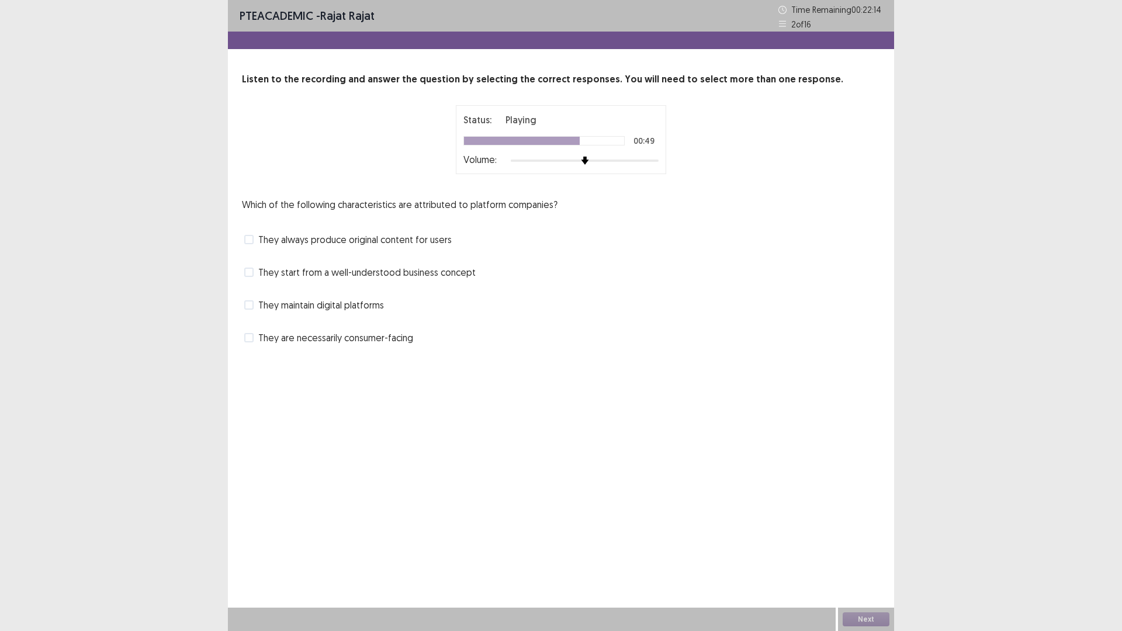
click at [407, 239] on span "They always produce original content for users" at bounding box center [354, 240] width 193 height 14
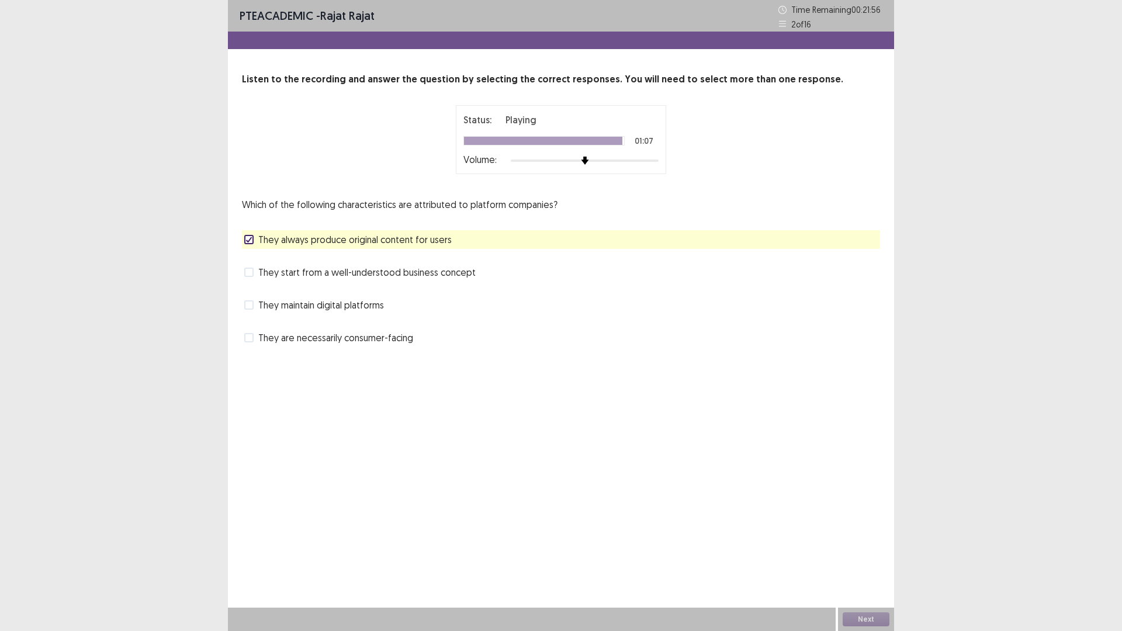
click at [359, 298] on span "They maintain digital platforms" at bounding box center [321, 305] width 126 height 14
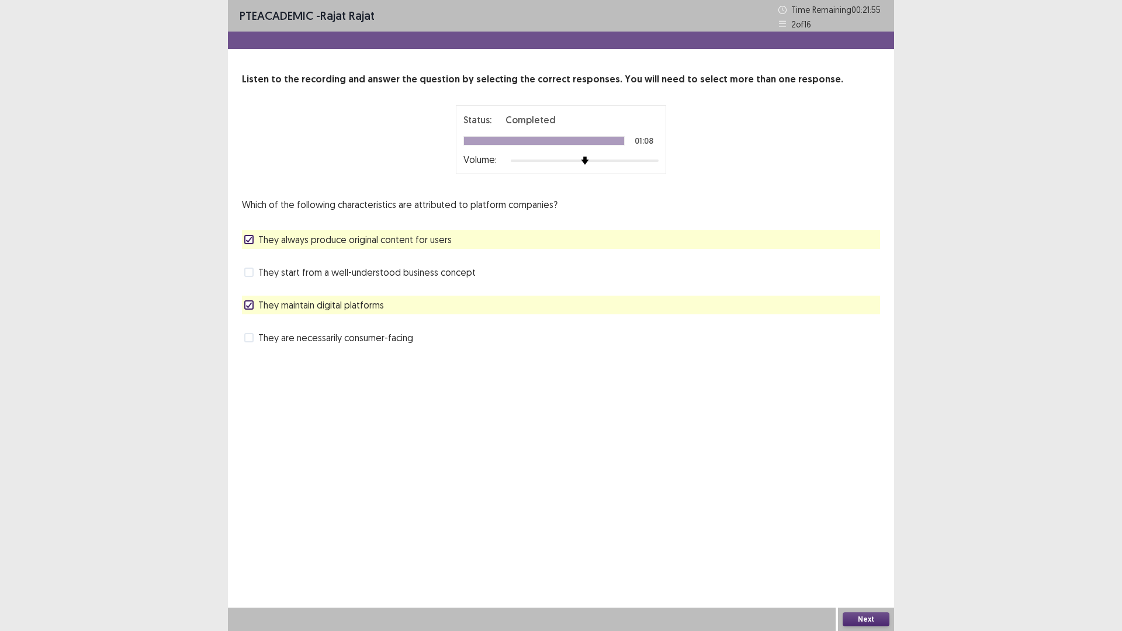
click at [350, 237] on span "They always produce original content for users" at bounding box center [354, 240] width 193 height 14
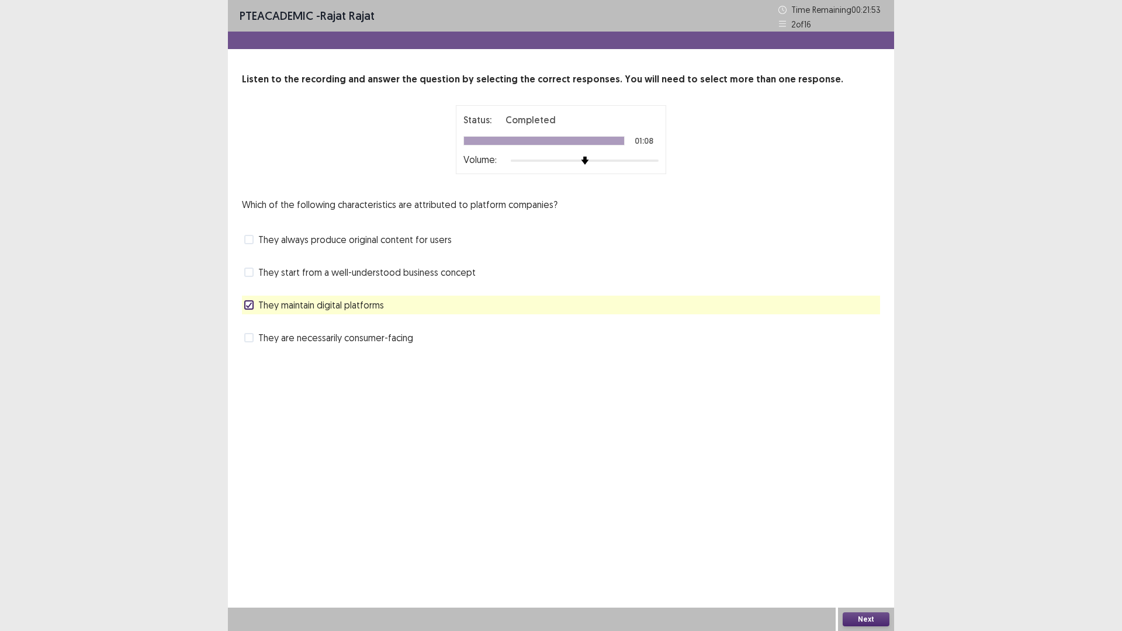
click at [872, 532] on button "Next" at bounding box center [866, 620] width 47 height 14
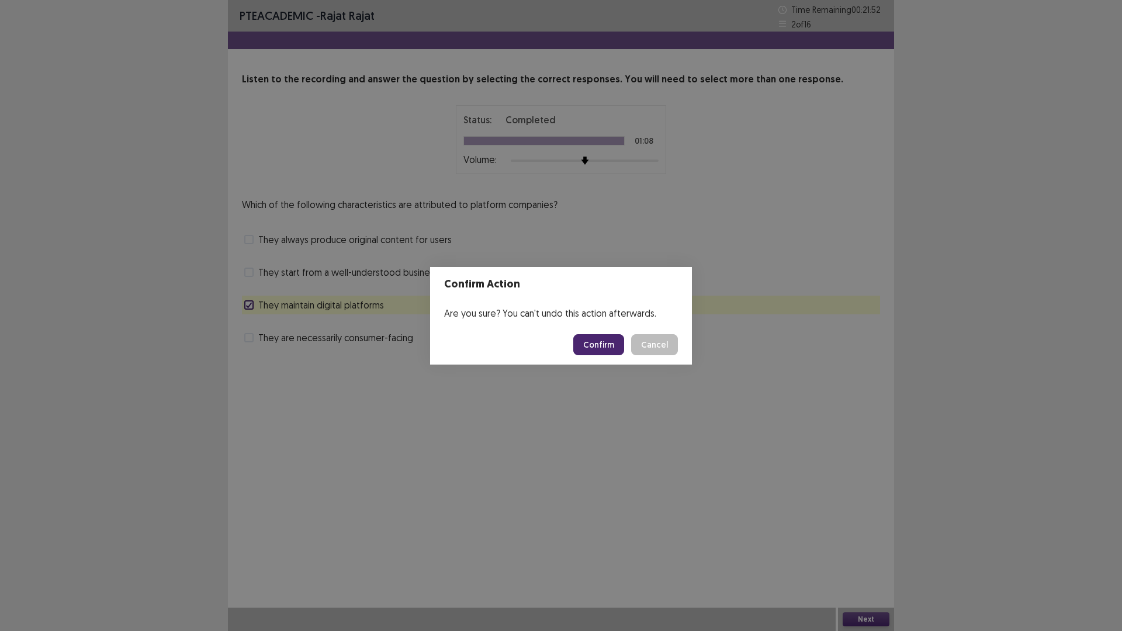
click at [595, 341] on button "Confirm" at bounding box center [598, 344] width 51 height 21
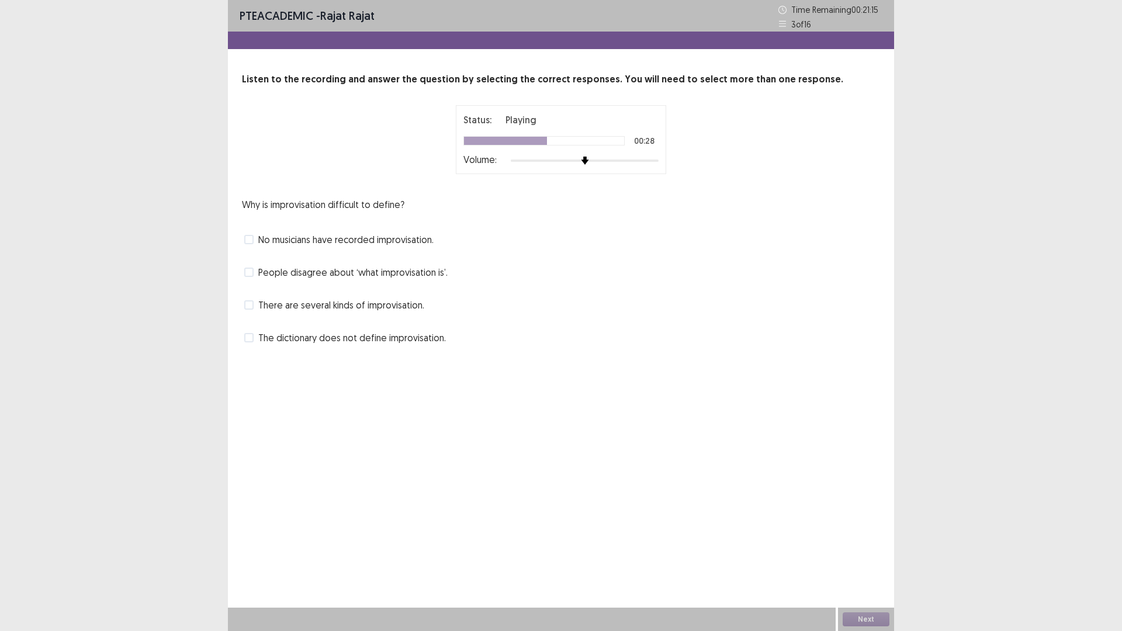
click at [244, 303] on span at bounding box center [248, 304] width 9 height 9
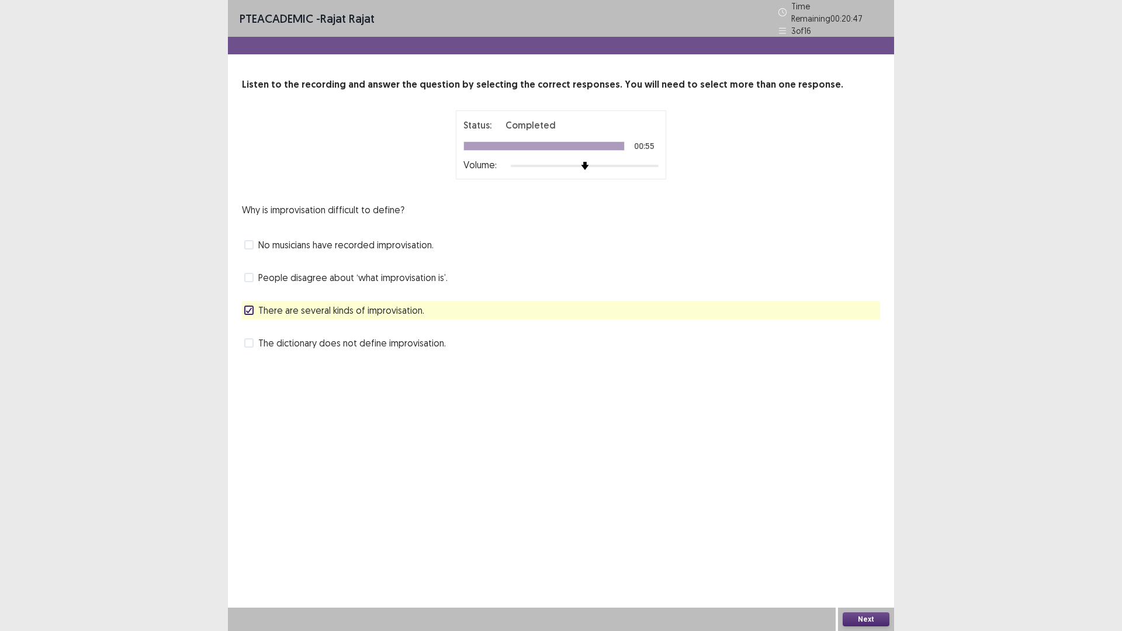
click at [876, 532] on button "Next" at bounding box center [866, 620] width 47 height 14
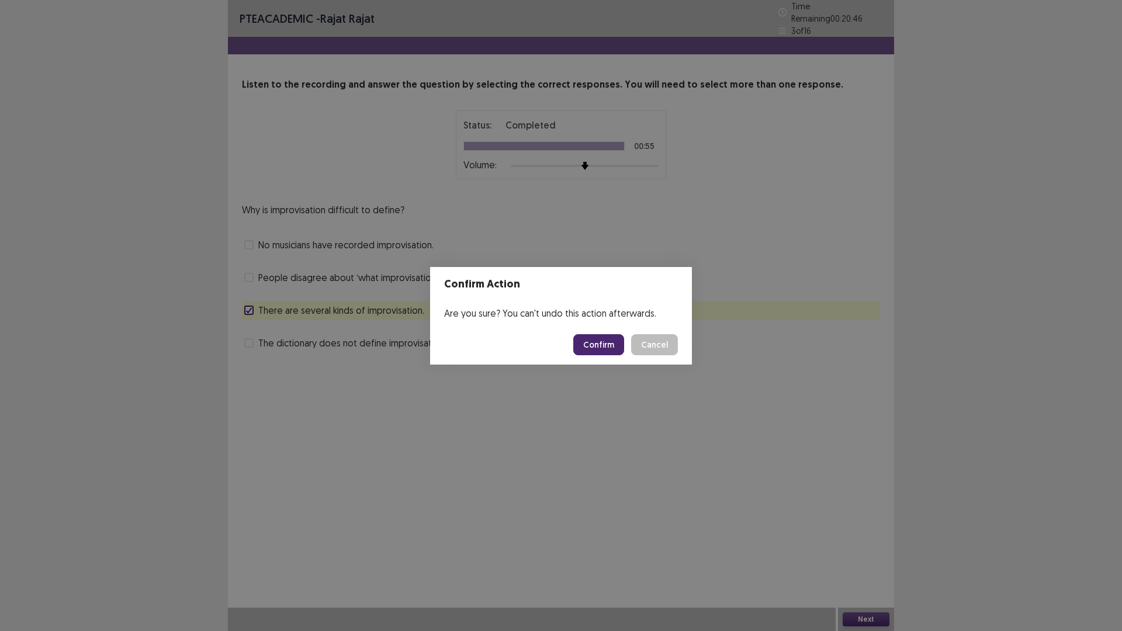
click at [594, 354] on button "Confirm" at bounding box center [598, 344] width 51 height 21
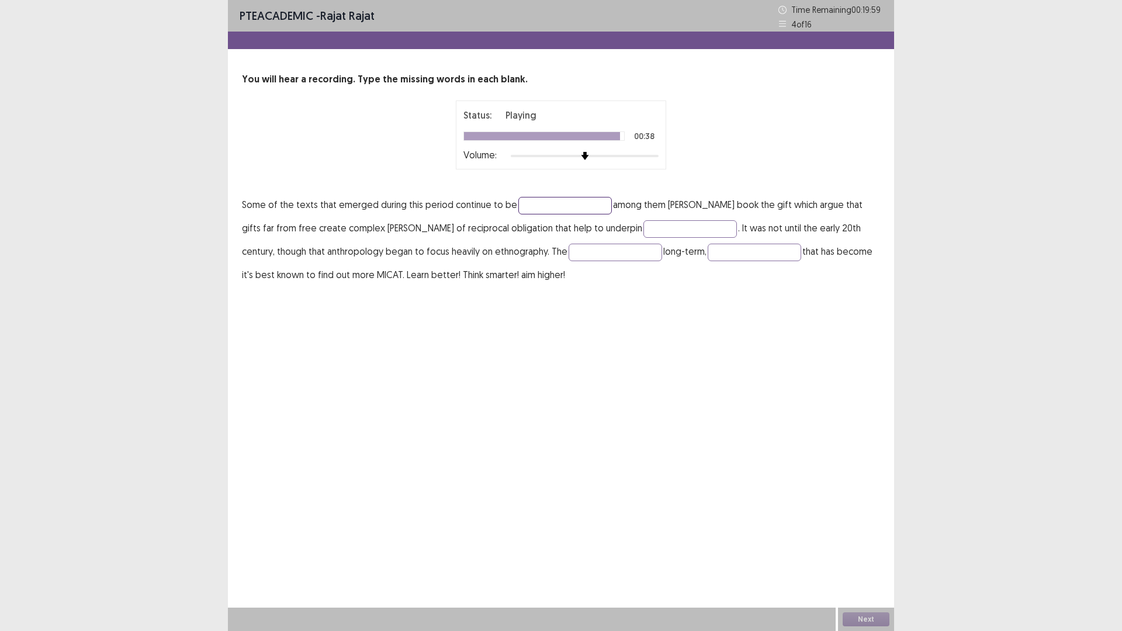
click at [578, 199] on input "text" at bounding box center [566, 206] width 94 height 18
type input "**********"
type input "********"
type input "*********"
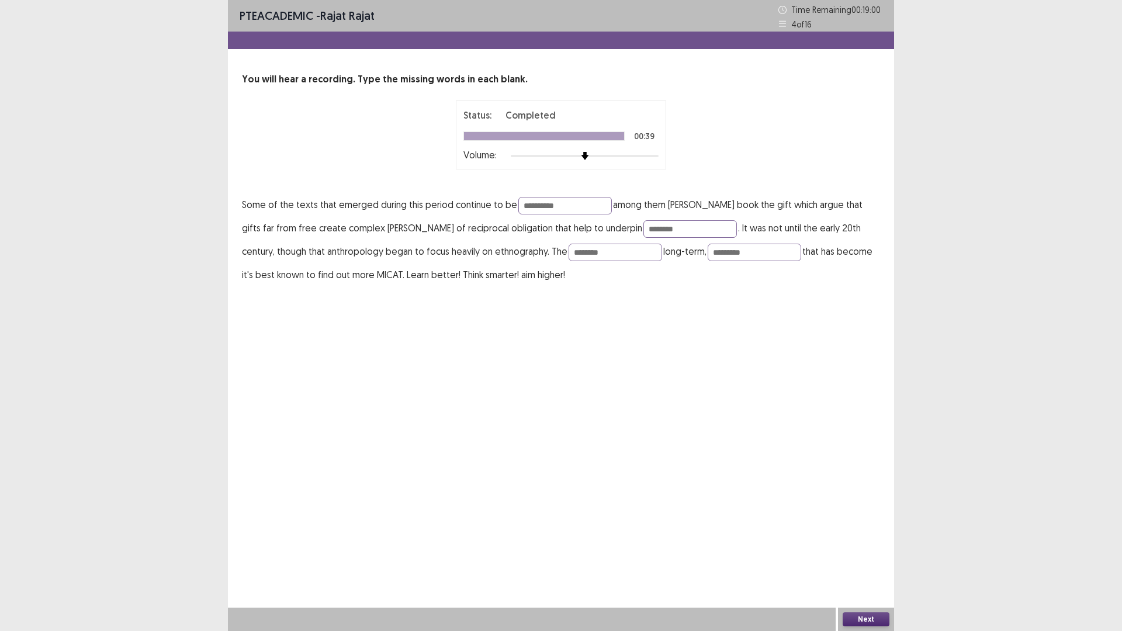
click at [859, 532] on button "Next" at bounding box center [866, 620] width 47 height 14
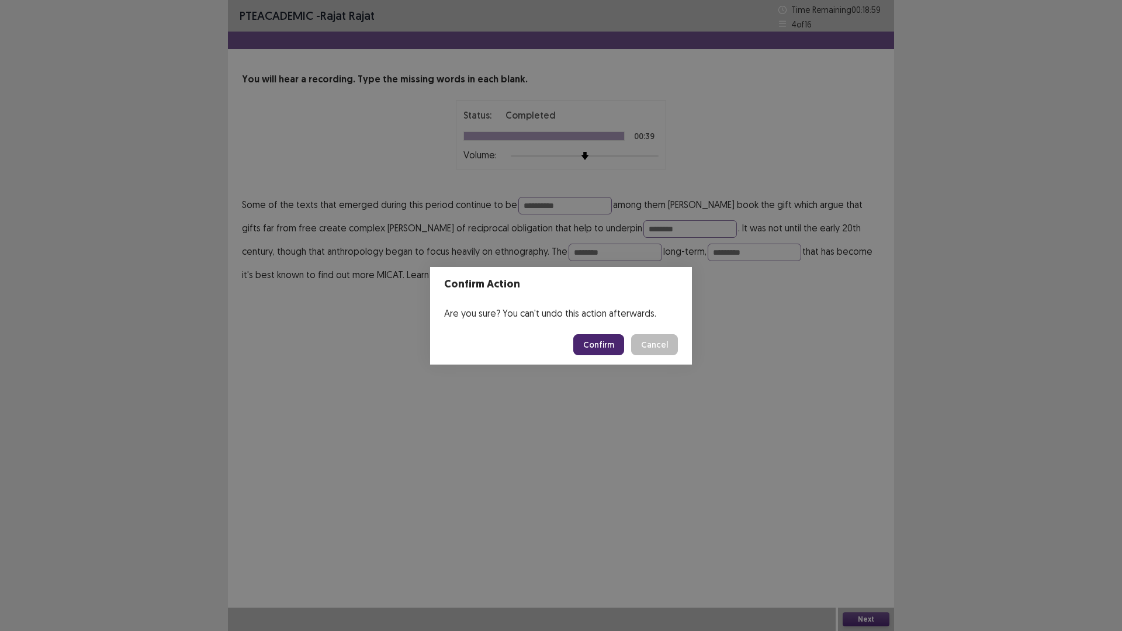
click at [597, 355] on button "Confirm" at bounding box center [598, 344] width 51 height 21
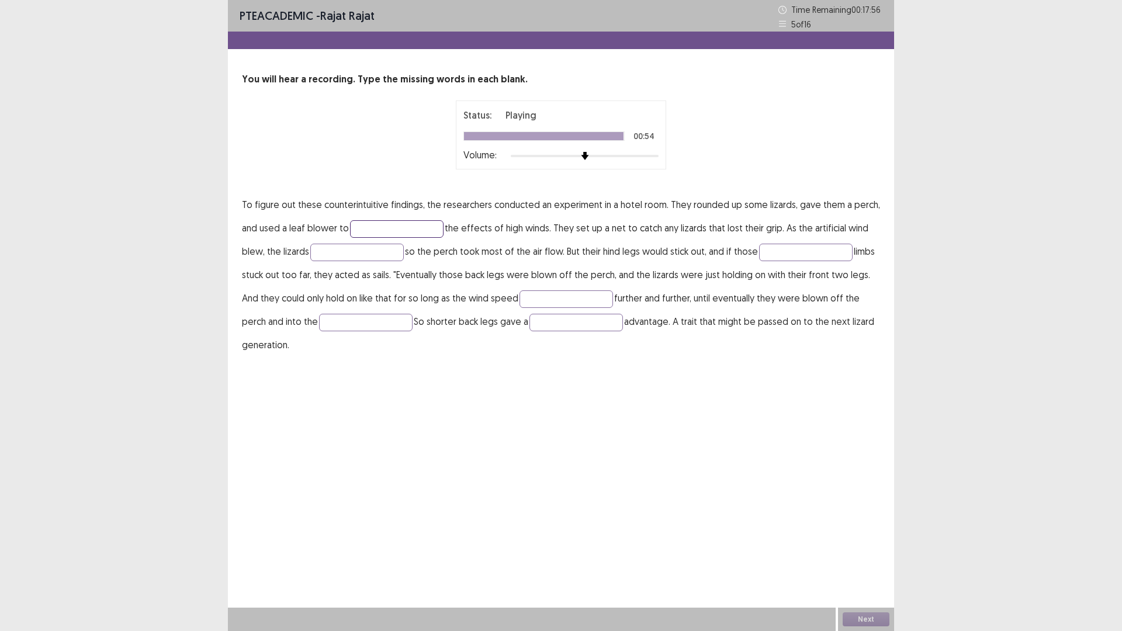
click at [431, 229] on input "text" at bounding box center [397, 229] width 94 height 18
type input "*****"
type input "****"
type input "********"
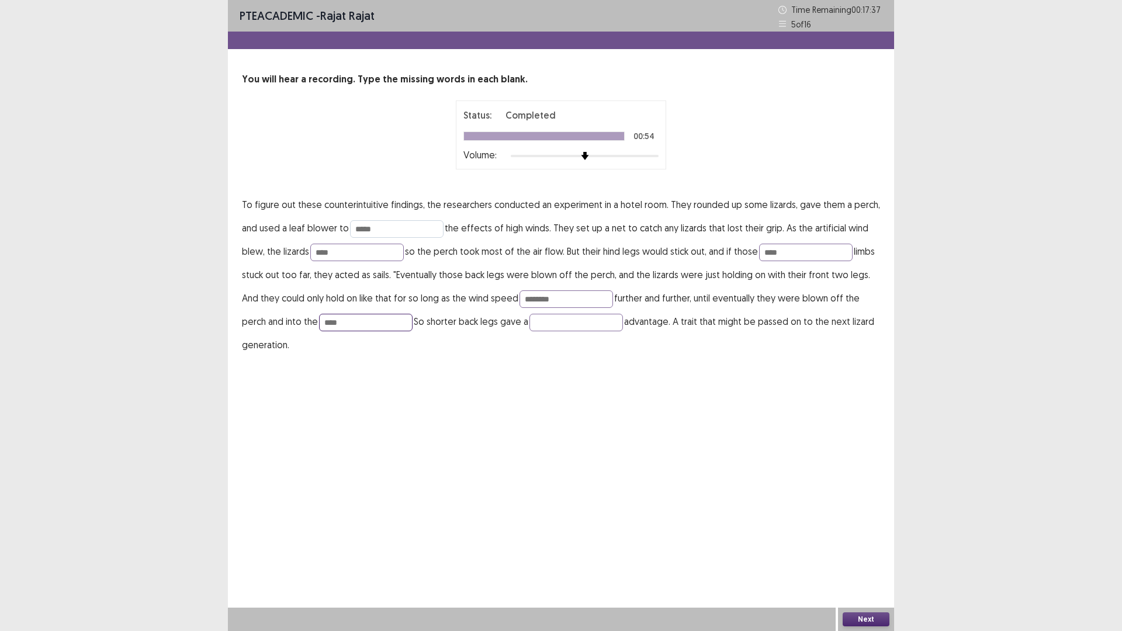
type input "****"
click at [562, 320] on input "*******" at bounding box center [577, 323] width 94 height 18
type input "********"
click at [872, 532] on button "Next" at bounding box center [866, 620] width 47 height 14
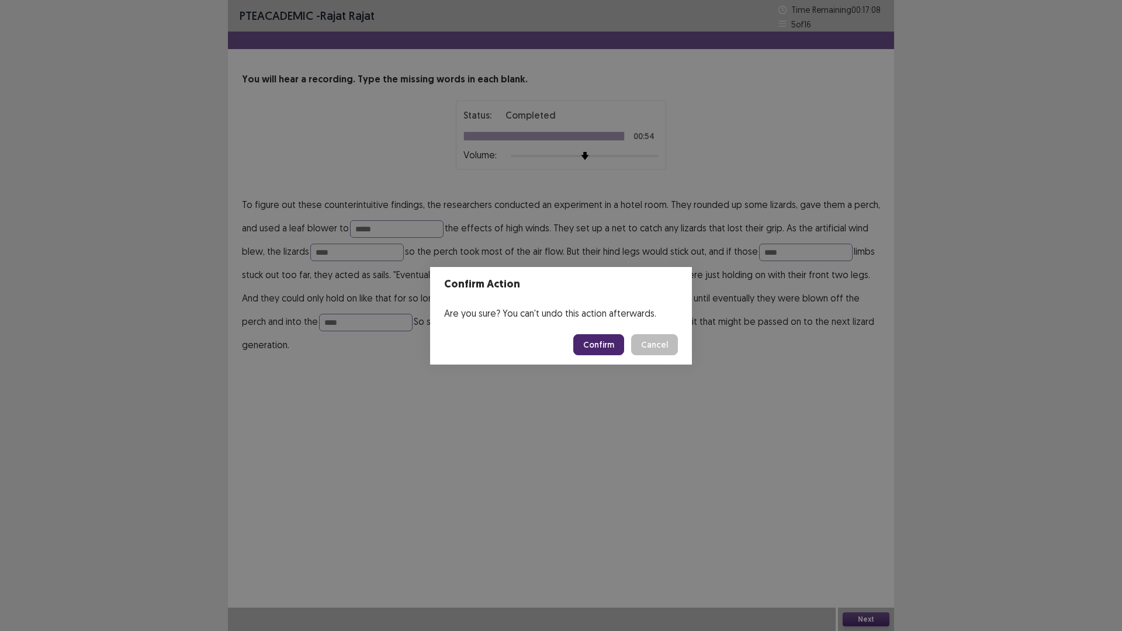
click at [597, 345] on button "Confirm" at bounding box center [598, 344] width 51 height 21
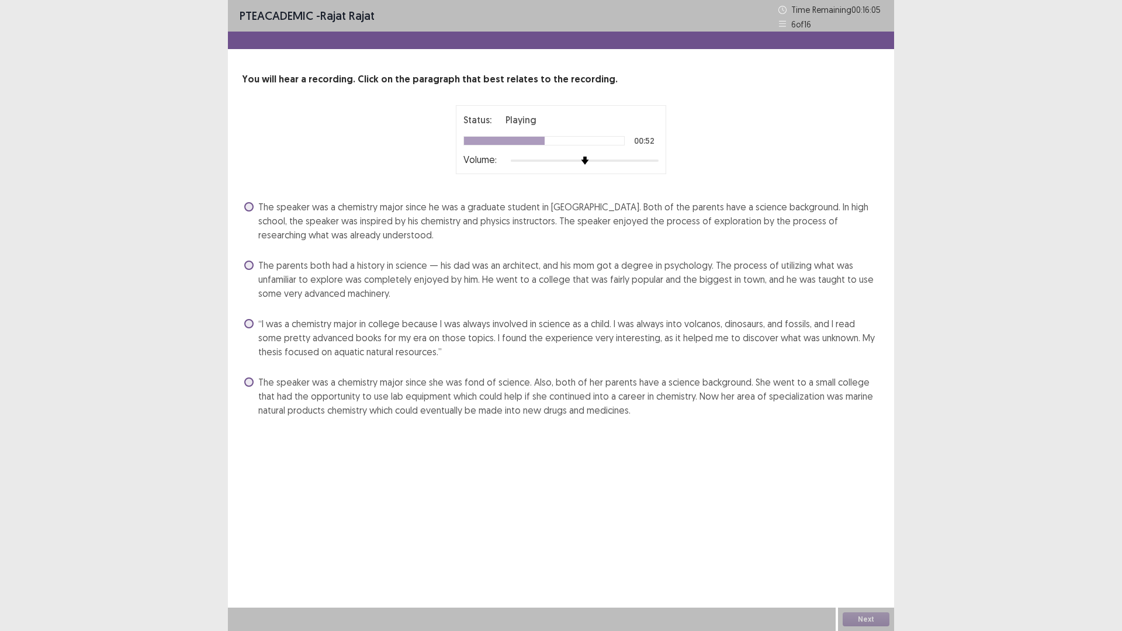
click at [696, 224] on span "The speaker was a chemistry major since he was a graduate student in [GEOGRAPHI…" at bounding box center [569, 221] width 622 height 42
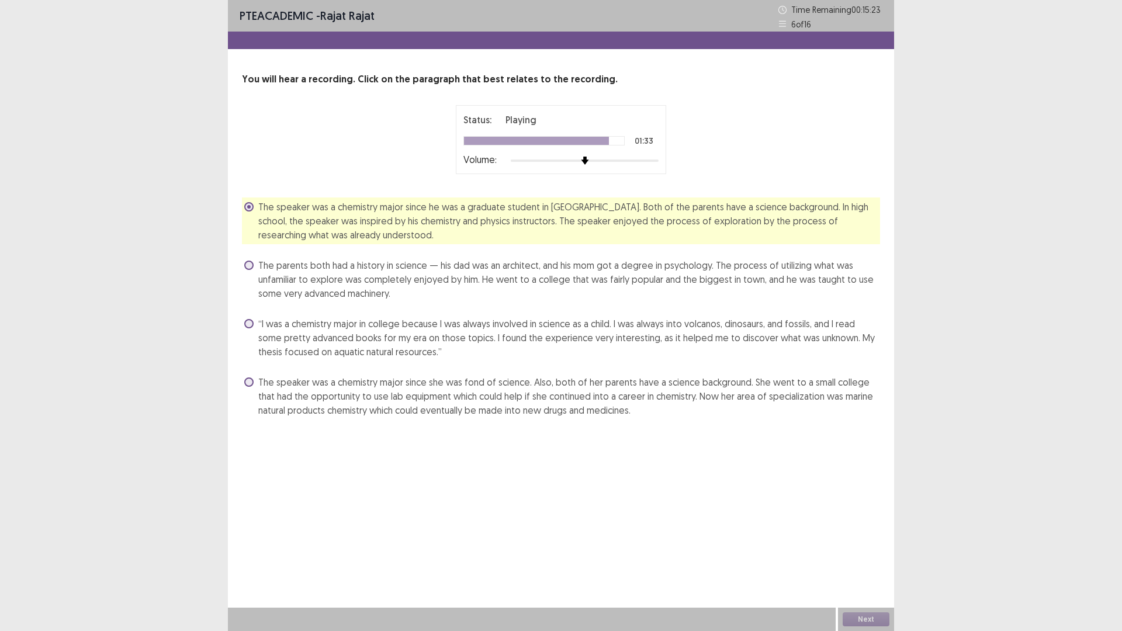
click at [520, 380] on span "The speaker was a chemistry major since she was fond of science. Also, both of …" at bounding box center [569, 396] width 622 height 42
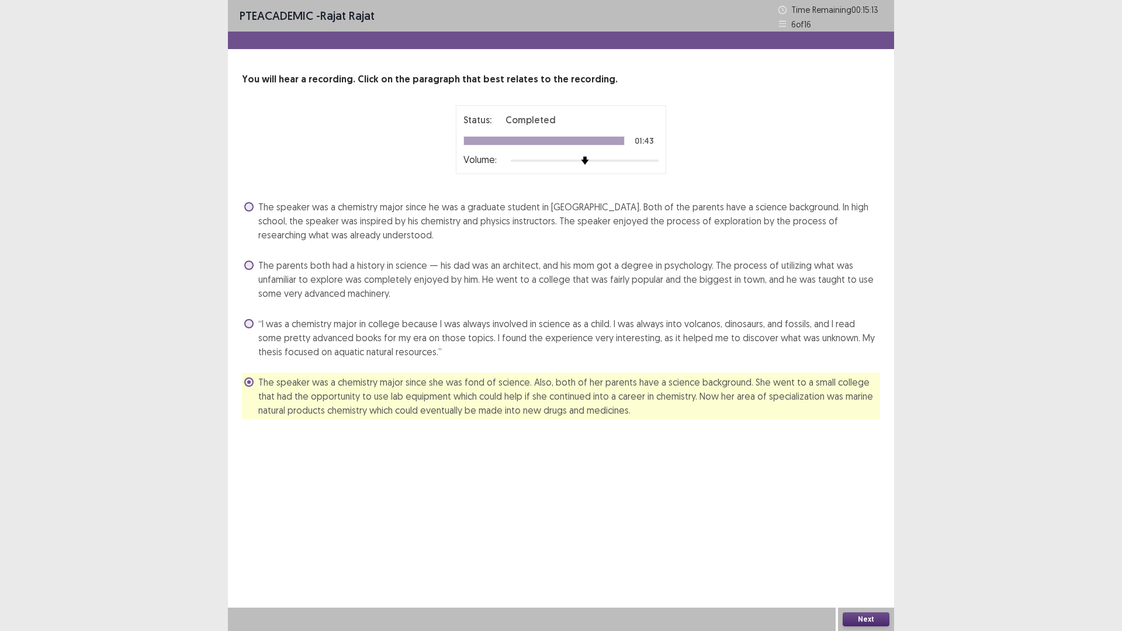
click at [862, 532] on button "Next" at bounding box center [866, 620] width 47 height 14
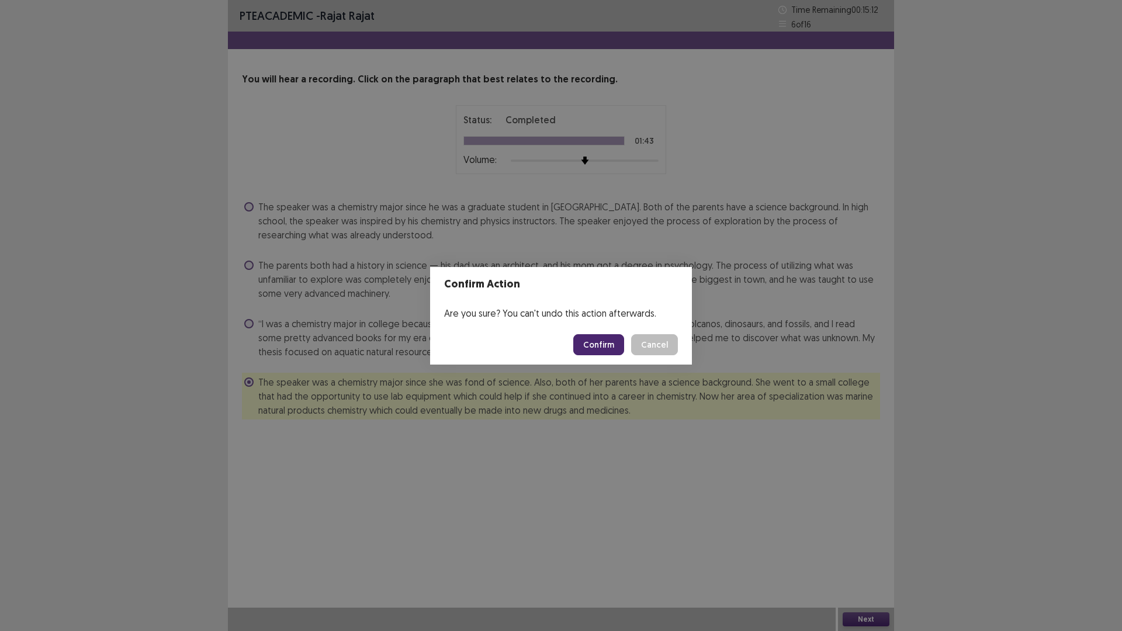
click at [589, 345] on button "Confirm" at bounding box center [598, 344] width 51 height 21
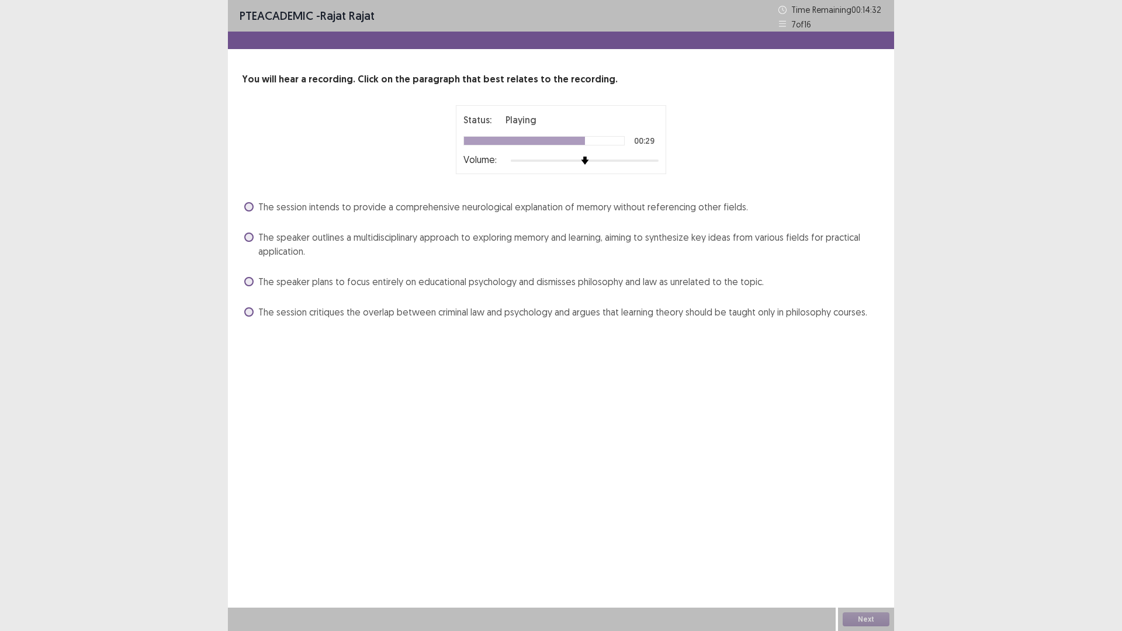
click at [543, 312] on span "The session critiques the overlap between criminal law and psychology and argue…" at bounding box center [562, 312] width 609 height 14
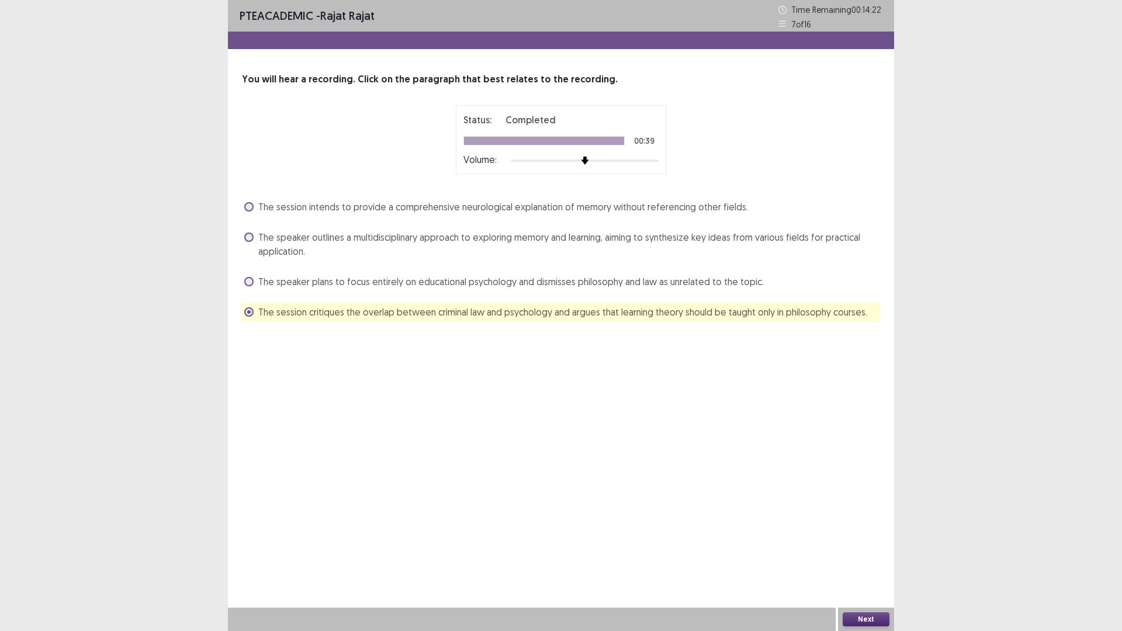
click at [859, 532] on button "Next" at bounding box center [866, 620] width 47 height 14
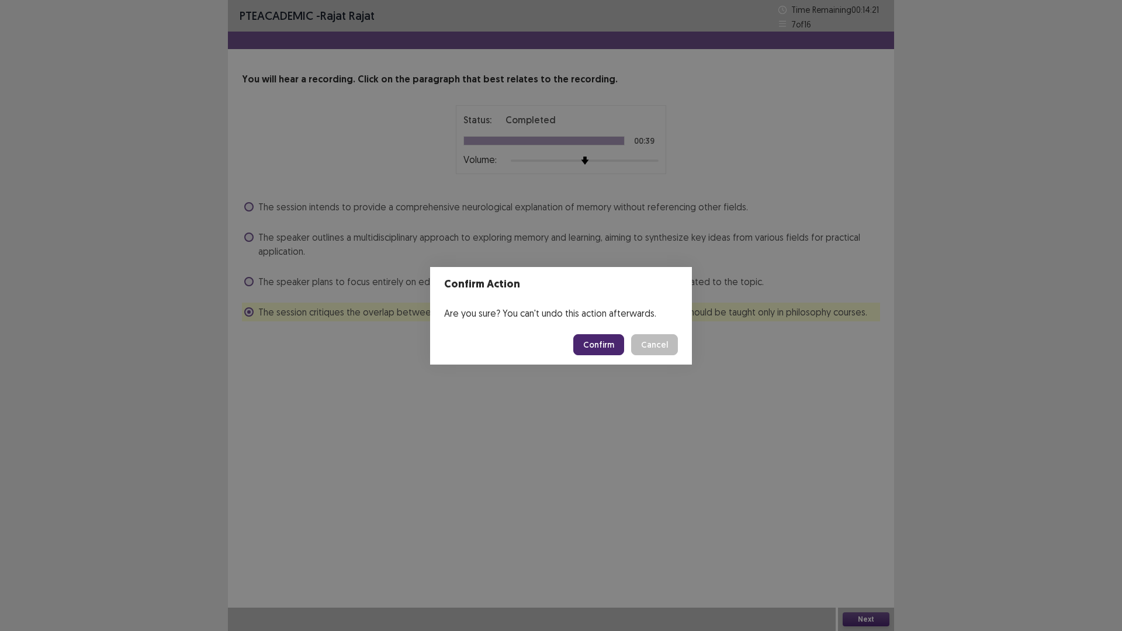
click at [582, 334] on button "Confirm" at bounding box center [598, 344] width 51 height 21
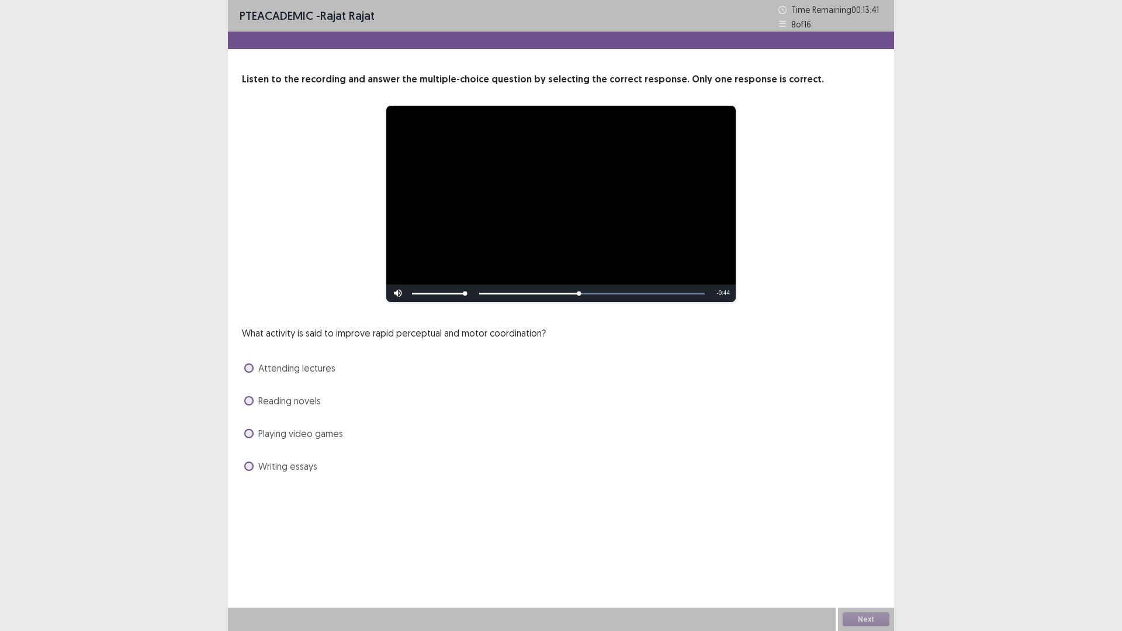
click at [335, 441] on div "Playing video games" at bounding box center [561, 433] width 638 height 19
click at [334, 438] on span "Playing video games" at bounding box center [300, 434] width 85 height 14
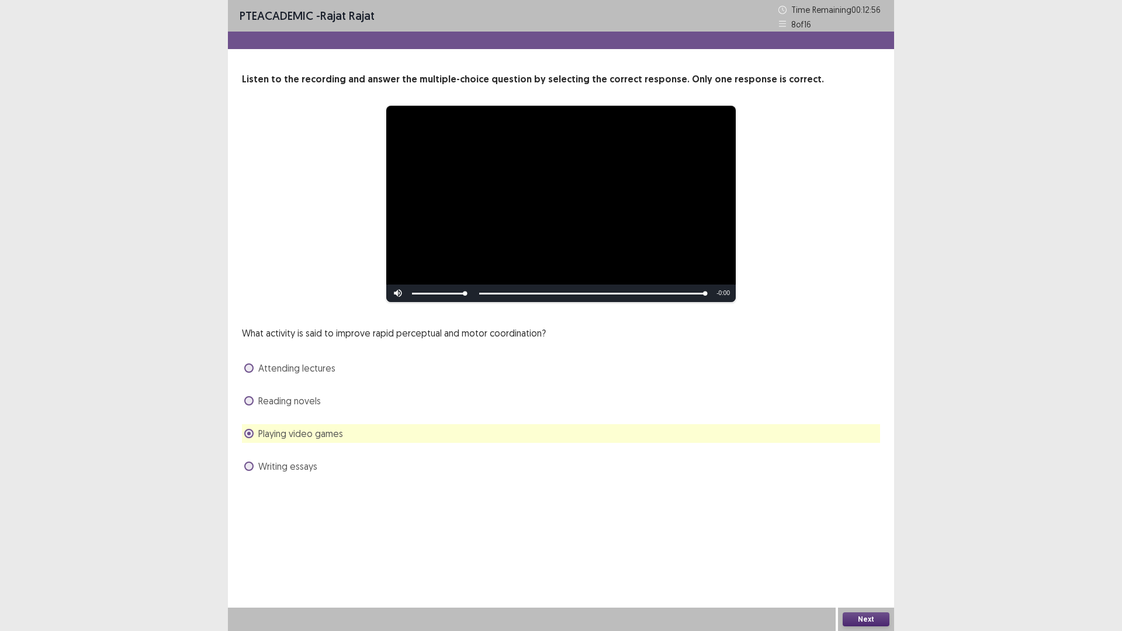
click at [303, 402] on span "Reading novels" at bounding box center [289, 401] width 63 height 14
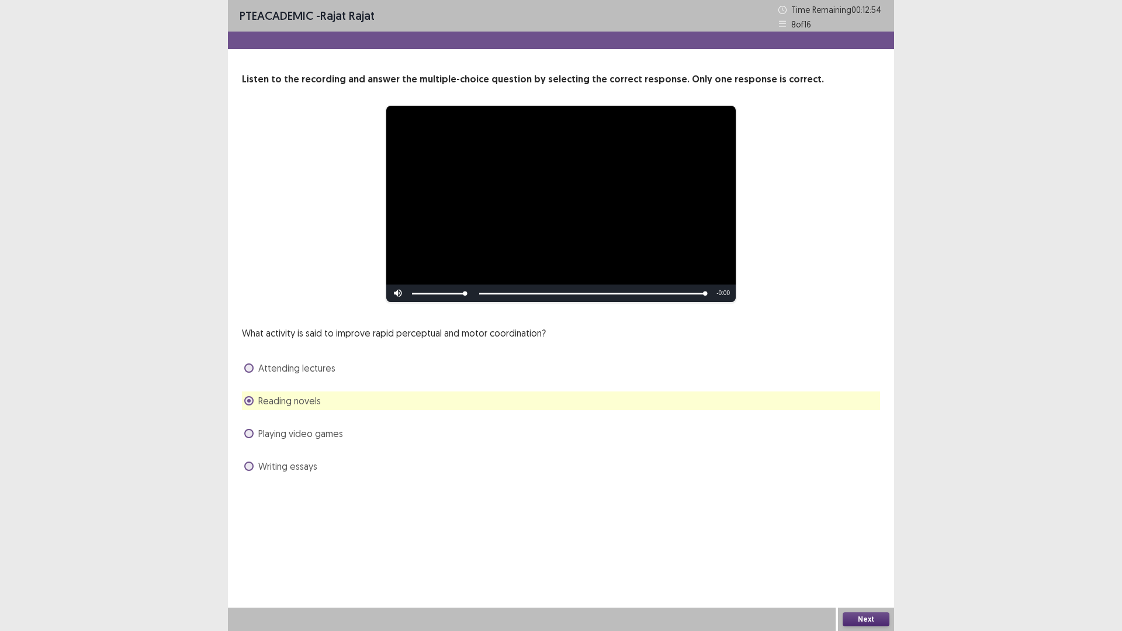
drag, startPoint x: 882, startPoint y: 617, endPoint x: 666, endPoint y: 523, distance: 235.6
click at [876, 532] on div "Next" at bounding box center [866, 619] width 56 height 23
click at [330, 437] on span "Playing video games" at bounding box center [300, 434] width 85 height 14
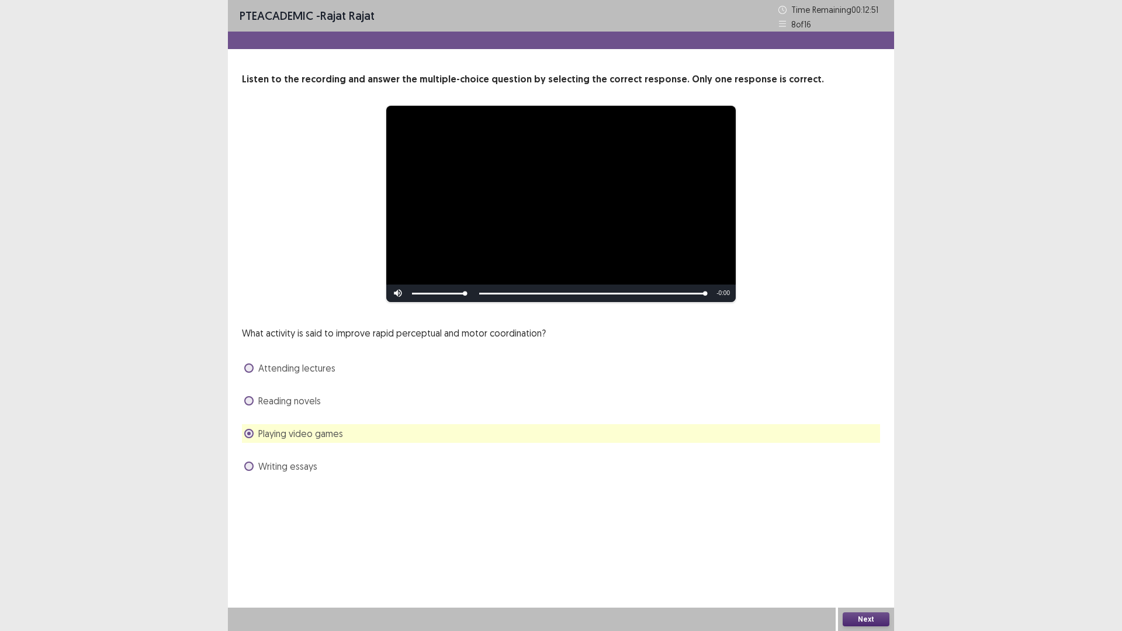
click at [853, 532] on button "Next" at bounding box center [866, 620] width 47 height 14
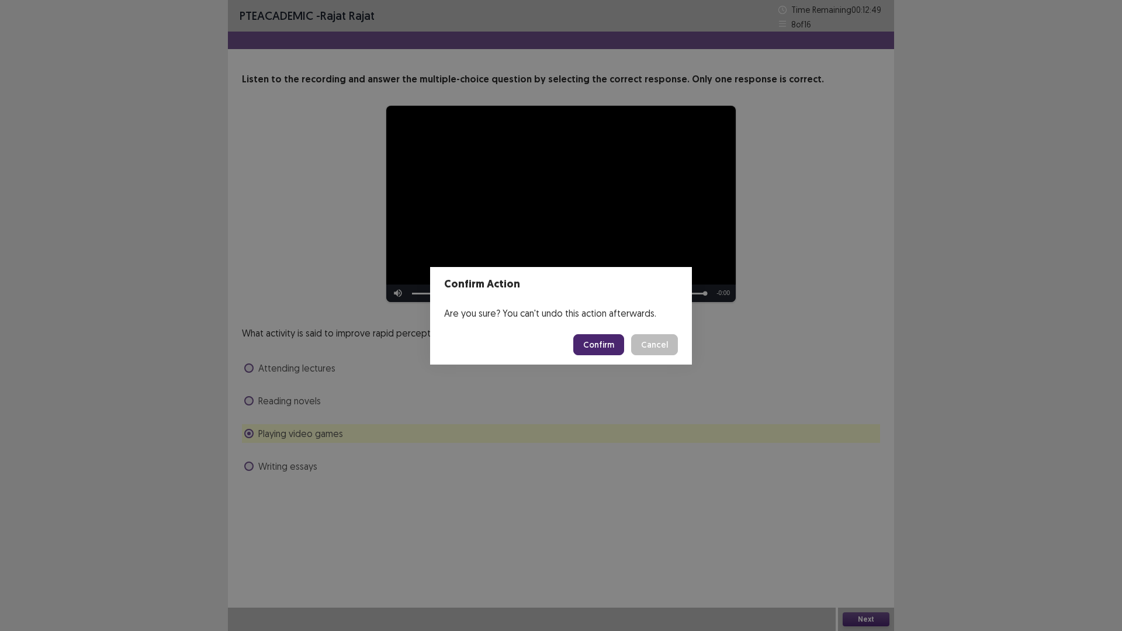
click at [611, 344] on button "Confirm" at bounding box center [598, 344] width 51 height 21
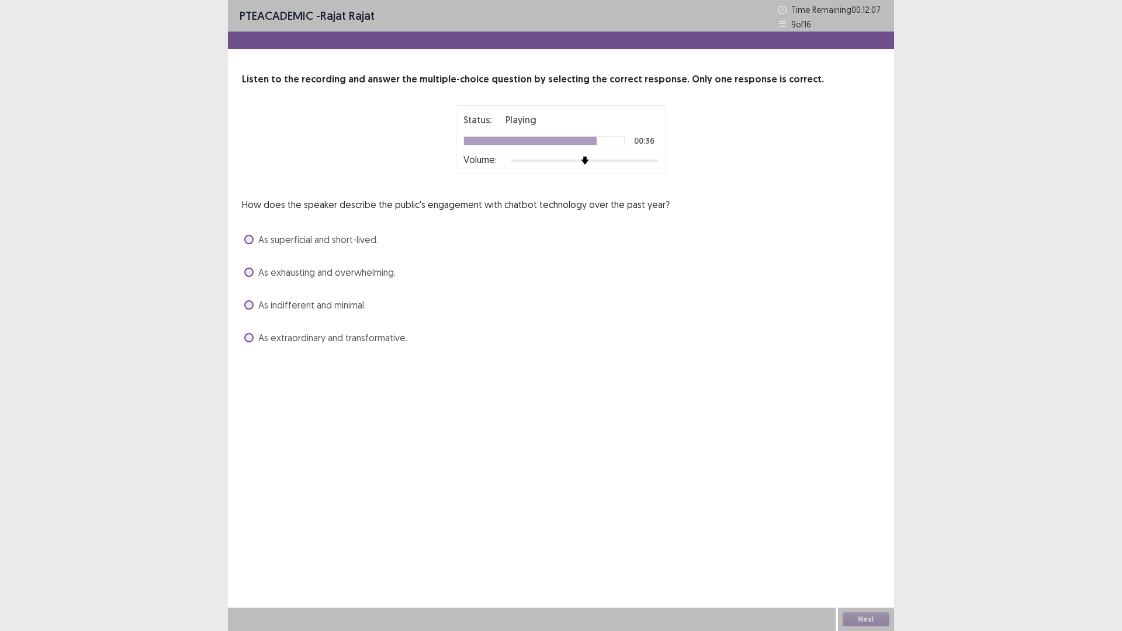
click at [356, 240] on span "As superficial and short-lived." at bounding box center [318, 240] width 120 height 14
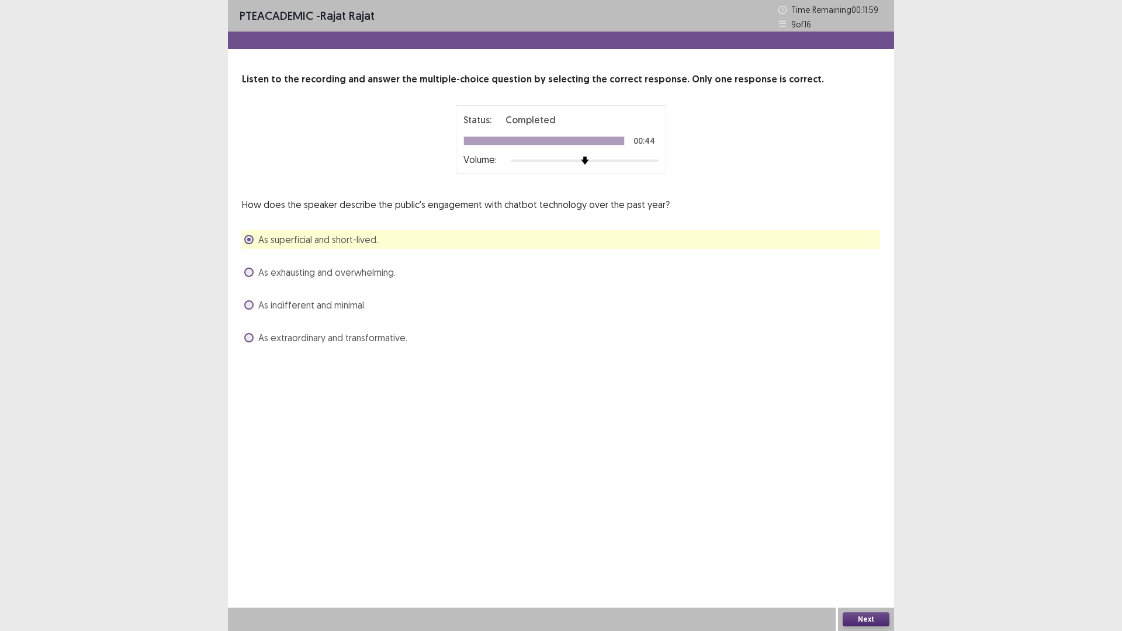
click at [860, 532] on button "Next" at bounding box center [866, 620] width 47 height 14
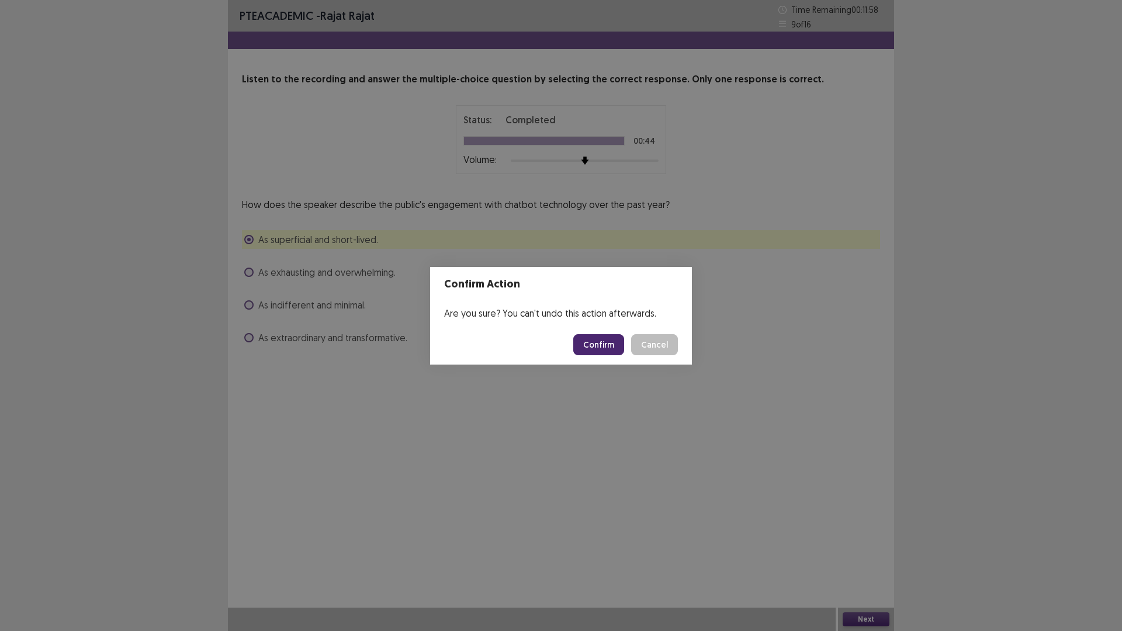
click at [596, 345] on button "Confirm" at bounding box center [598, 344] width 51 height 21
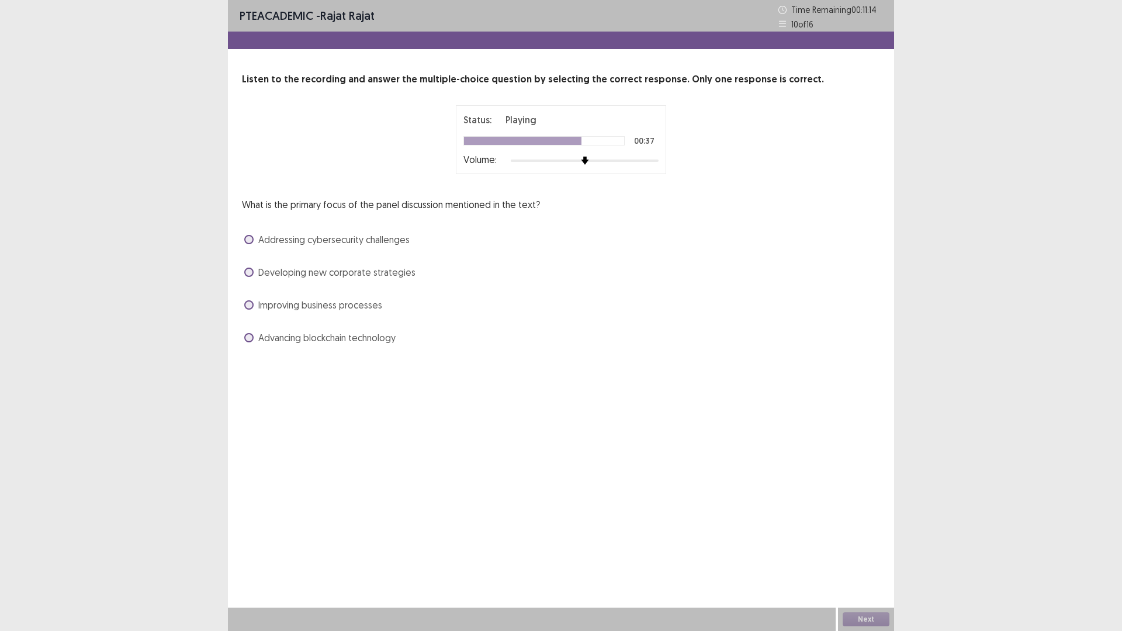
click at [296, 248] on div "Addressing cybersecurity challenges" at bounding box center [561, 239] width 638 height 19
click at [251, 240] on span at bounding box center [248, 239] width 9 height 9
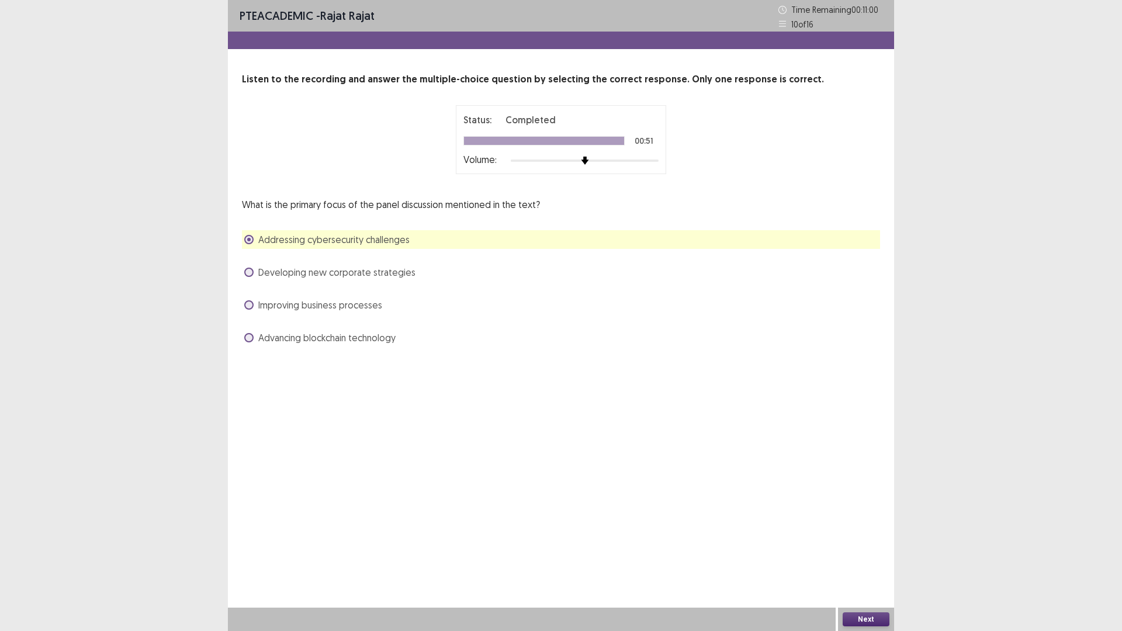
click at [851, 532] on button "Next" at bounding box center [866, 620] width 47 height 14
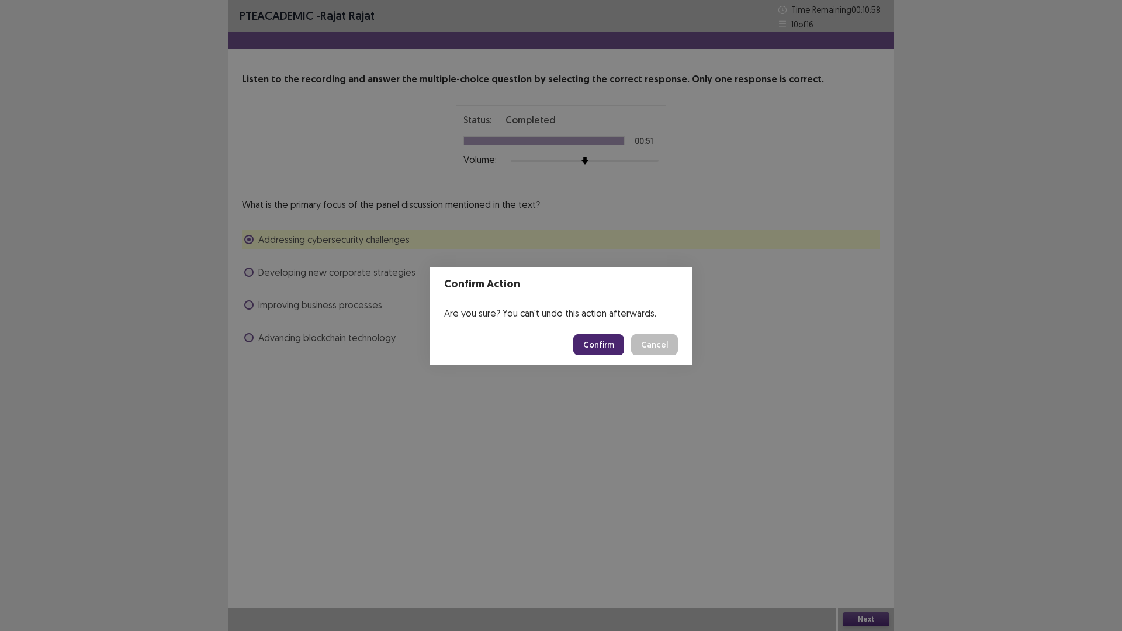
click at [605, 345] on button "Confirm" at bounding box center [598, 344] width 51 height 21
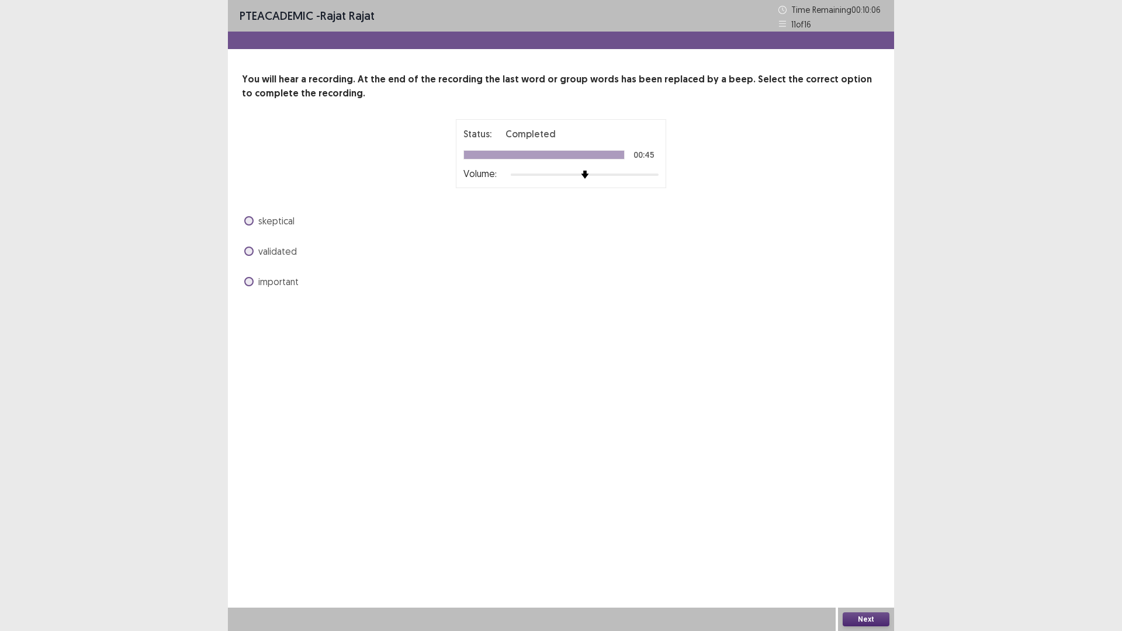
click at [267, 251] on span "validated" at bounding box center [277, 251] width 39 height 14
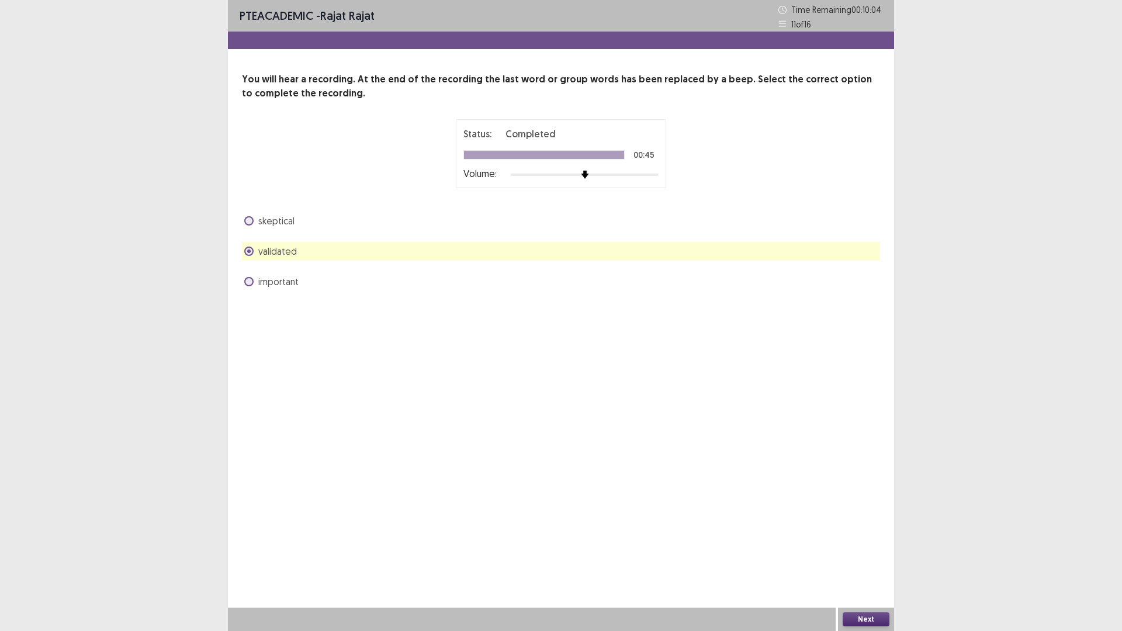
click at [856, 532] on button "Next" at bounding box center [866, 620] width 47 height 14
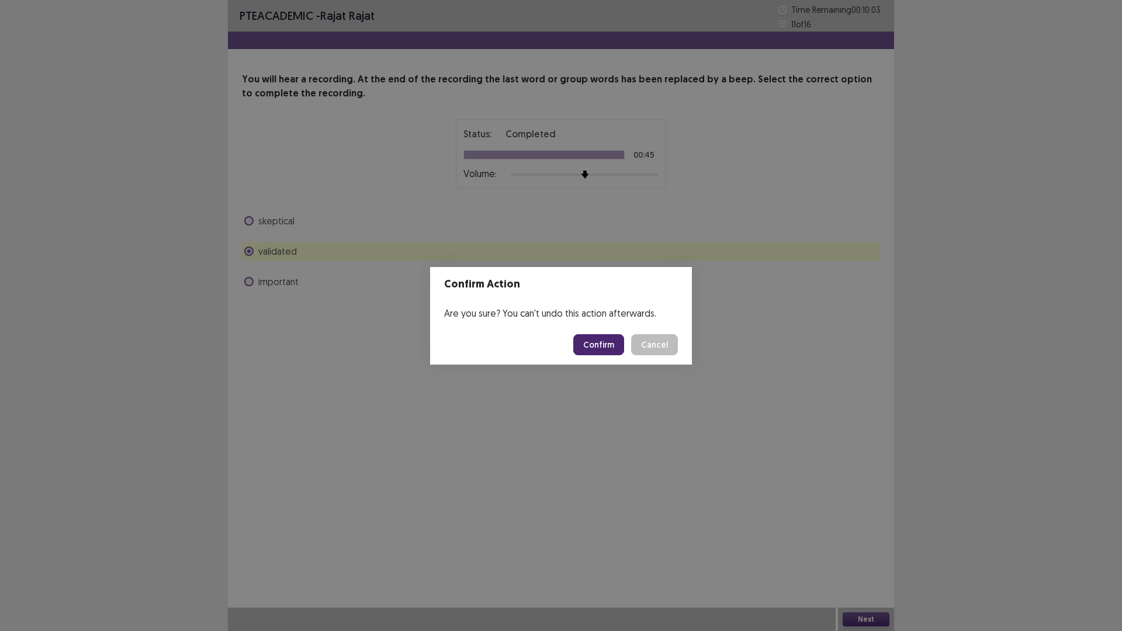
click at [607, 338] on button "Confirm" at bounding box center [598, 344] width 51 height 21
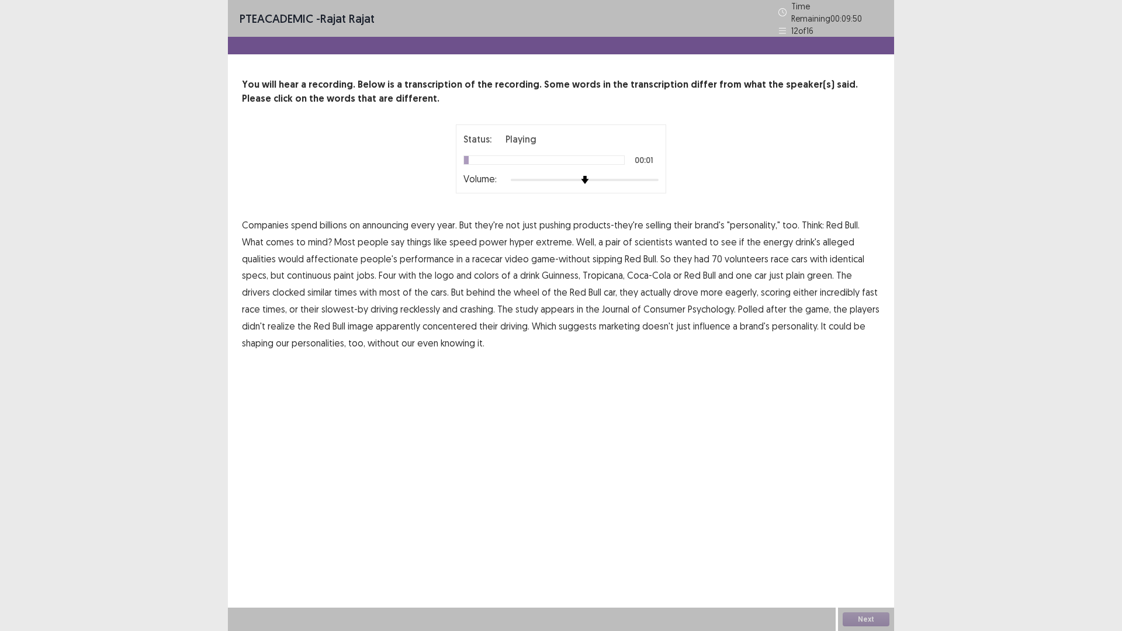
click at [384, 224] on span "announcing" at bounding box center [385, 225] width 46 height 14
click at [310, 255] on span "affectionate" at bounding box center [332, 259] width 52 height 14
click at [287, 268] on span "continuous" at bounding box center [309, 275] width 44 height 14
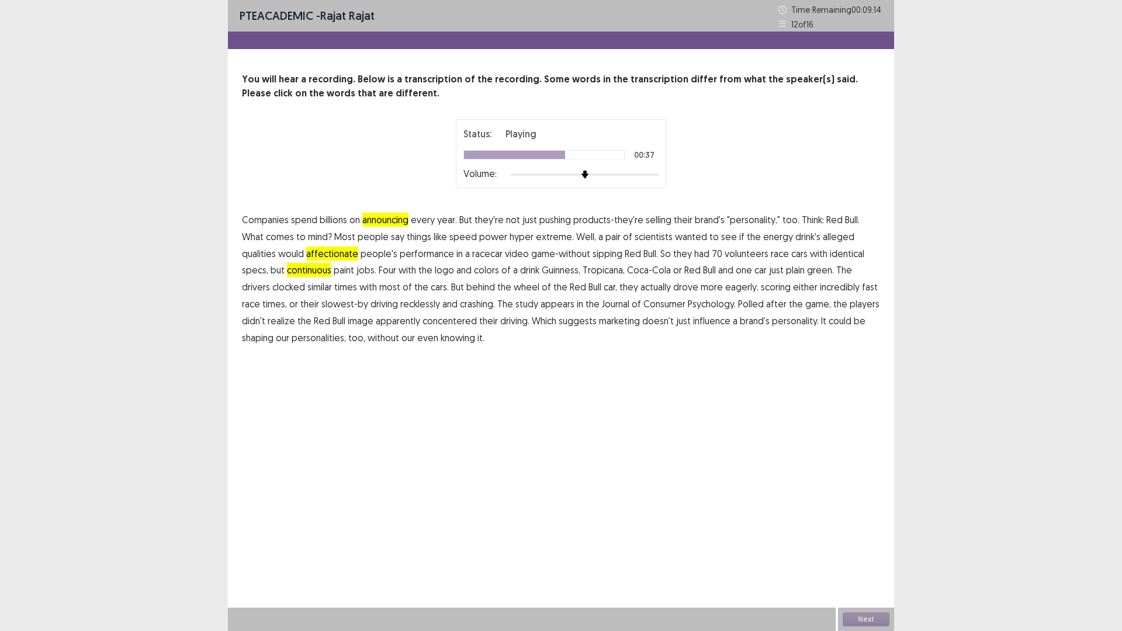
click at [725, 290] on span "eagerly," at bounding box center [741, 287] width 33 height 14
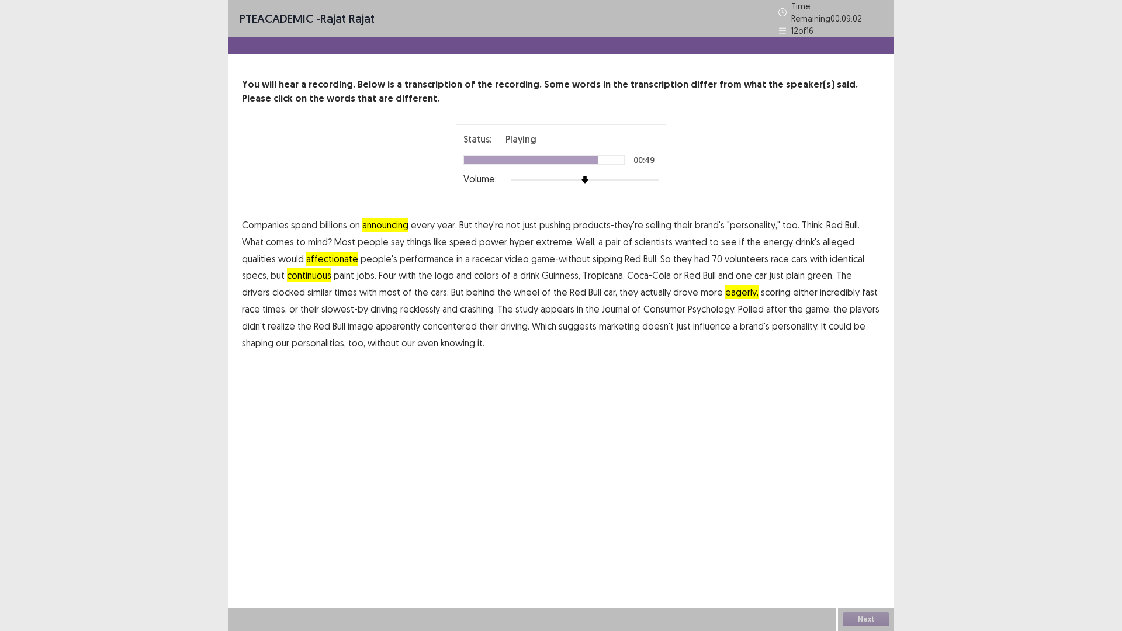
click at [423, 322] on span "concentered" at bounding box center [450, 326] width 54 height 14
click at [884, 532] on button "Next" at bounding box center [866, 620] width 47 height 14
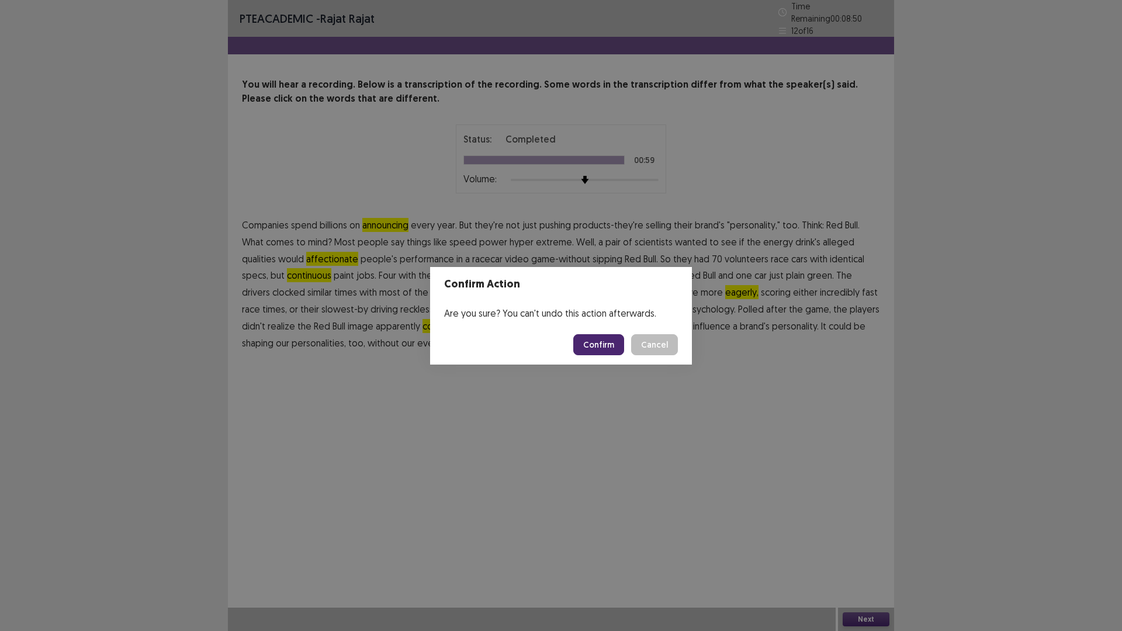
click at [607, 346] on button "Confirm" at bounding box center [598, 344] width 51 height 21
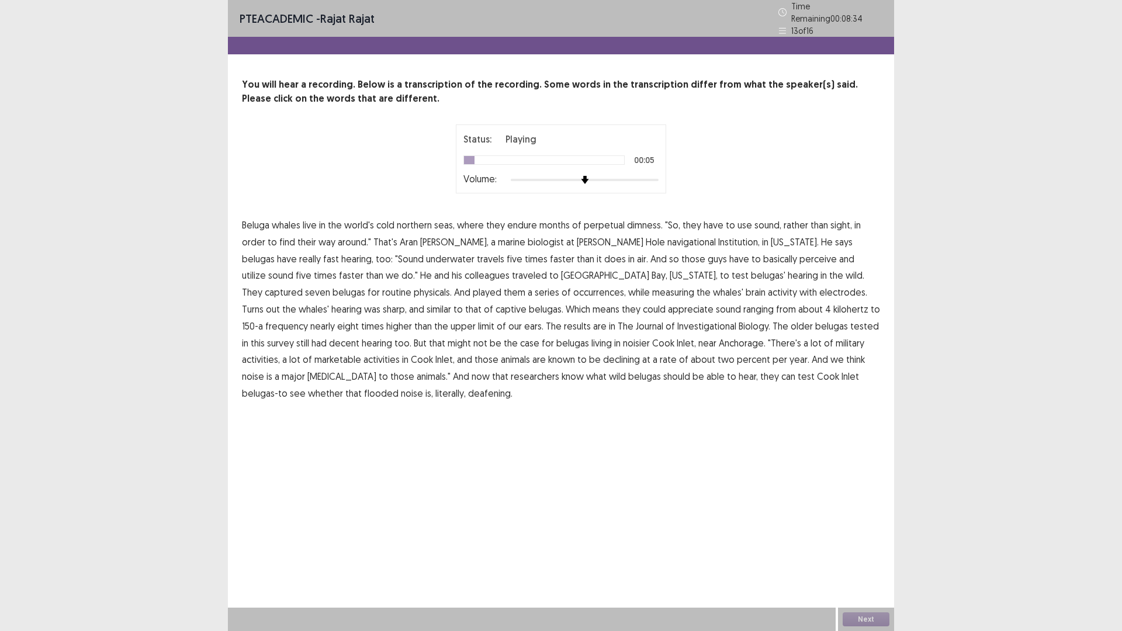
click at [633, 221] on span "dimness." at bounding box center [645, 225] width 36 height 14
click at [668, 240] on span "navigational" at bounding box center [692, 242] width 49 height 14
click at [573, 289] on span "occurrences," at bounding box center [599, 292] width 53 height 14
click at [678, 322] on span "Investigational" at bounding box center [707, 326] width 59 height 14
click at [361, 352] on span "marketable" at bounding box center [337, 359] width 47 height 14
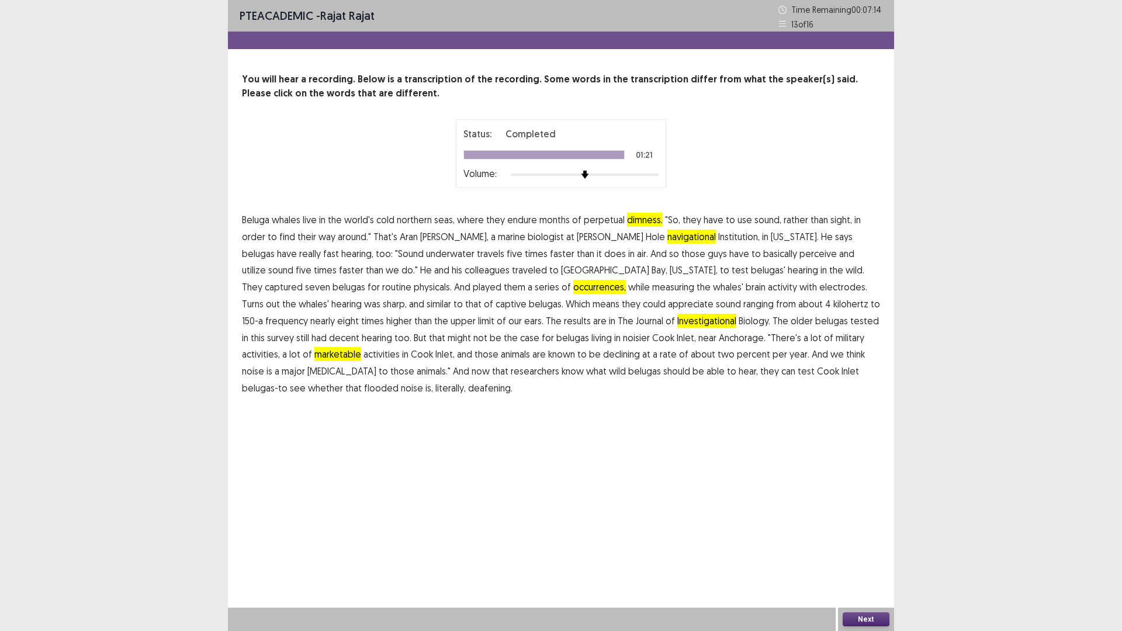
click at [399, 381] on span "flooded" at bounding box center [381, 388] width 34 height 14
click at [869, 532] on button "Next" at bounding box center [866, 620] width 47 height 14
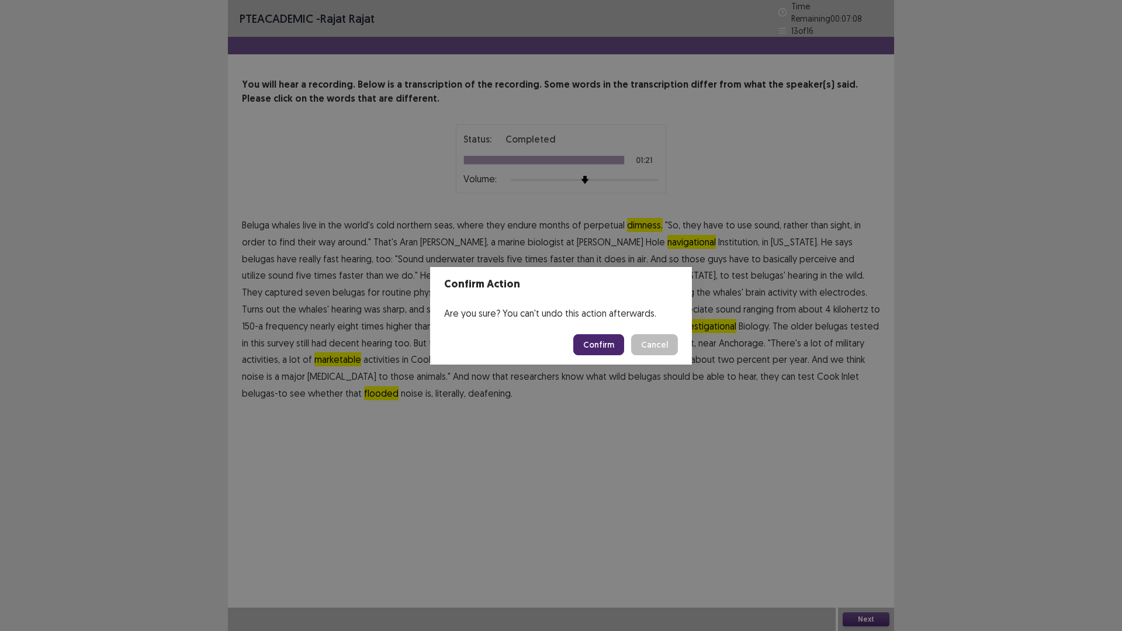
click at [606, 348] on button "Confirm" at bounding box center [598, 344] width 51 height 21
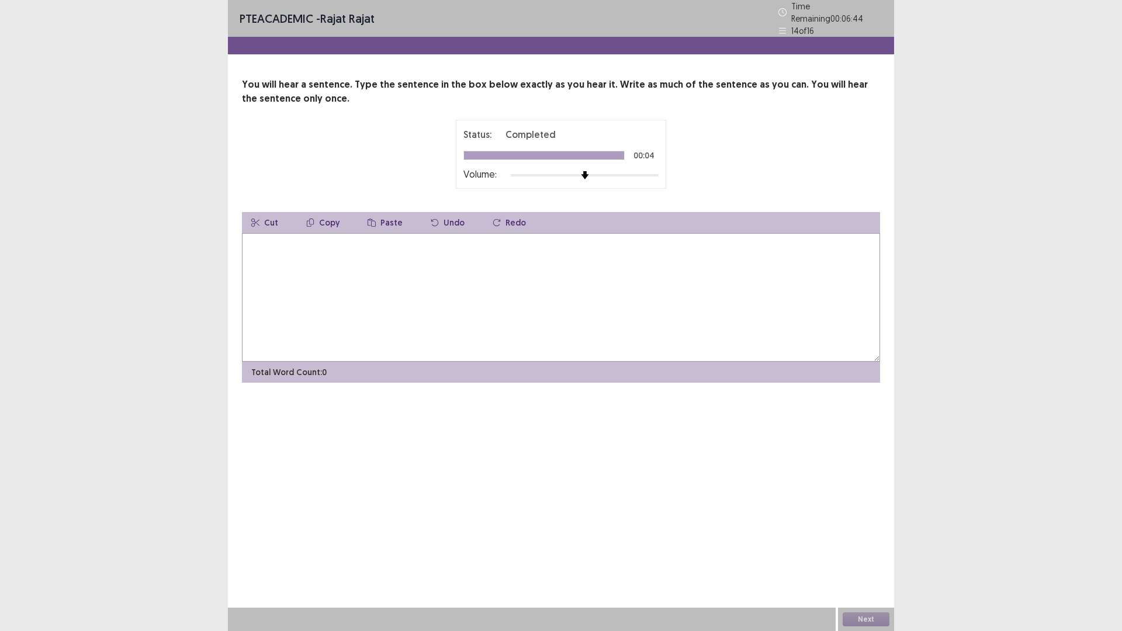
click at [587, 281] on textarea at bounding box center [561, 297] width 638 height 129
click at [277, 238] on textarea "**********" at bounding box center [561, 297] width 638 height 129
type textarea "**********"
click at [856, 532] on button "Next" at bounding box center [866, 620] width 47 height 14
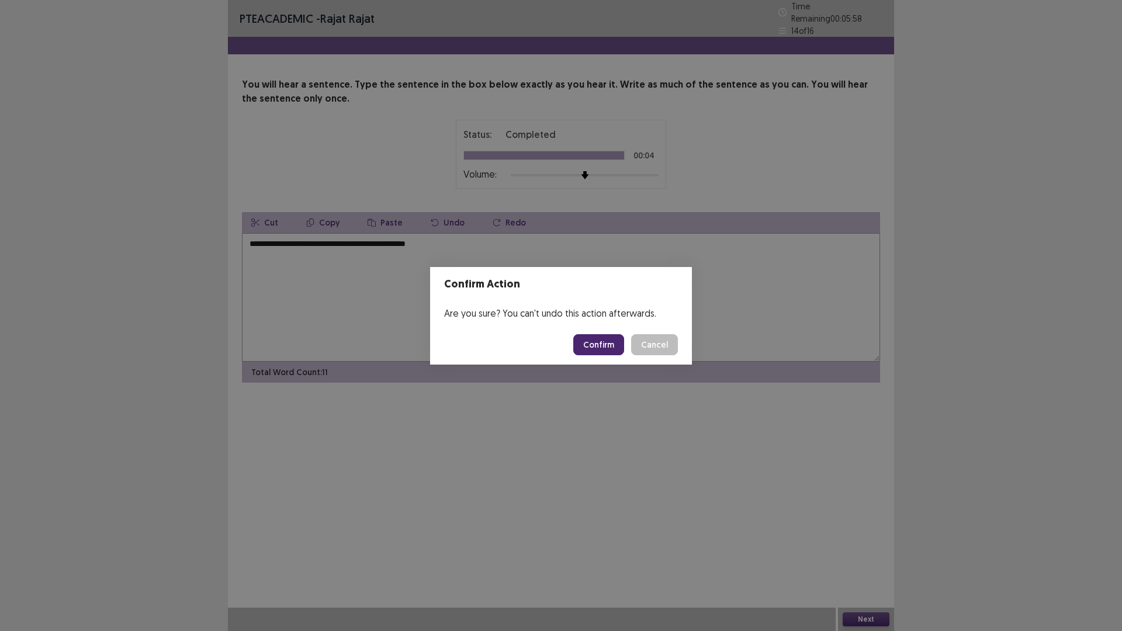
click at [592, 340] on button "Confirm" at bounding box center [598, 344] width 51 height 21
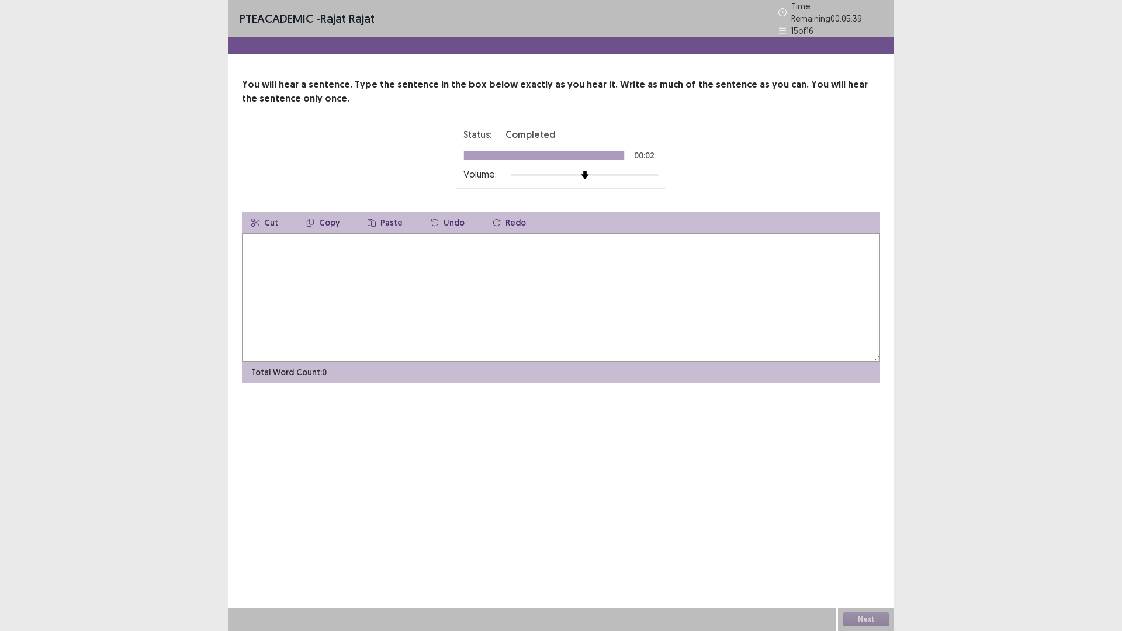
click at [565, 283] on textarea at bounding box center [561, 297] width 638 height 129
type textarea "**********"
click at [866, 532] on button "Next" at bounding box center [866, 620] width 47 height 14
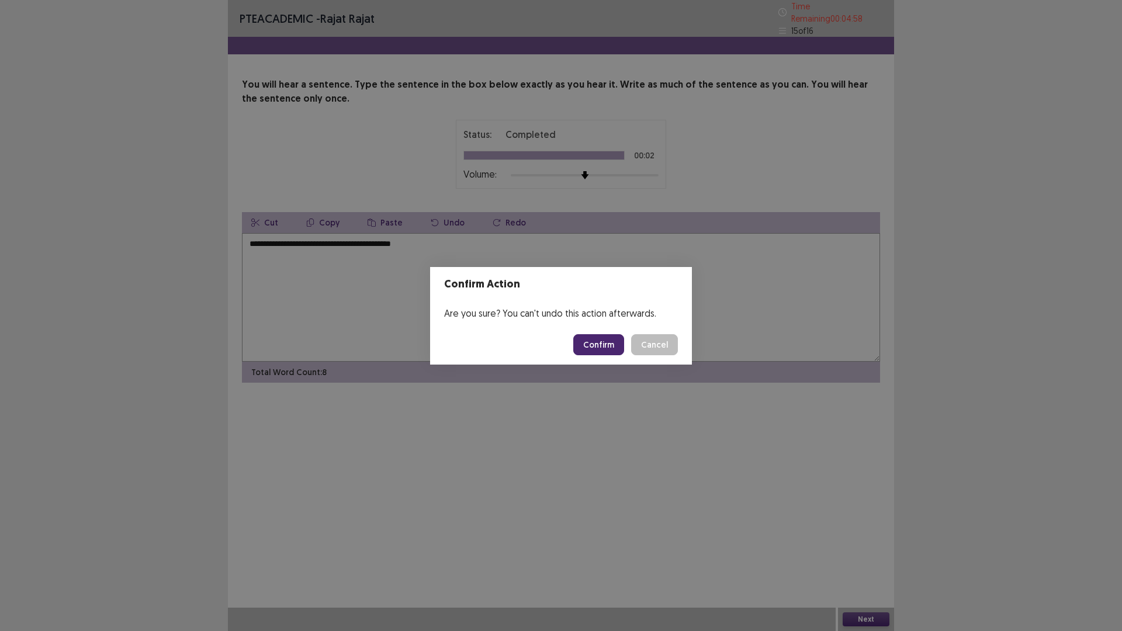
click at [607, 344] on button "Confirm" at bounding box center [598, 344] width 51 height 21
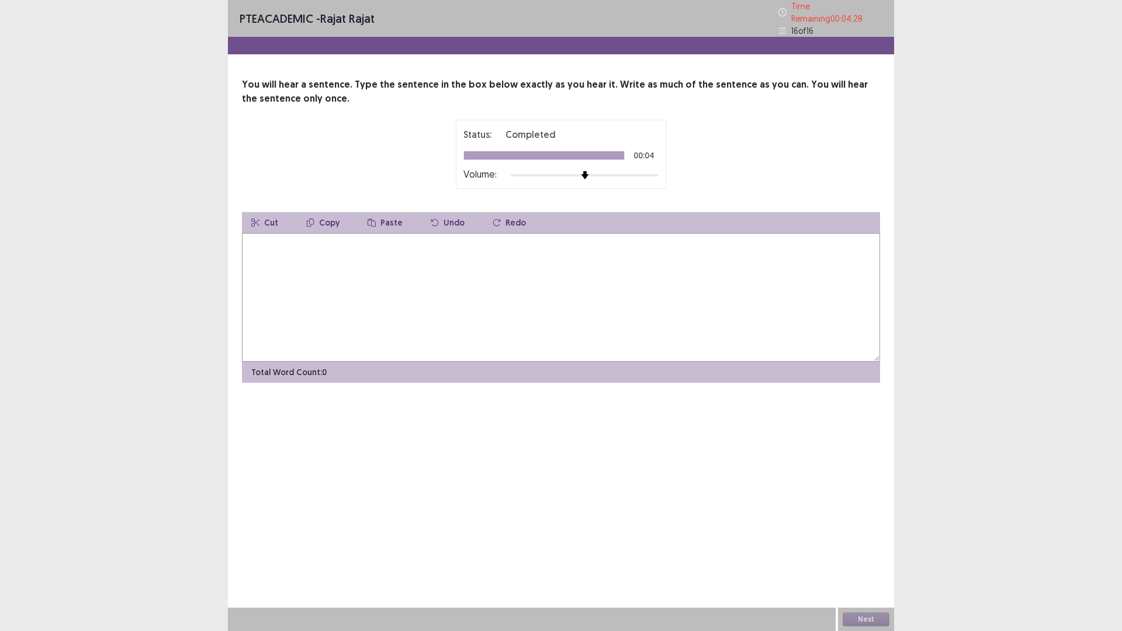
click at [264, 246] on textarea at bounding box center [561, 297] width 638 height 129
type textarea "**********"
click at [869, 532] on button "Next" at bounding box center [866, 620] width 47 height 14
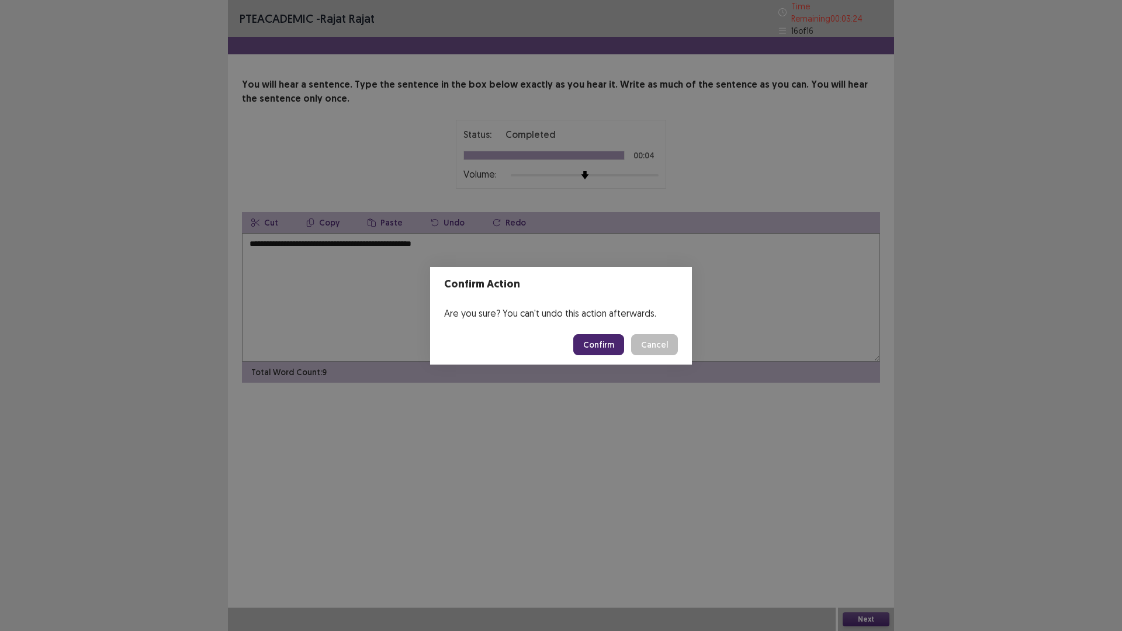
click at [607, 346] on button "Confirm" at bounding box center [598, 344] width 51 height 21
